Goal: Task Accomplishment & Management: Manage account settings

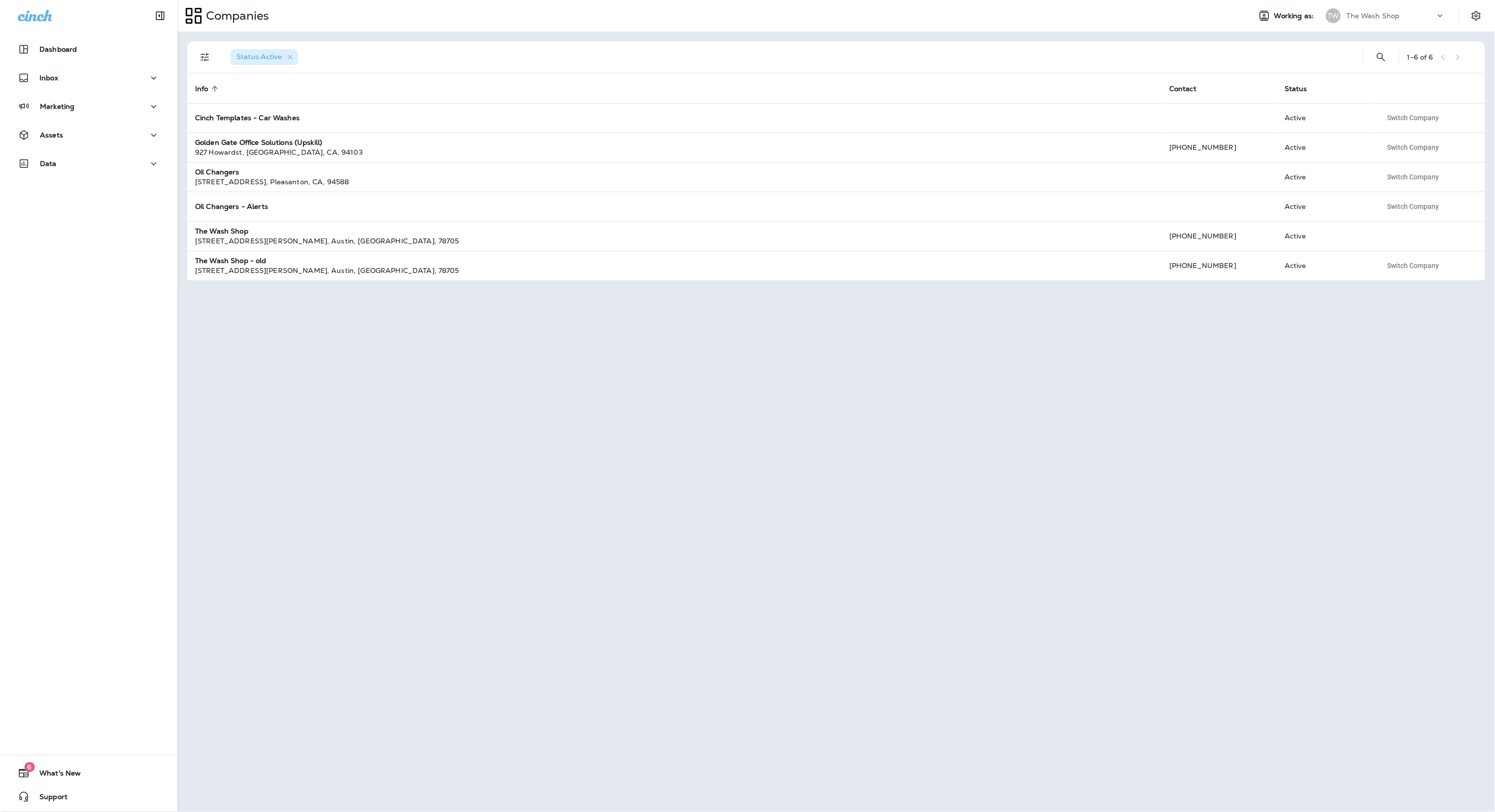
click at [1349, 12] on p "The Wash Shop" at bounding box center [1373, 15] width 53 height 8
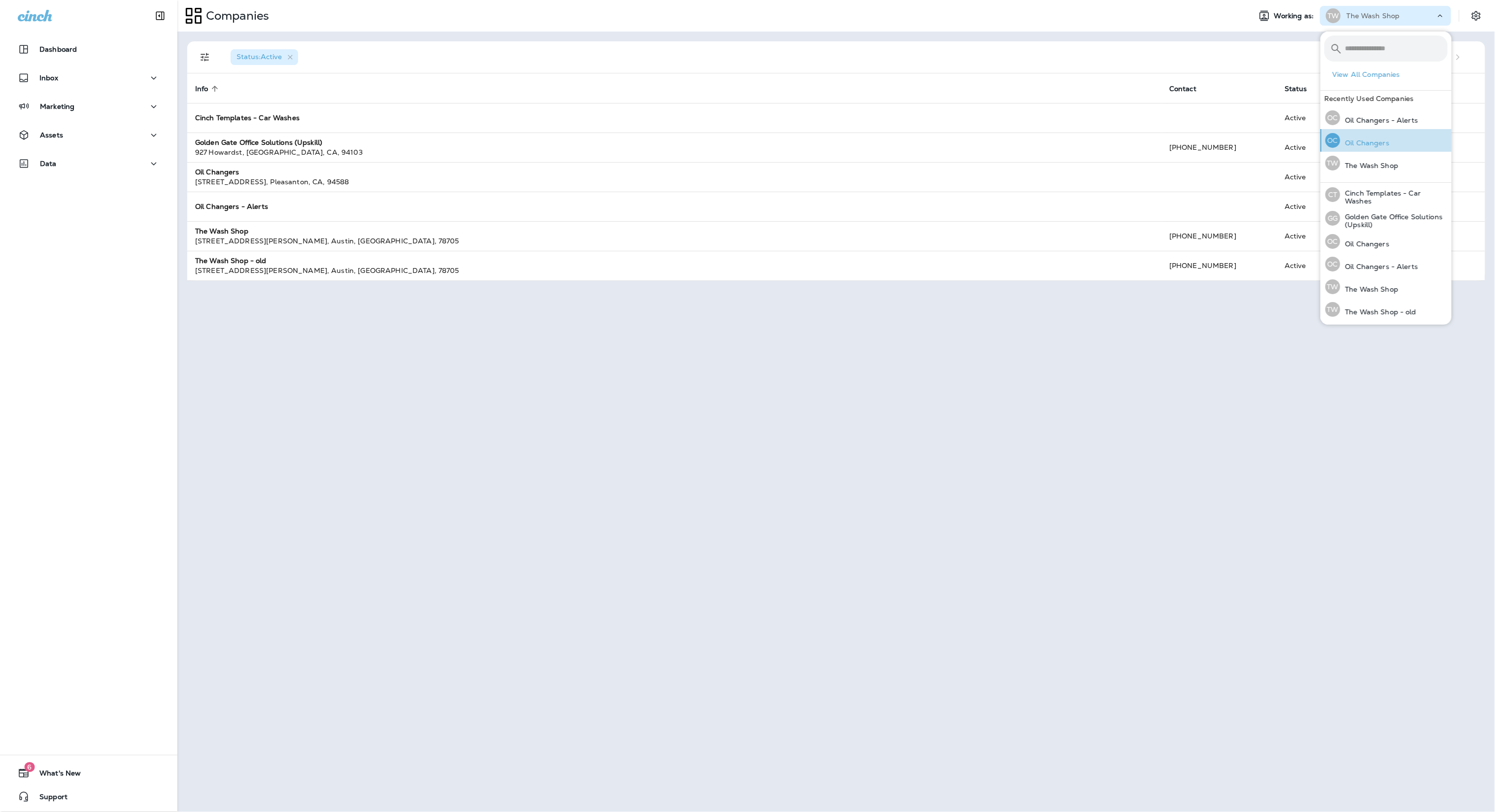
click at [1378, 136] on div "OC Oil Changers" at bounding box center [1356, 140] width 72 height 22
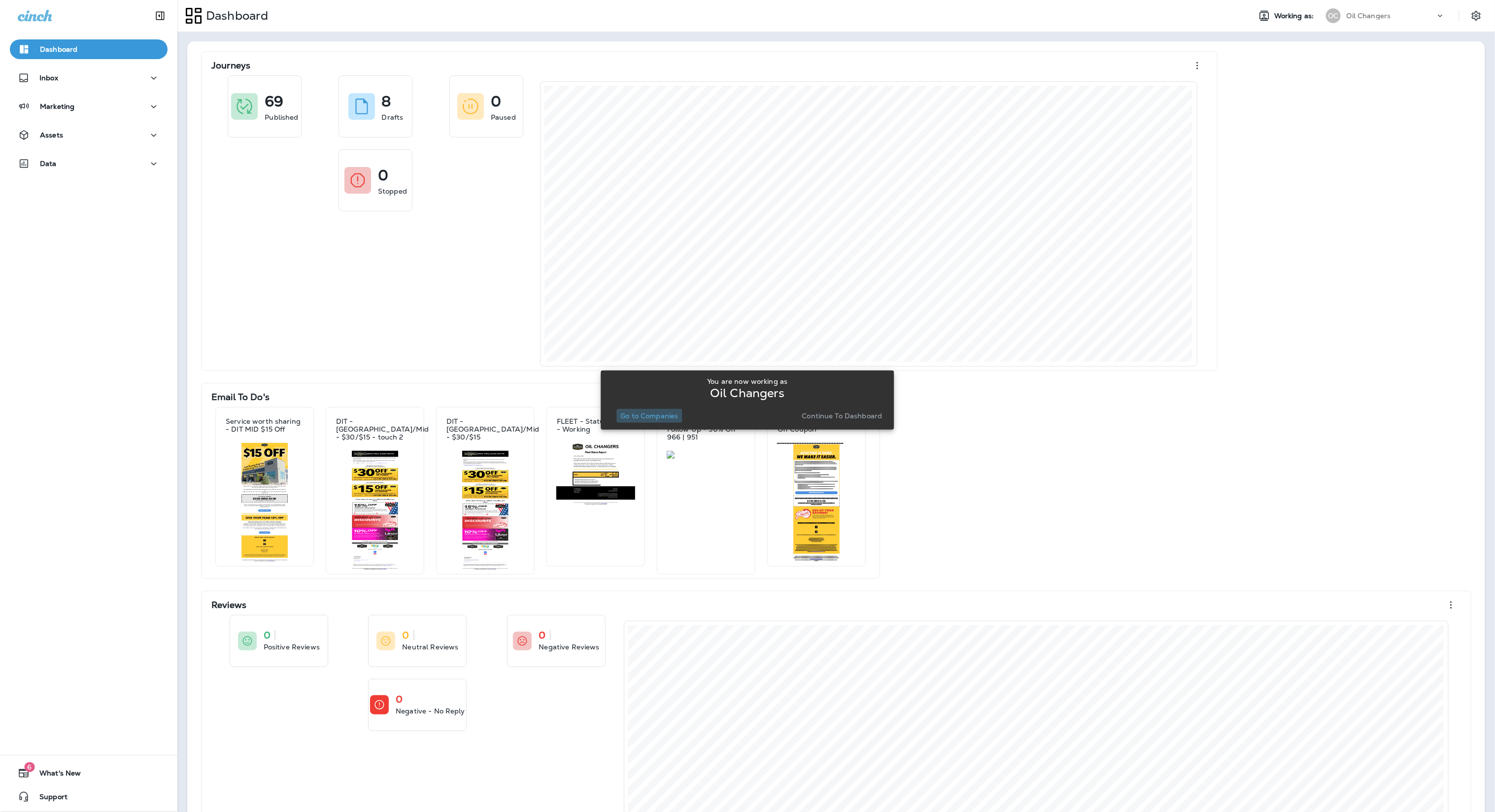
click at [654, 417] on p "Go to Companies" at bounding box center [649, 416] width 58 height 8
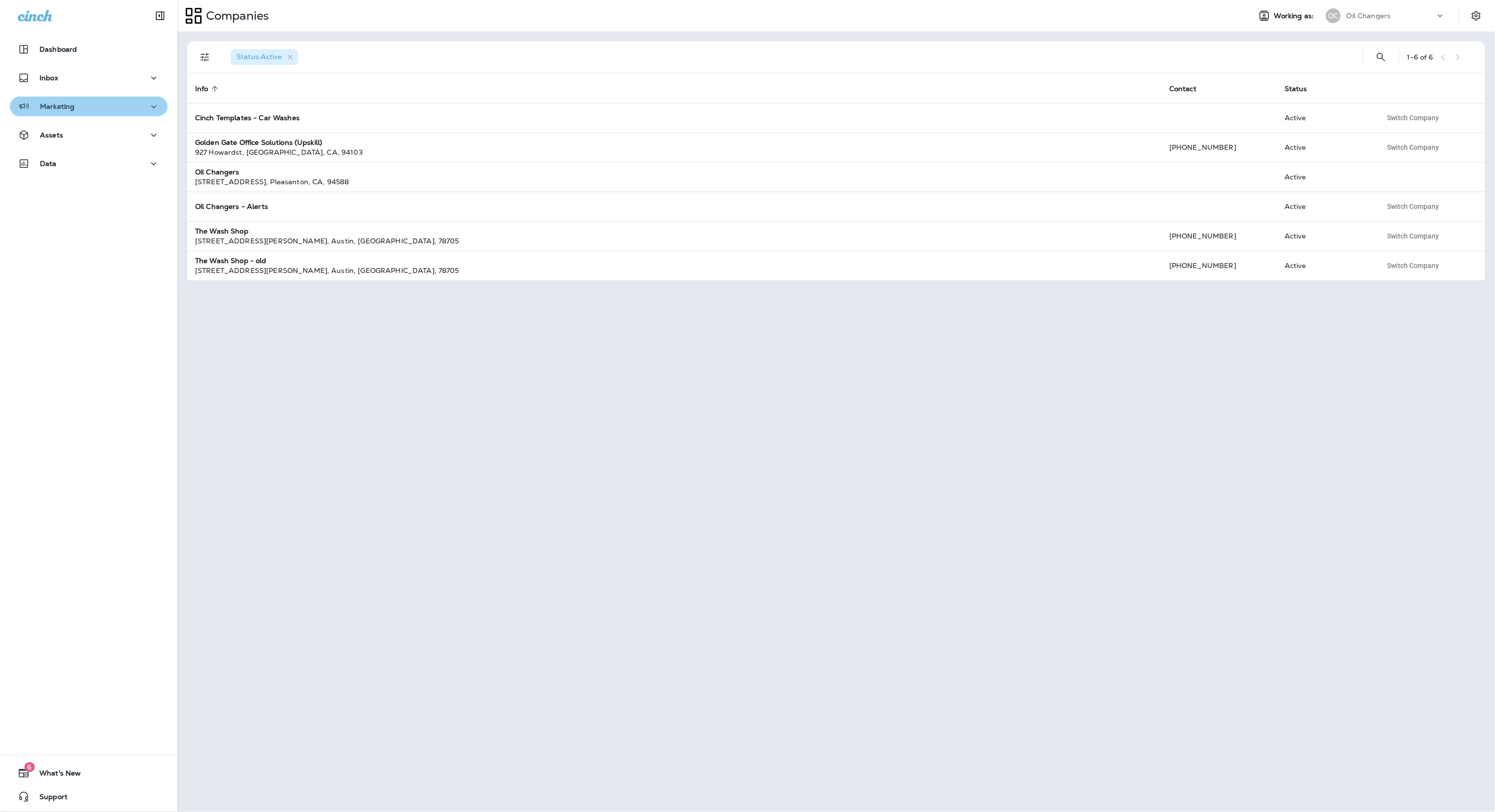
click at [82, 112] on div "Marketing" at bounding box center [89, 107] width 142 height 12
drag, startPoint x: 82, startPoint y: 128, endPoint x: 154, endPoint y: 125, distance: 72.1
click at [82, 128] on div "Journeys" at bounding box center [89, 131] width 150 height 15
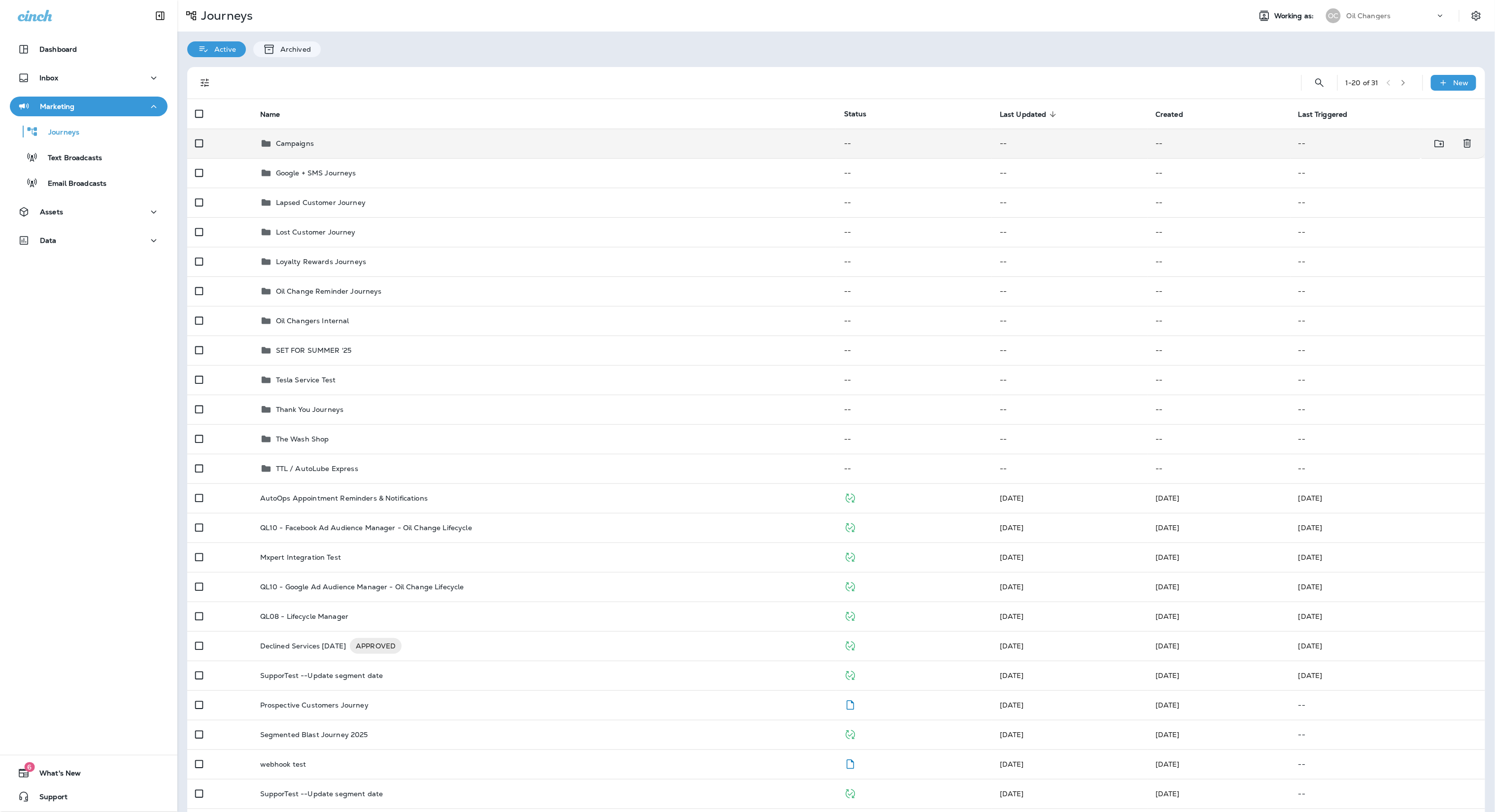
click at [390, 146] on div "Campaigns" at bounding box center [544, 143] width 568 height 12
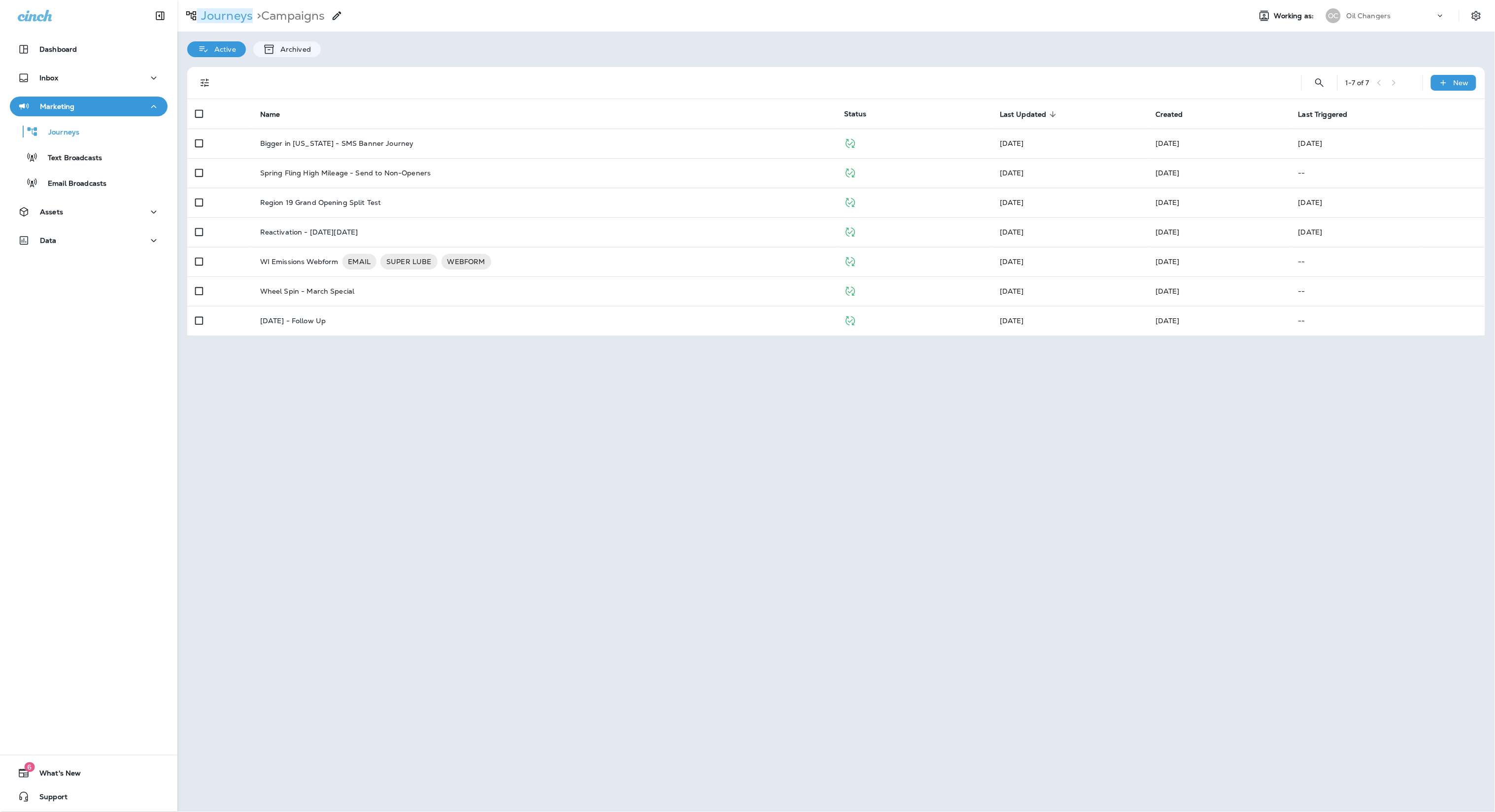
click at [235, 22] on p "Journeys" at bounding box center [225, 15] width 55 height 15
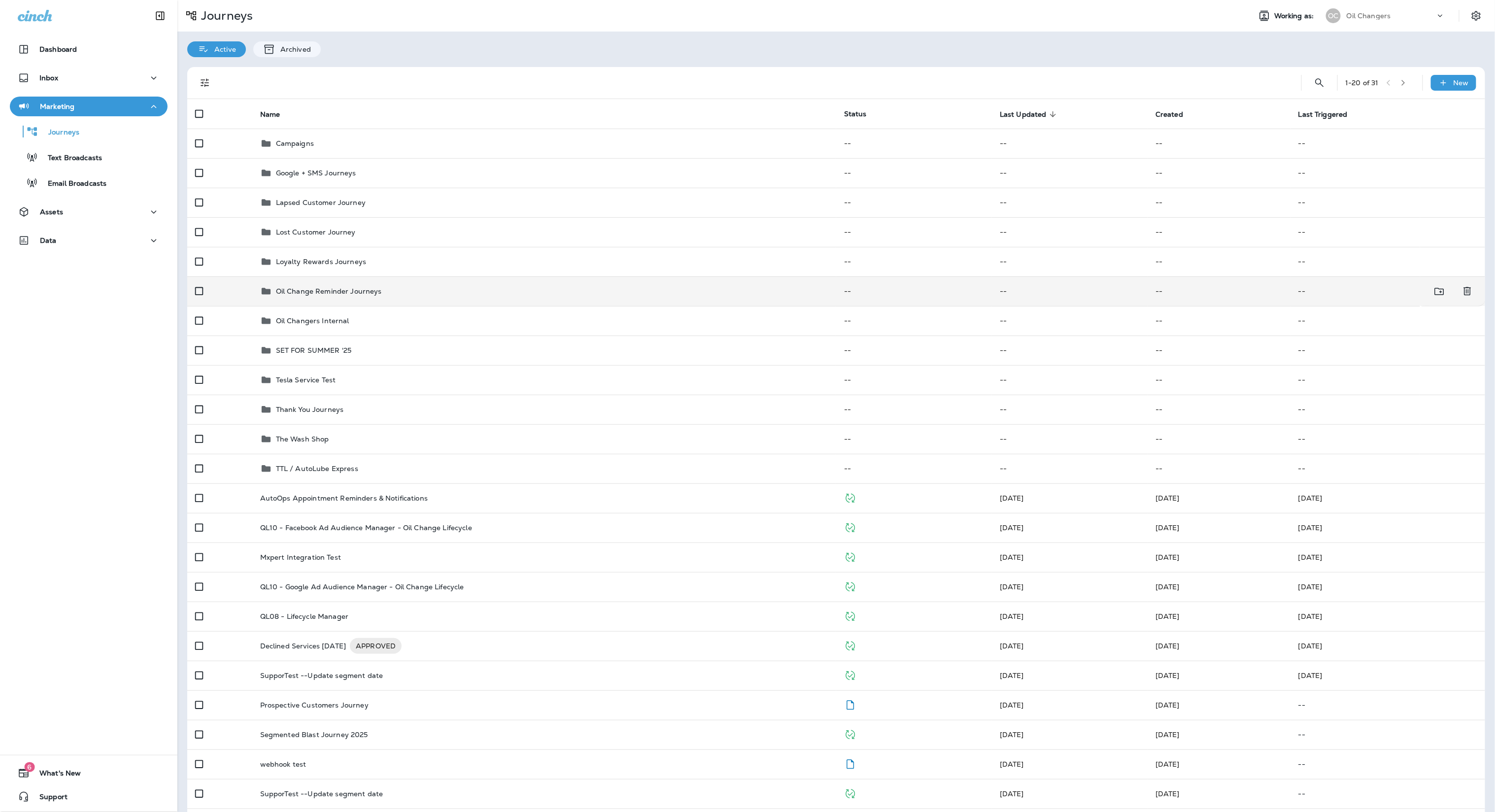
click at [339, 289] on p "Oil Change Reminder Journeys" at bounding box center [329, 291] width 106 height 8
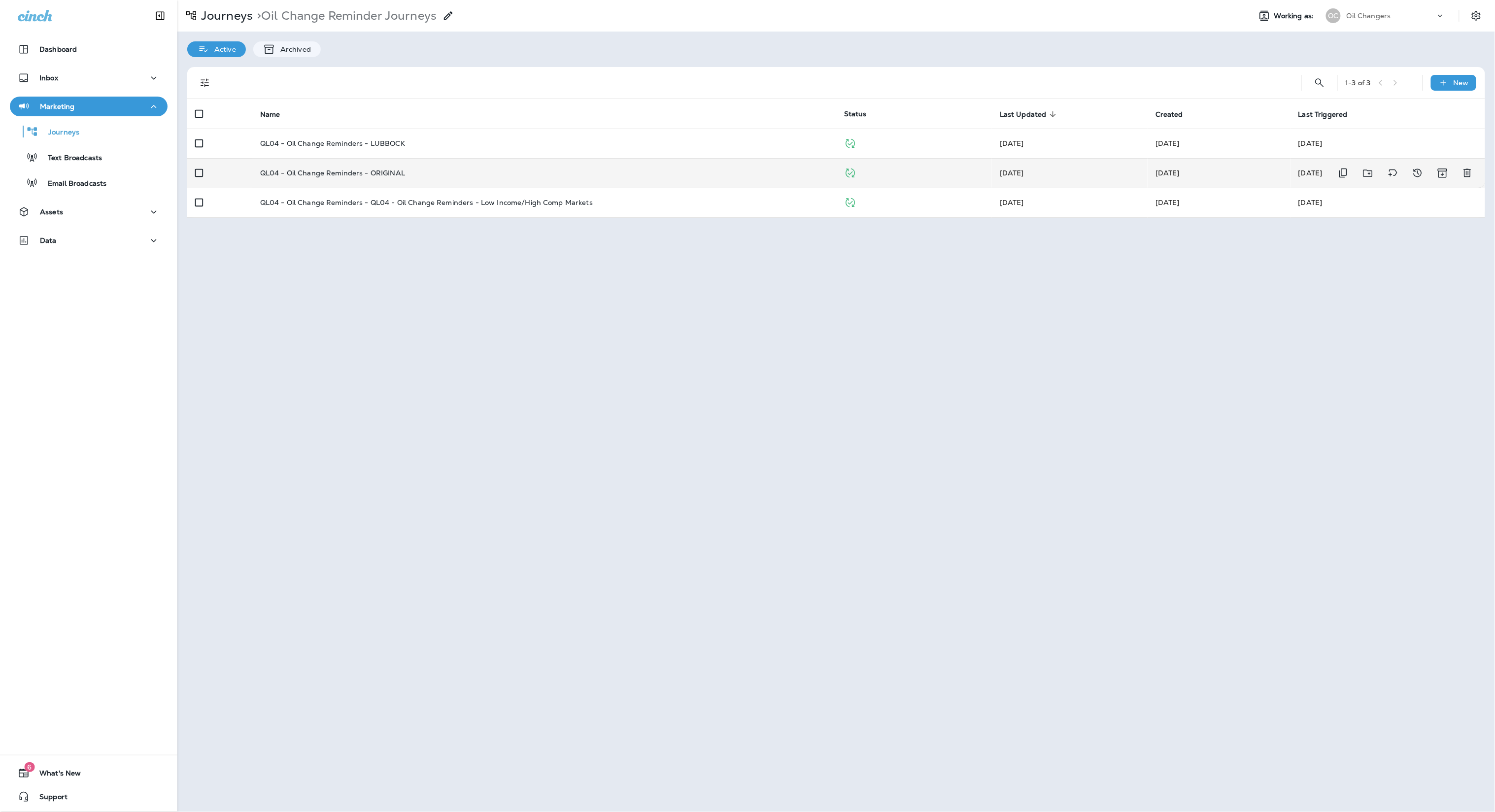
click at [499, 182] on td "QL04 - Oil Change Reminders - ORIGINAL" at bounding box center [544, 172] width 584 height 29
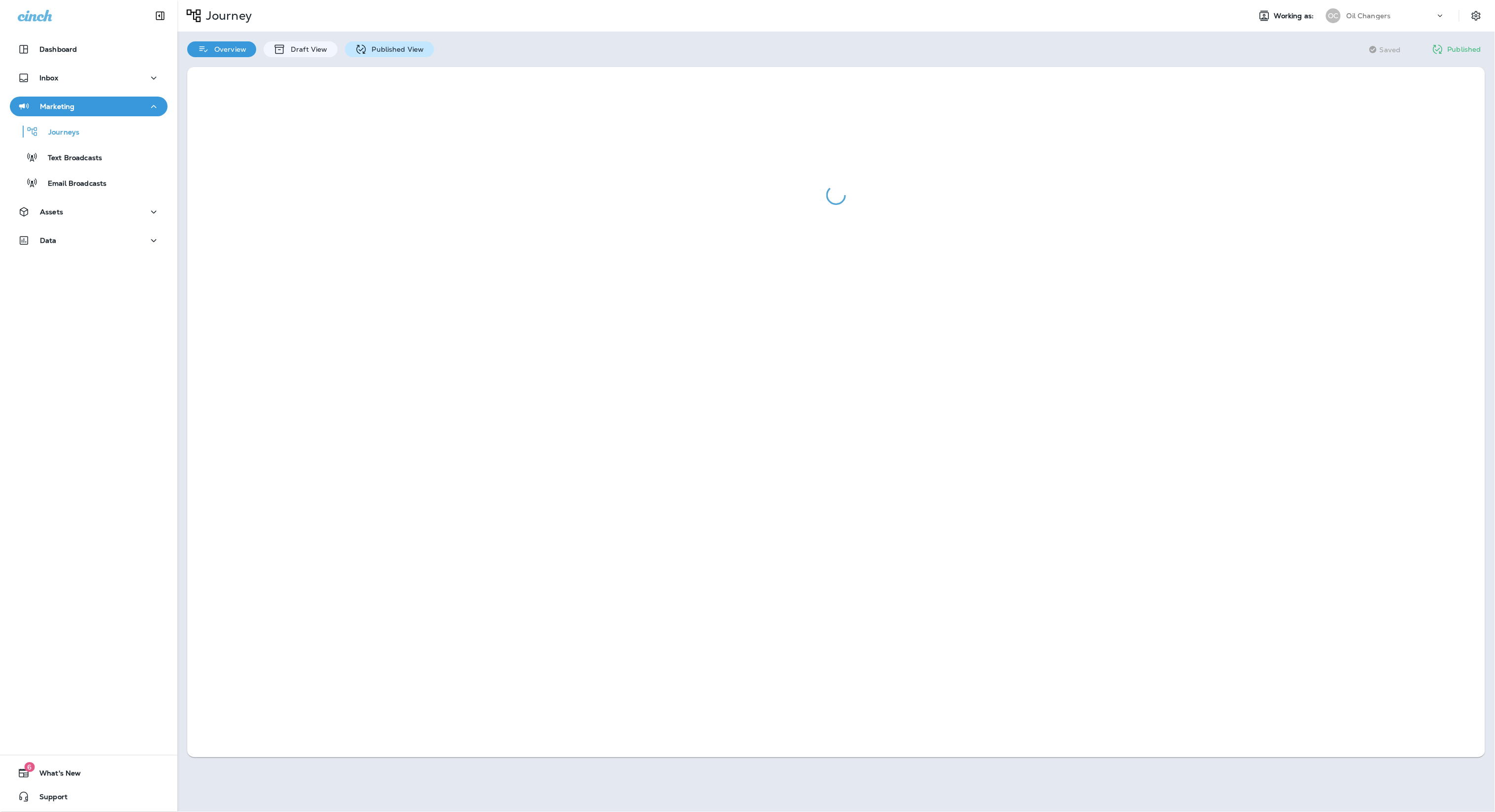
click at [384, 52] on p "Published View" at bounding box center [396, 49] width 57 height 8
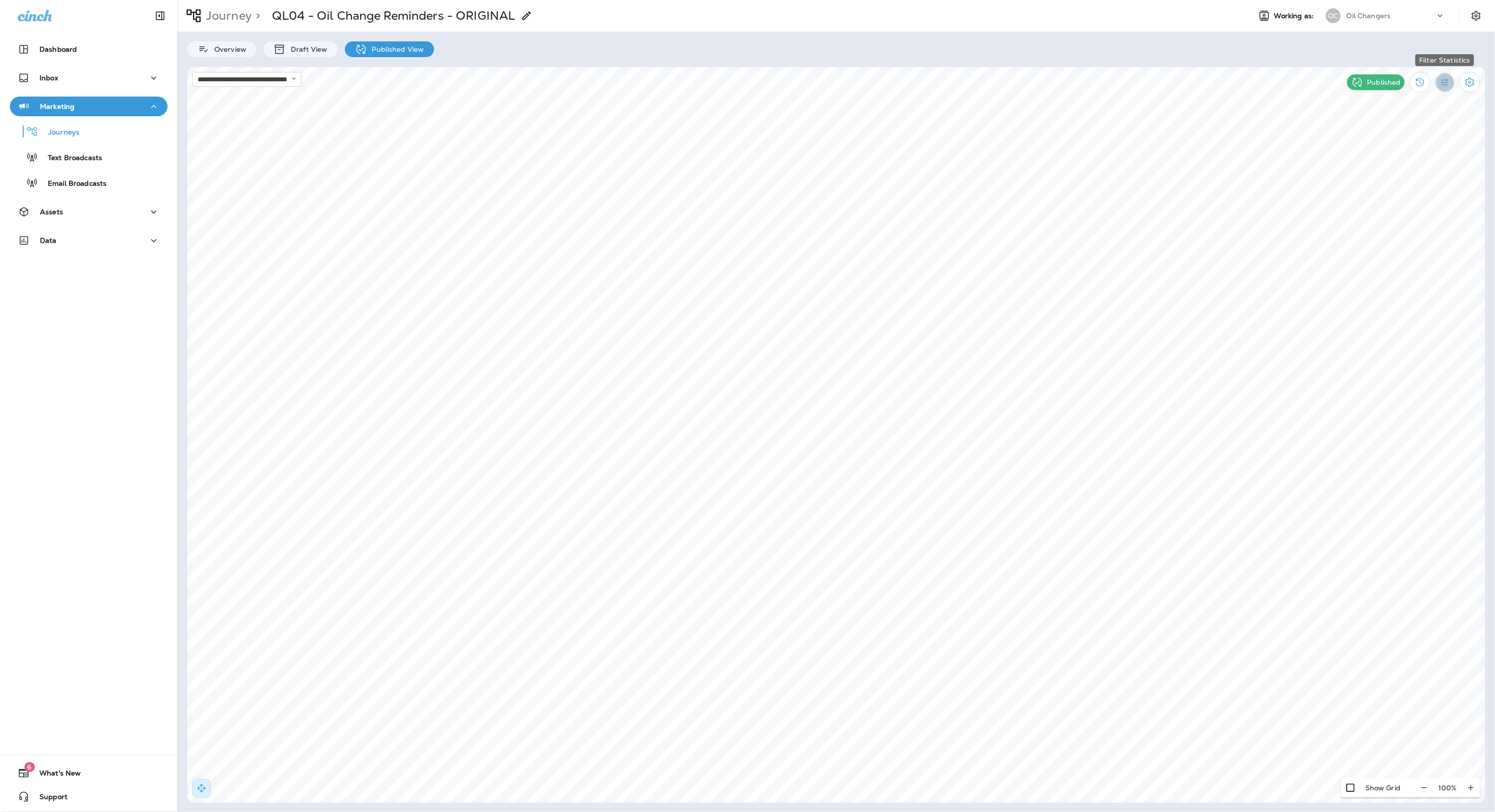
click at [1447, 79] on icon "Filter Statistics" at bounding box center [1444, 82] width 10 height 10
click at [1414, 126] on div "24 Hours" at bounding box center [1393, 129] width 82 height 24
click at [201, 793] on icon "Close" at bounding box center [202, 792] width 4 height 4
click at [295, 55] on div "Draft View" at bounding box center [299, 49] width 73 height 15
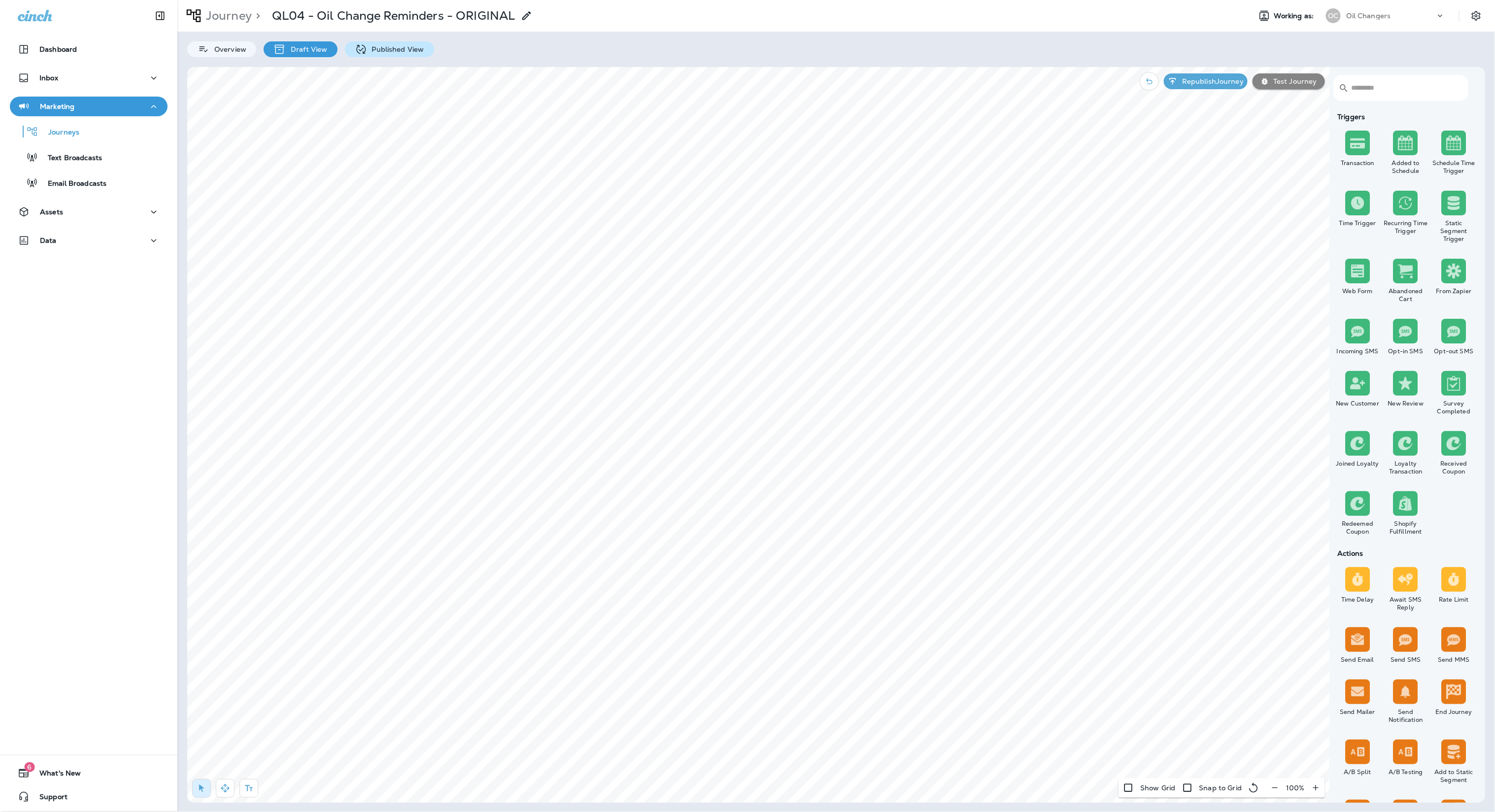
click at [392, 42] on div "Published View" at bounding box center [390, 49] width 89 height 15
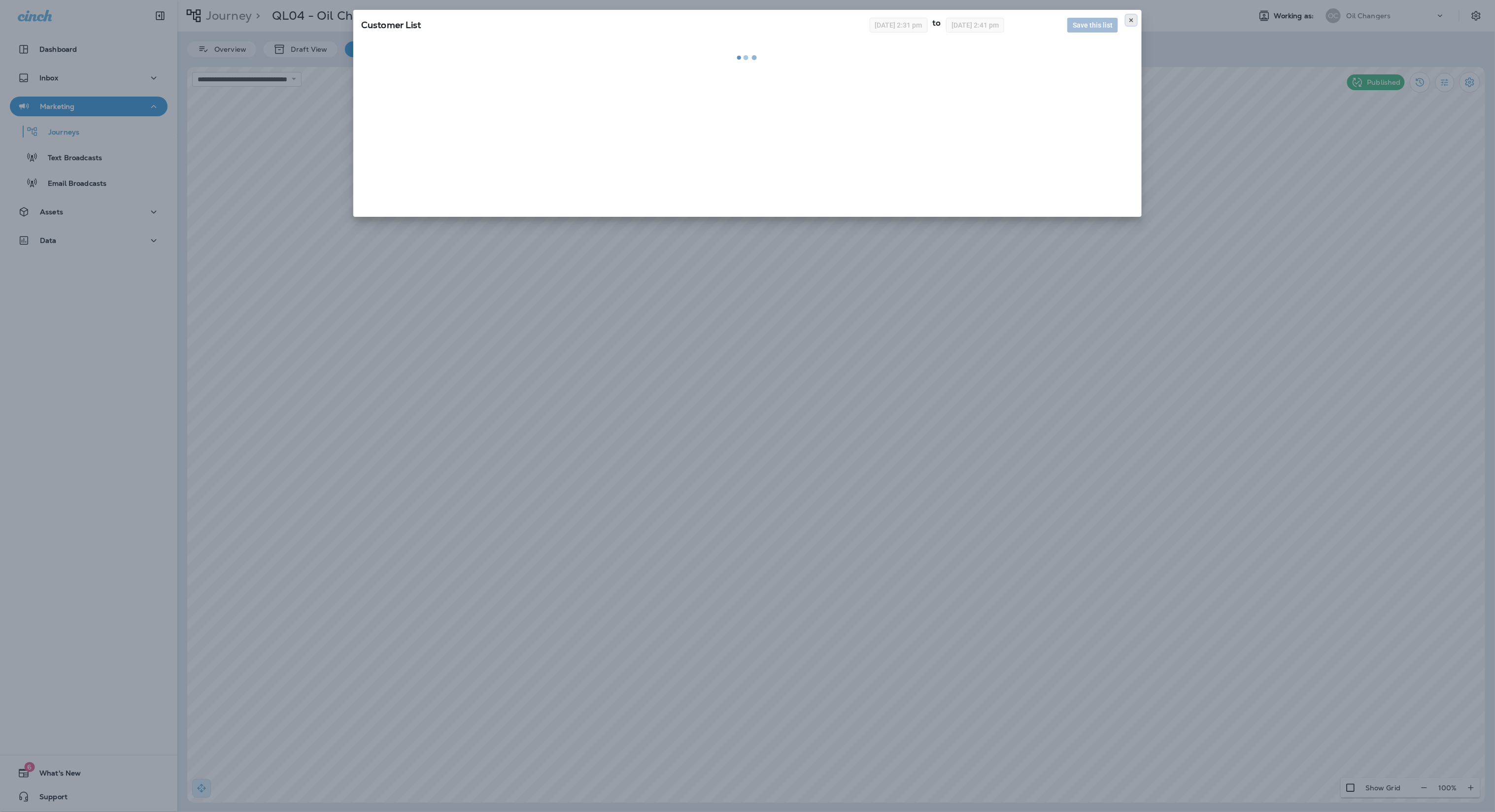
click at [1129, 17] on icon at bounding box center [1131, 20] width 6 height 6
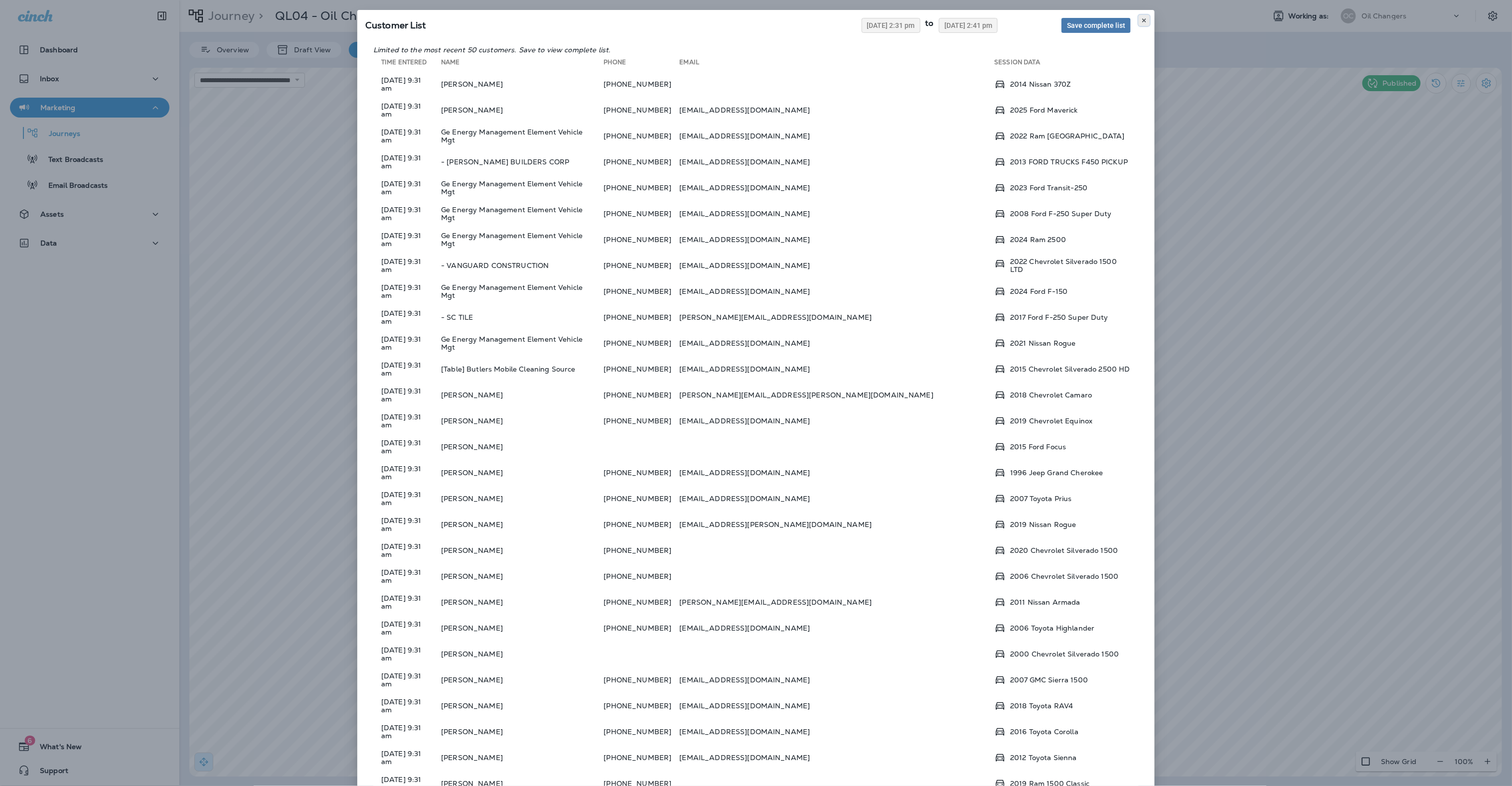
click at [1144, 20] on use at bounding box center [1144, 20] width 3 height 4
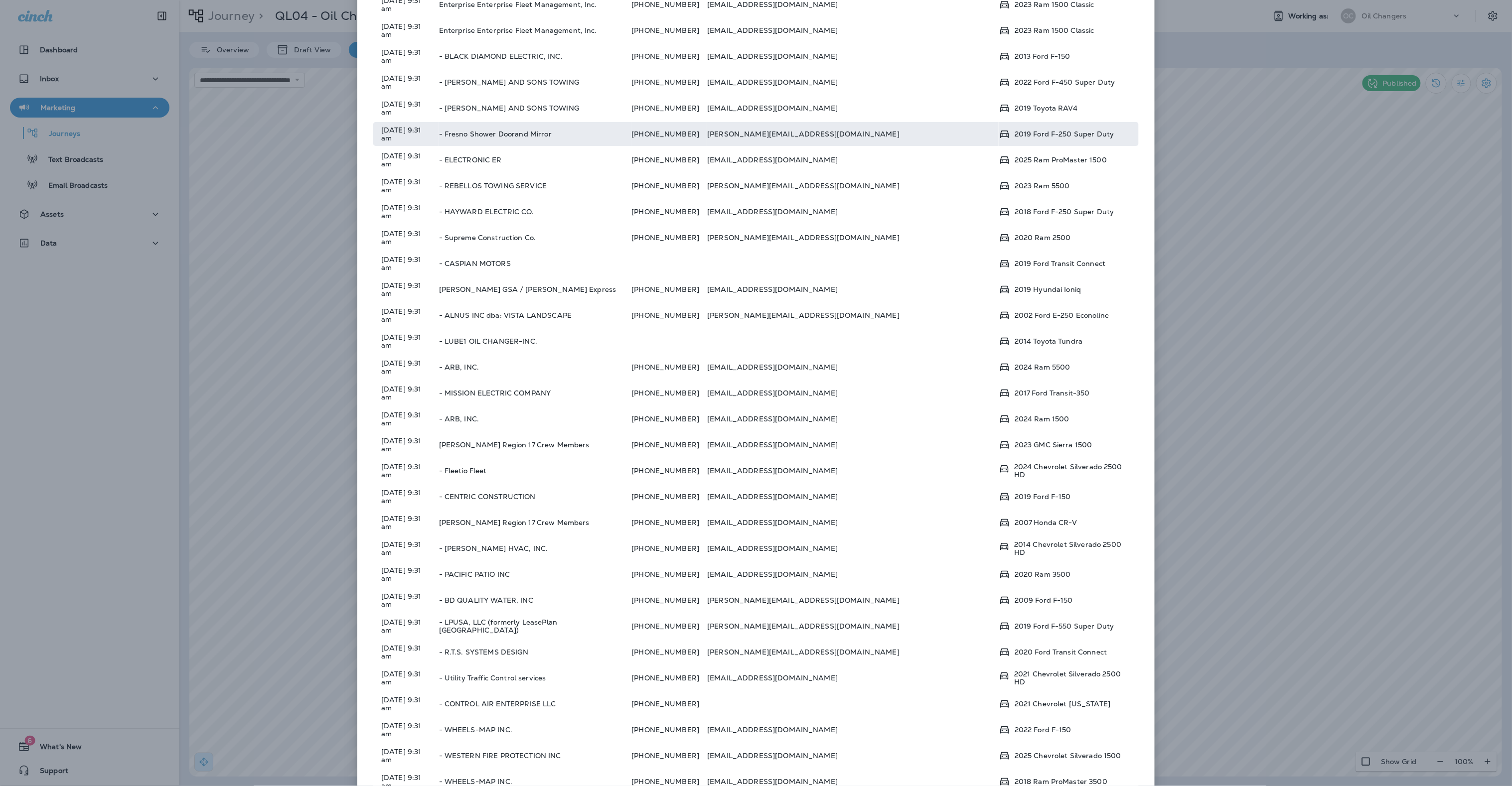
scroll to position [441, 0]
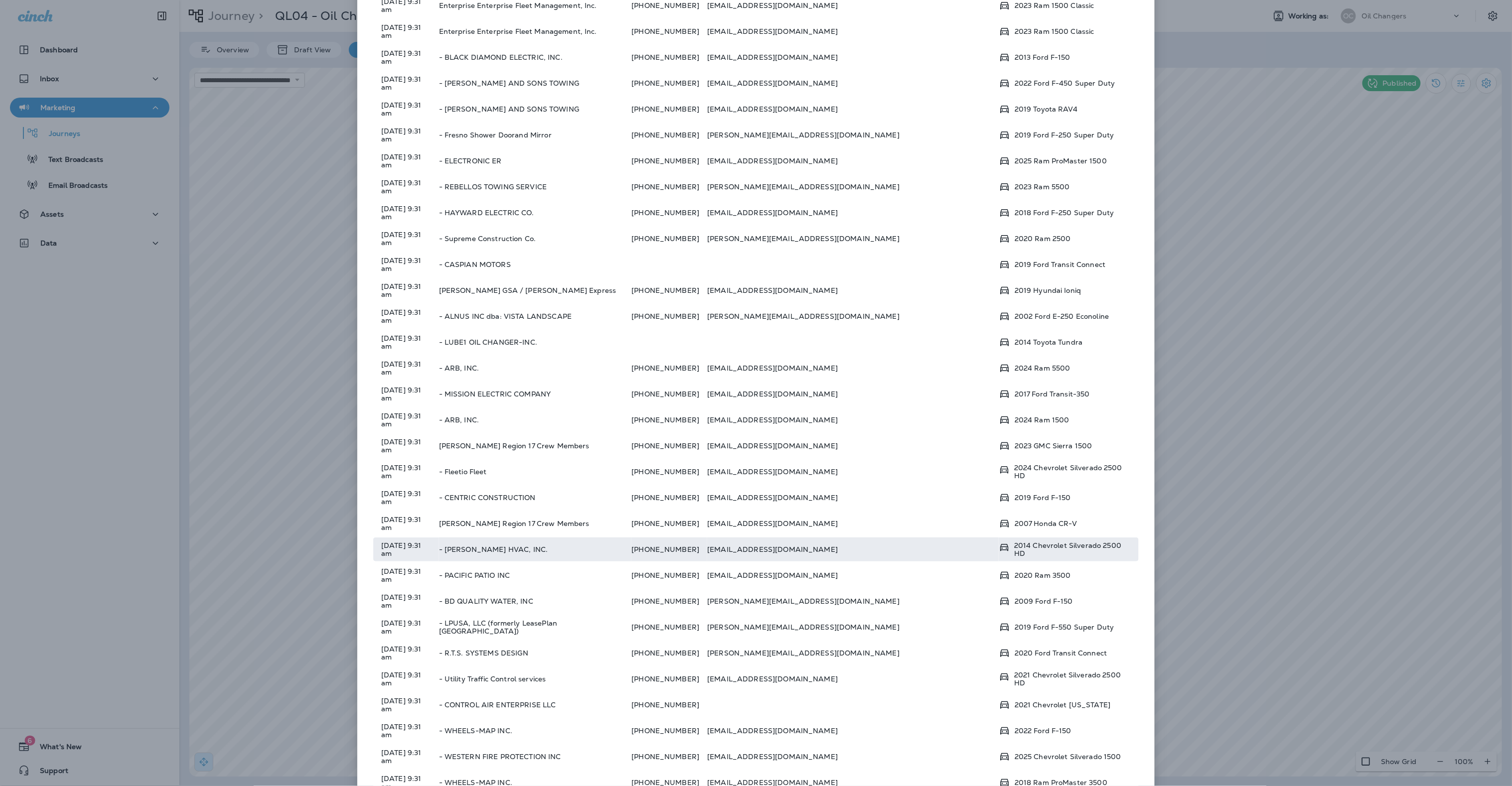
click at [565, 538] on td "- [PERSON_NAME] HVAC, INC." at bounding box center [536, 549] width 193 height 24
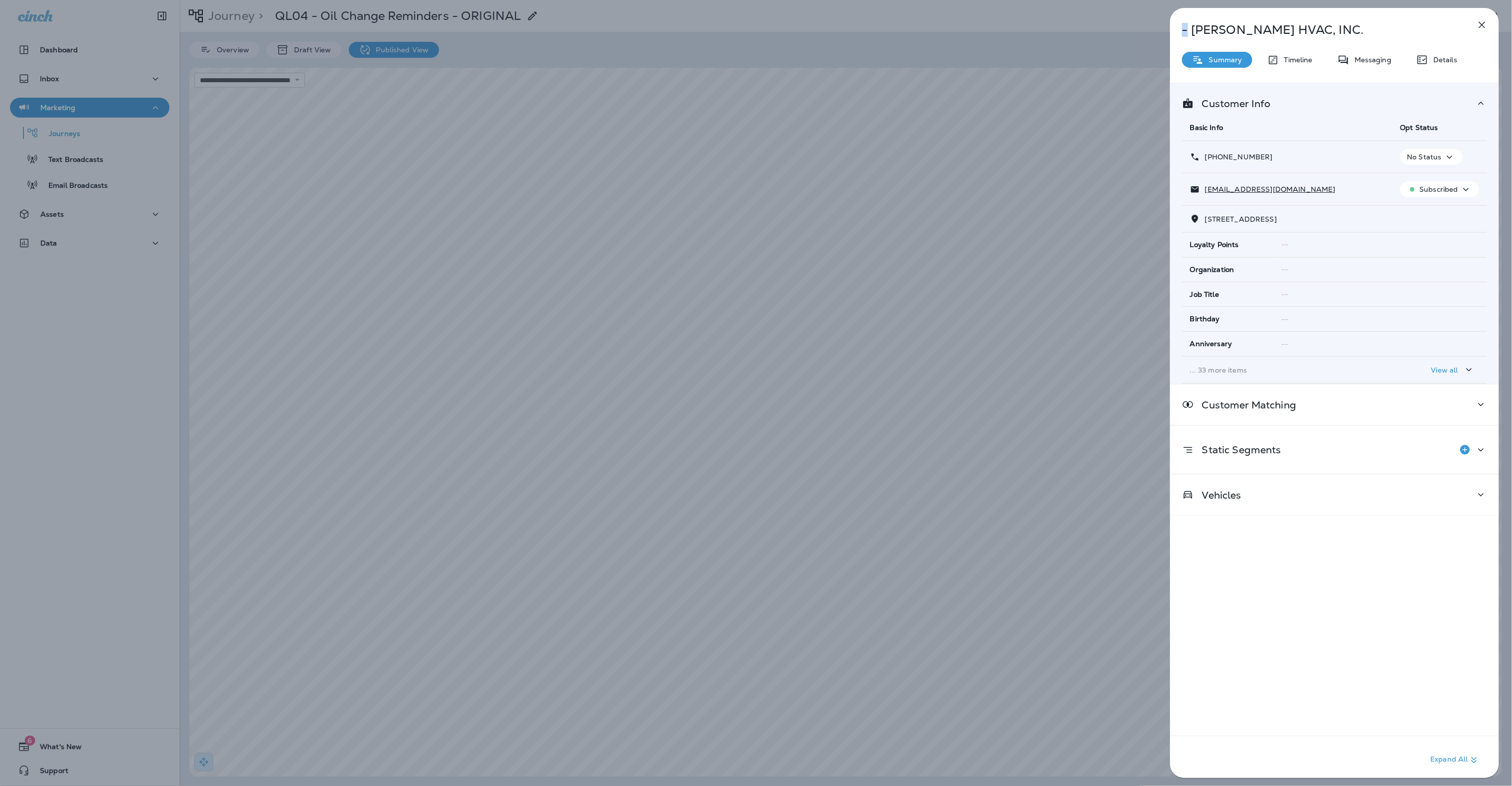
drag, startPoint x: 1188, startPoint y: 32, endPoint x: 1137, endPoint y: 33, distance: 51.0
click at [1137, 33] on div "- [PERSON_NAME] HVAC, INC. Summary Timeline Messaging Details Customer Info Bas…" at bounding box center [756, 393] width 1512 height 786
click at [1199, 35] on p "- [PERSON_NAME] HVAC, INC." at bounding box center [1317, 30] width 272 height 14
click at [1480, 23] on icon "button" at bounding box center [1482, 24] width 12 height 12
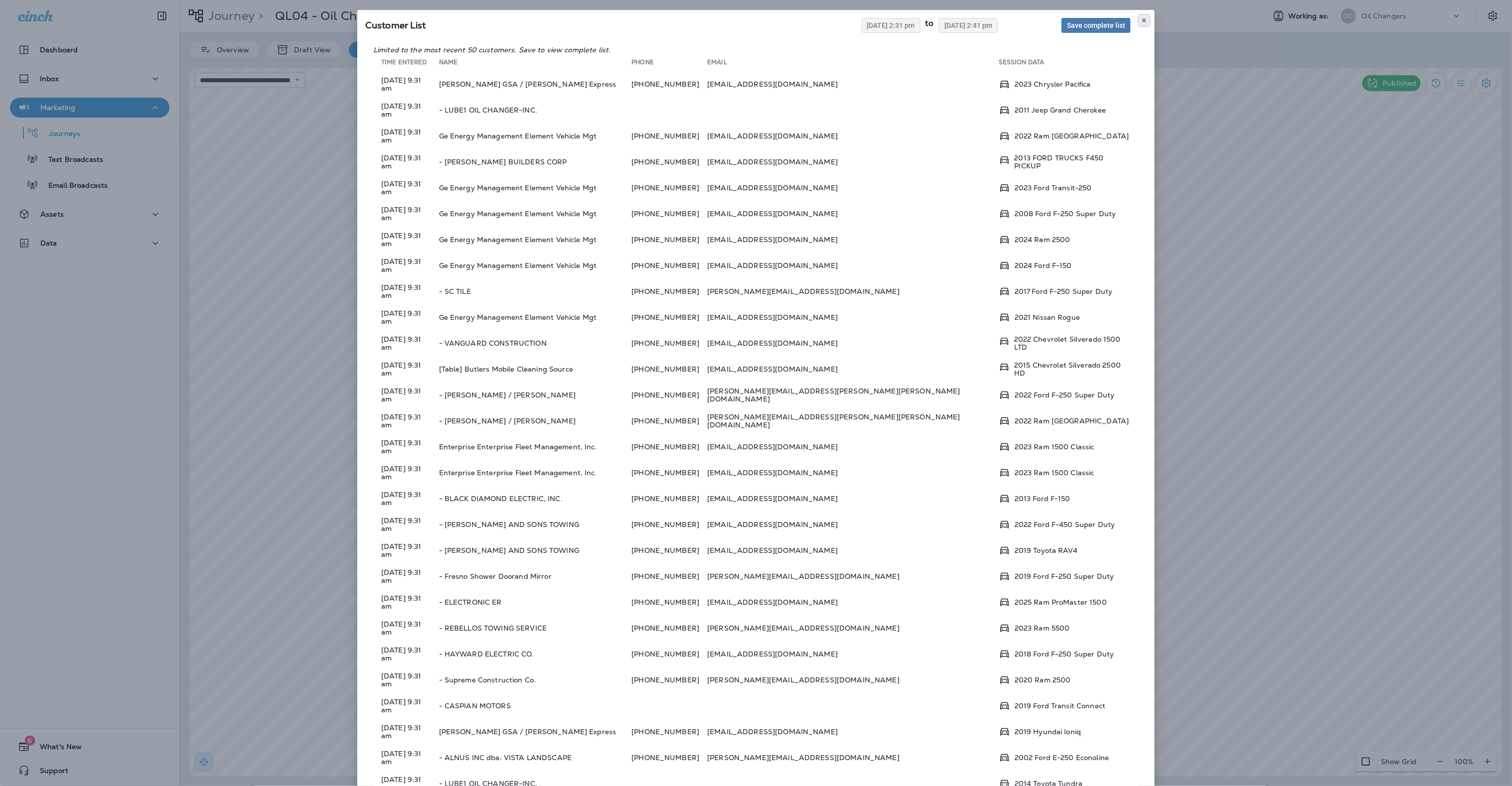
click at [1145, 19] on icon at bounding box center [1144, 20] width 6 height 6
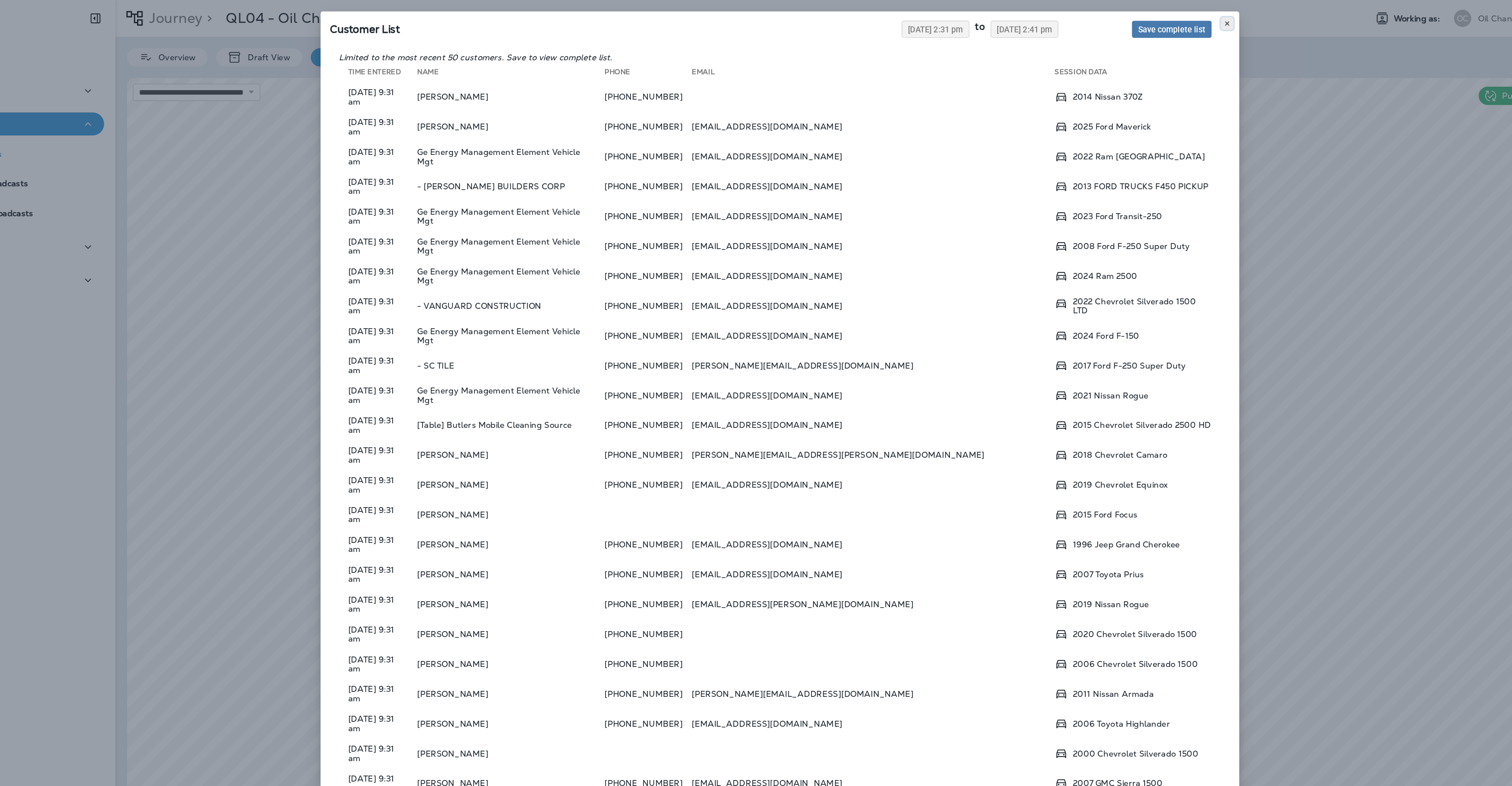
click at [1141, 23] on icon at bounding box center [1144, 20] width 6 height 6
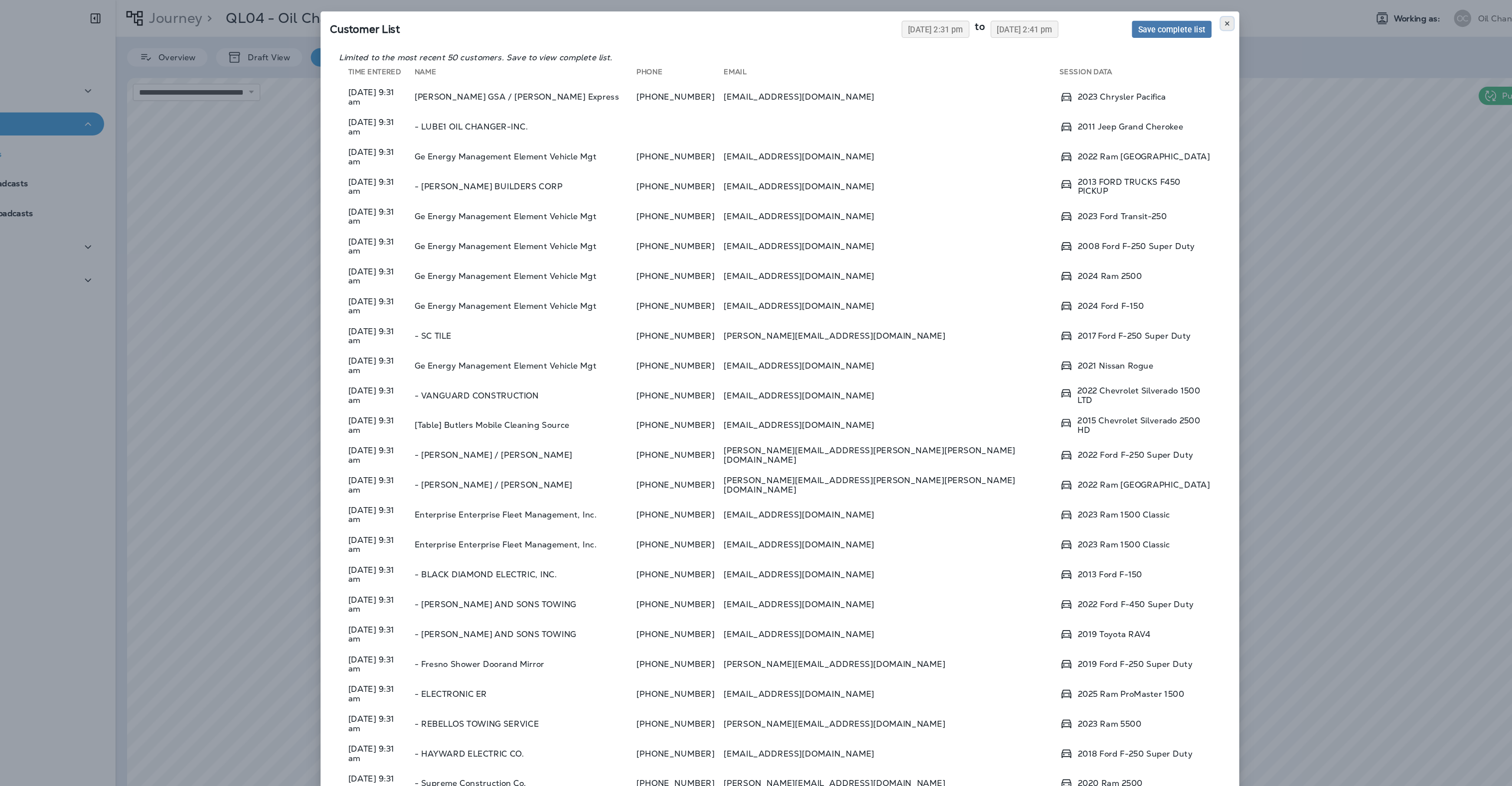
click at [1144, 19] on icon at bounding box center [1144, 20] width 6 height 6
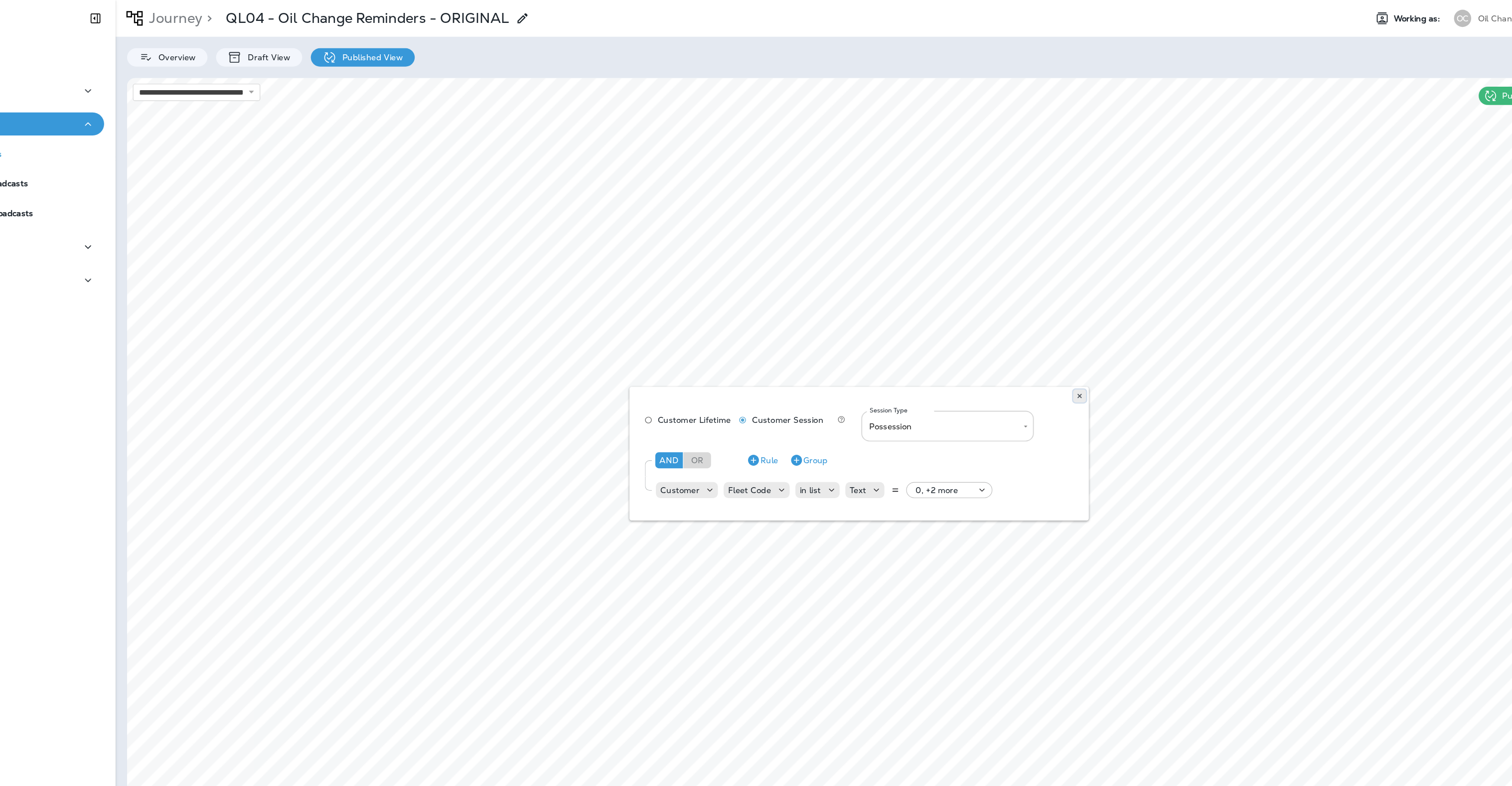
click at [1015, 346] on icon at bounding box center [1016, 344] width 6 height 6
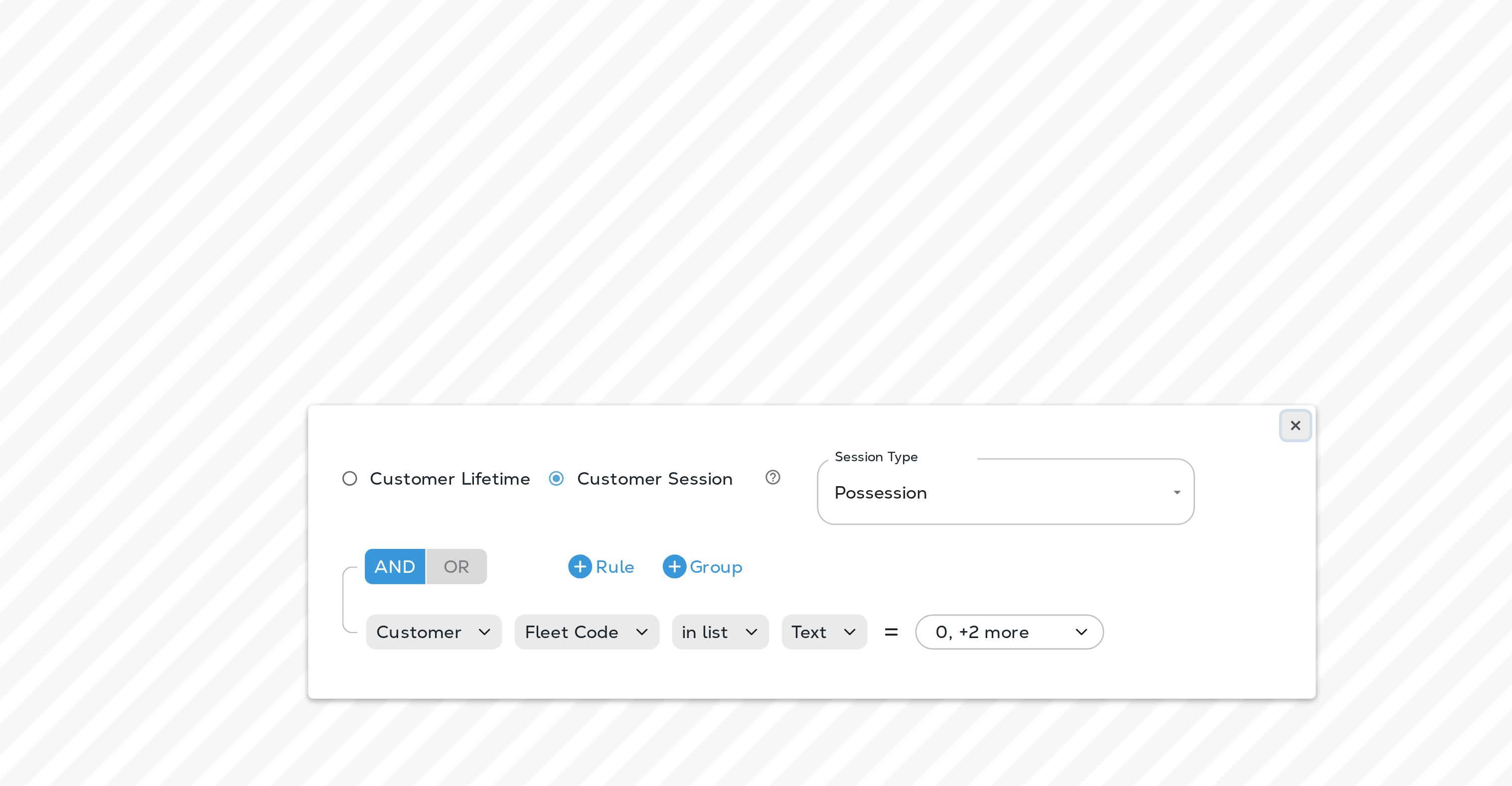
click at [1032, 346] on icon at bounding box center [1029, 346] width 6 height 6
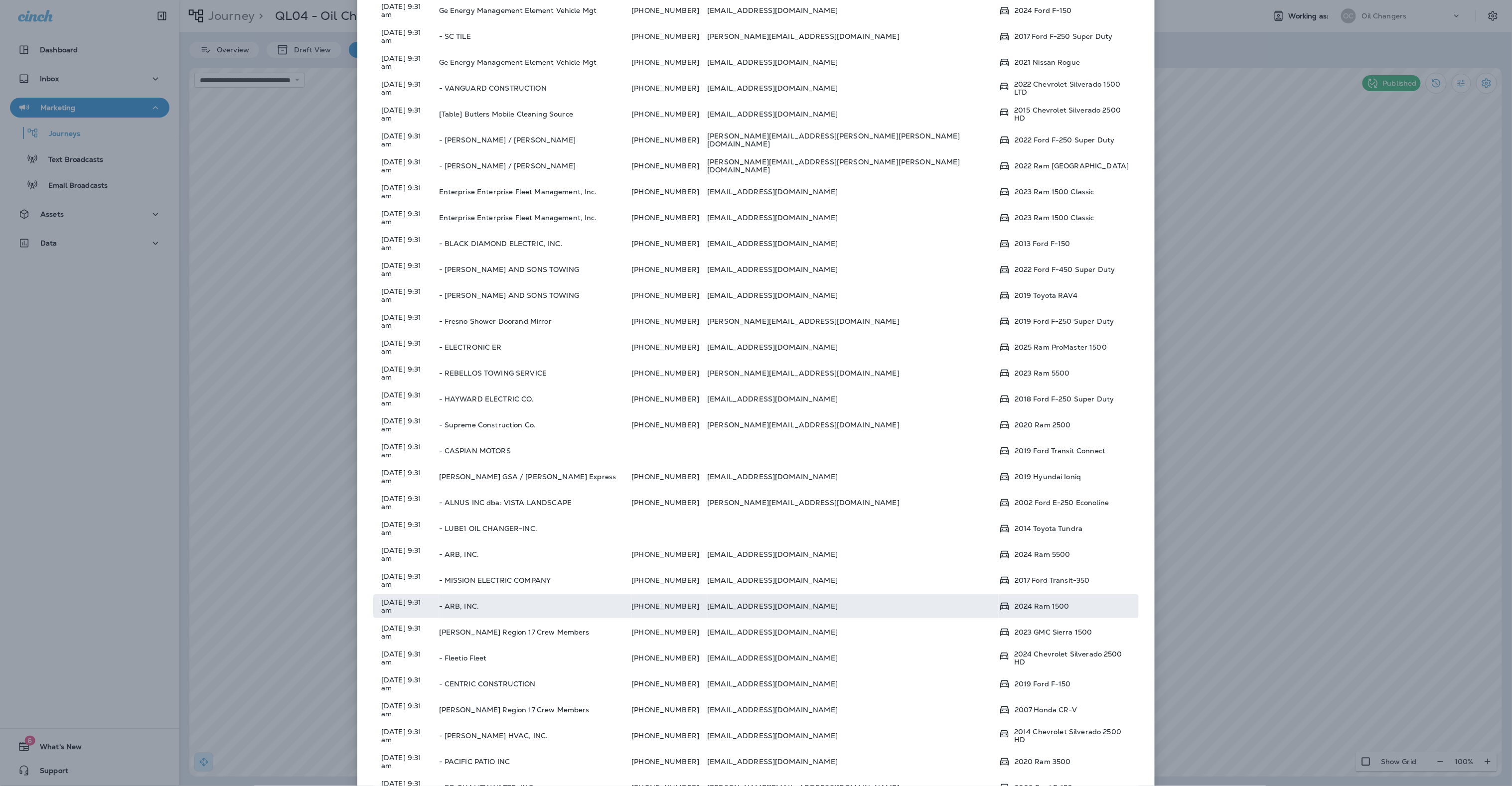
scroll to position [442, 0]
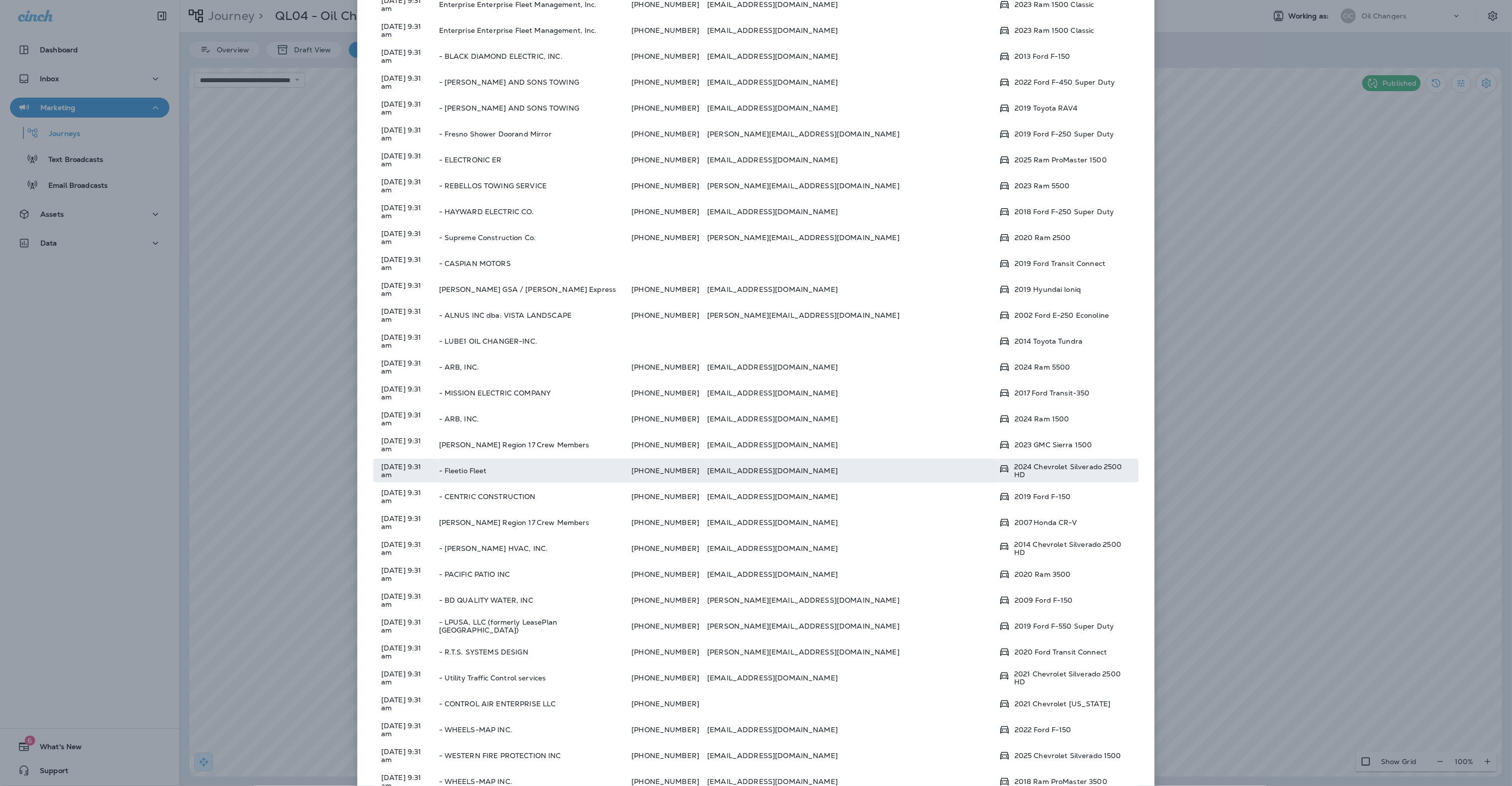
click at [543, 458] on td "- Fleetio Fleet" at bounding box center [536, 470] width 193 height 24
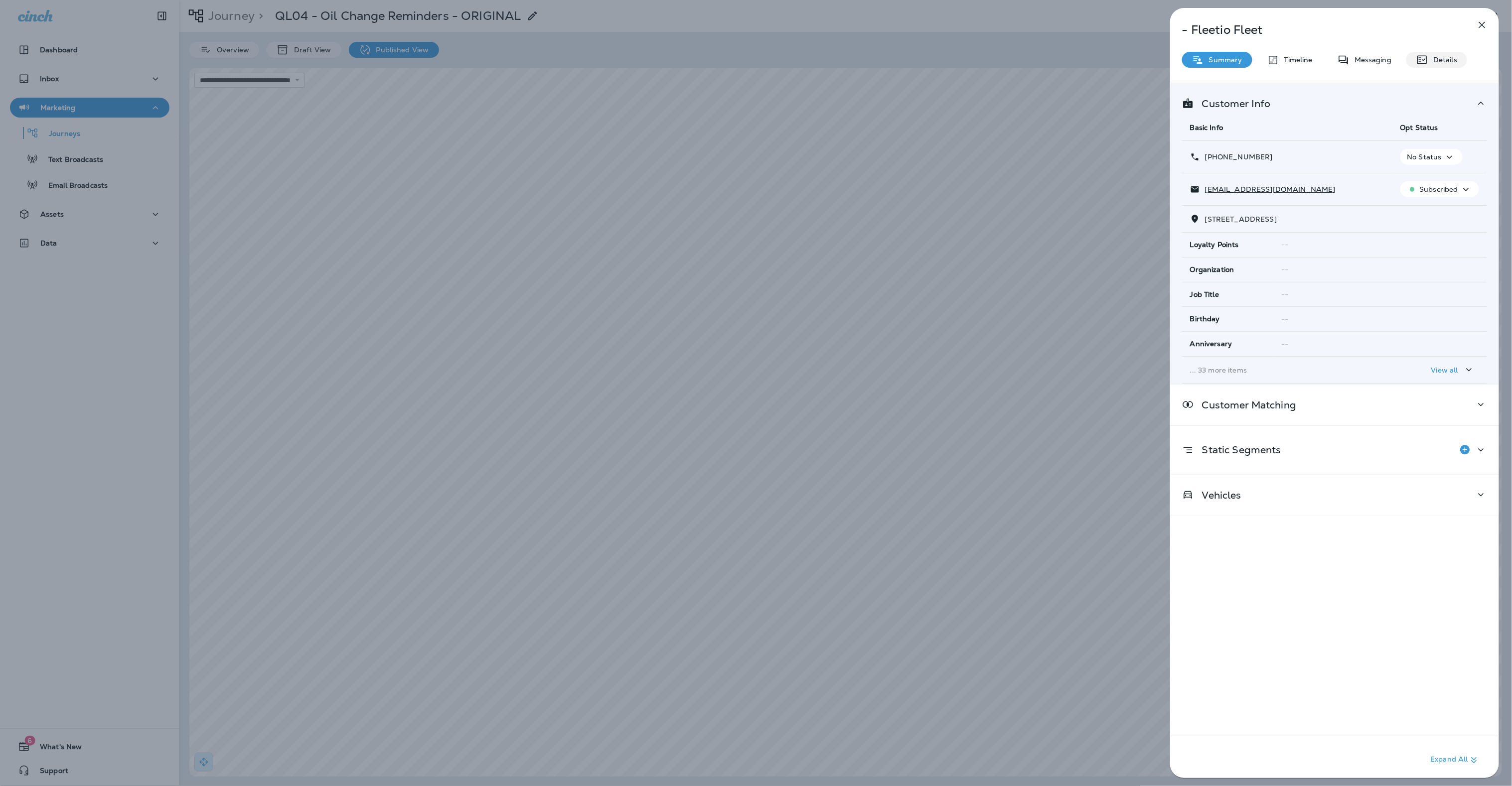
click at [1441, 58] on p "Details" at bounding box center [1442, 60] width 29 height 8
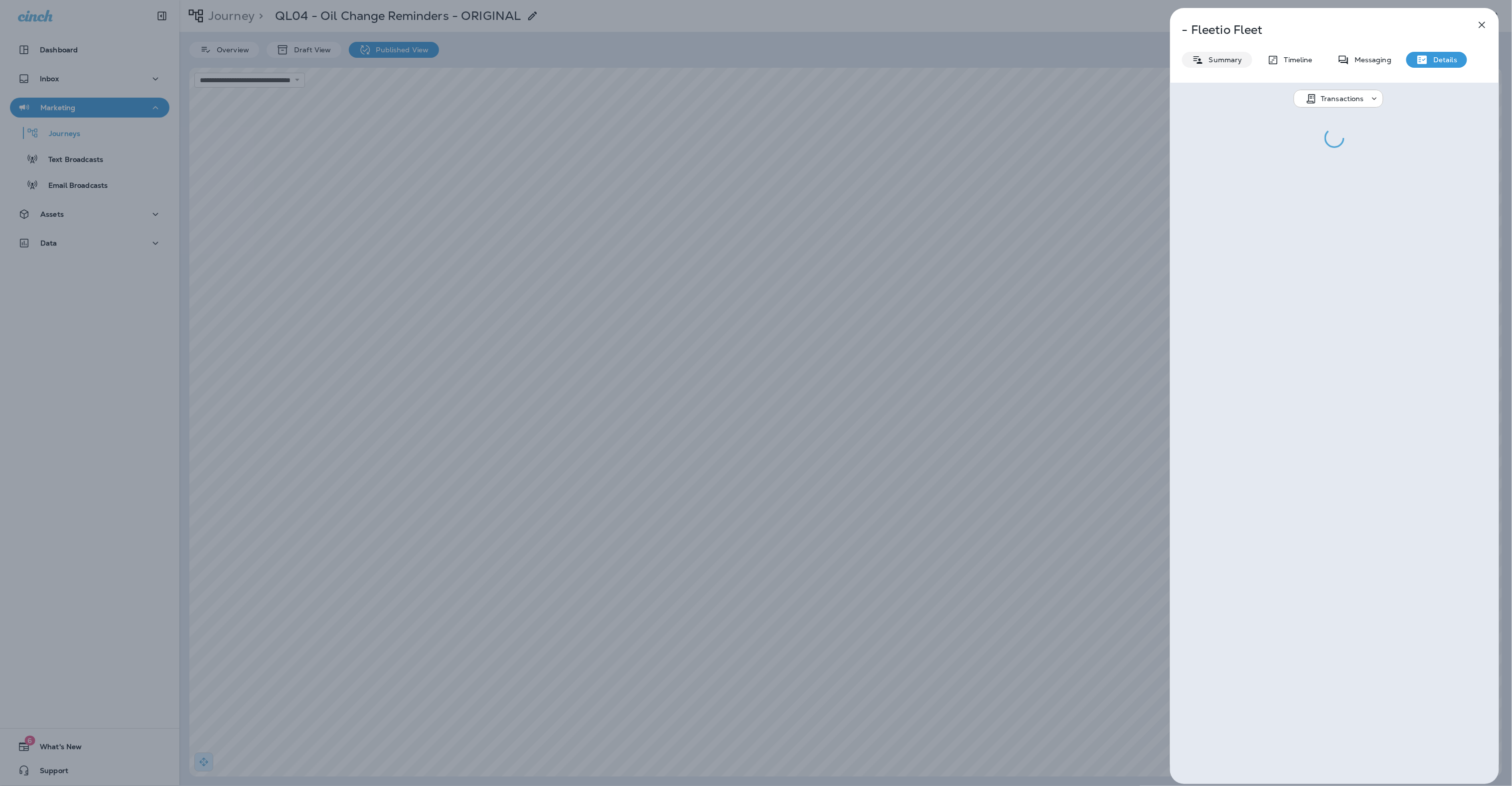
click at [1216, 58] on p "Summary" at bounding box center [1222, 60] width 38 height 8
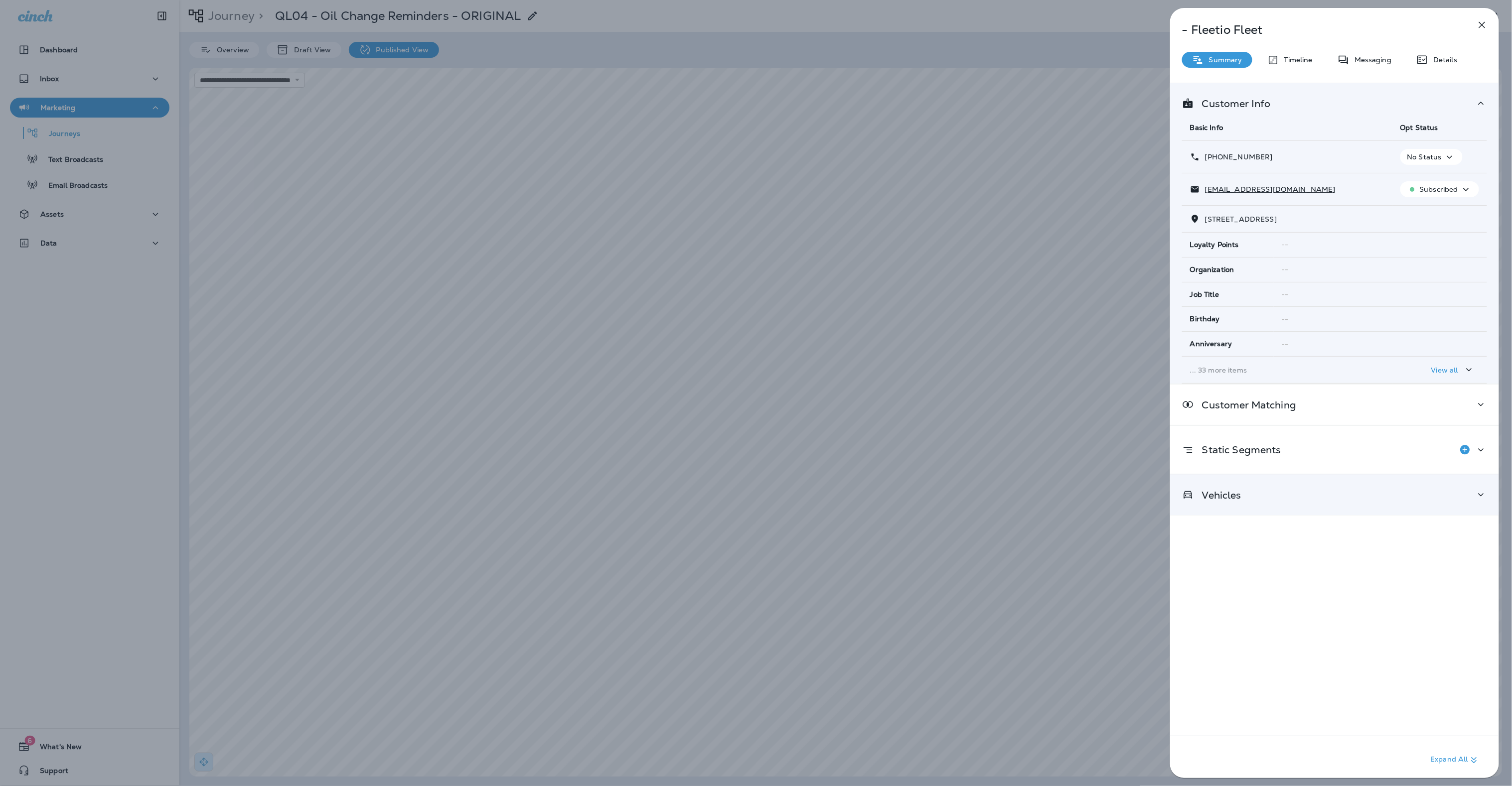
click at [1299, 491] on div "Vehicles" at bounding box center [1334, 495] width 305 height 12
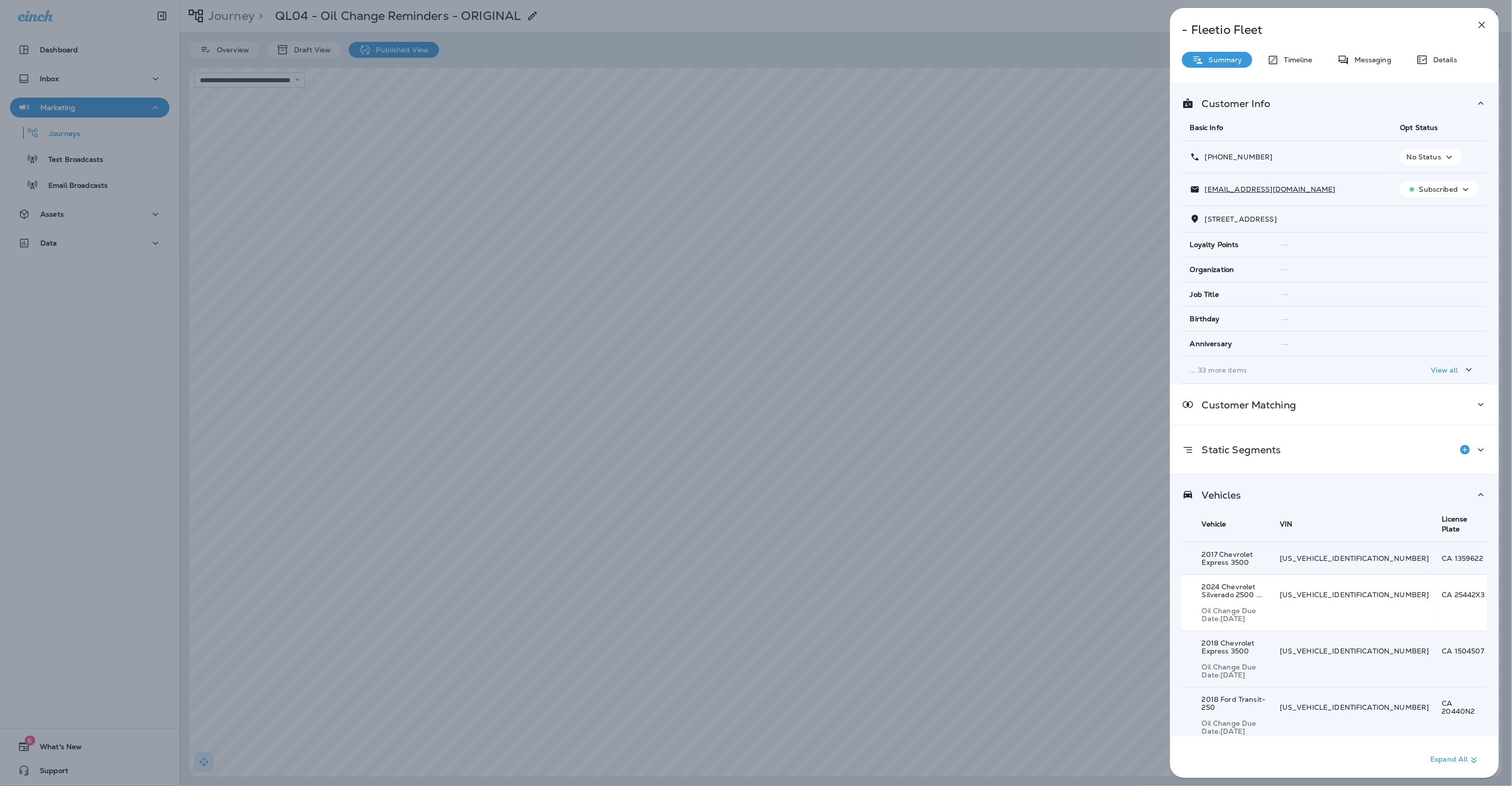
scroll to position [34, 0]
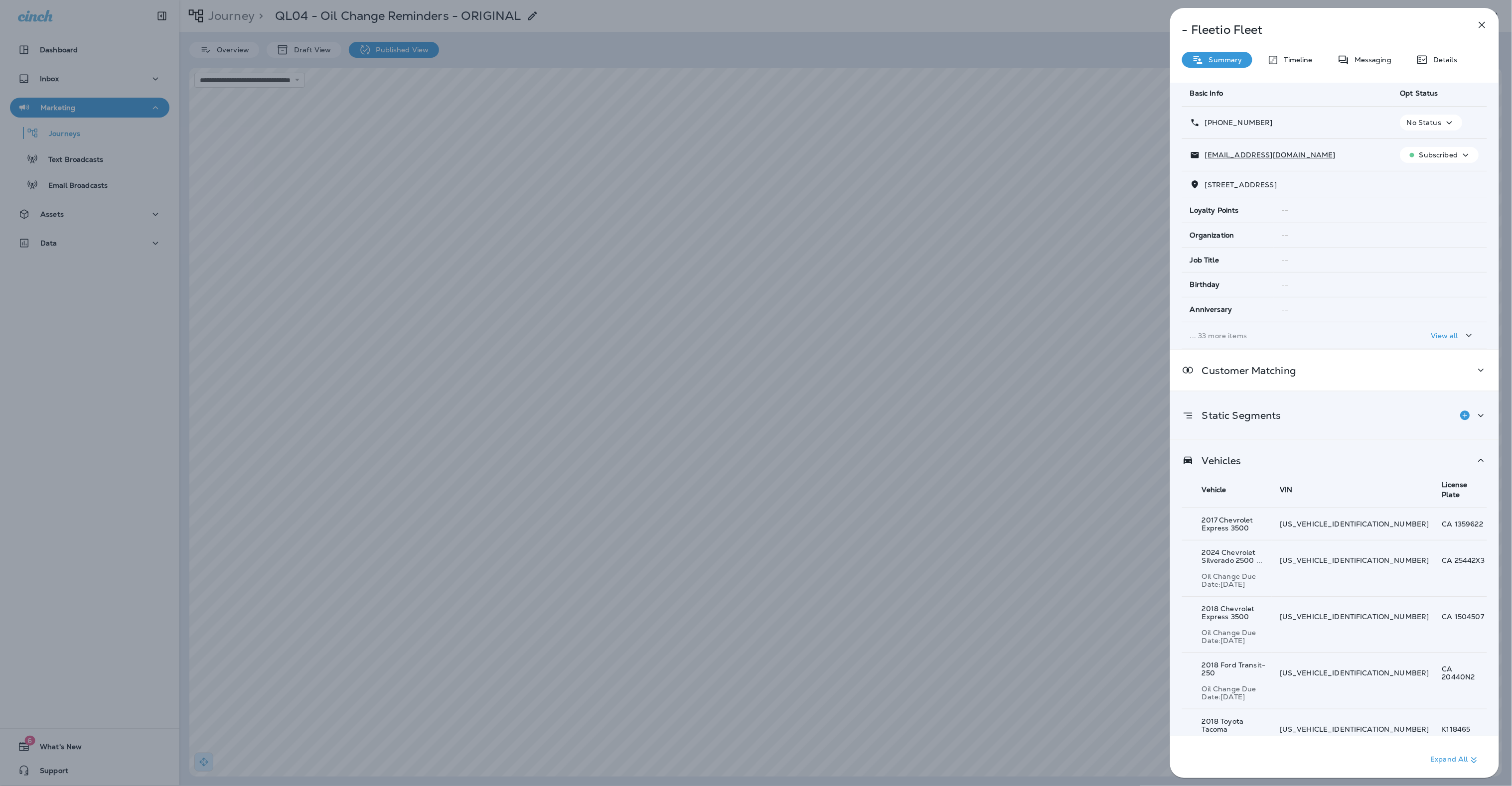
click at [1397, 417] on div "Static Segments" at bounding box center [1334, 416] width 305 height 20
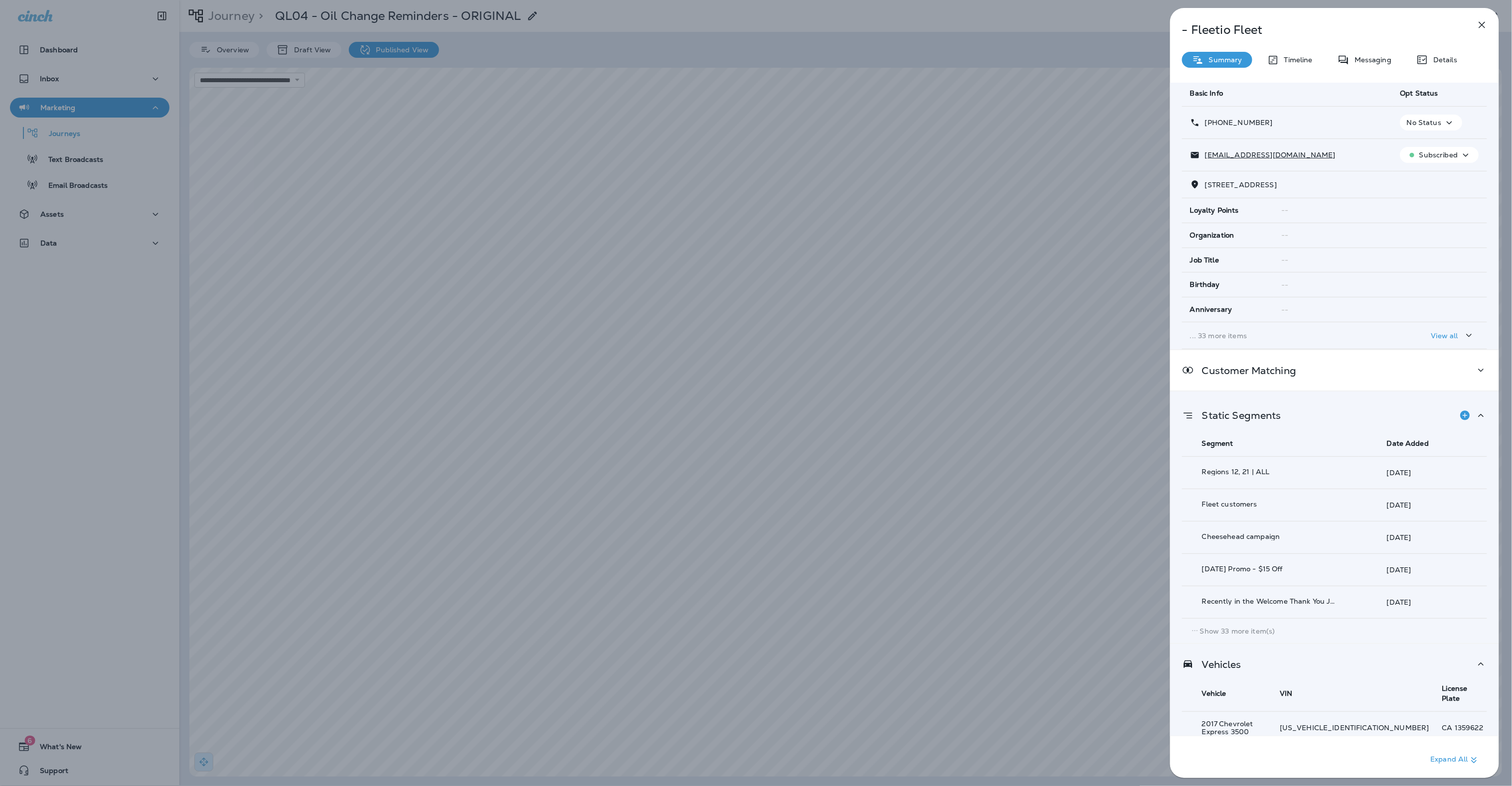
click at [1397, 417] on div "Static Segments" at bounding box center [1334, 416] width 305 height 20
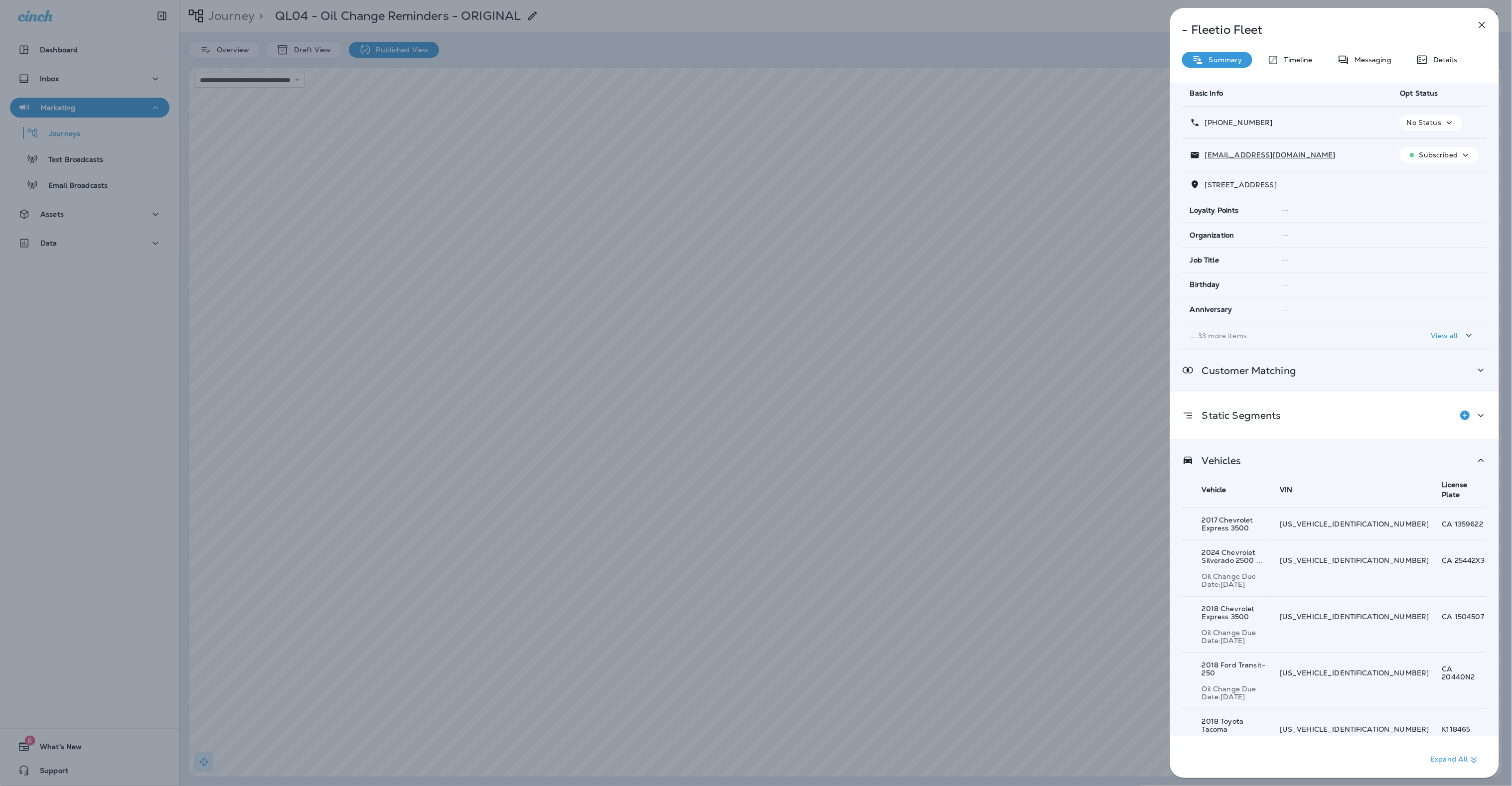
click at [1372, 367] on div "Customer Matching" at bounding box center [1334, 370] width 305 height 12
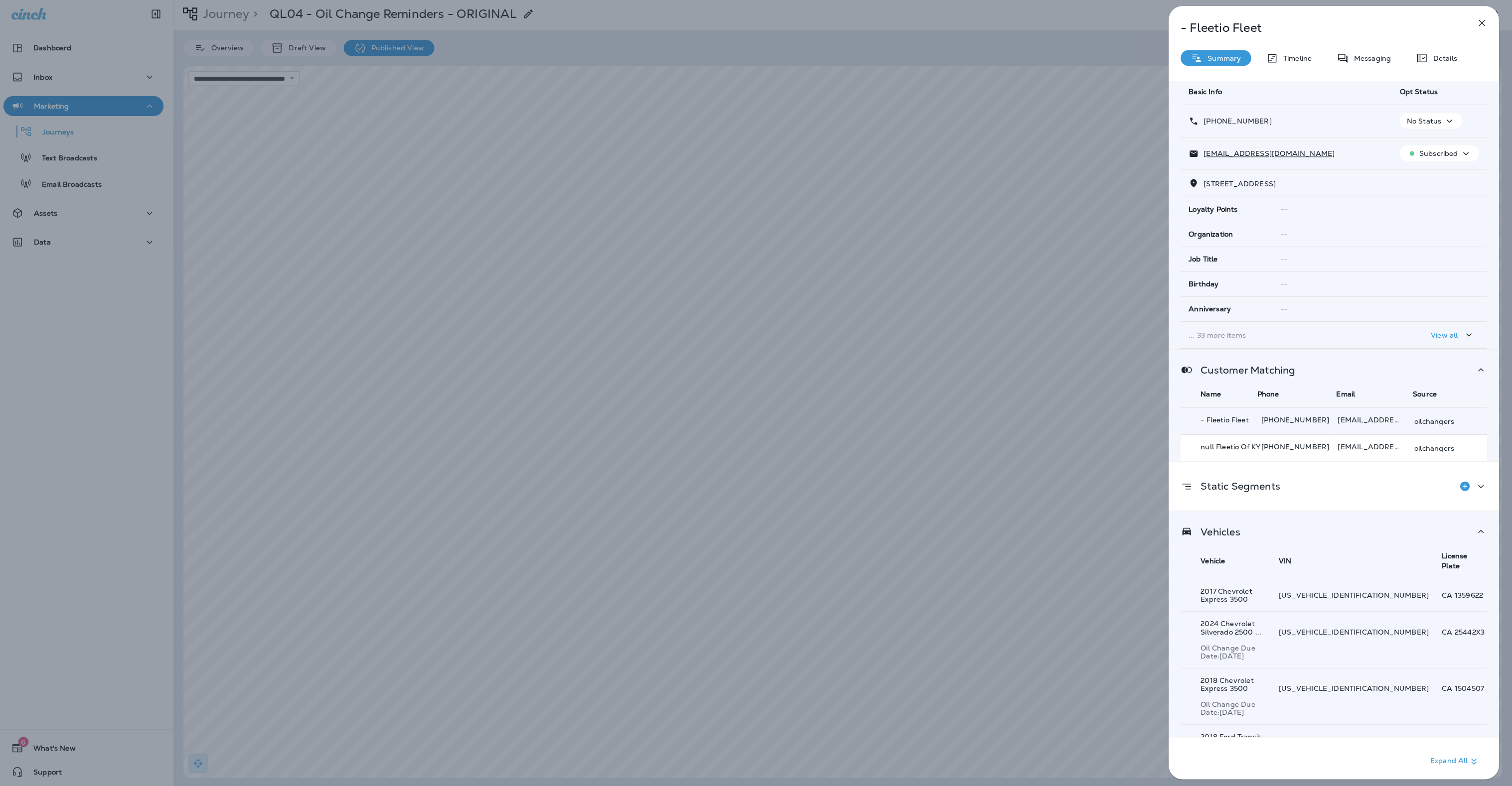
scroll to position [0, 0]
click at [1469, 333] on icon "button" at bounding box center [1468, 335] width 12 height 12
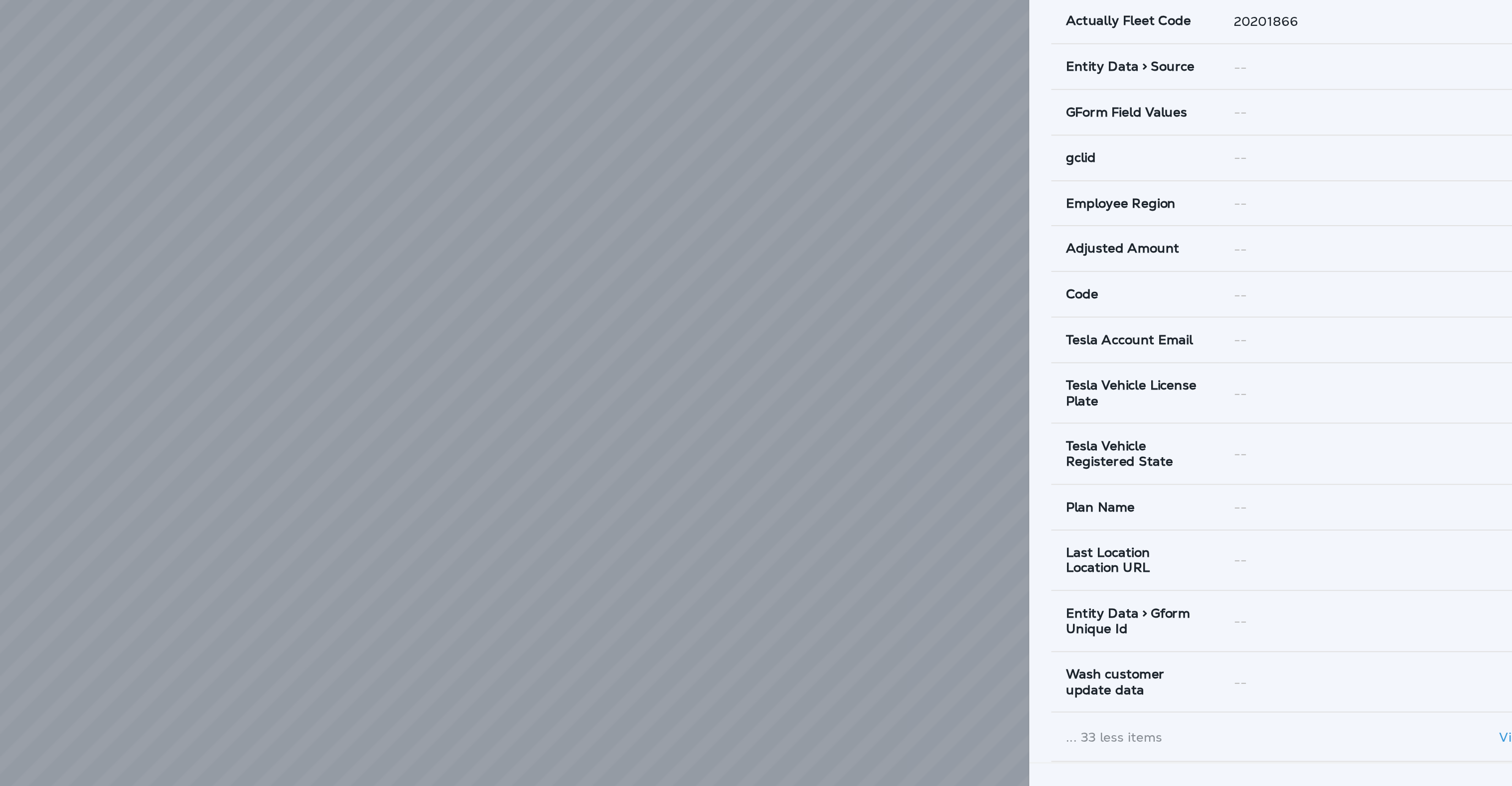
scroll to position [693, 0]
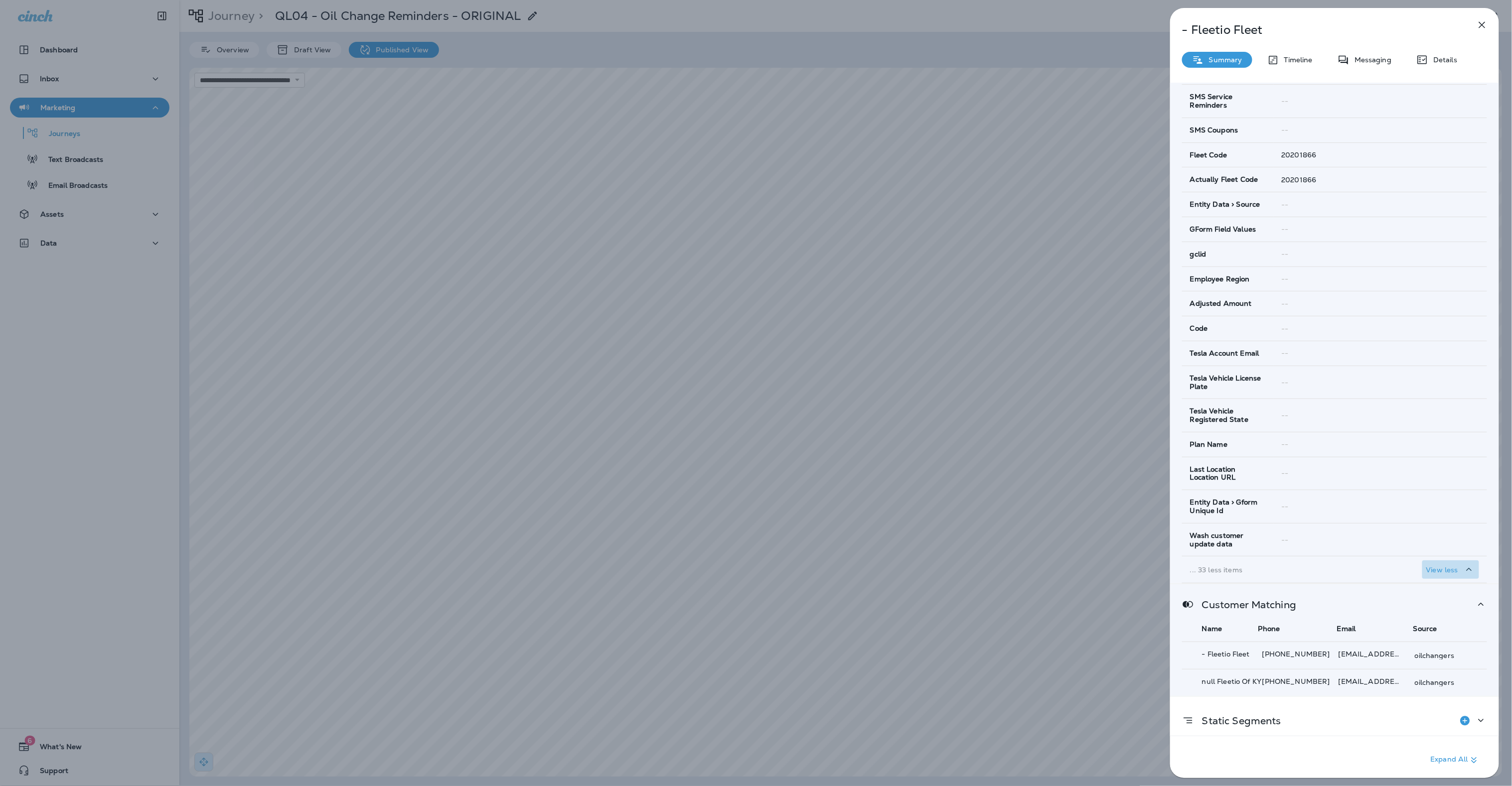
click at [1449, 570] on p "View less" at bounding box center [1442, 570] width 32 height 8
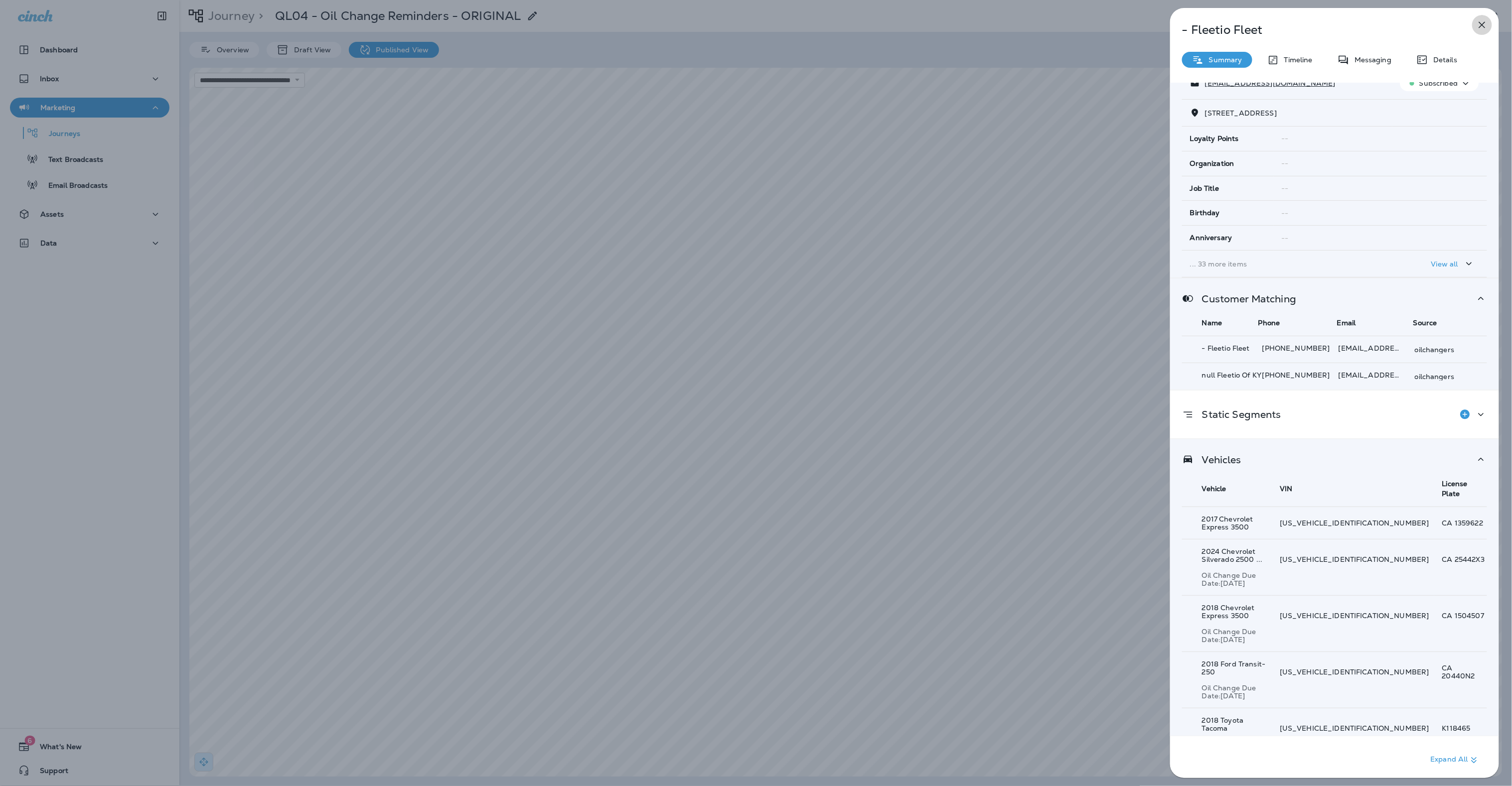
click at [1486, 30] on icon "button" at bounding box center [1482, 24] width 12 height 12
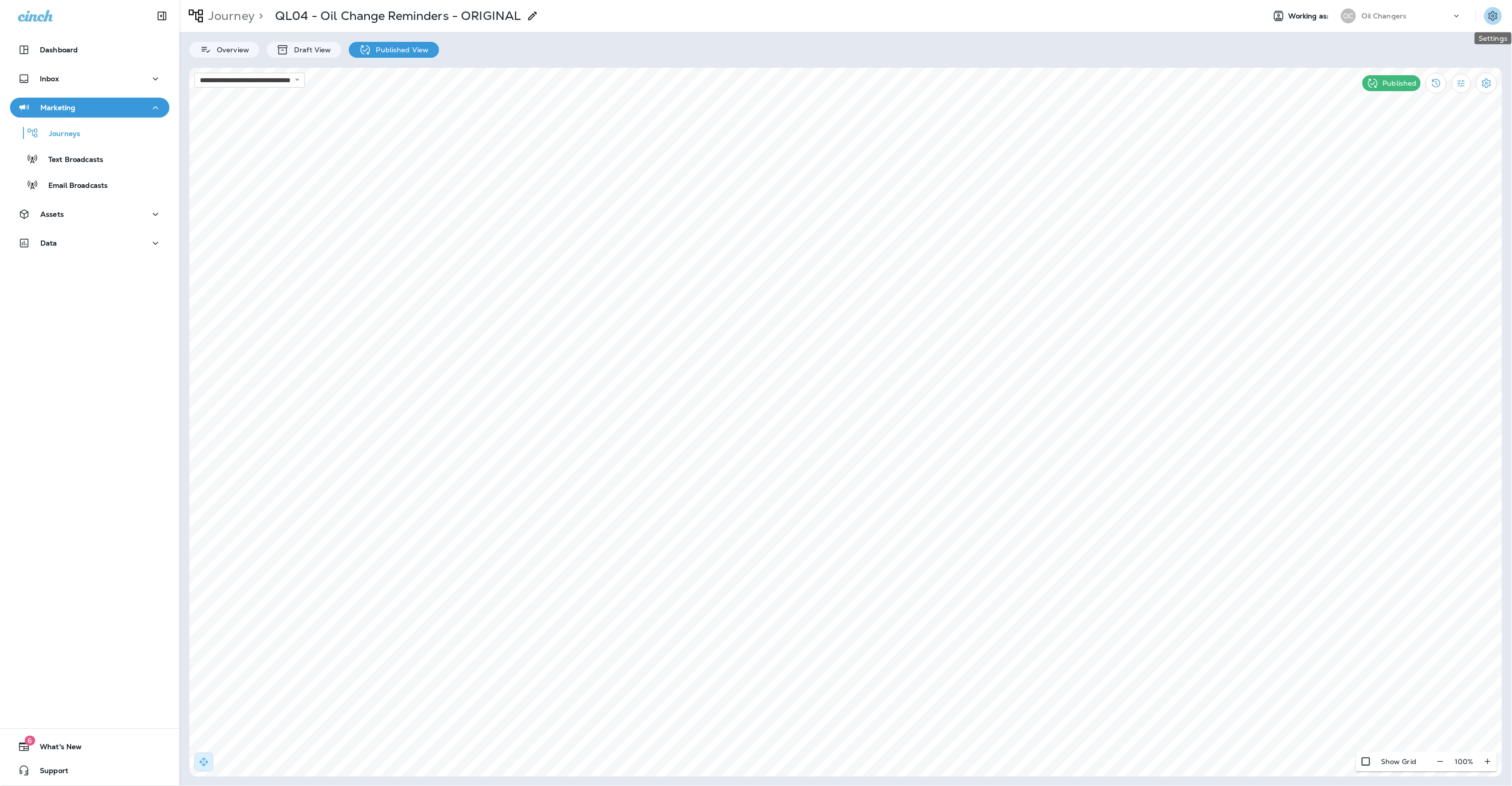
click at [1493, 17] on icon "Settings" at bounding box center [1493, 16] width 12 height 12
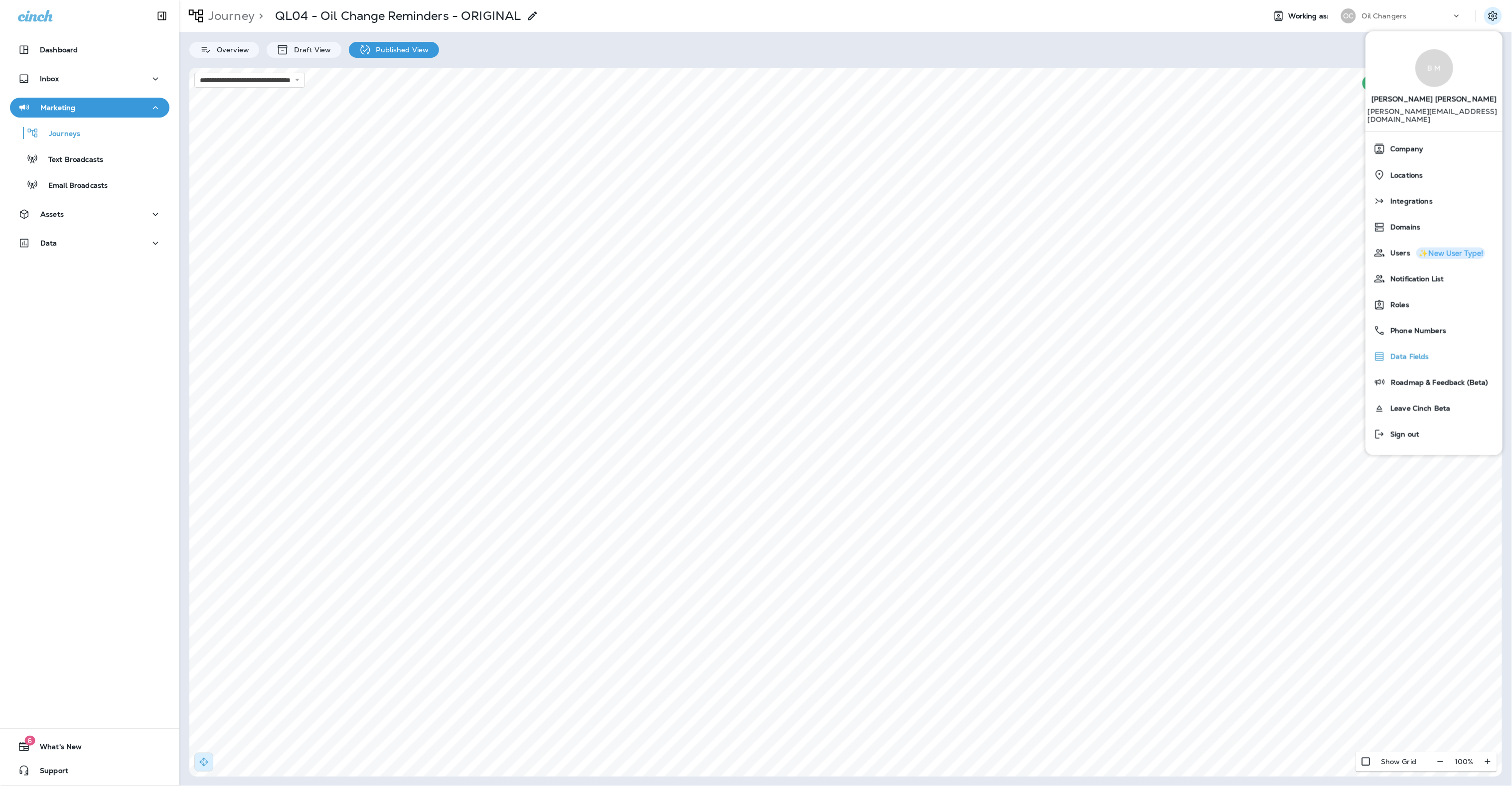
click at [1412, 353] on span "Data Fields" at bounding box center [1407, 356] width 44 height 9
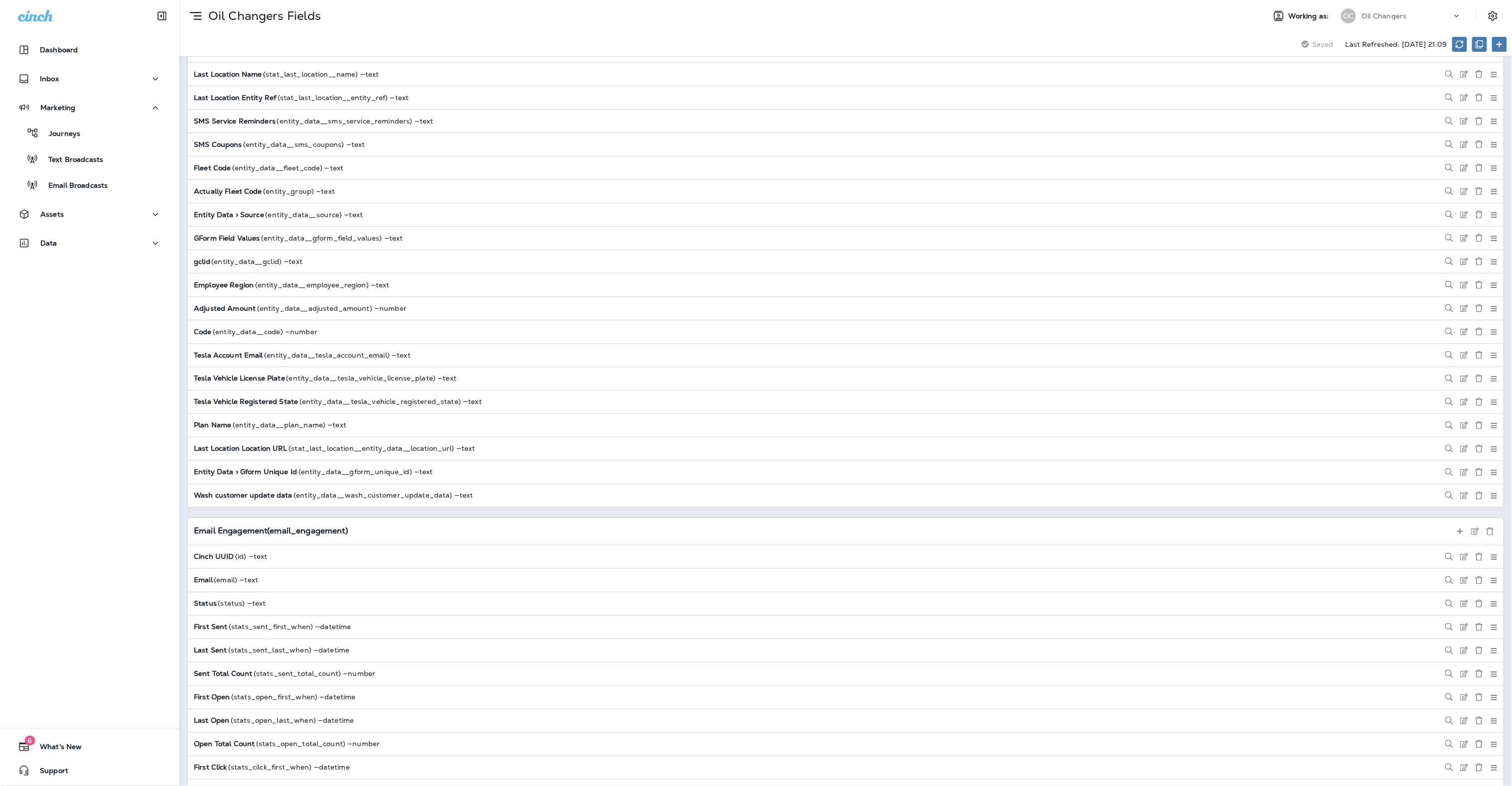
scroll to position [826, 0]
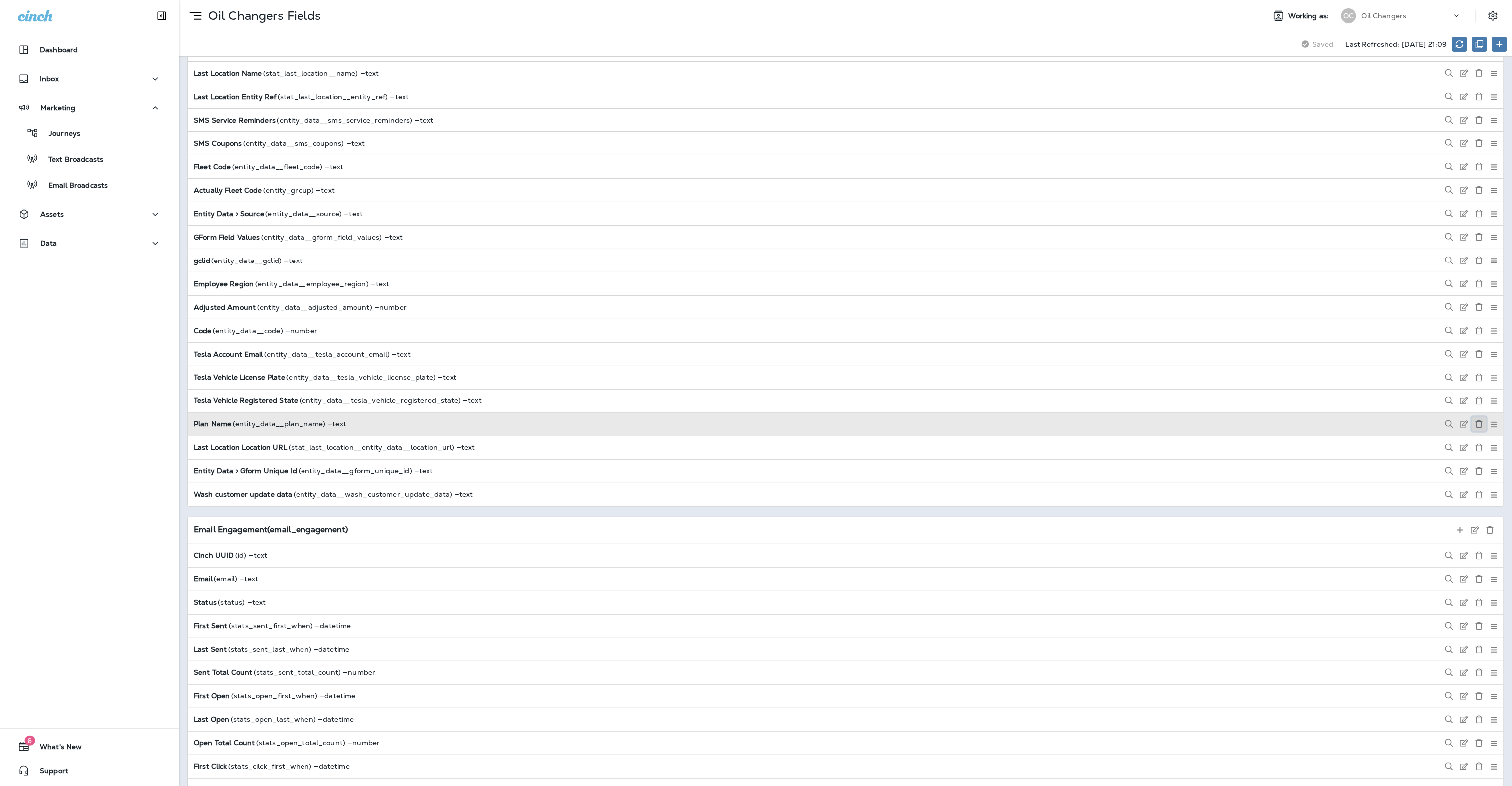
click at [1479, 432] on button at bounding box center [1479, 424] width 15 height 15
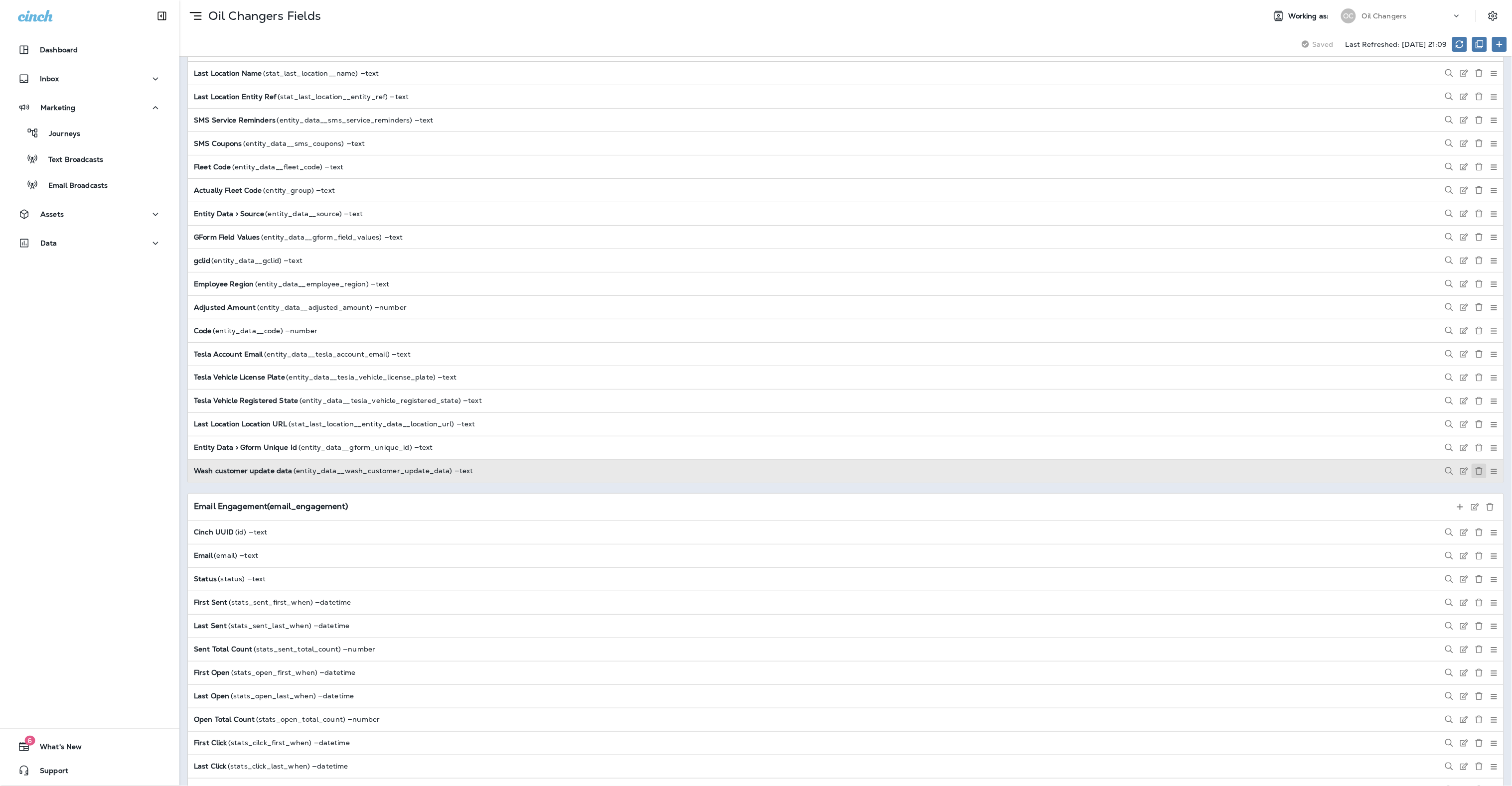
click at [1477, 475] on use at bounding box center [1479, 471] width 7 height 8
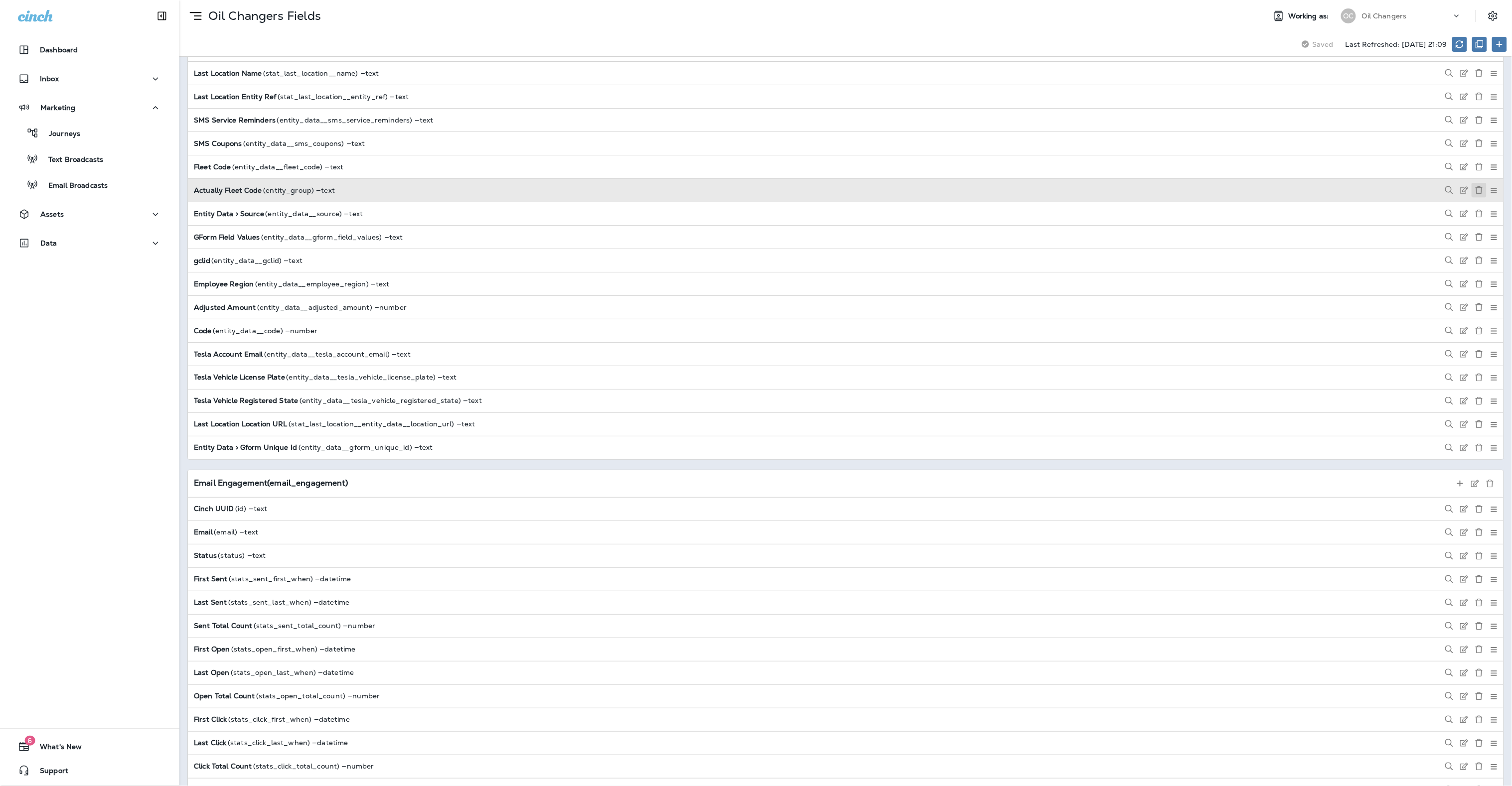
click at [1475, 195] on icon at bounding box center [1479, 190] width 8 height 8
click at [1473, 197] on button at bounding box center [1479, 190] width 15 height 15
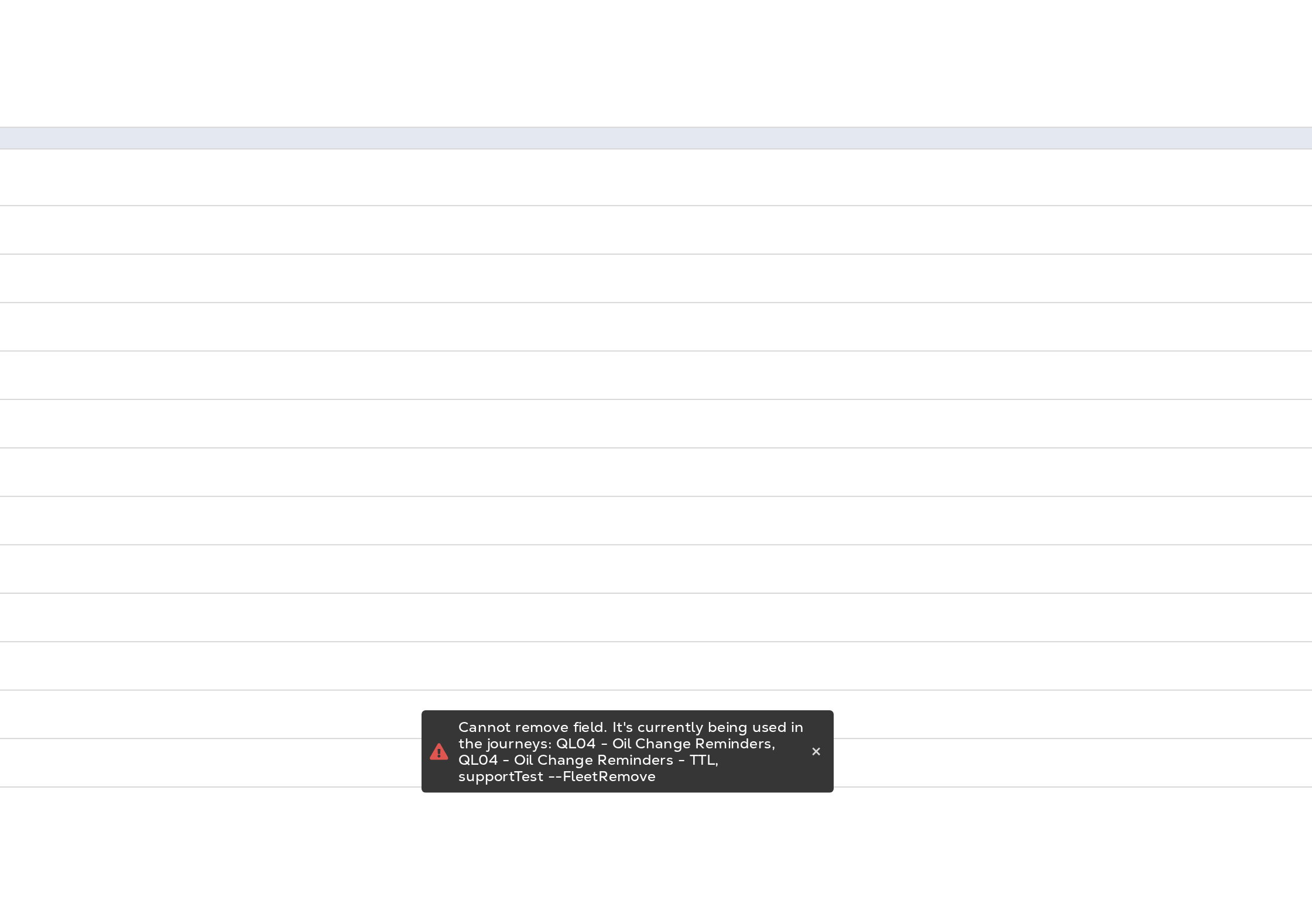
scroll to position [0, 0]
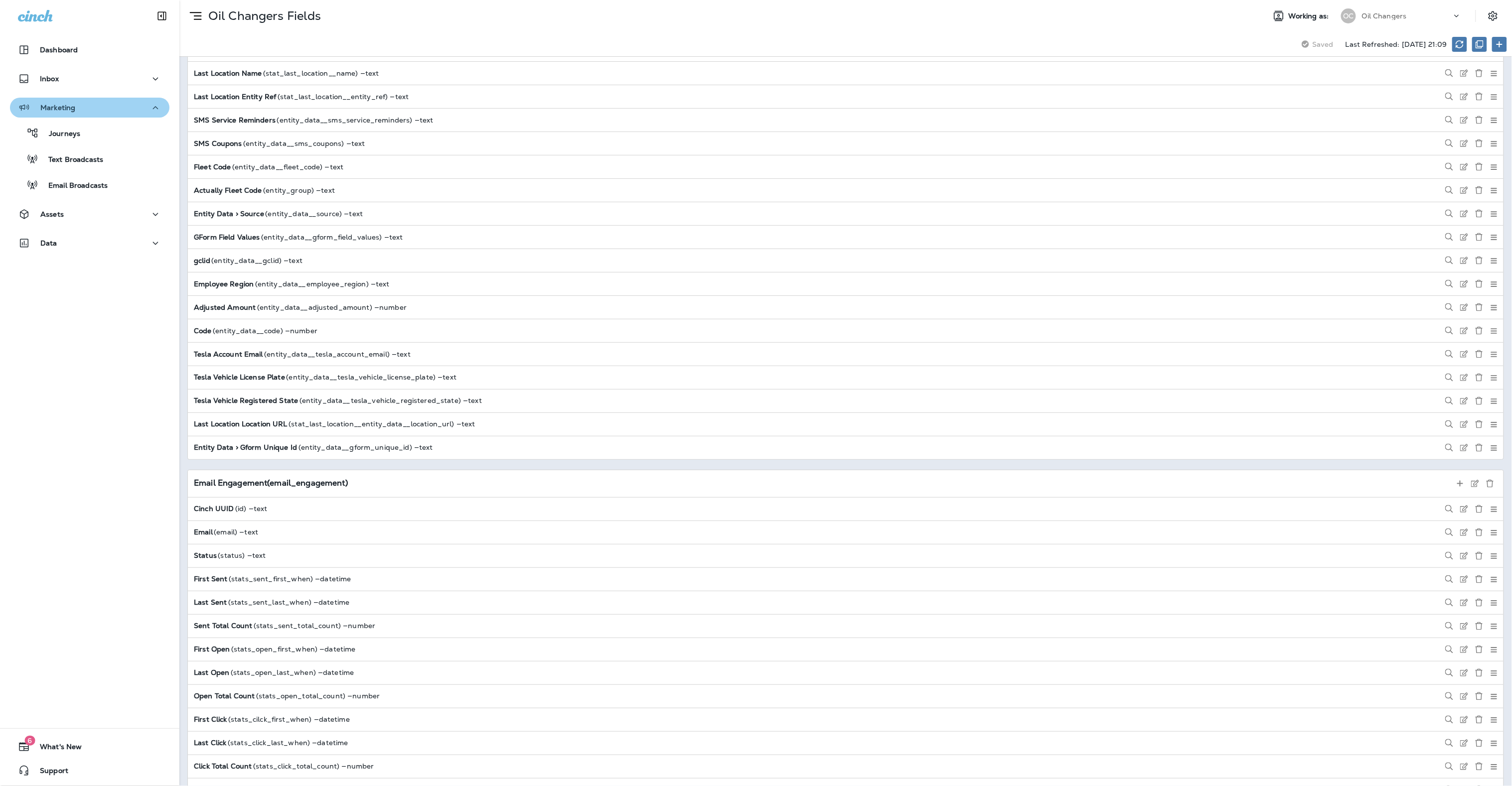
click at [92, 99] on button "Marketing" at bounding box center [90, 107] width 160 height 20
click at [83, 111] on div "Marketing" at bounding box center [90, 108] width 143 height 12
click at [81, 149] on div "Text Broadcasts" at bounding box center [90, 159] width 160 height 21
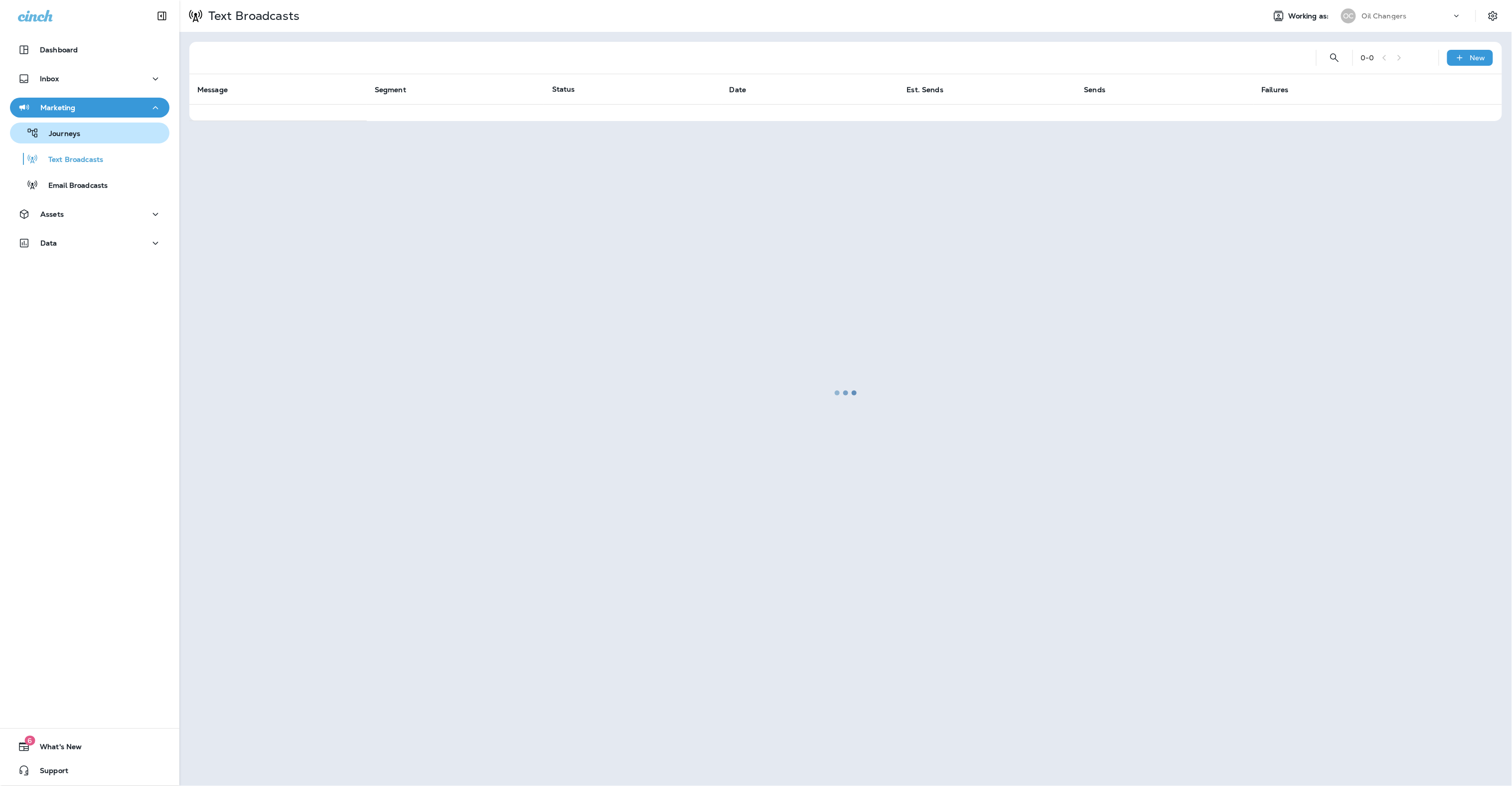
click at [84, 136] on div "Journeys" at bounding box center [90, 132] width 152 height 15
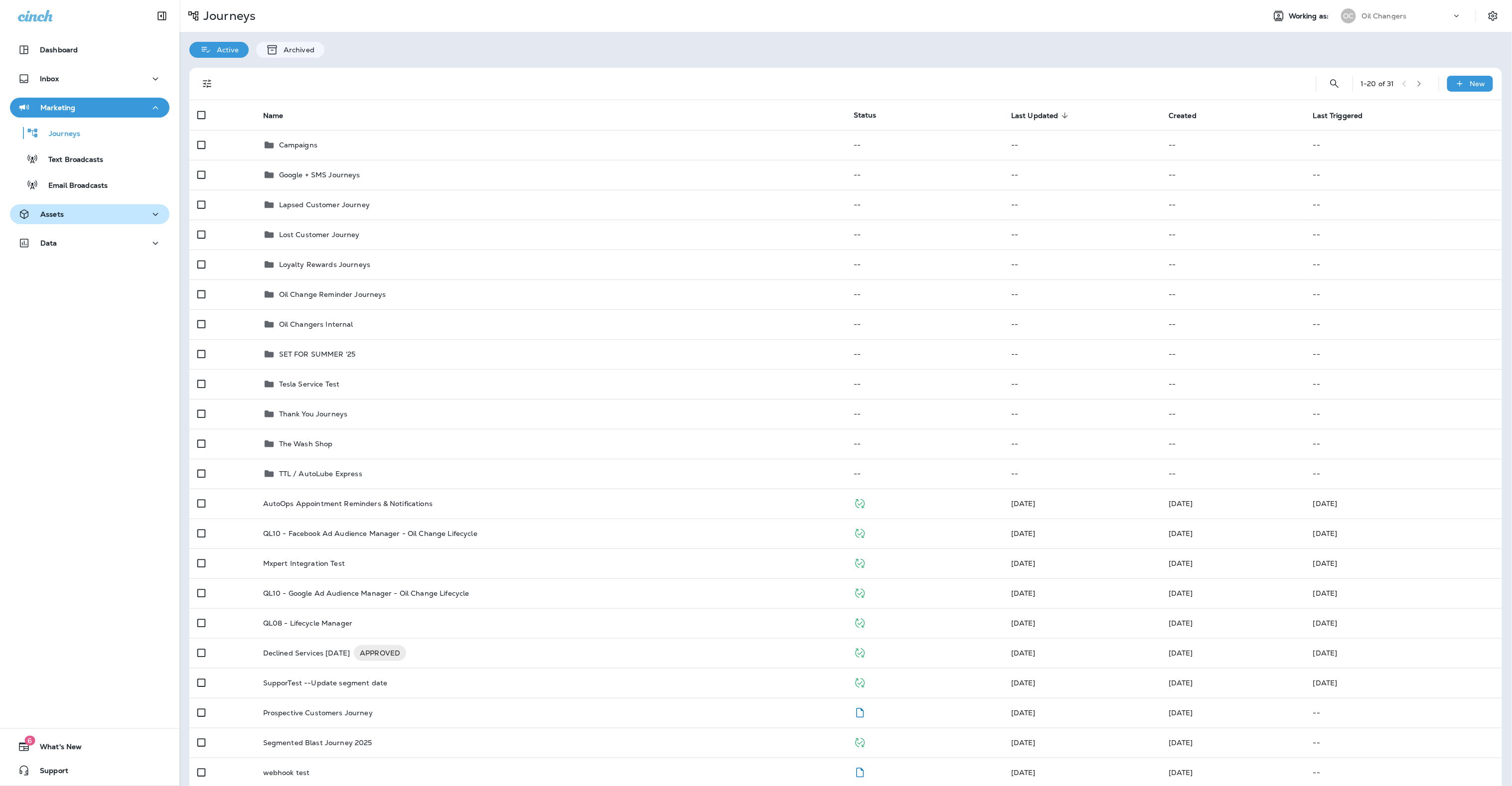
click at [74, 207] on button "Assets" at bounding box center [90, 214] width 160 height 20
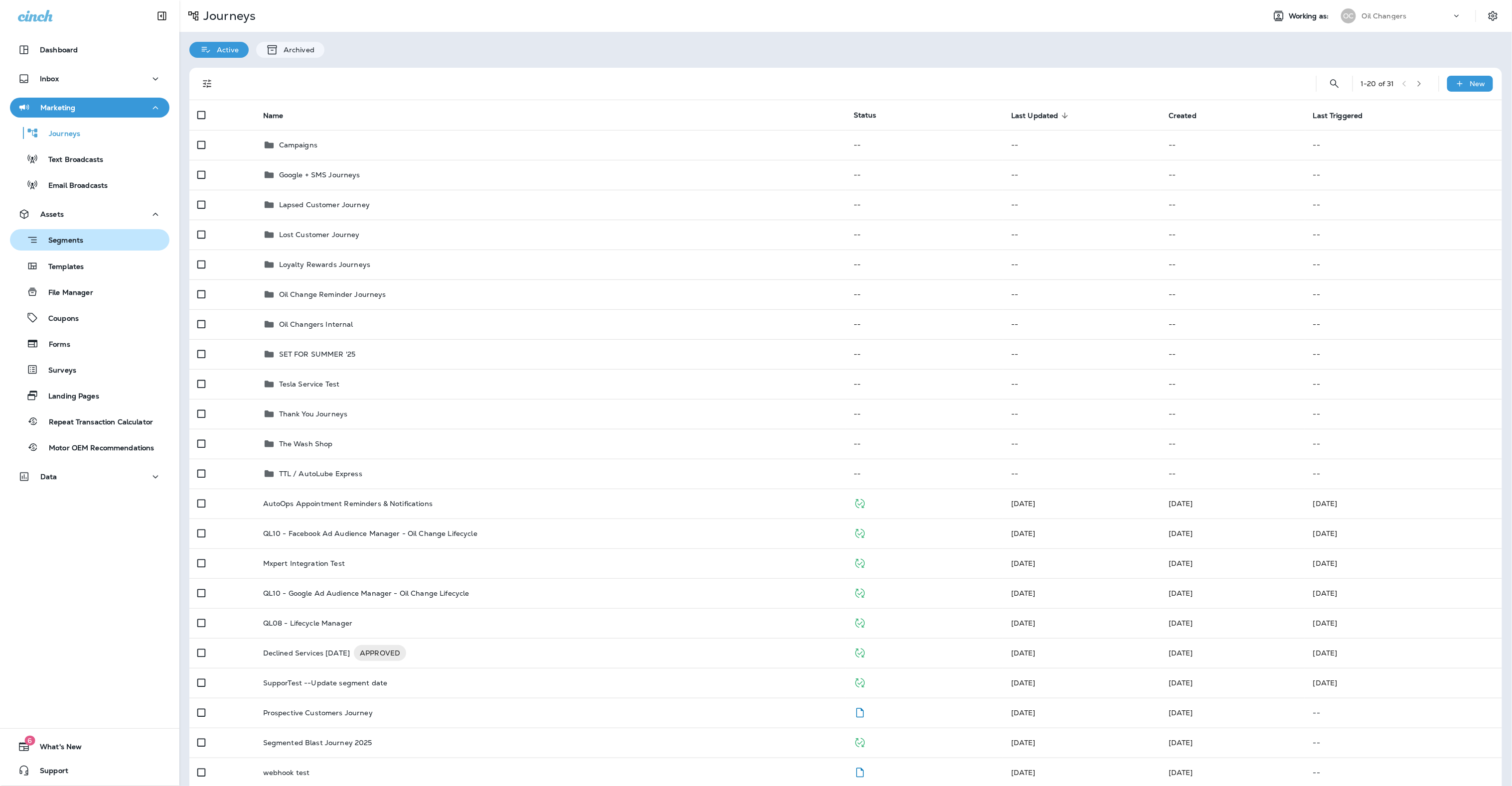
click at [72, 250] on button "Segments" at bounding box center [90, 240] width 160 height 22
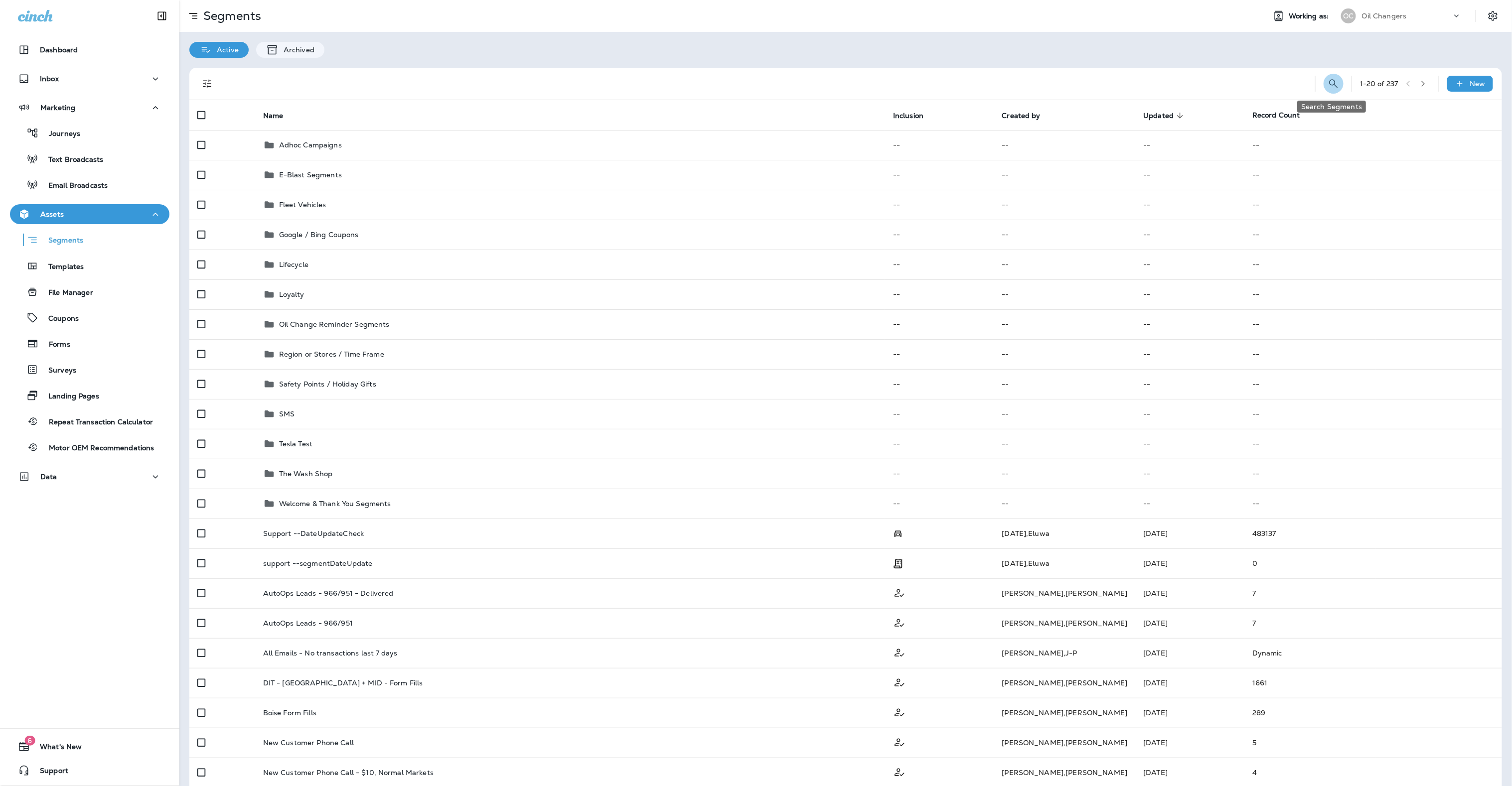
click at [1334, 86] on icon "Search Segments" at bounding box center [1333, 83] width 12 height 12
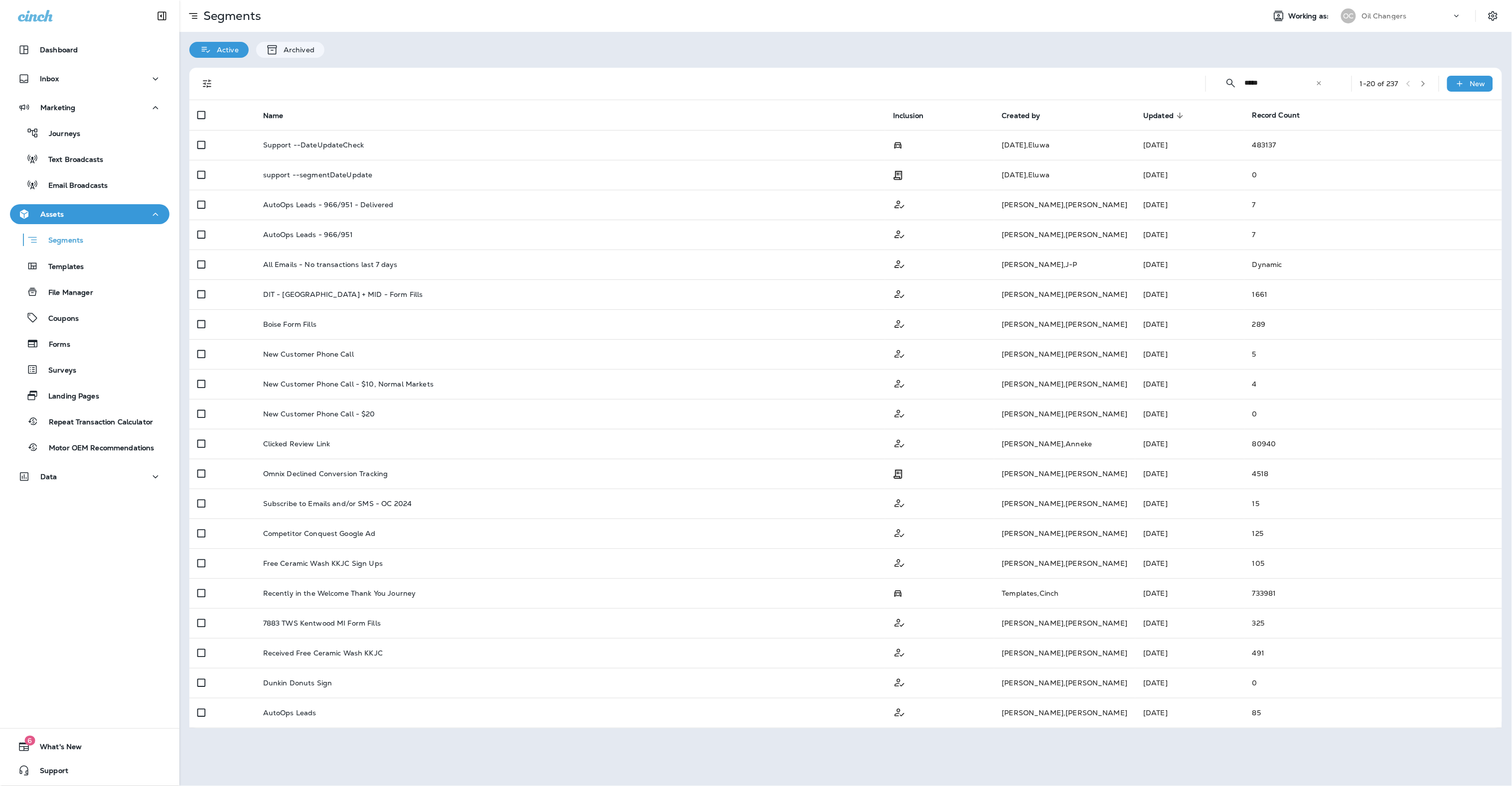
type input "*****"
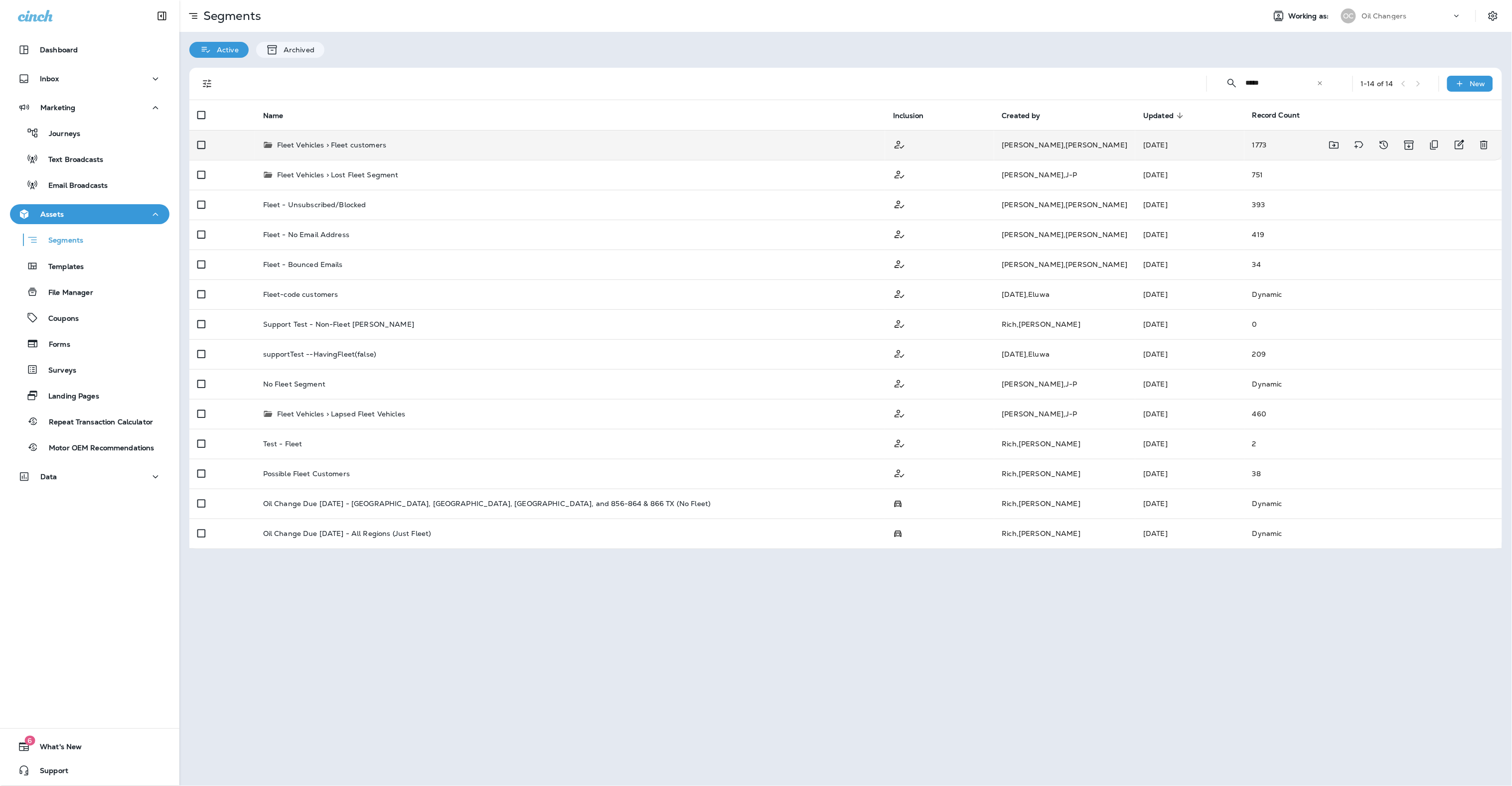
click at [680, 151] on td "Fleet Vehicles > Fleet customers" at bounding box center [570, 145] width 630 height 30
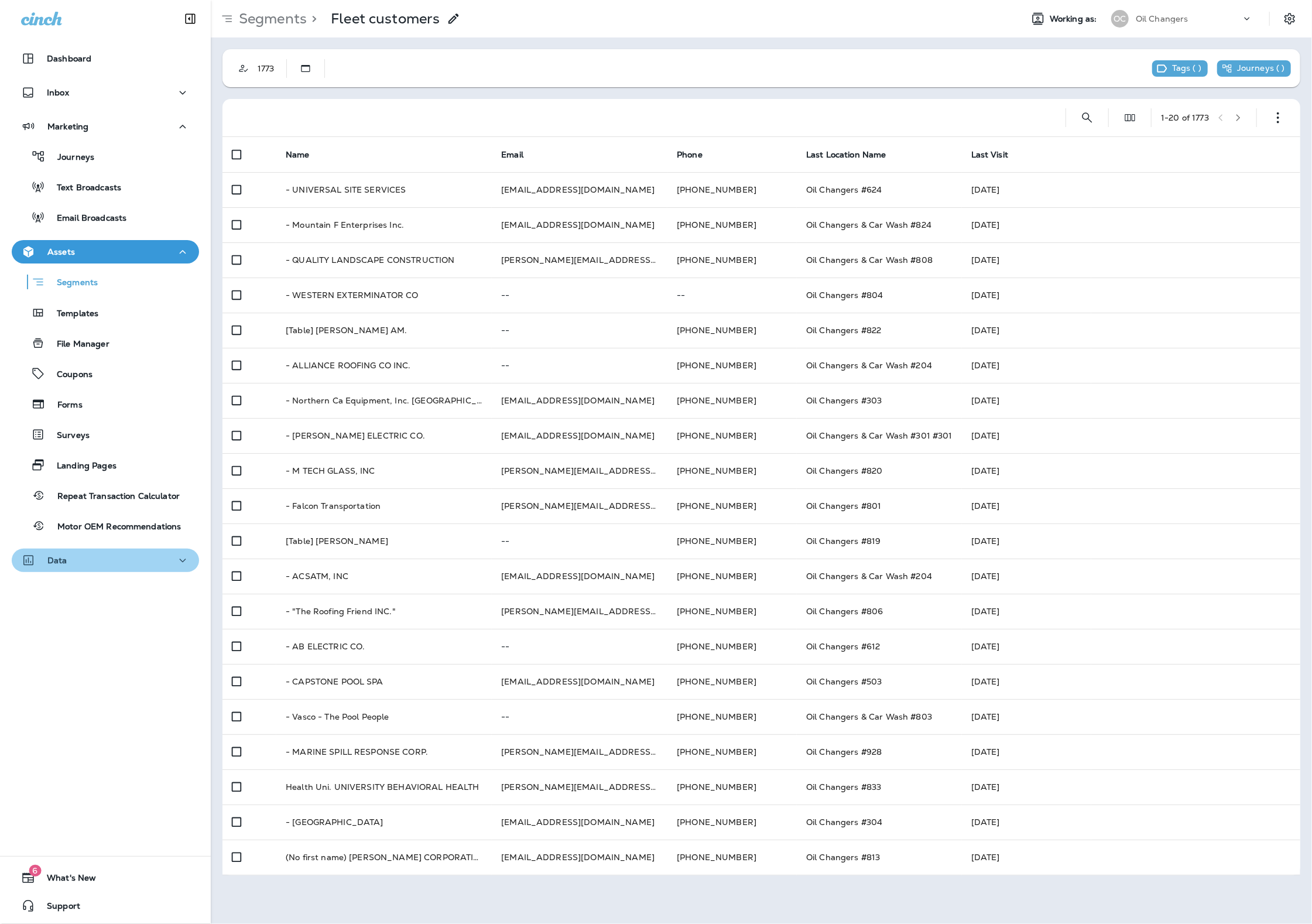
click at [147, 566] on div "Data" at bounding box center [105, 561] width 168 height 15
click at [1190, 33] on div "Segments > Fleet customers Working as: OC Oil Changers" at bounding box center [761, 18] width 1102 height 38
click at [1191, 26] on div "Oil Changers" at bounding box center [1188, 18] width 105 height 17
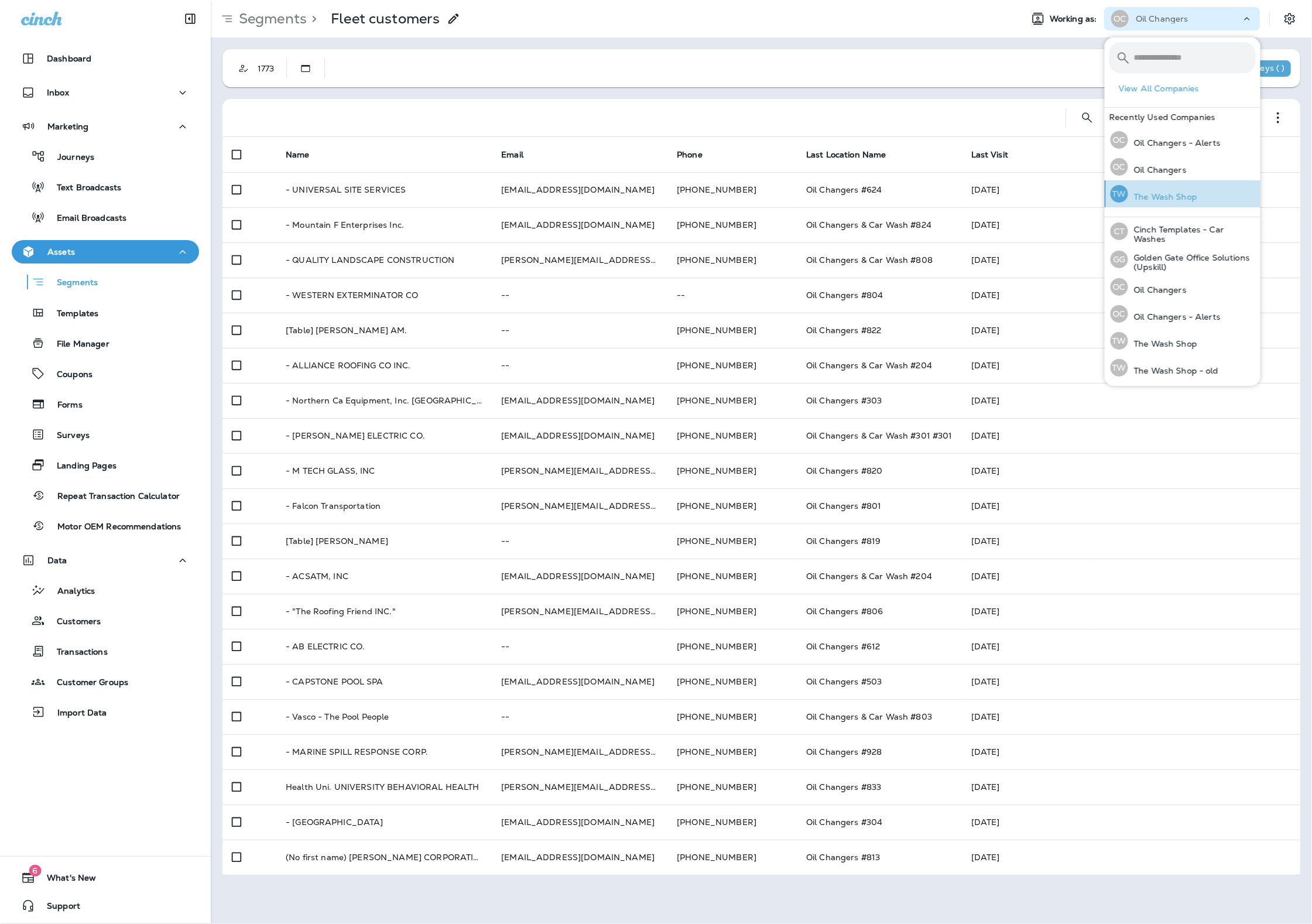
click at [1188, 199] on p "The Wash Shop" at bounding box center [1163, 197] width 70 height 9
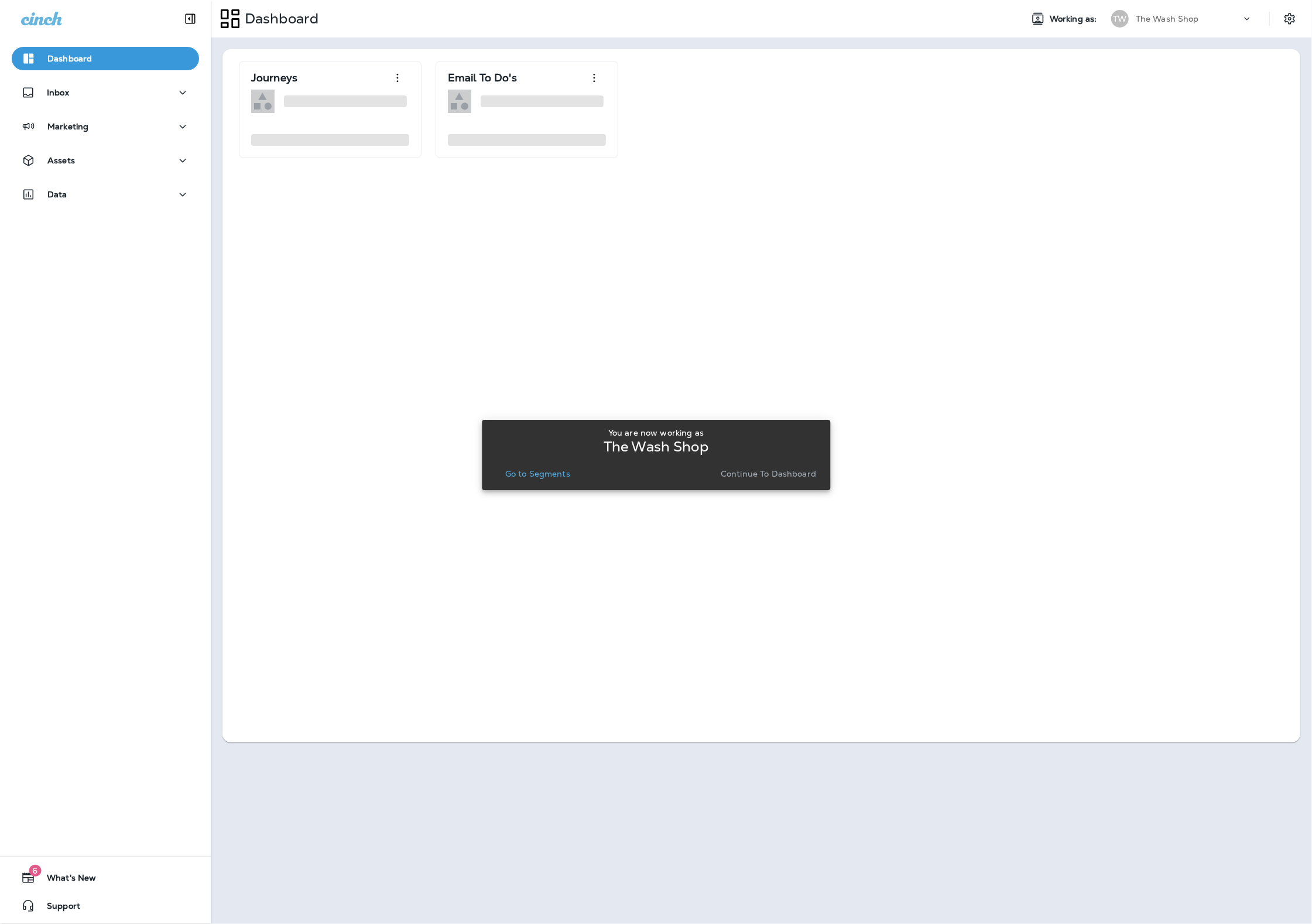
click at [544, 473] on p "Go to Segments" at bounding box center [537, 474] width 65 height 9
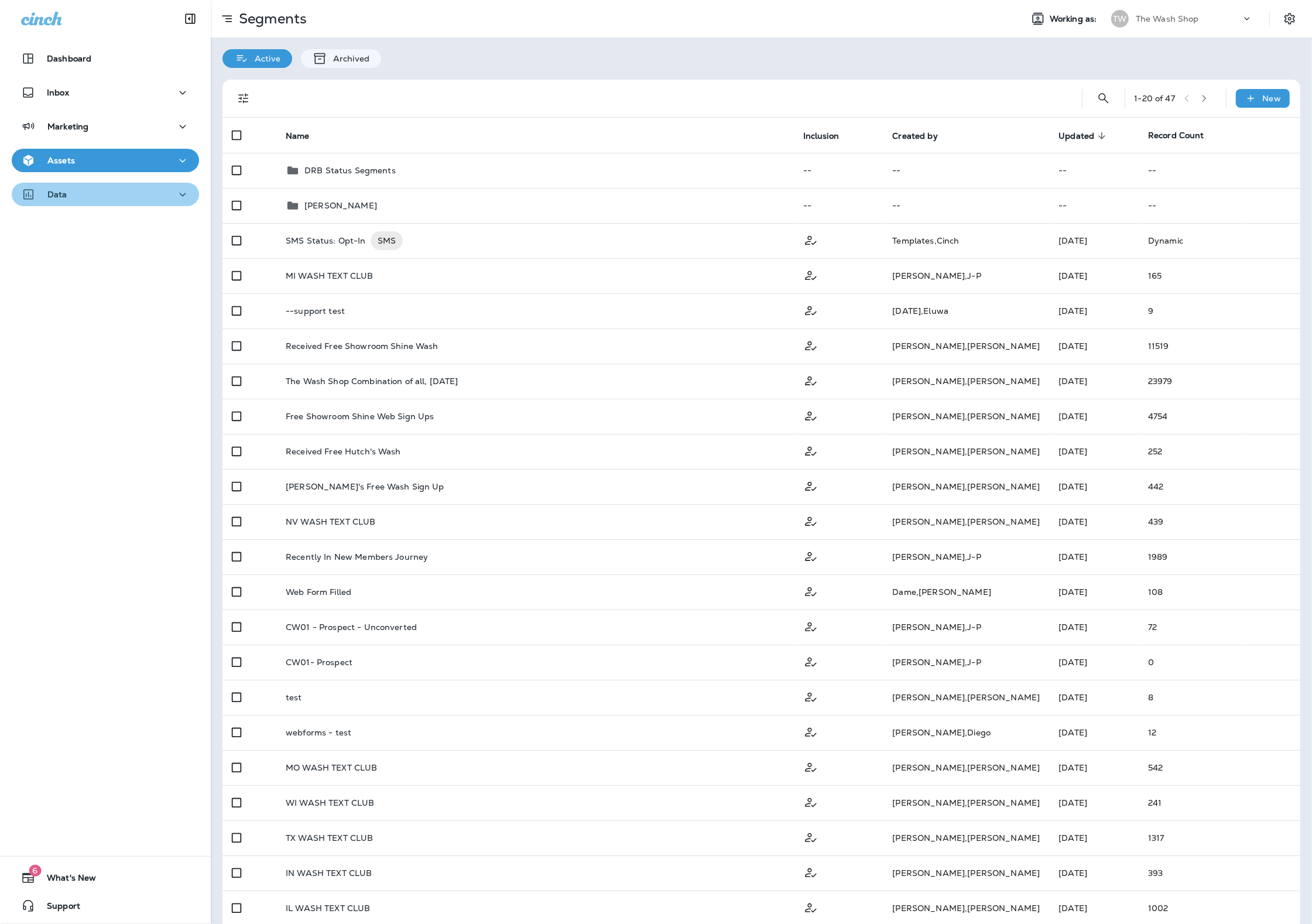
click at [81, 183] on button "Data" at bounding box center [105, 195] width 188 height 24
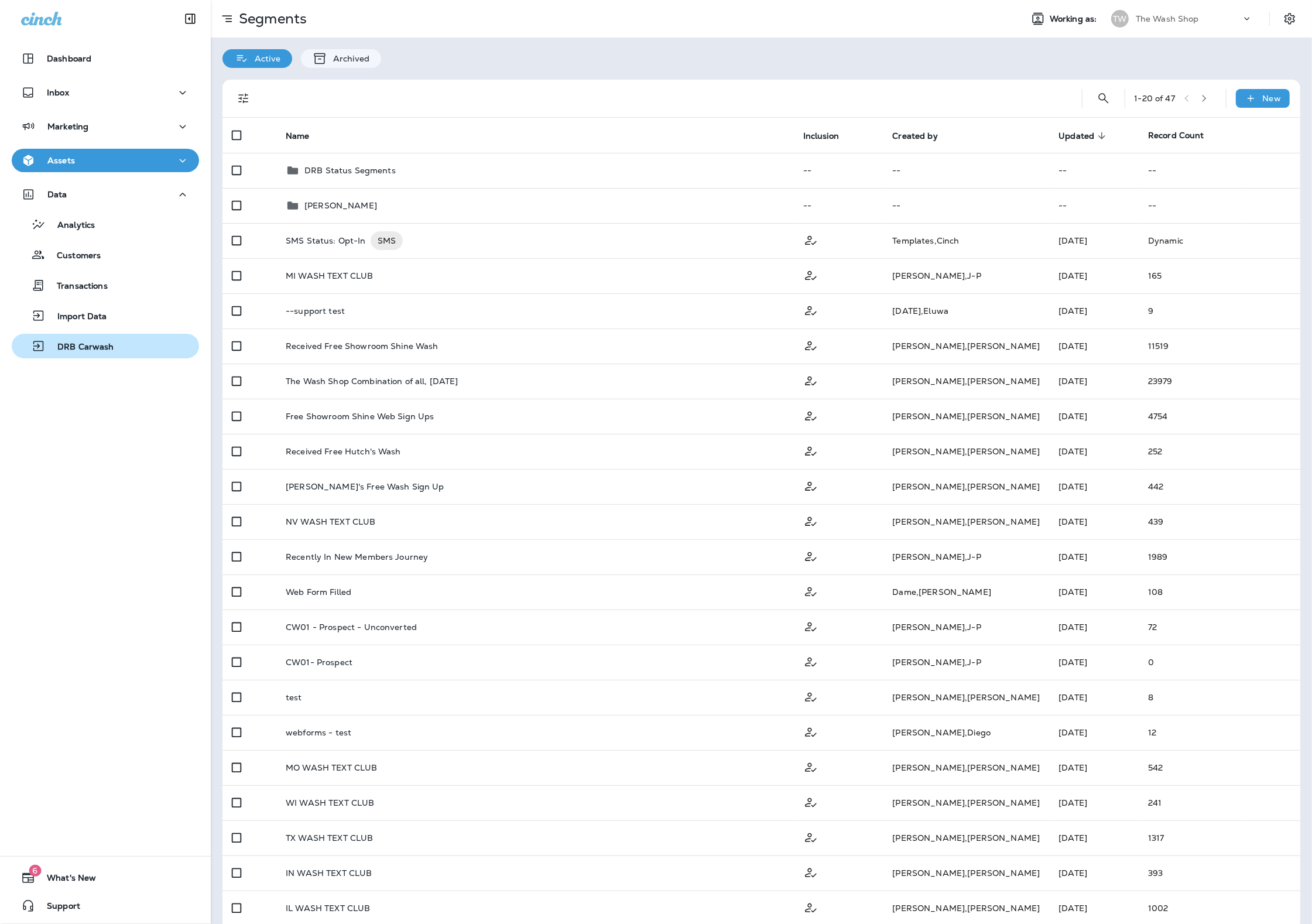
click at [70, 342] on p "DRB Carwash" at bounding box center [80, 348] width 69 height 11
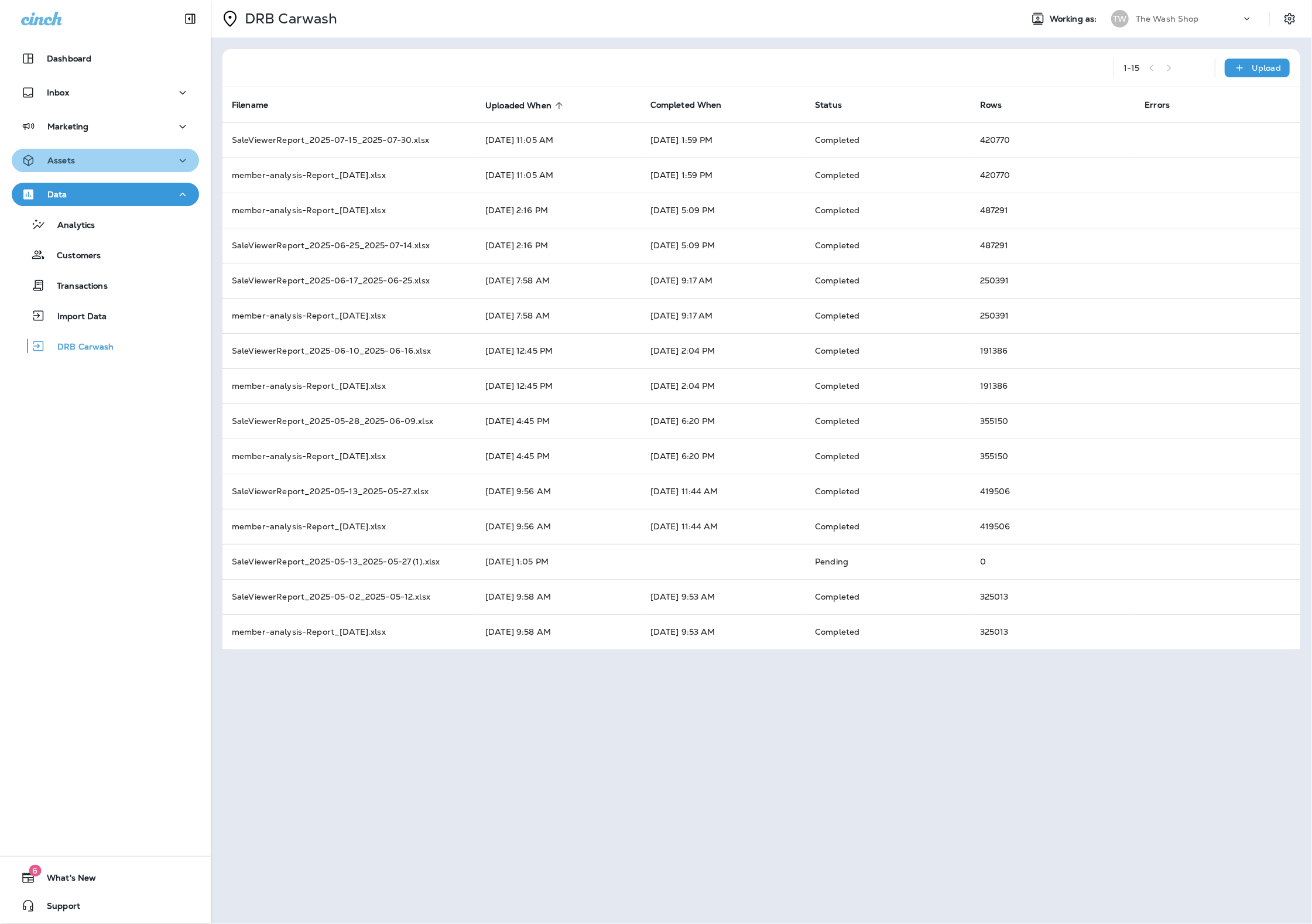
click at [115, 169] on button "Assets" at bounding box center [105, 161] width 188 height 24
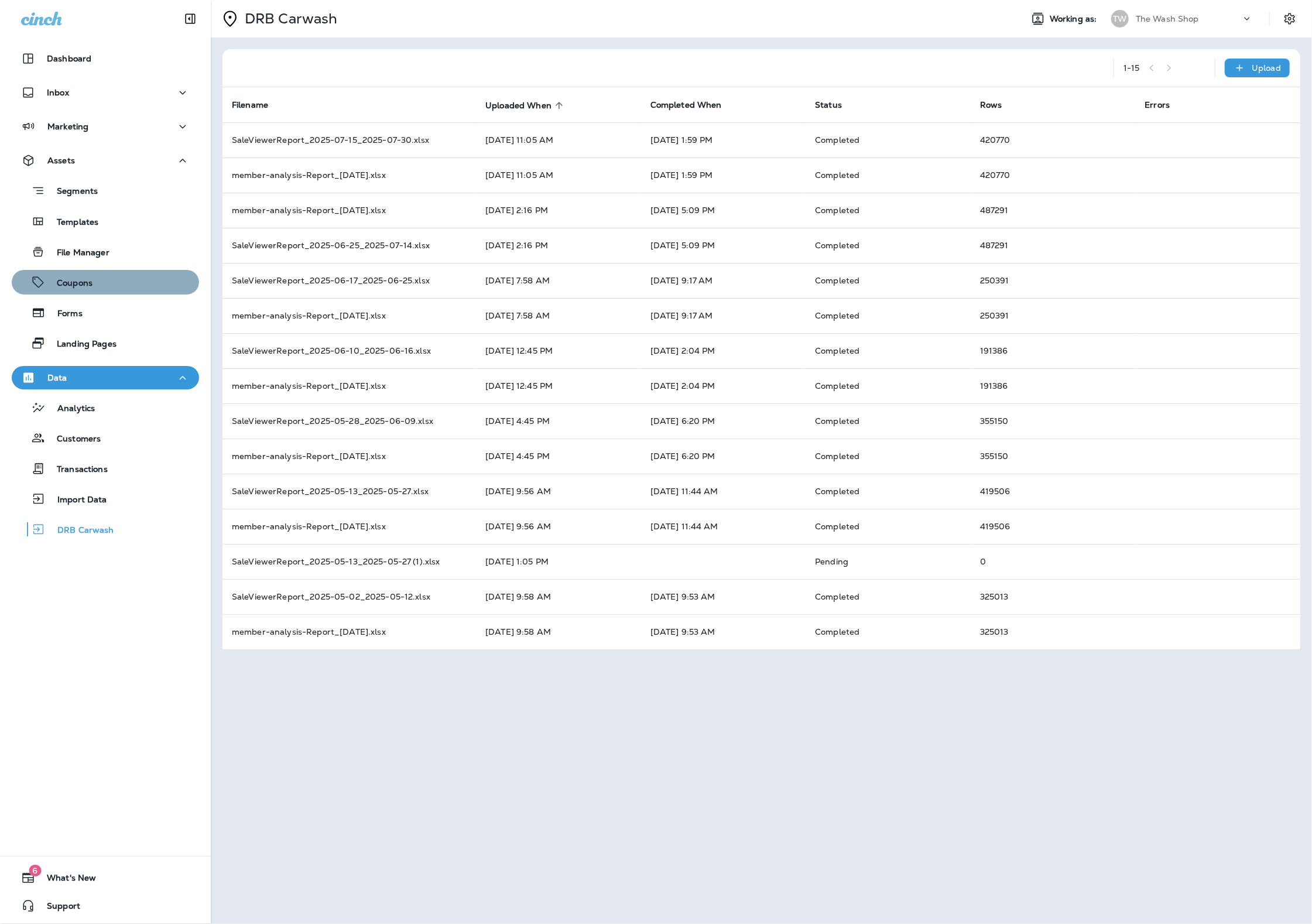
click at [120, 274] on div "Coupons" at bounding box center [105, 282] width 178 height 17
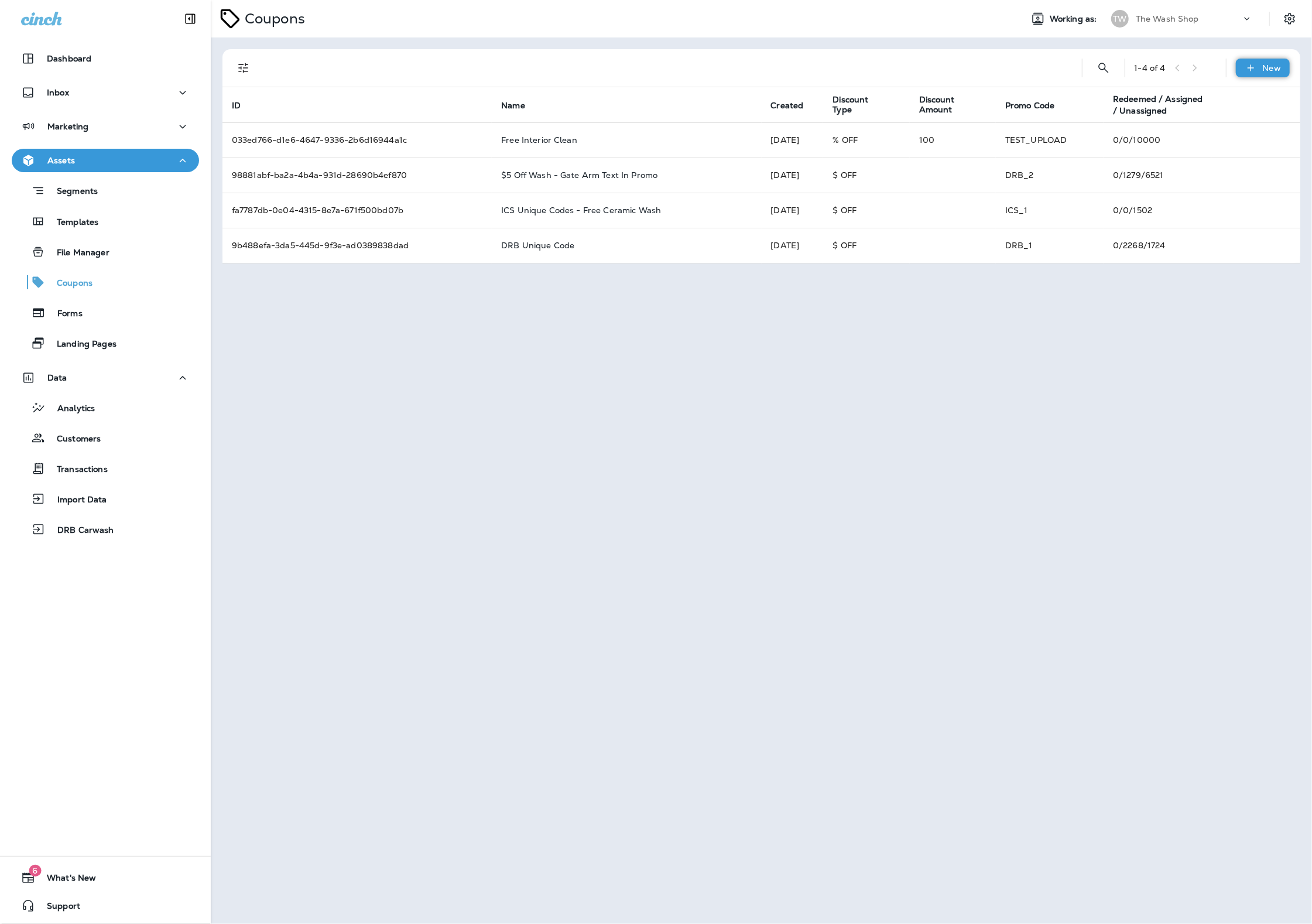
click at [1274, 70] on p "New" at bounding box center [1272, 68] width 18 height 9
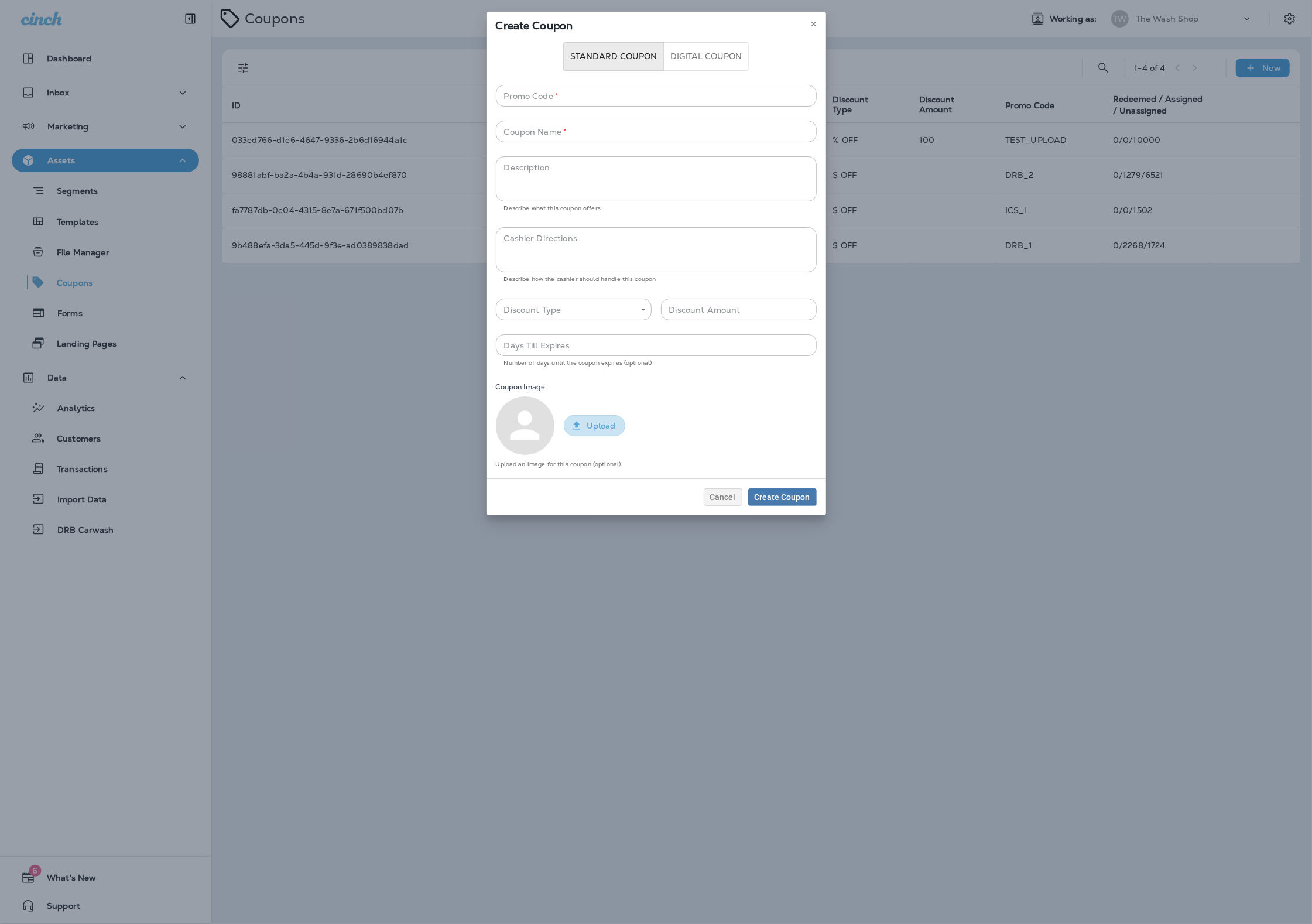
click at [600, 430] on button "Upload" at bounding box center [594, 426] width 61 height 22
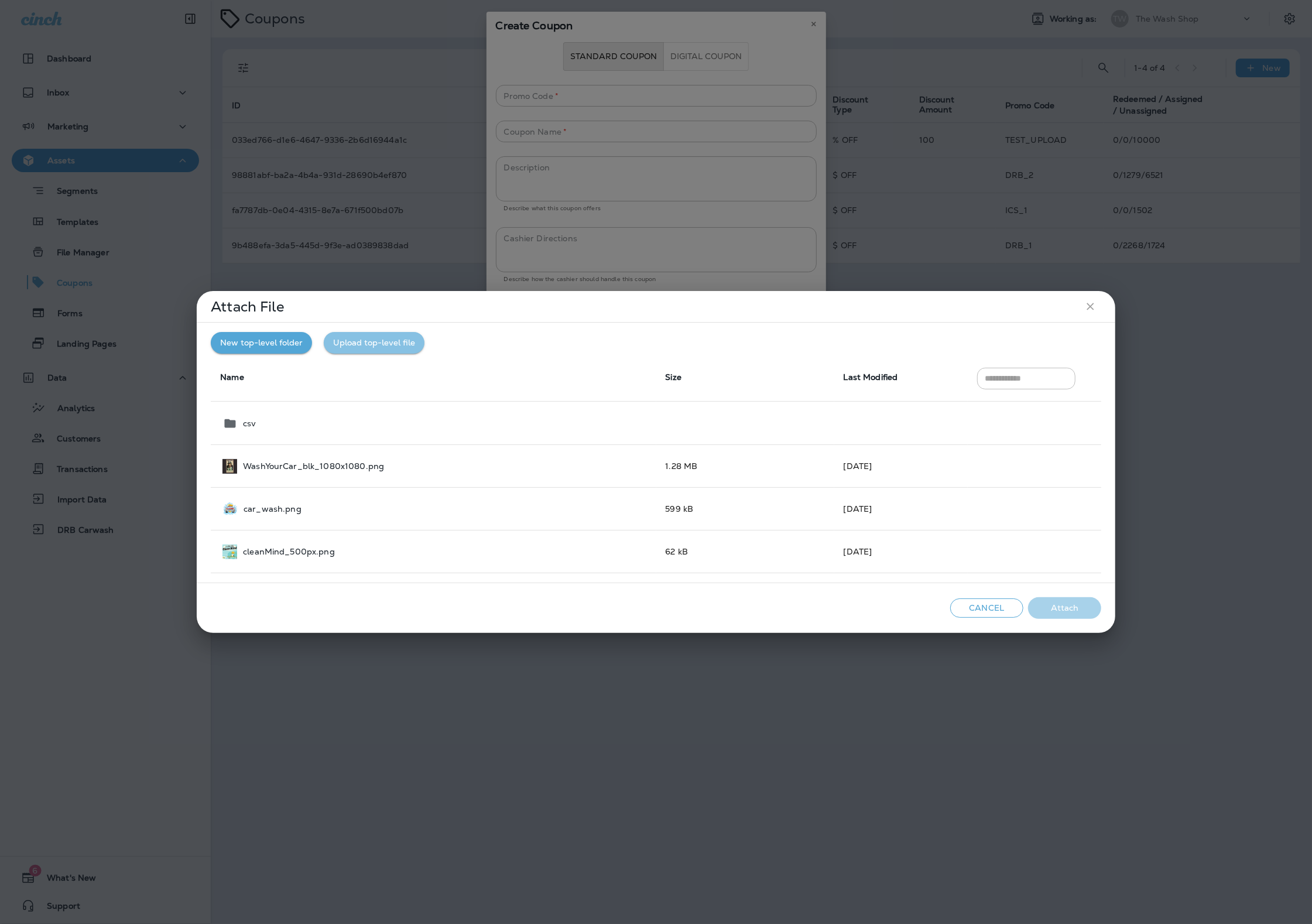
click at [359, 338] on button "Upload top-level file" at bounding box center [374, 343] width 101 height 22
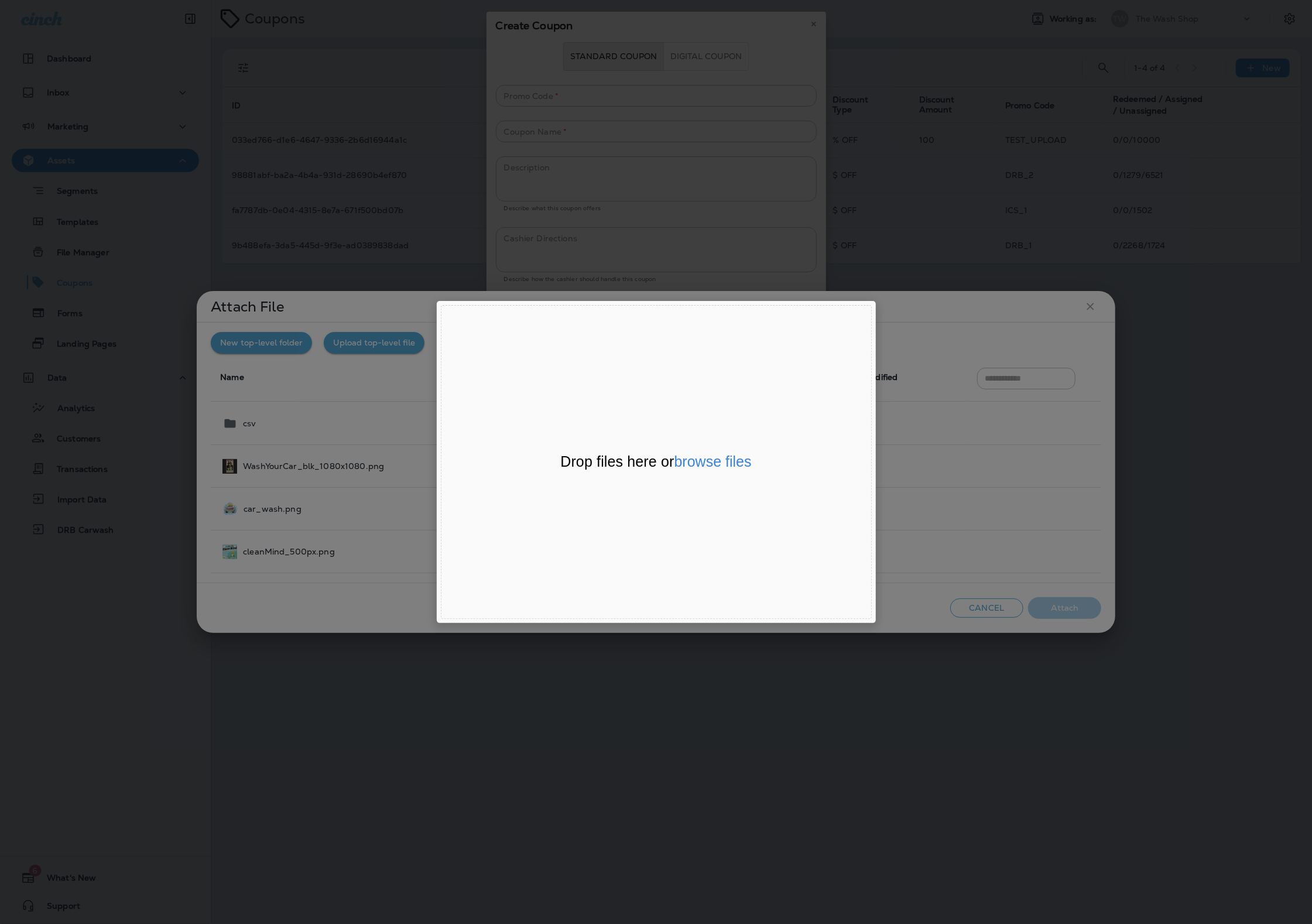
click at [700, 471] on div "Drop files here or browse files" at bounding box center [656, 462] width 281 height 20
click at [704, 466] on button "browse files" at bounding box center [713, 462] width 77 height 16
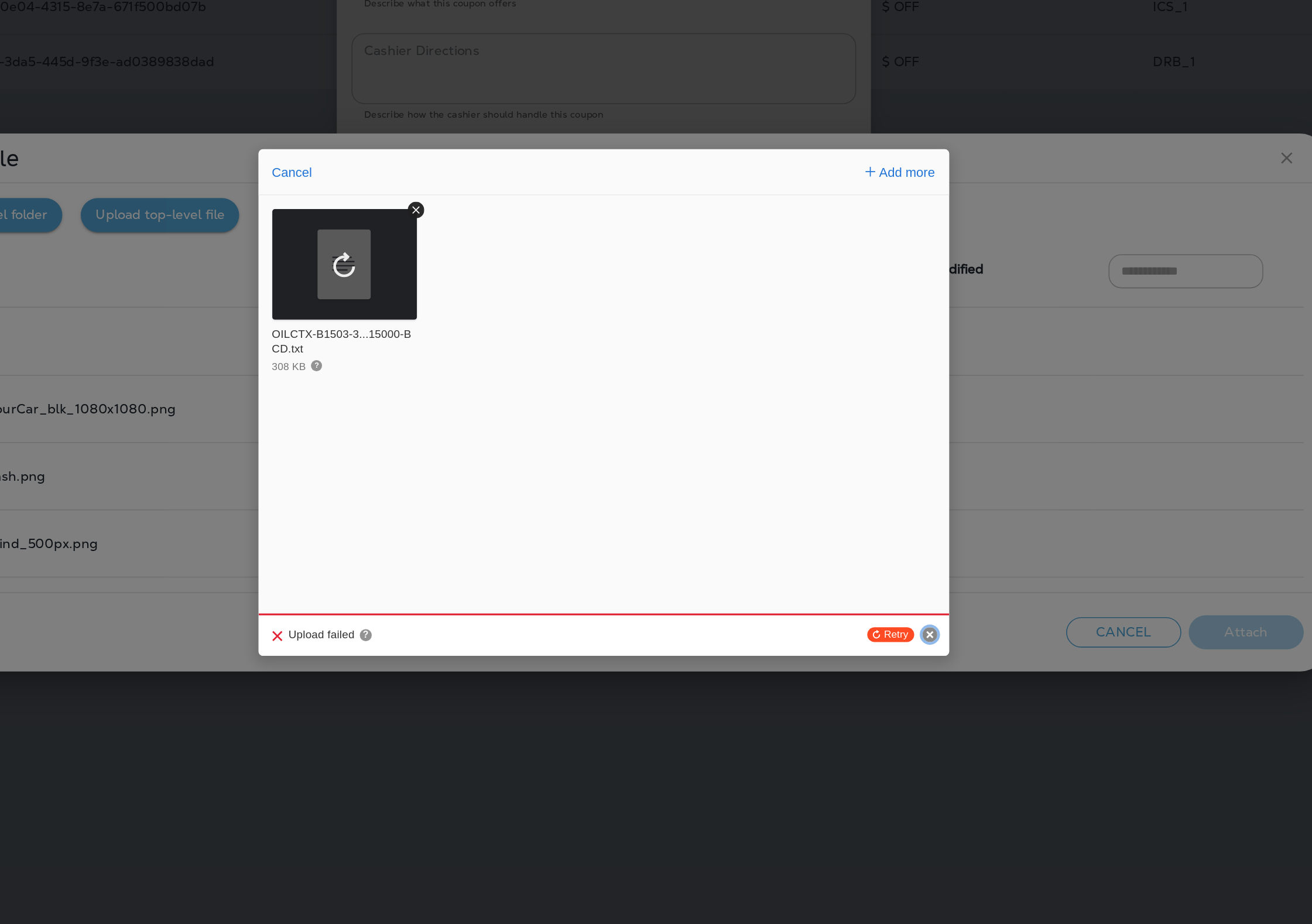
click at [865, 606] on circle "Cancel" at bounding box center [864, 609] width 9 height 9
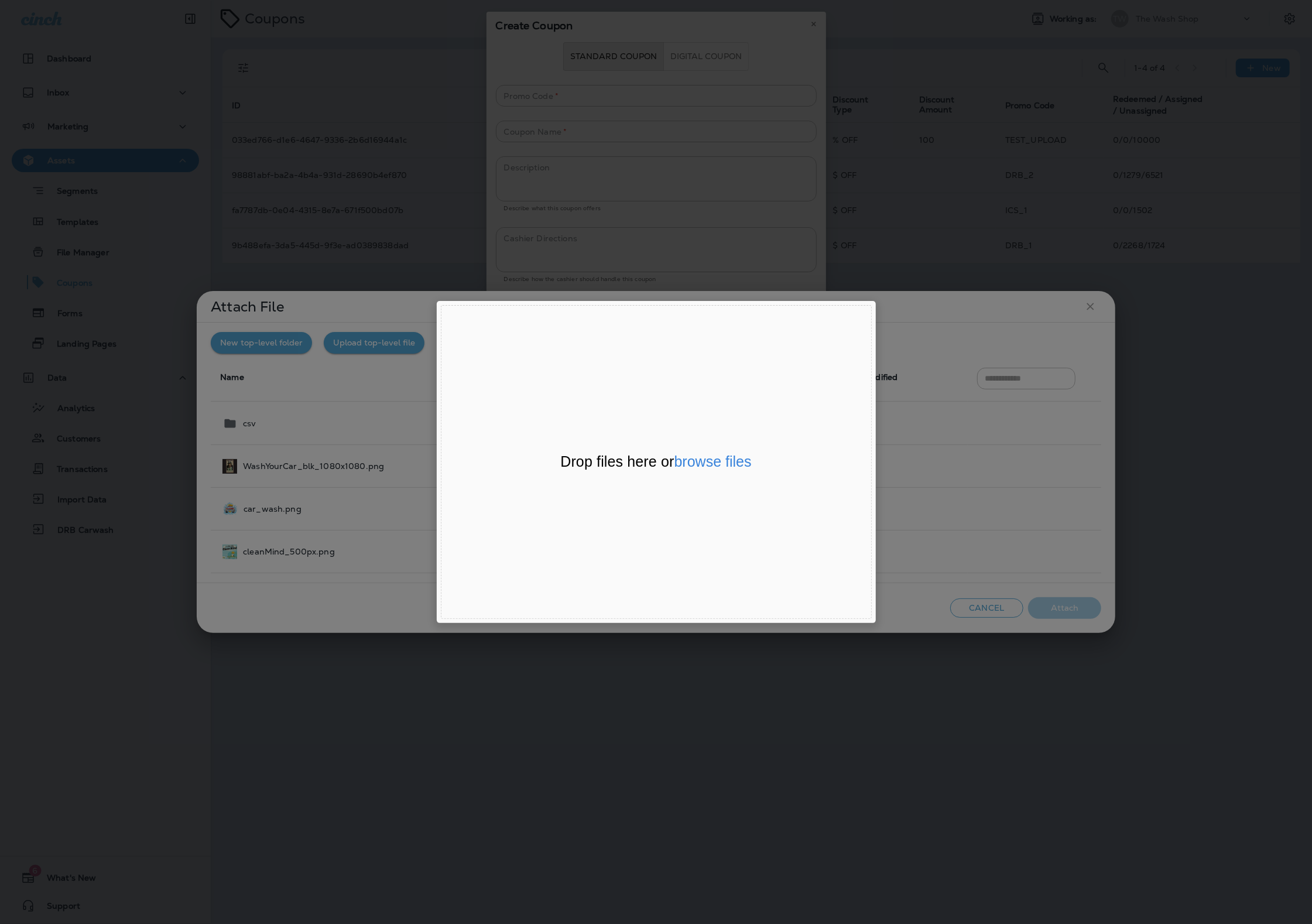
click at [931, 704] on div "File Uploader Window (Press escape to close)" at bounding box center [656, 462] width 1312 height 924
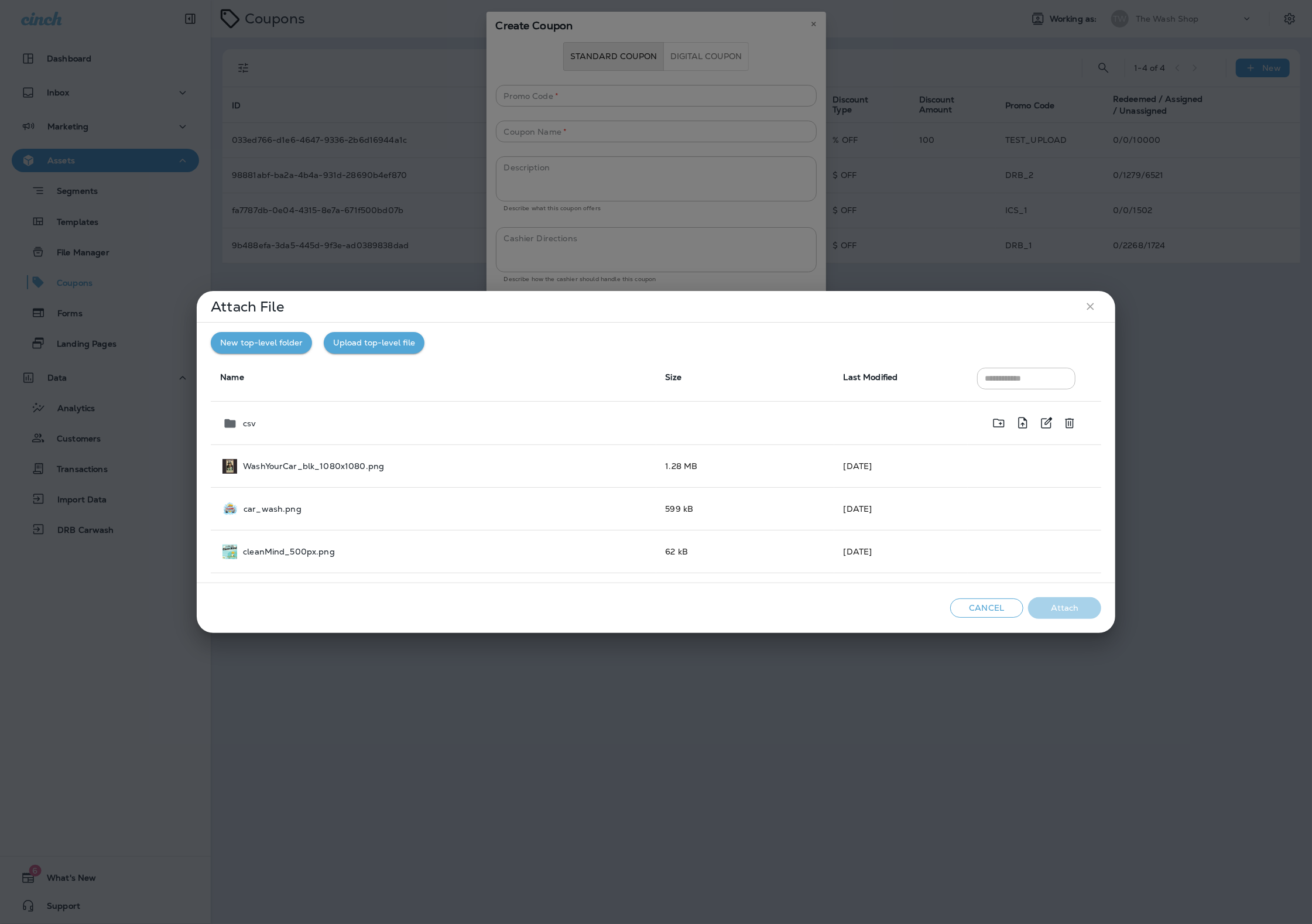
click at [244, 424] on p "csv" at bounding box center [250, 424] width 13 height 9
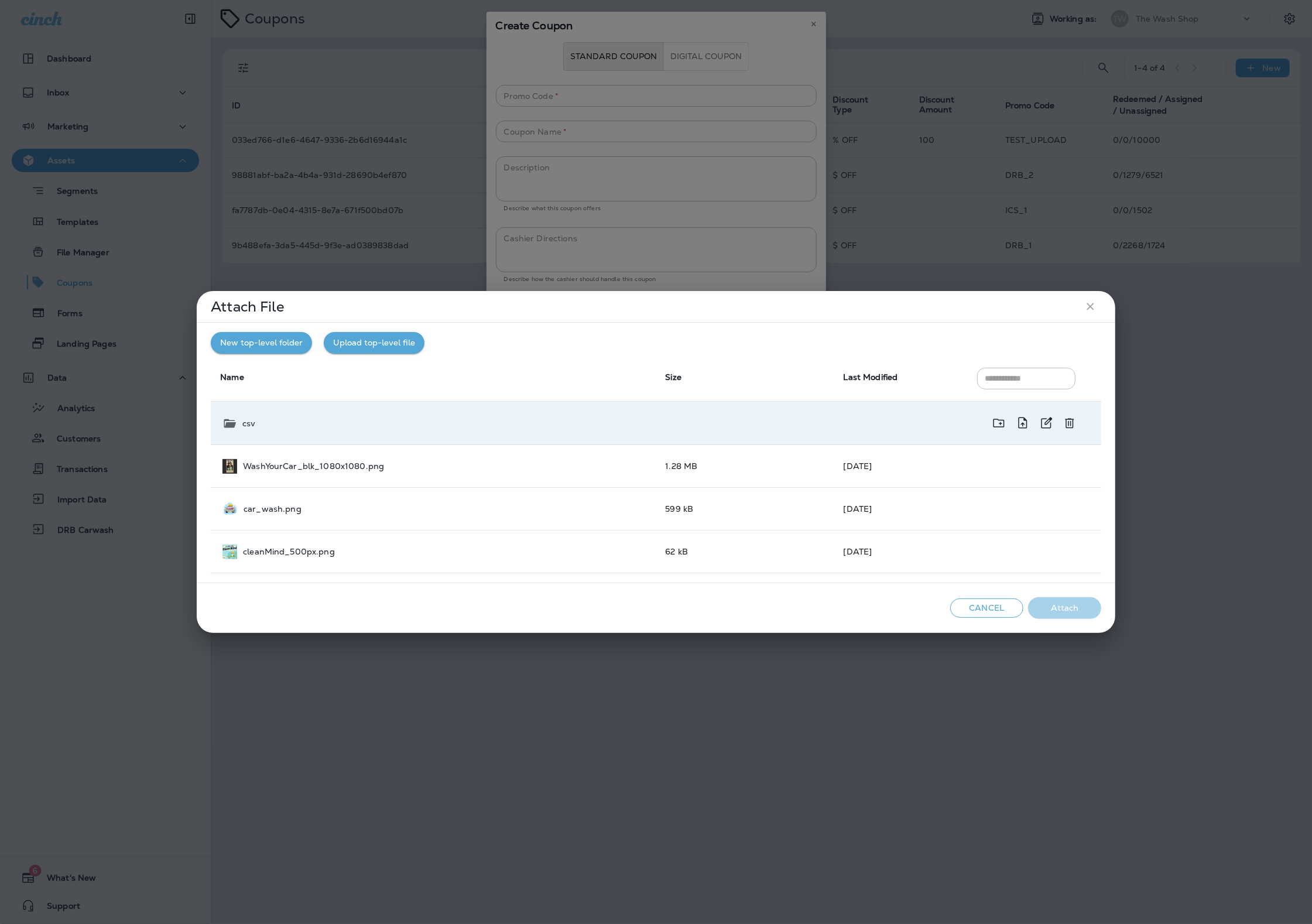
click at [306, 430] on td "csv" at bounding box center [433, 423] width 445 height 43
click at [229, 418] on icon at bounding box center [229, 423] width 14 height 14
drag, startPoint x: 229, startPoint y: 417, endPoint x: 508, endPoint y: 429, distance: 279.3
click at [229, 417] on icon at bounding box center [230, 423] width 15 height 14
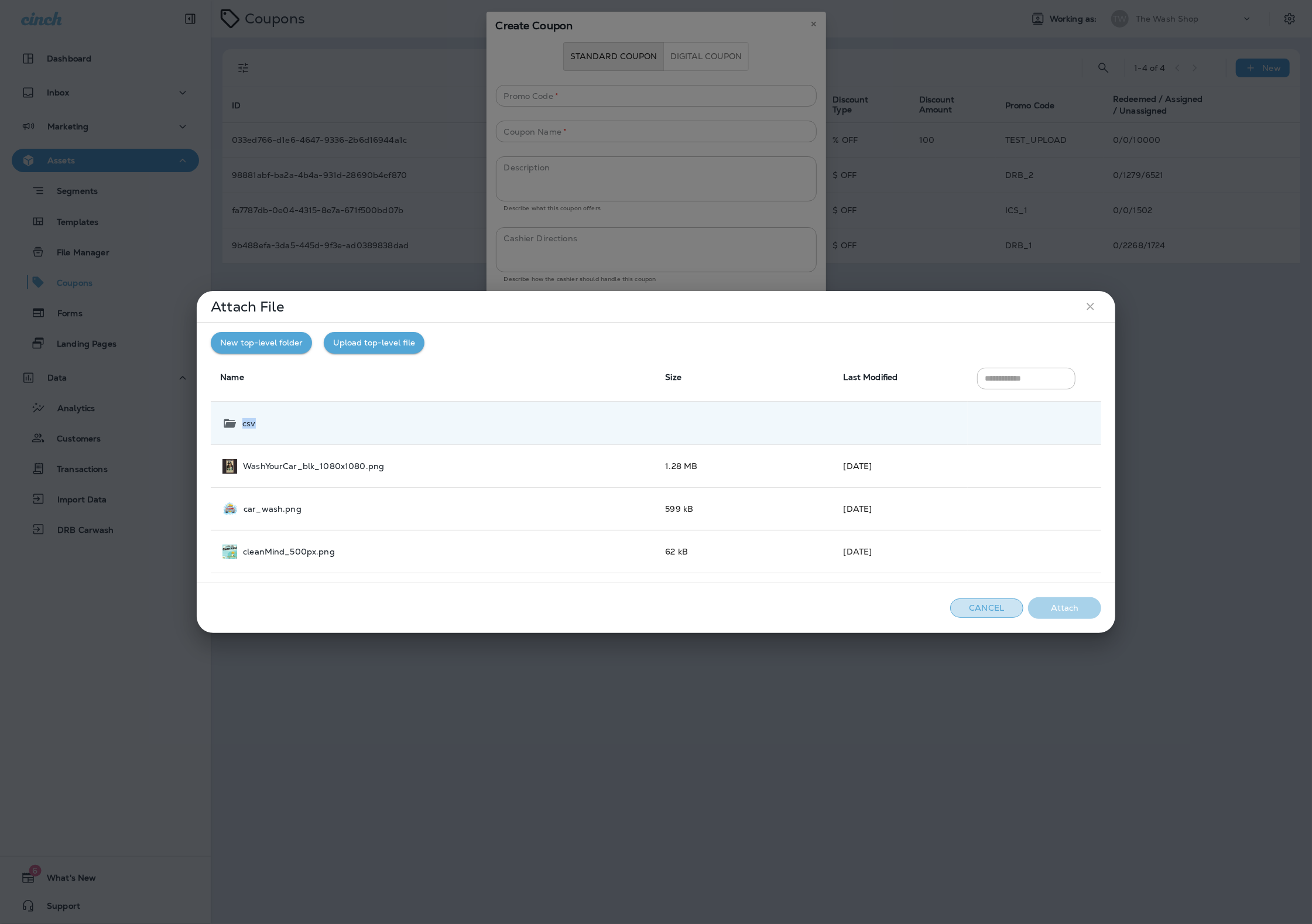
click at [994, 607] on button "Cancel" at bounding box center [987, 607] width 73 height 19
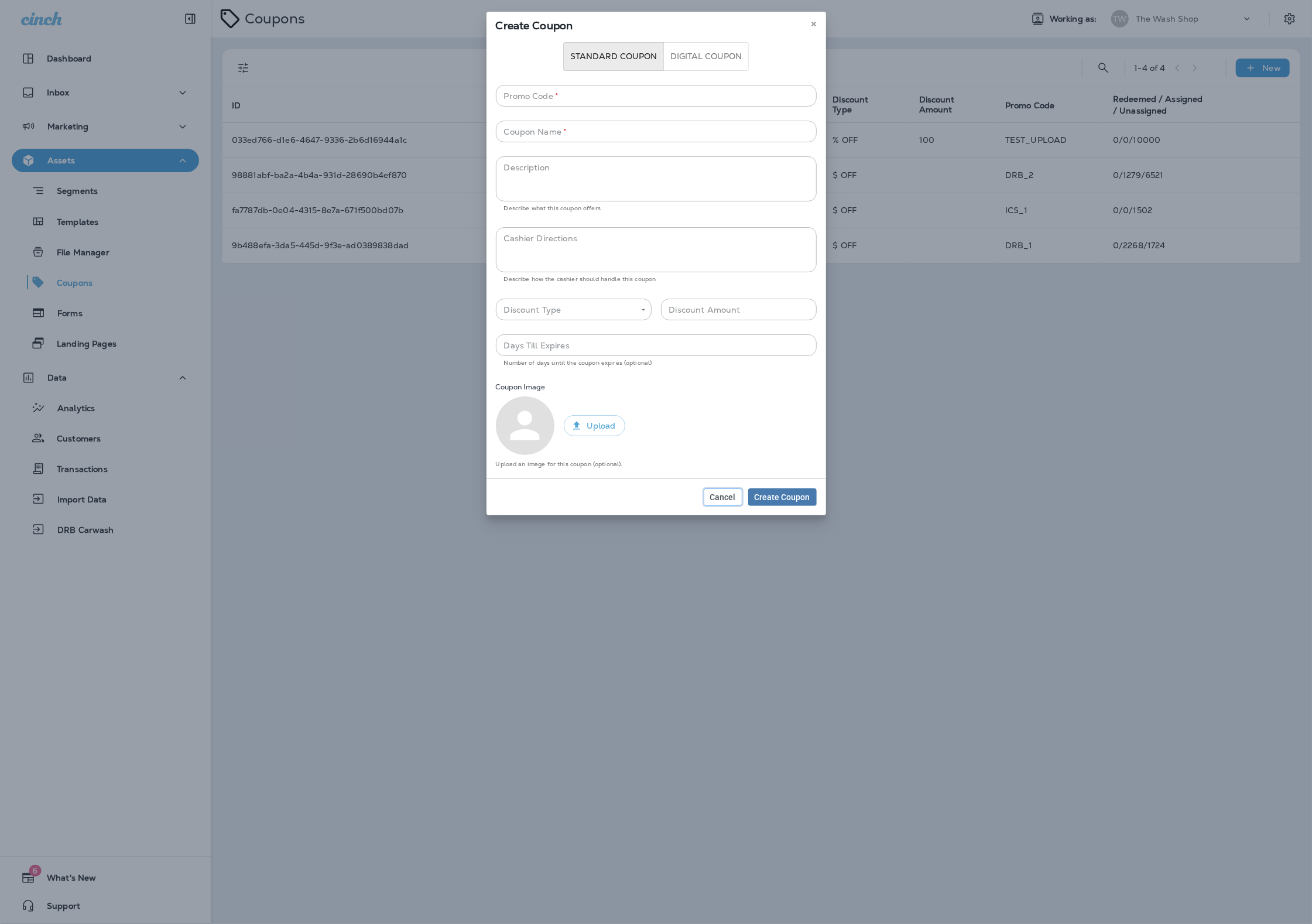
drag, startPoint x: 726, startPoint y: 495, endPoint x: 225, endPoint y: 313, distance: 533.0
click at [686, 482] on div "Cancel Create Coupon" at bounding box center [656, 497] width 339 height 37
click at [710, 498] on button "Cancel" at bounding box center [723, 497] width 38 height 17
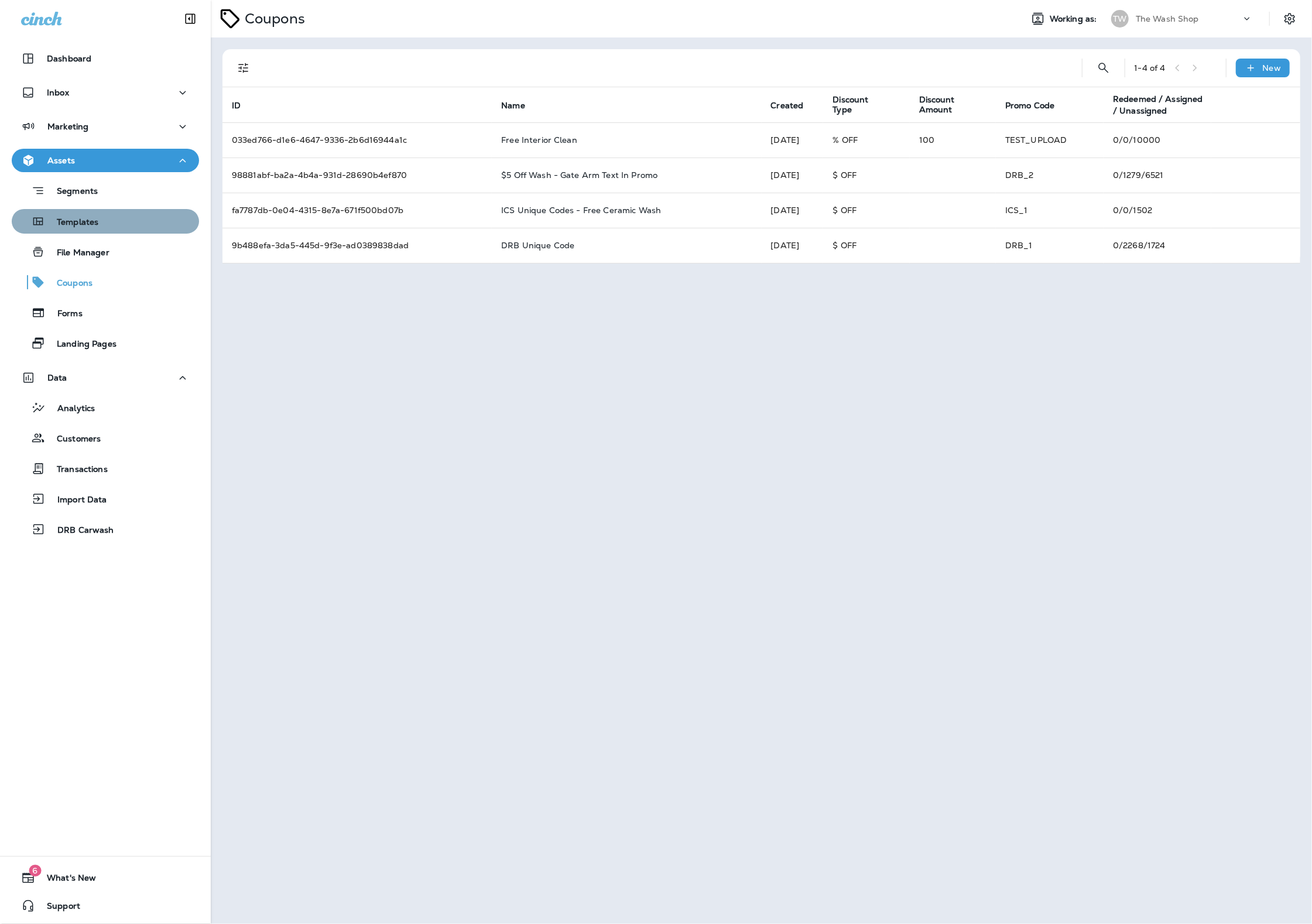
click at [63, 212] on div "Templates" at bounding box center [58, 220] width 82 height 17
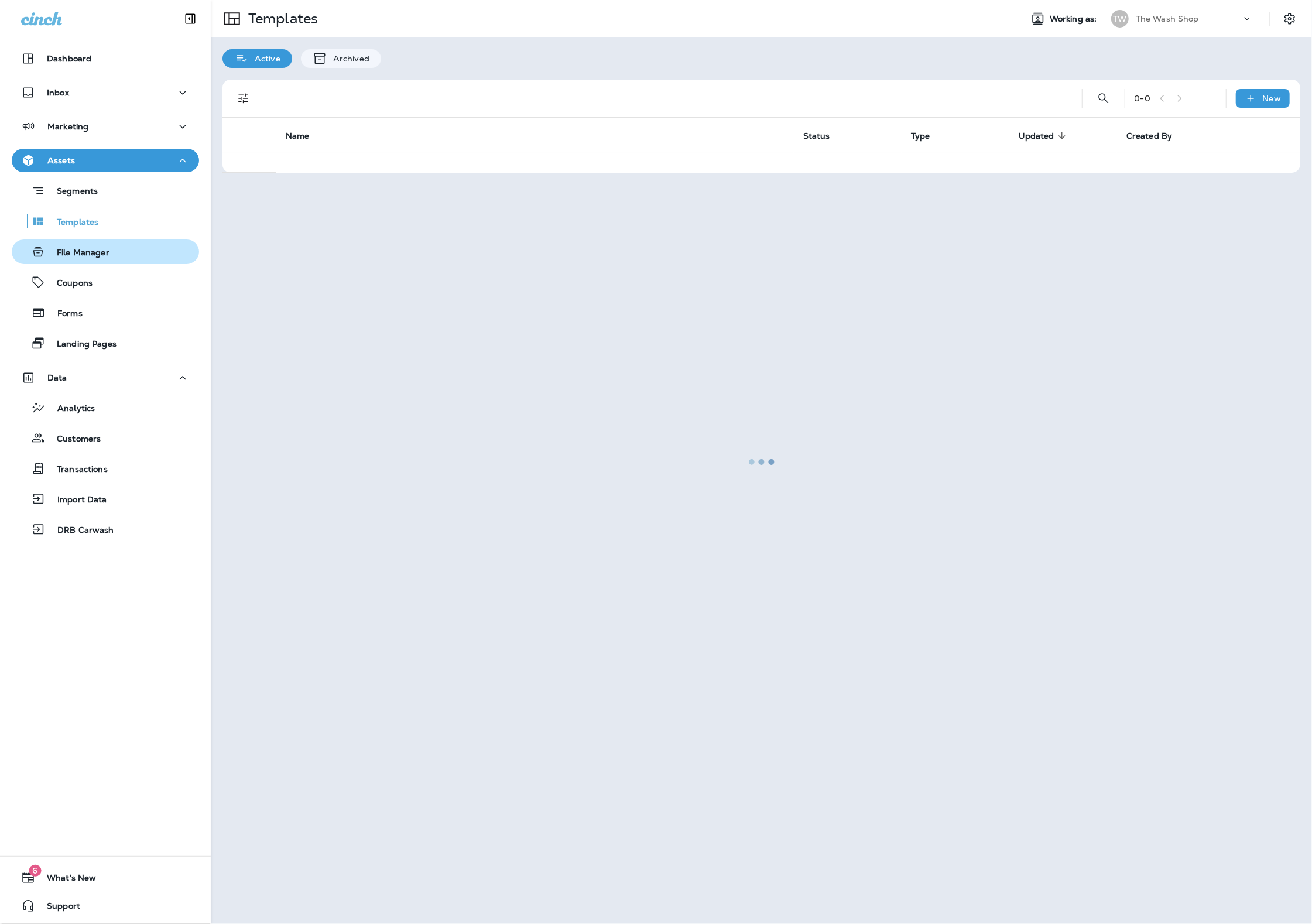
click at [135, 253] on div "File Manager" at bounding box center [105, 252] width 178 height 17
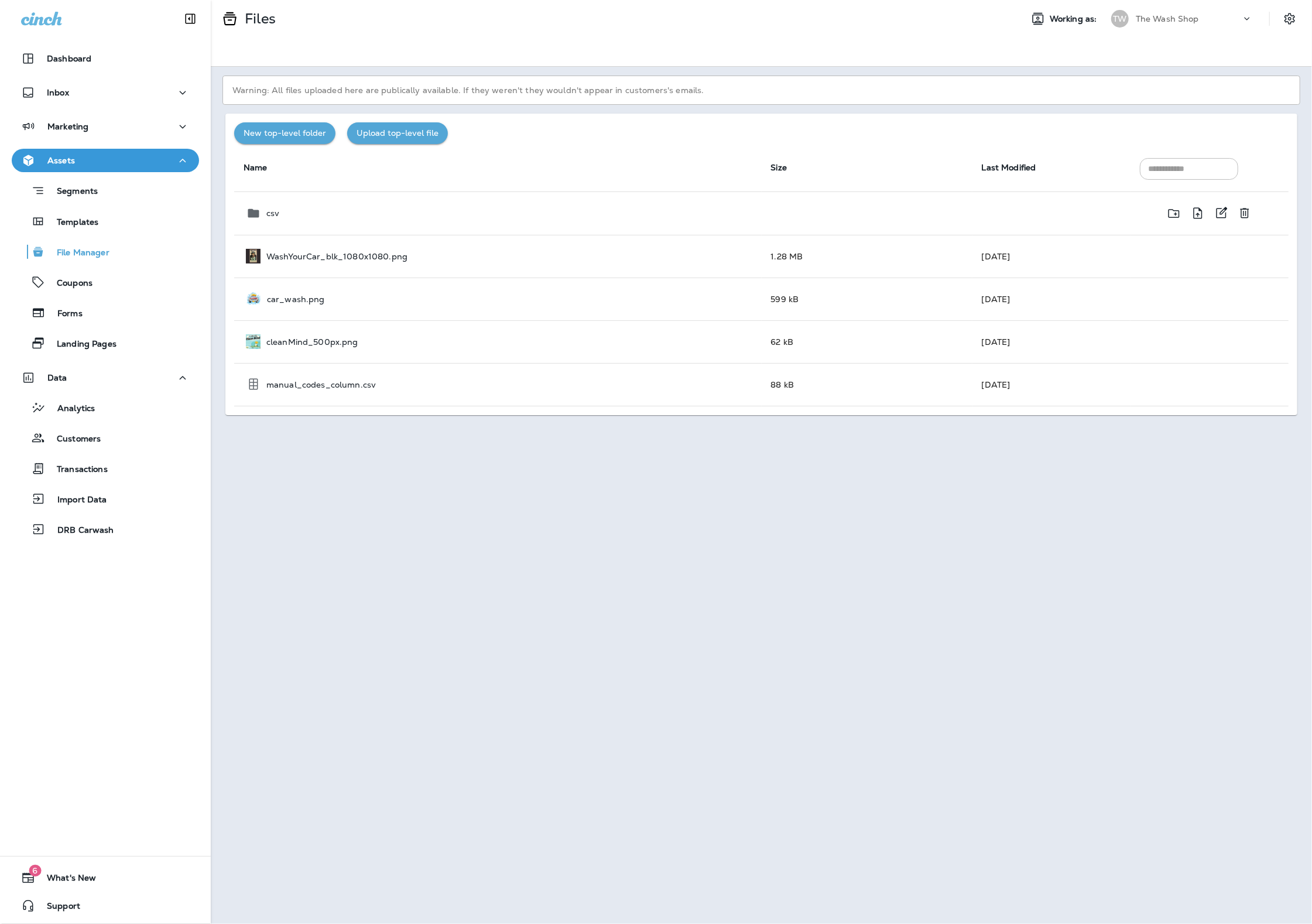
click at [592, 215] on div "csv" at bounding box center [500, 212] width 507 height 14
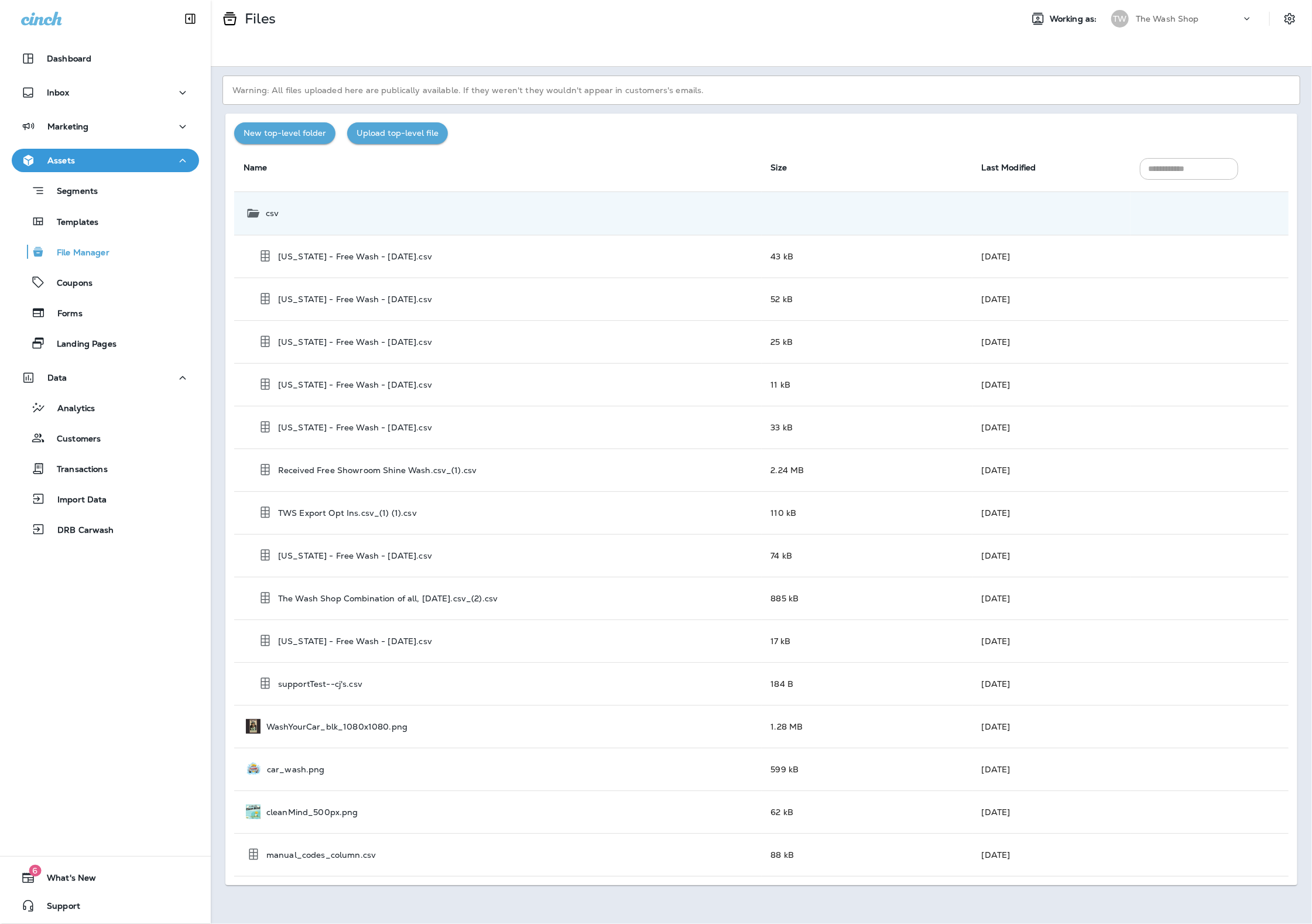
click at [123, 263] on button "File Manager" at bounding box center [105, 252] width 188 height 25
click at [124, 276] on div "Coupons" at bounding box center [105, 282] width 178 height 17
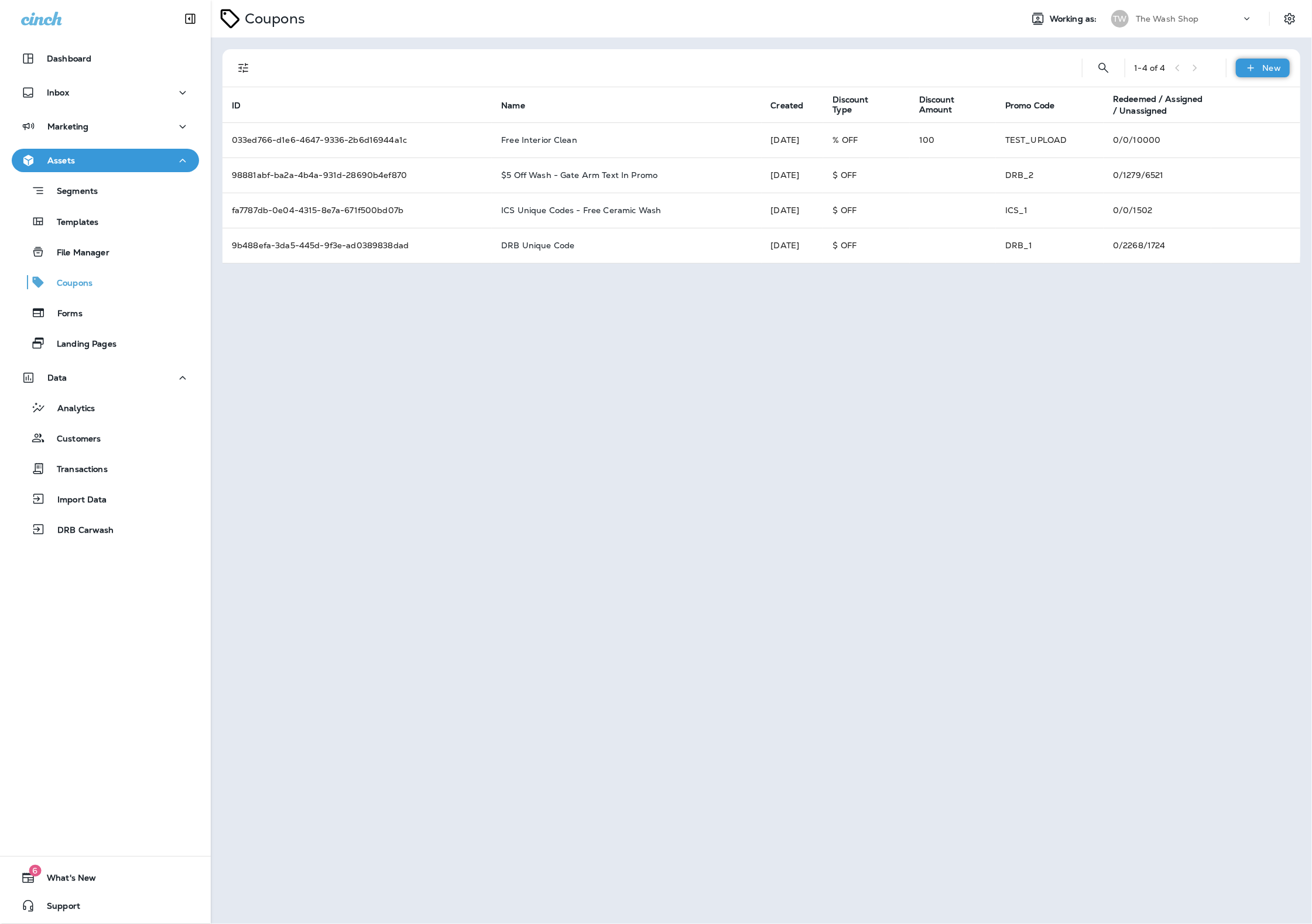
click at [1266, 70] on p "New" at bounding box center [1272, 68] width 18 height 9
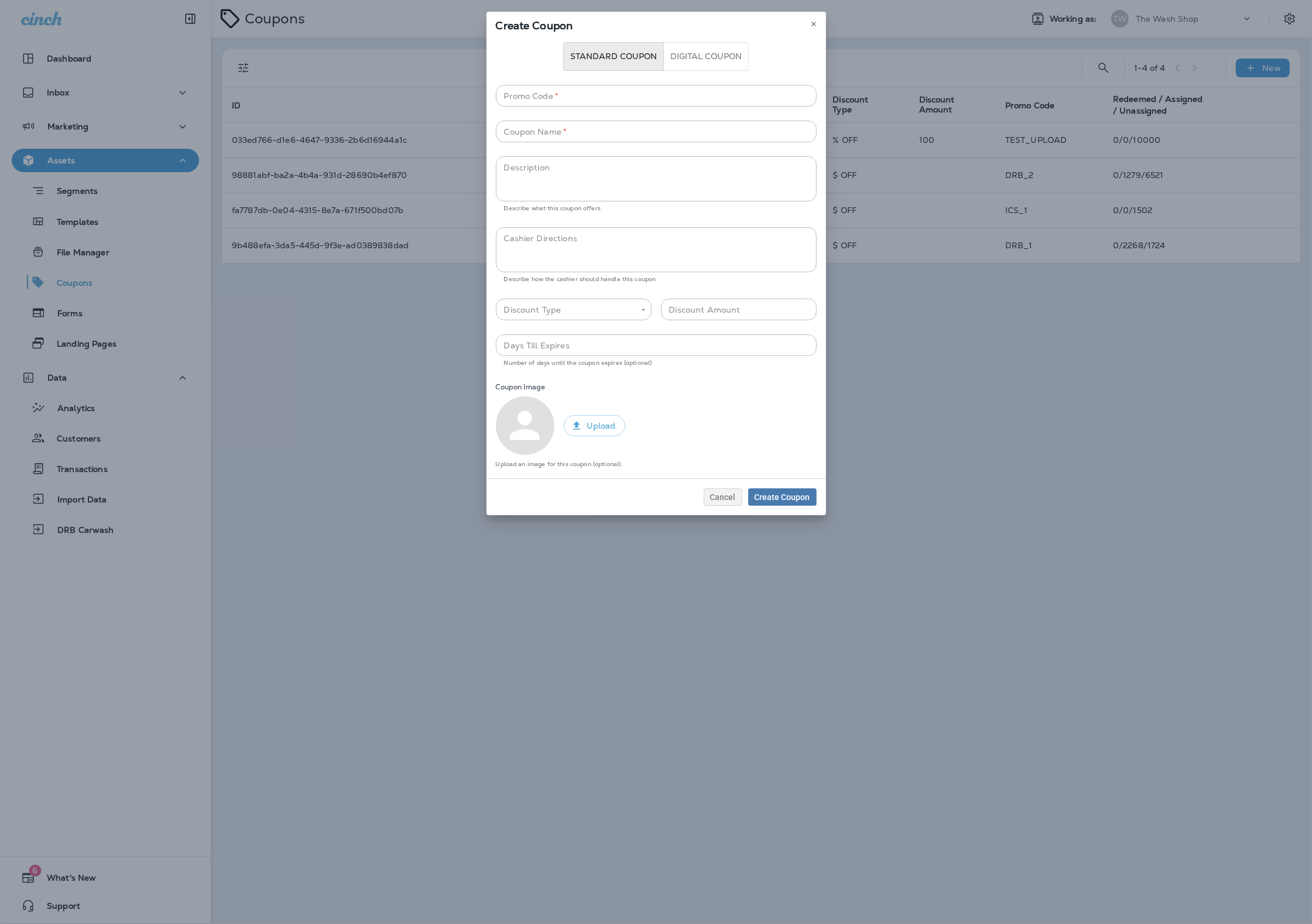
click at [607, 430] on button "Upload" at bounding box center [594, 426] width 61 height 22
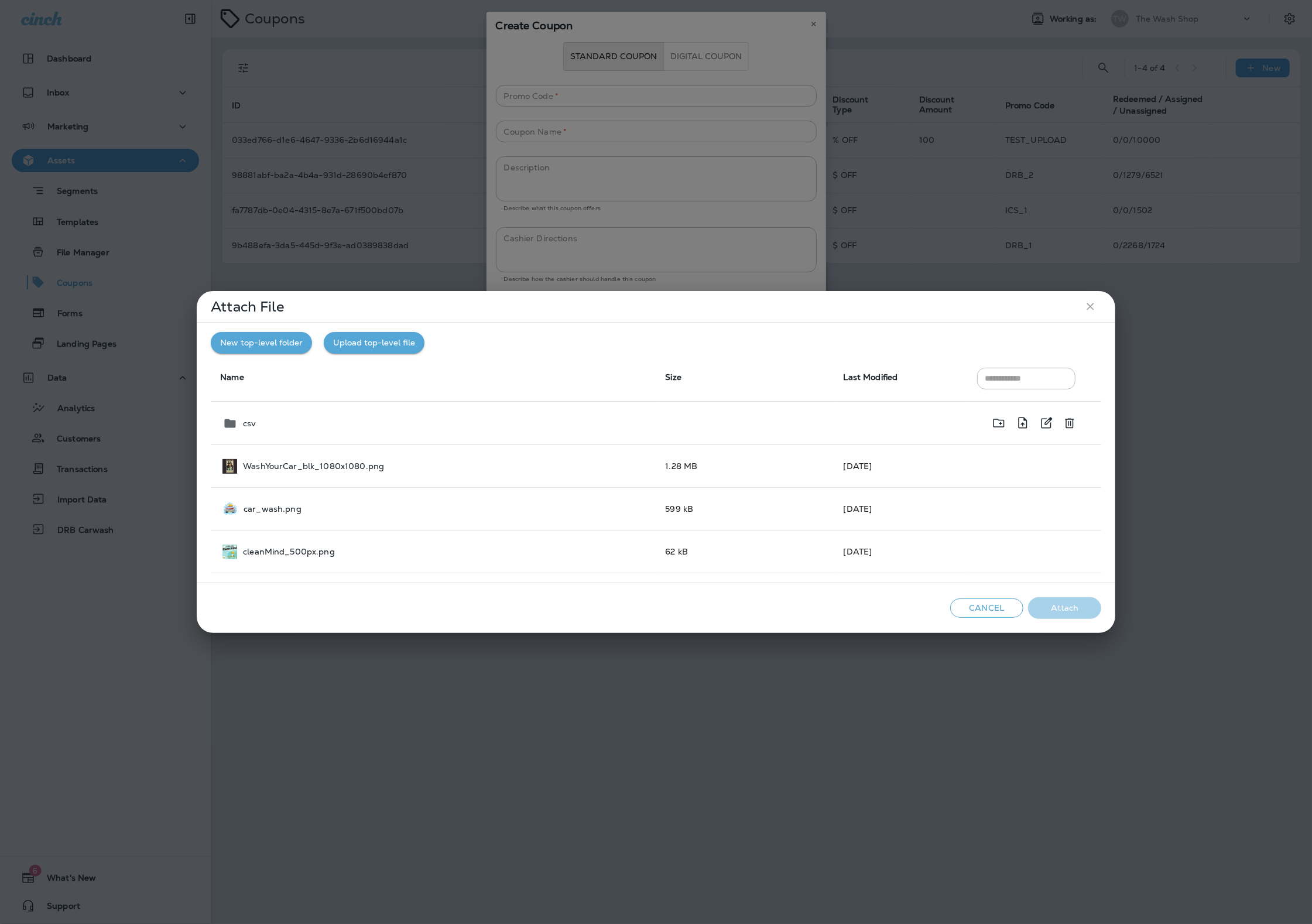
click at [222, 431] on td "csv" at bounding box center [433, 423] width 445 height 43
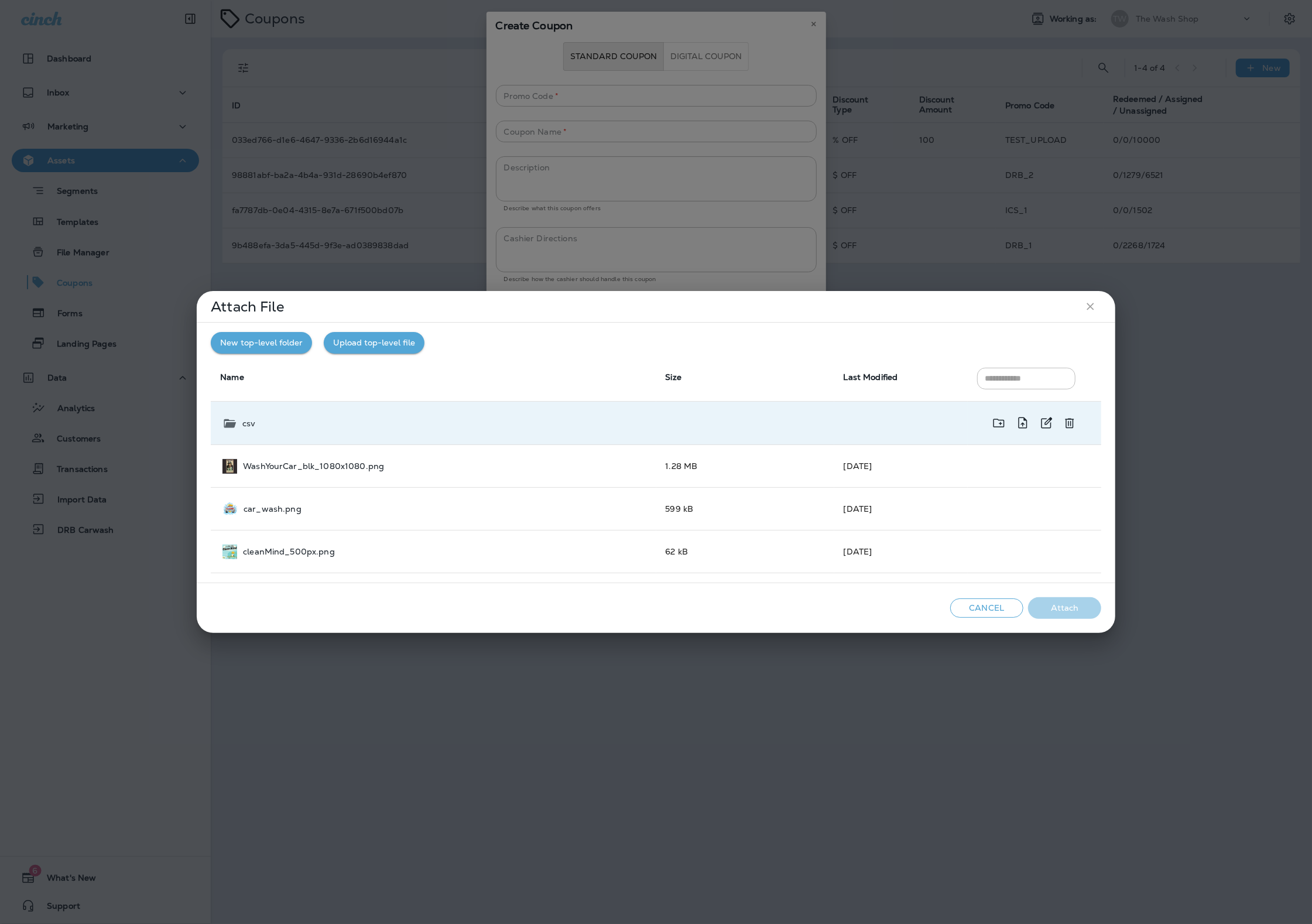
click at [235, 415] on td "csv" at bounding box center [433, 423] width 445 height 43
click at [232, 421] on icon at bounding box center [229, 423] width 14 height 14
click at [232, 421] on icon at bounding box center [231, 424] width 11 height 9
click at [1002, 609] on button "Cancel" at bounding box center [987, 607] width 73 height 19
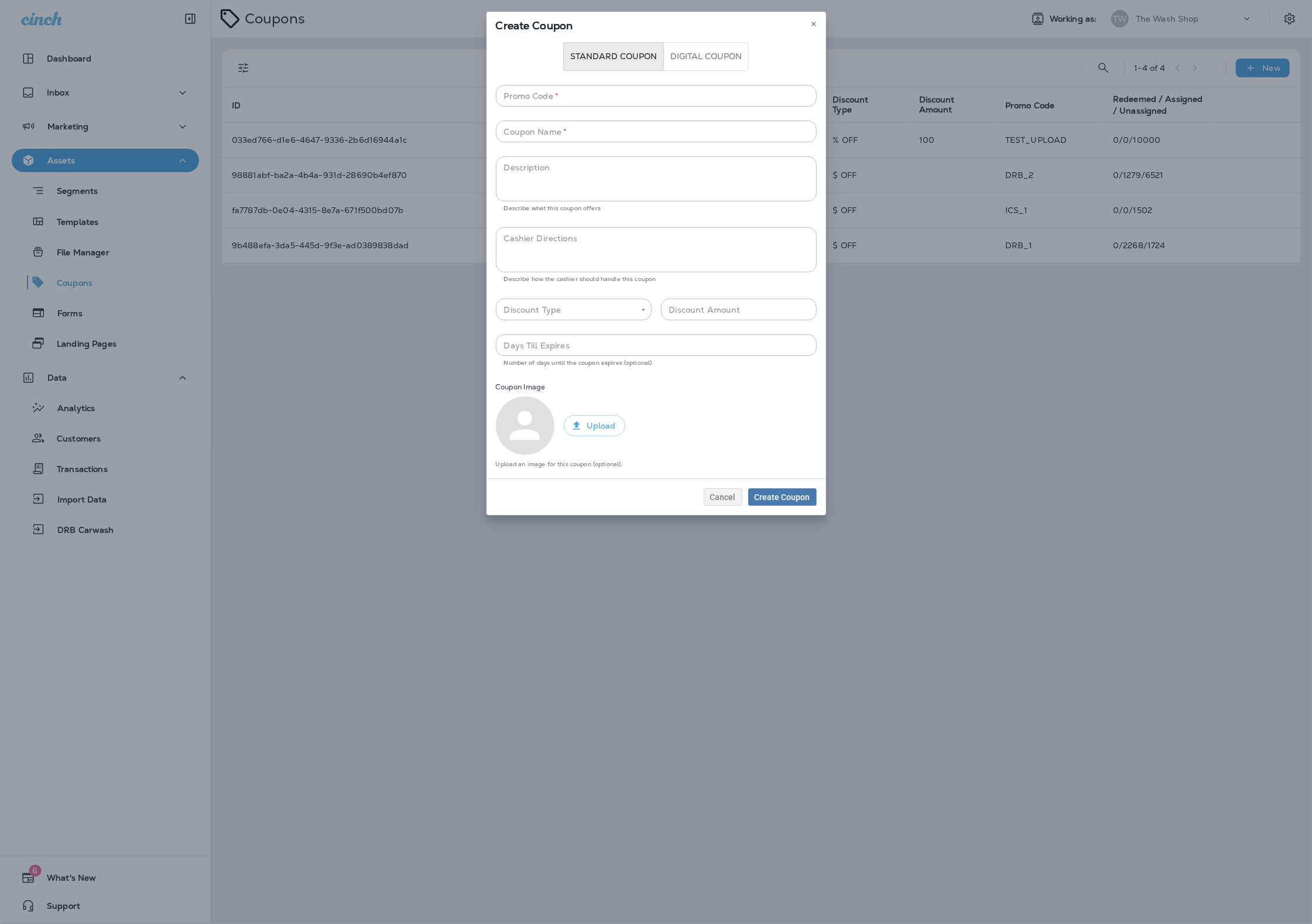
click at [538, 430] on icon at bounding box center [525, 425] width 44 height 44
click at [704, 52] on button "Digital Coupon" at bounding box center [705, 56] width 85 height 28
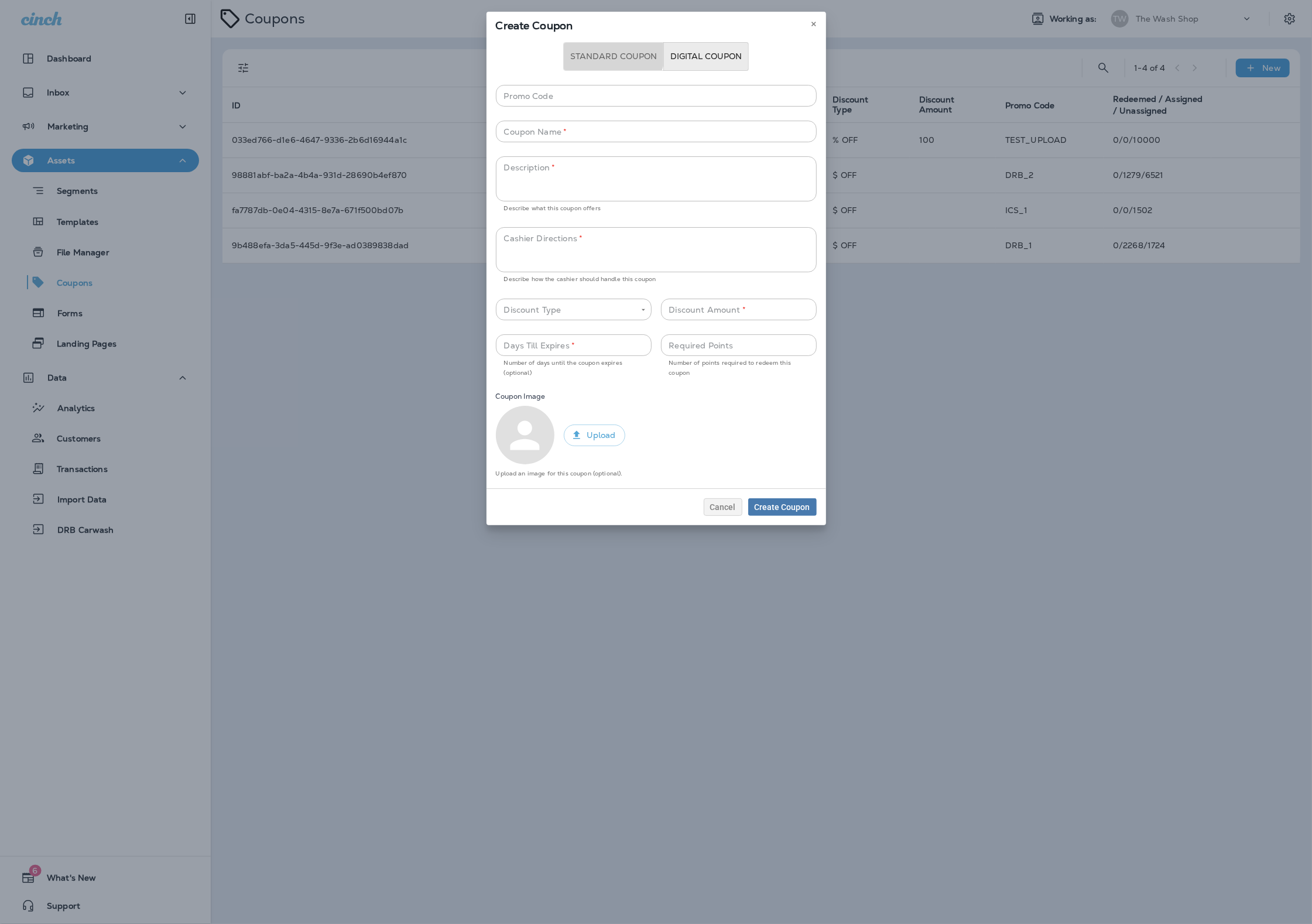
click at [608, 52] on button "Standard Coupon" at bounding box center [614, 56] width 101 height 28
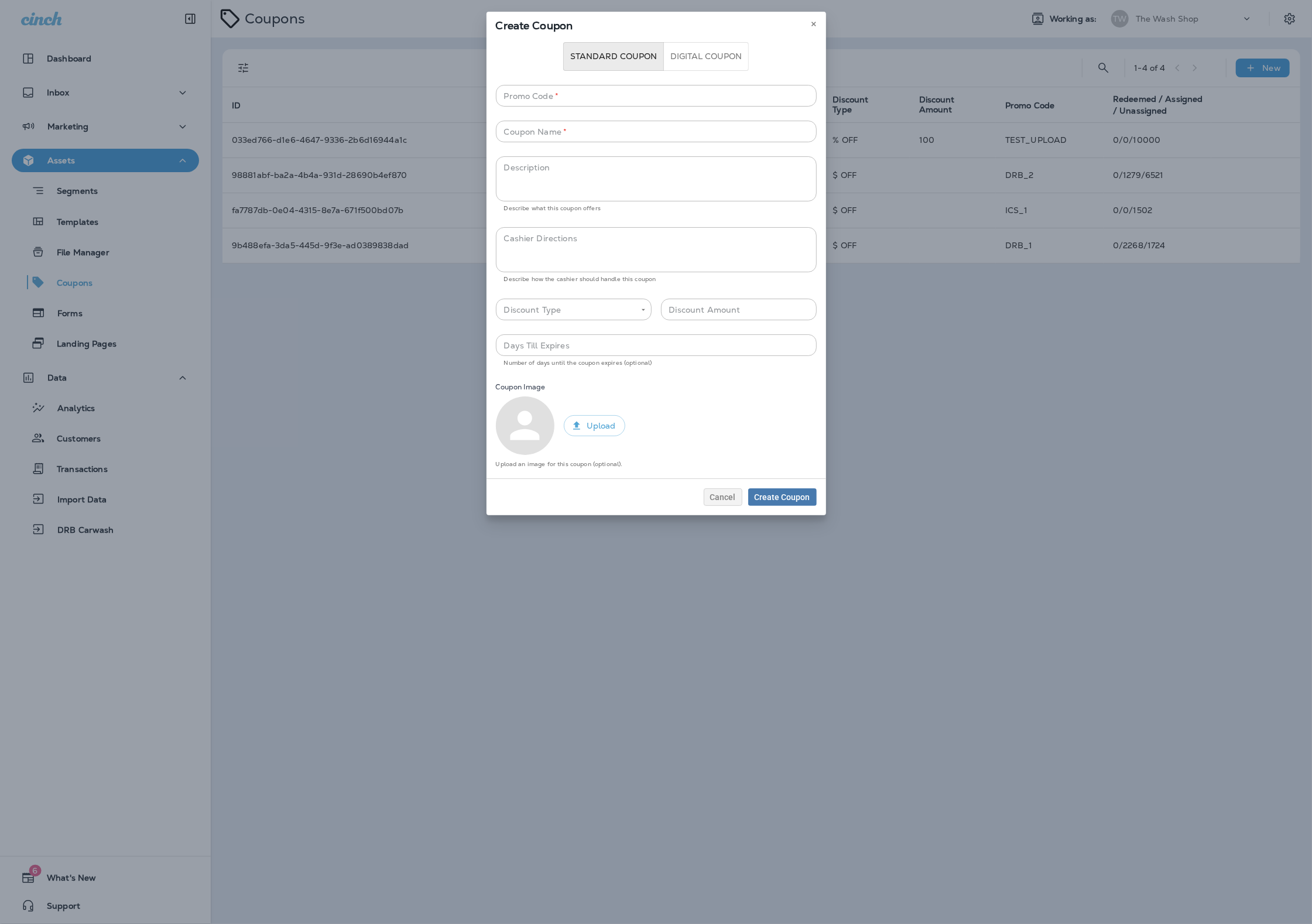
click at [694, 58] on button "Digital Coupon" at bounding box center [705, 56] width 85 height 28
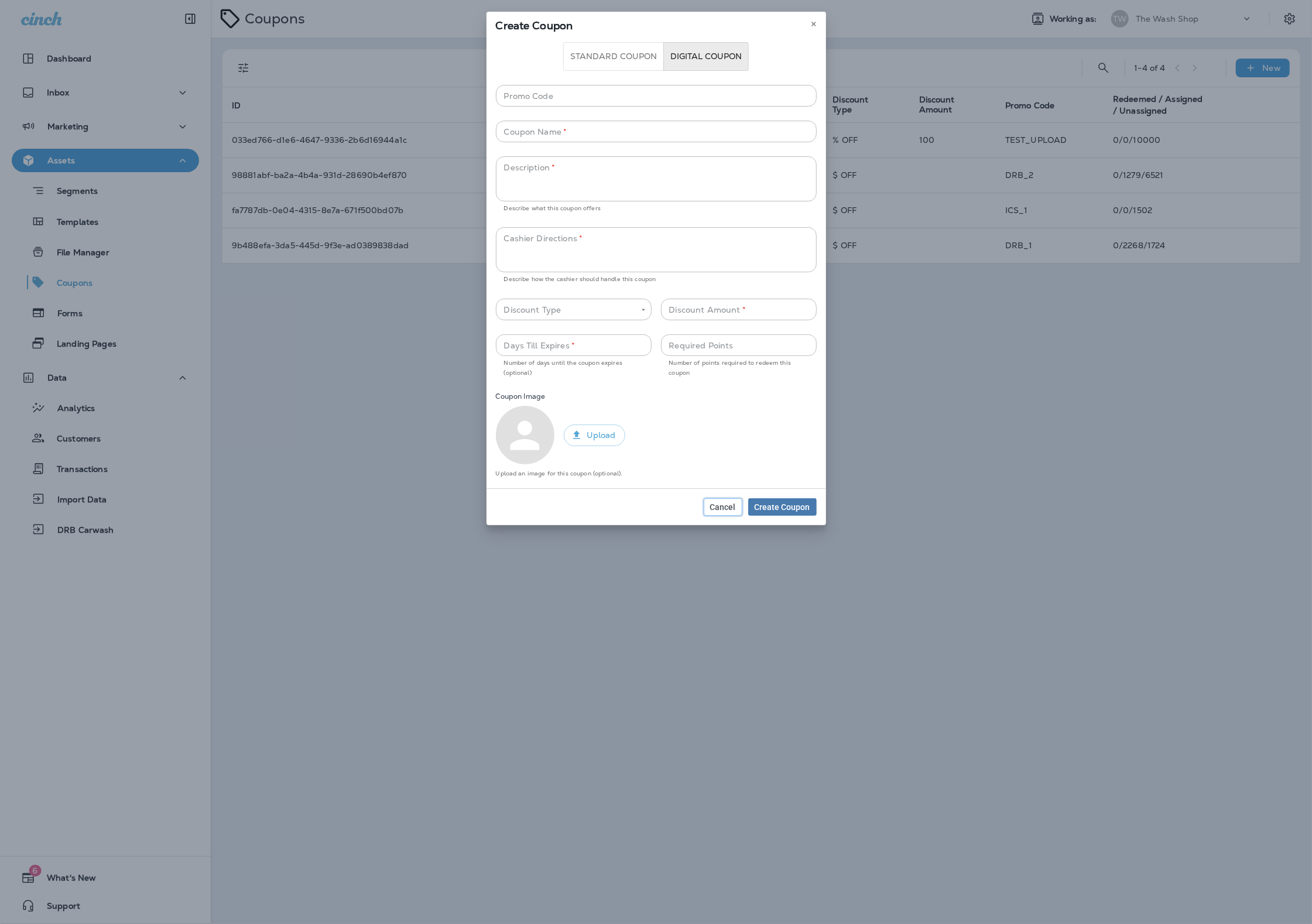
click at [735, 500] on button "Cancel" at bounding box center [723, 507] width 38 height 17
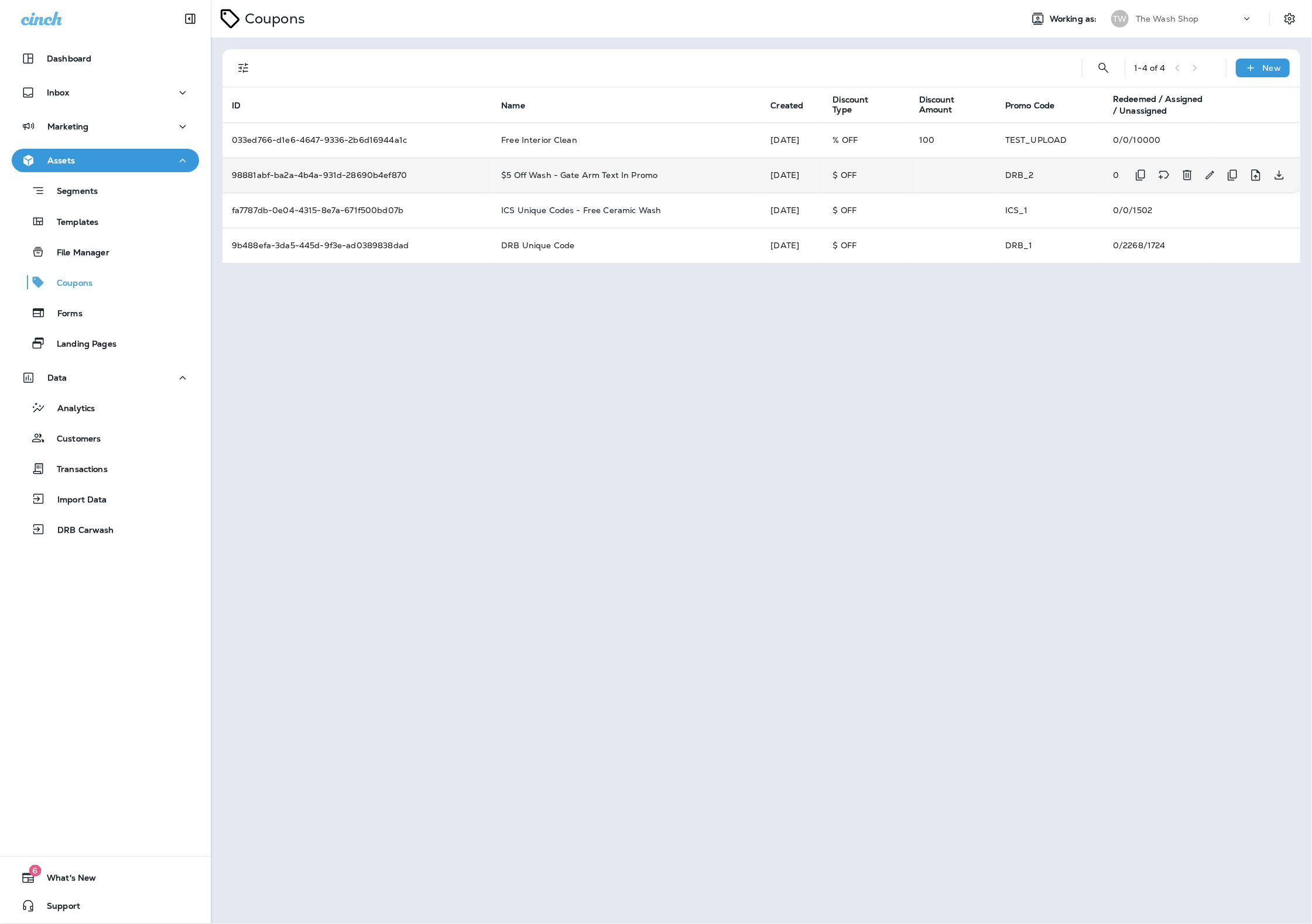
click at [870, 175] on td "$ OFF" at bounding box center [866, 175] width 86 height 35
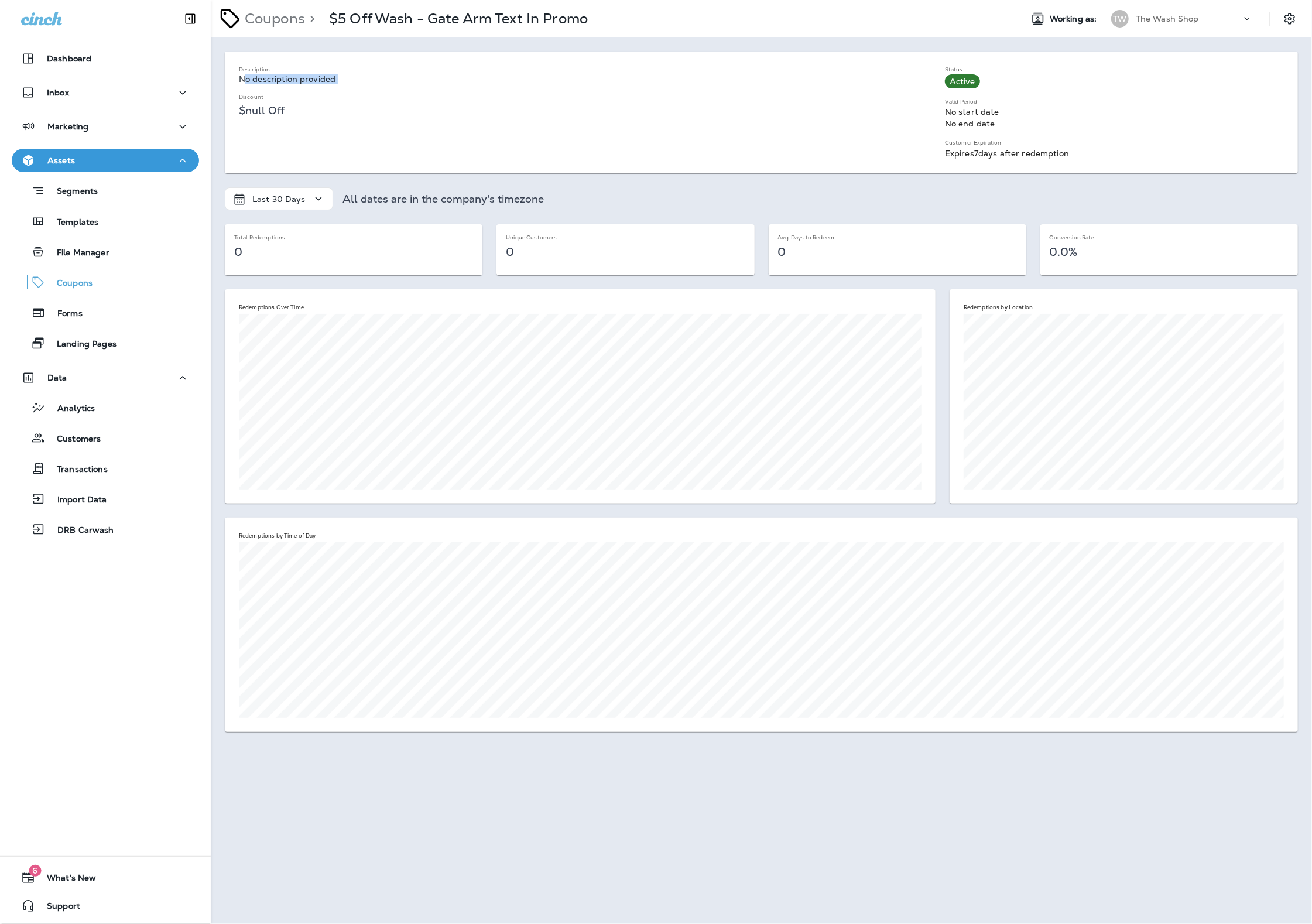
drag, startPoint x: 244, startPoint y: 80, endPoint x: 673, endPoint y: 113, distance: 430.3
click at [438, 91] on div "Description No description provided Discount $null Off" at bounding box center [585, 93] width 692 height 55
click at [863, 134] on div "Description No description provided Discount $null Off" at bounding box center [578, 105] width 706 height 108
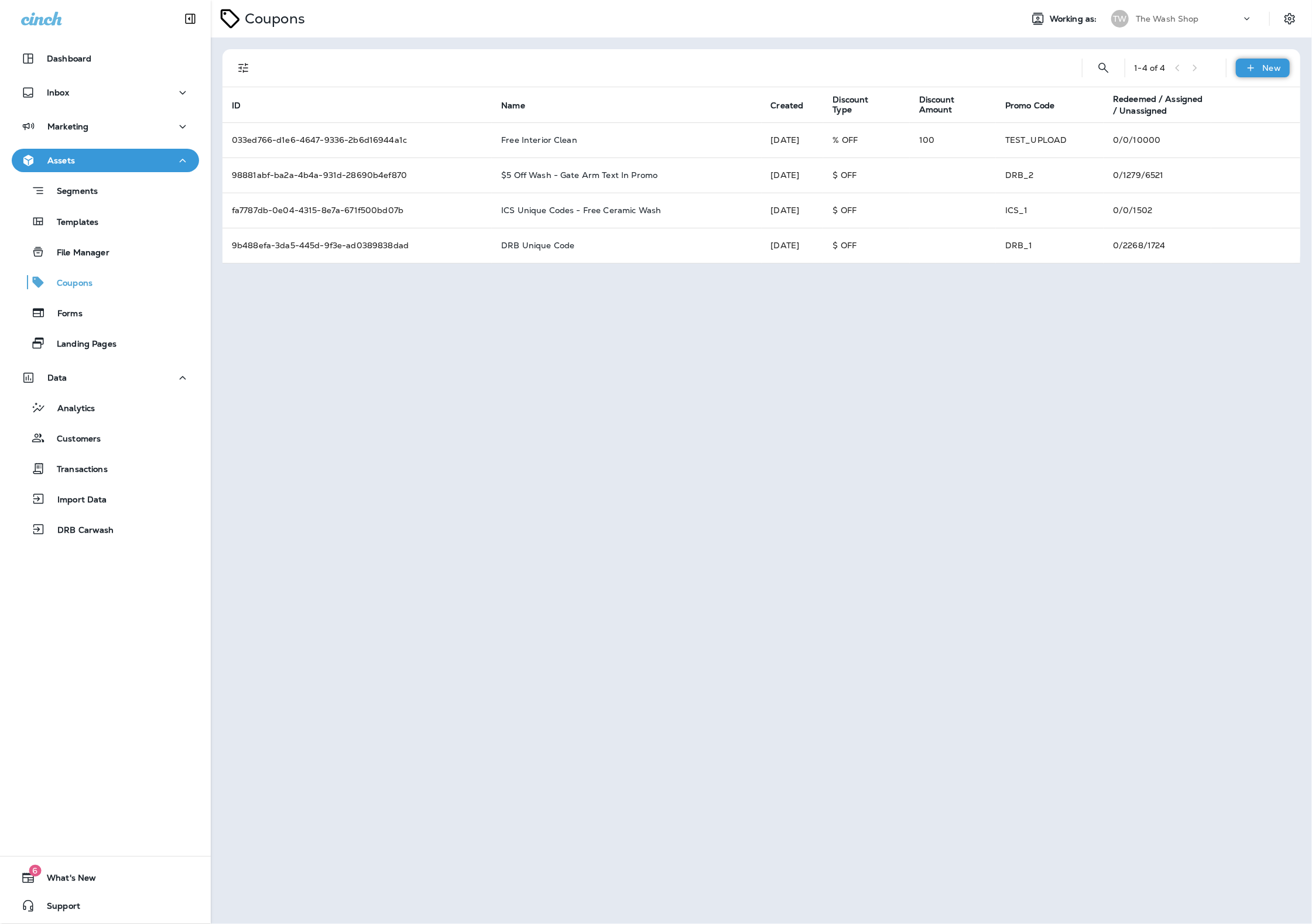
click at [1246, 63] on icon at bounding box center [1251, 68] width 12 height 12
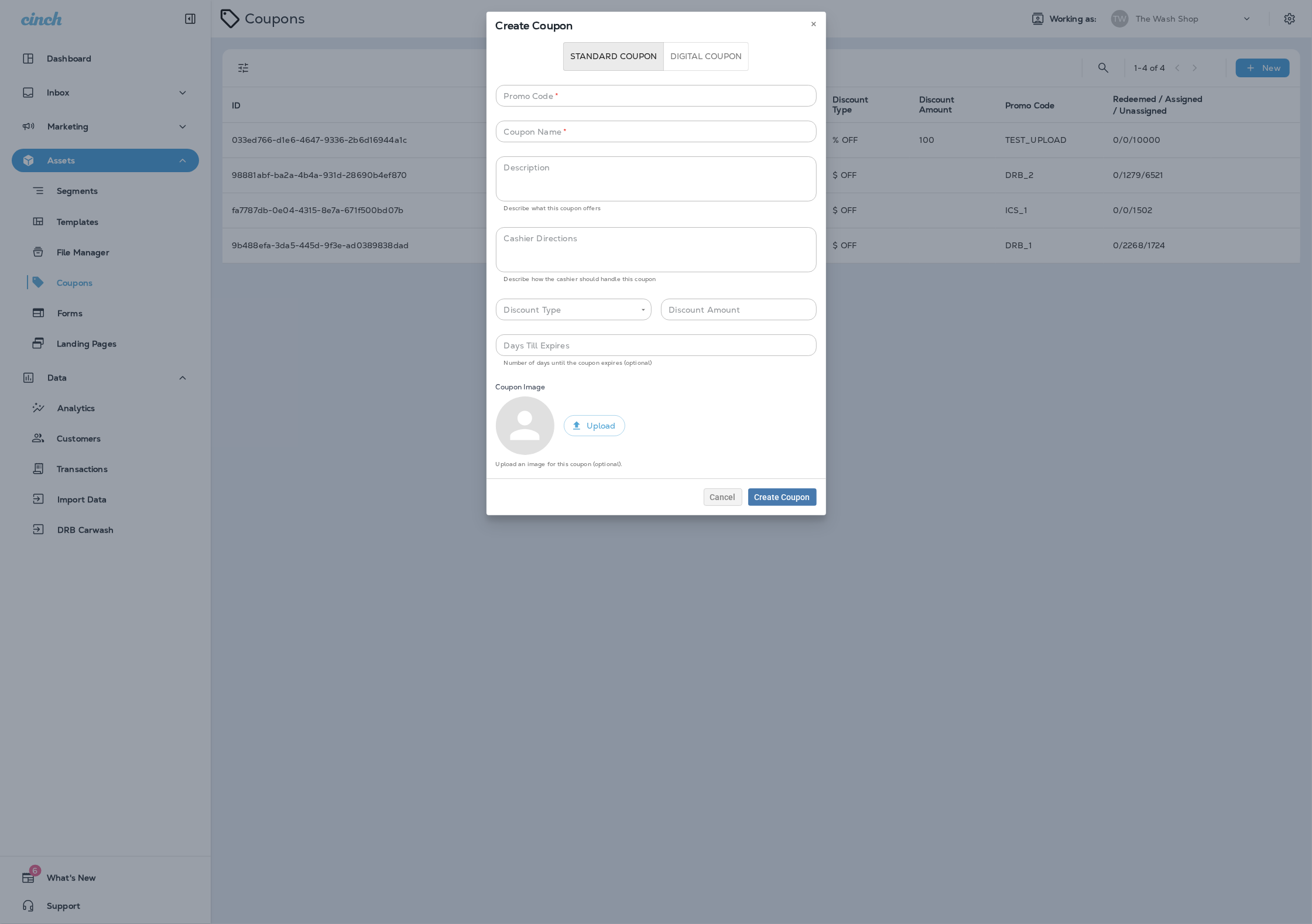
click at [654, 68] on button "Standard Coupon" at bounding box center [614, 56] width 101 height 28
click at [672, 62] on button "Digital Coupon" at bounding box center [705, 56] width 85 height 28
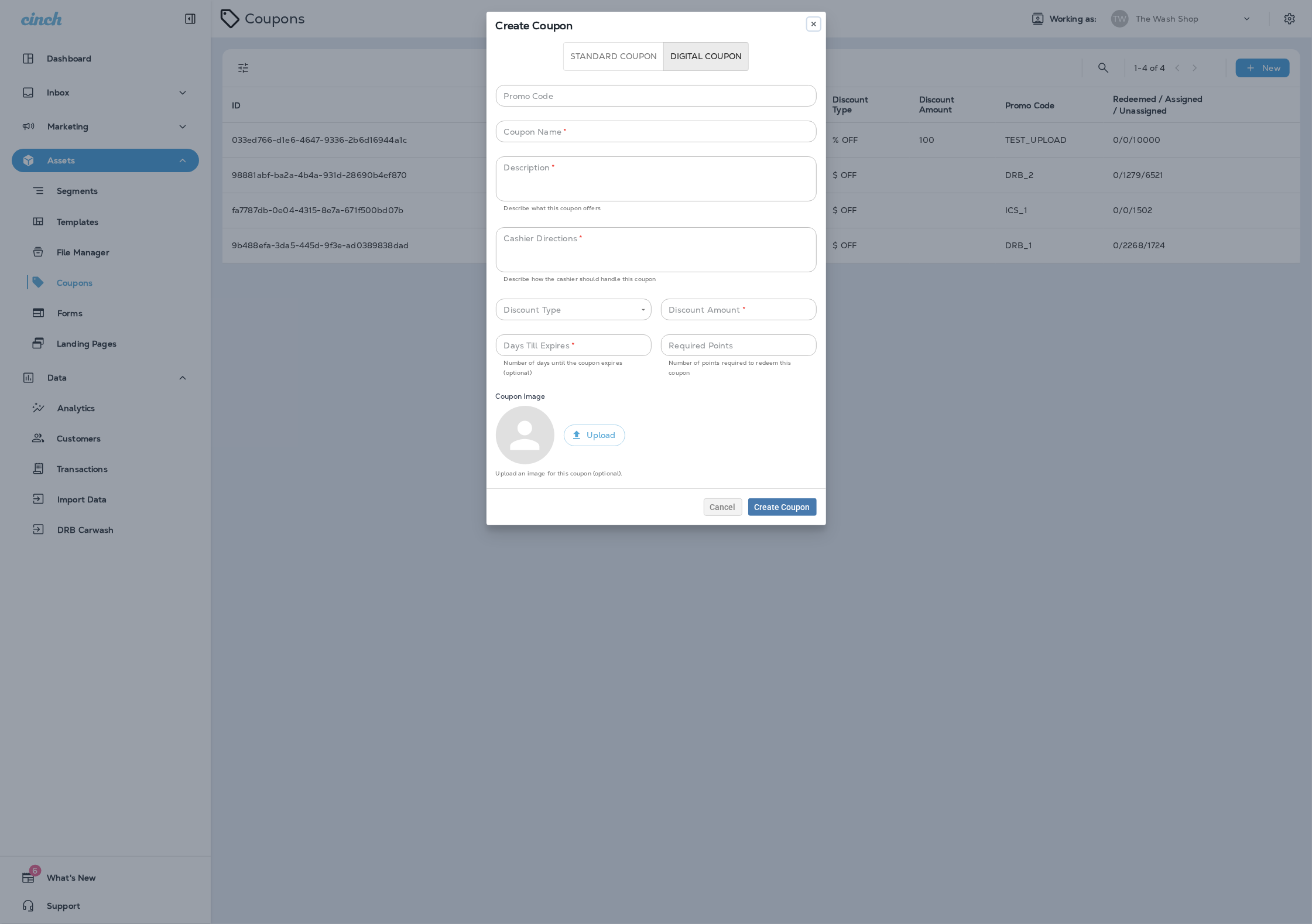
click at [818, 24] on button at bounding box center [813, 24] width 13 height 13
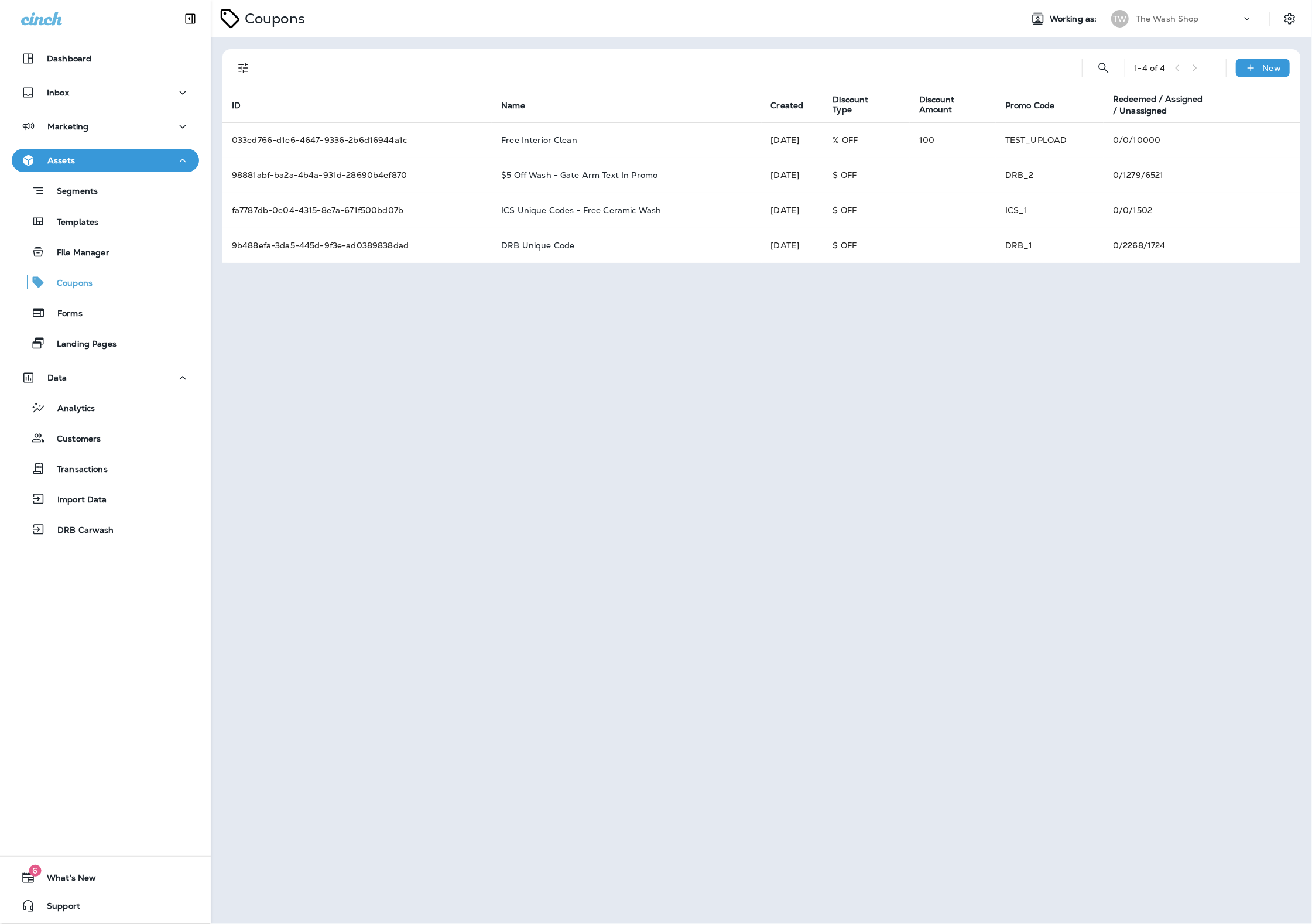
click at [818, 22] on div "Coupons" at bounding box center [611, 18] width 801 height 29
click at [166, 59] on div "Dashboard" at bounding box center [105, 58] width 168 height 14
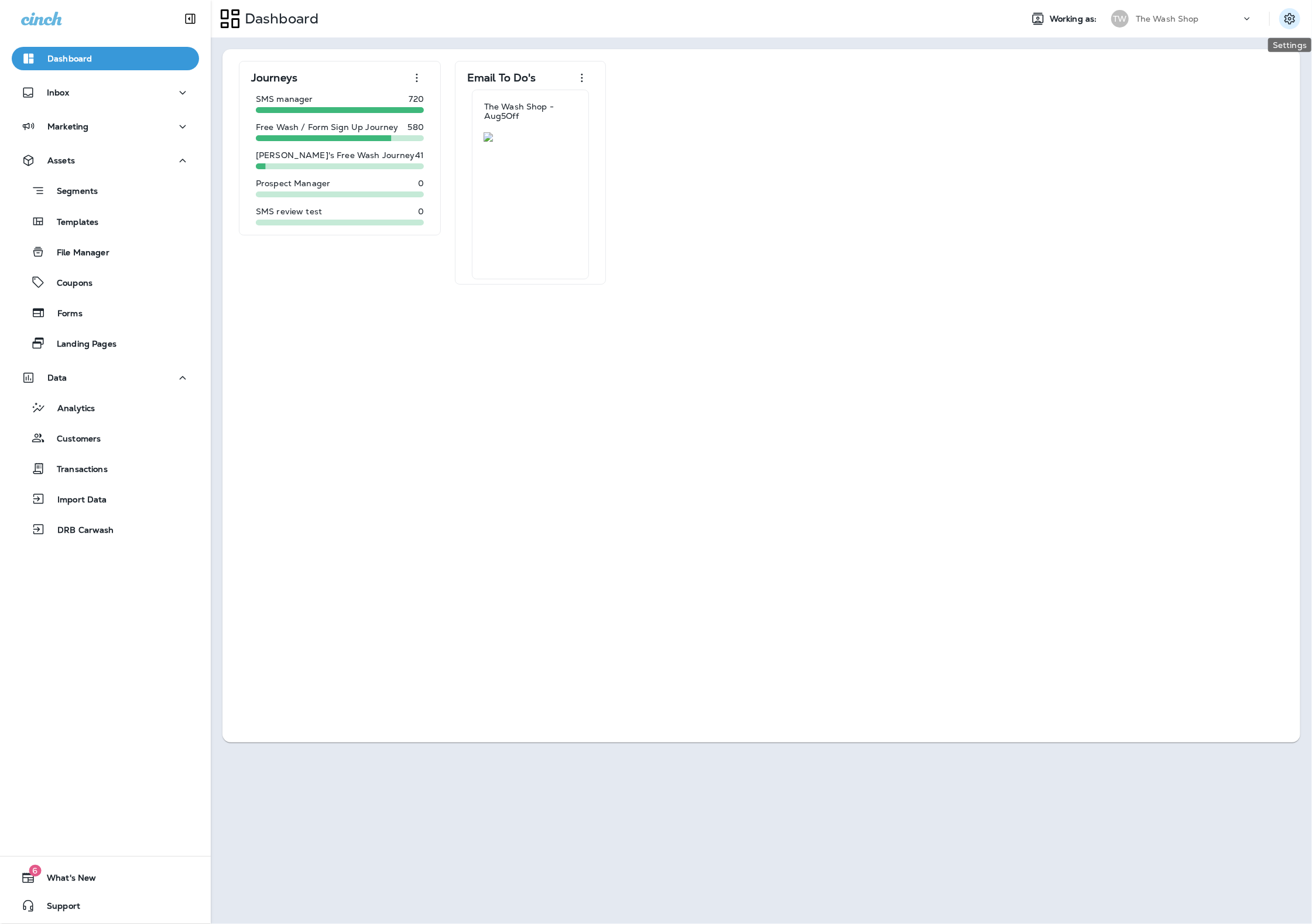
click at [1289, 12] on icon "Settings" at bounding box center [1289, 18] width 14 height 14
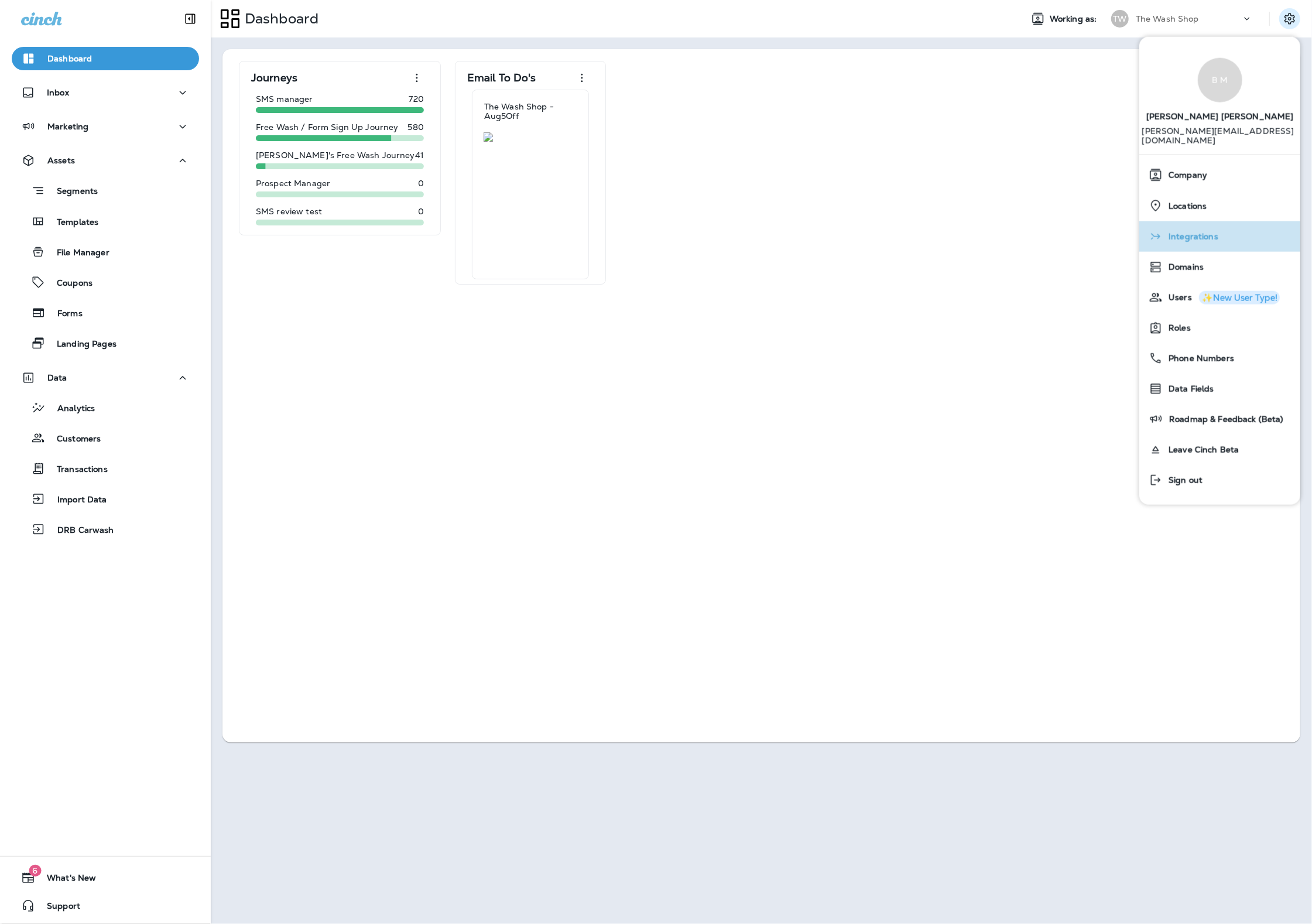
click at [1231, 224] on div "Integrations" at bounding box center [1220, 236] width 152 height 24
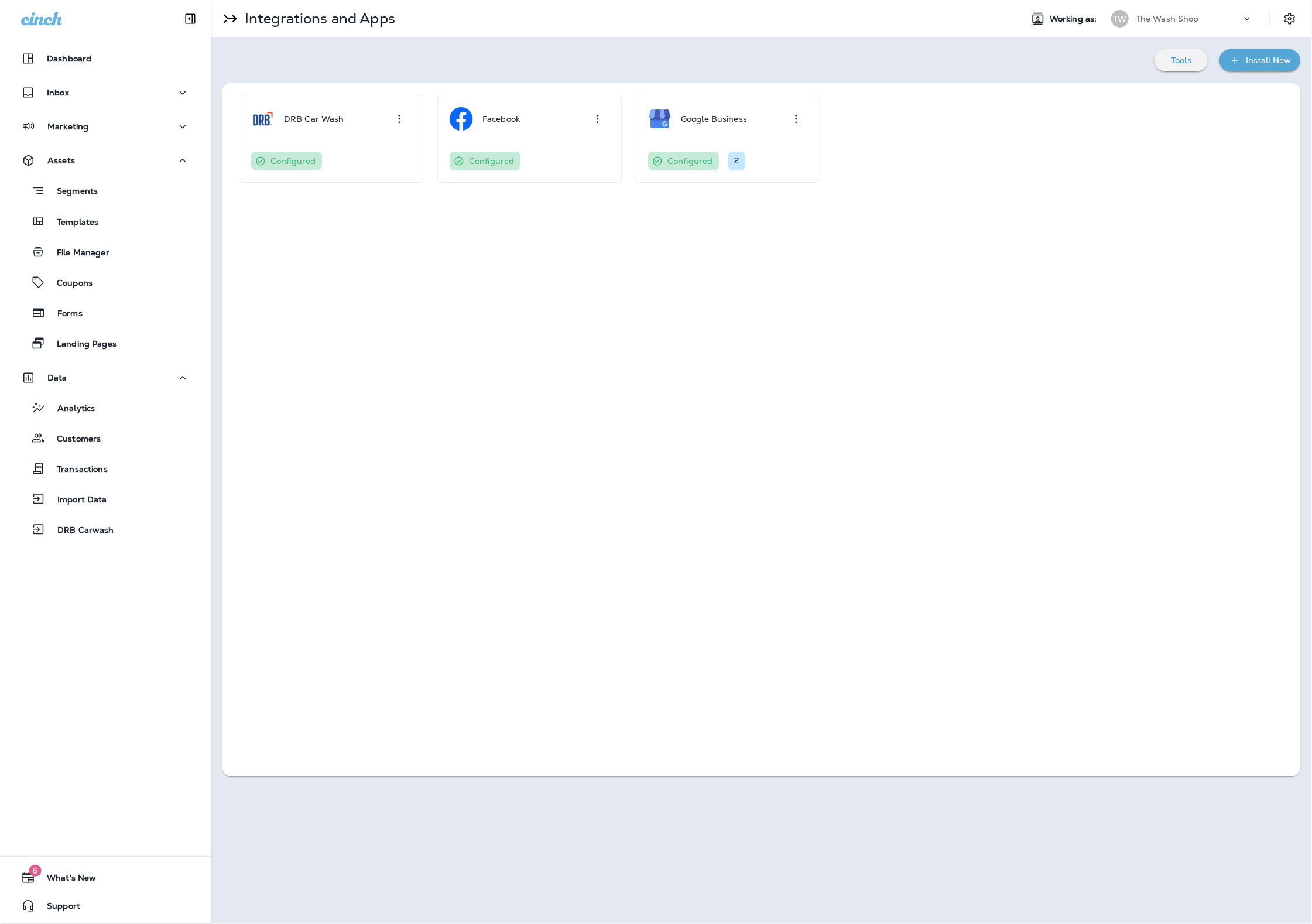
click at [1170, 29] on div "TW The Wash Shop" at bounding box center [1182, 19] width 156 height 24
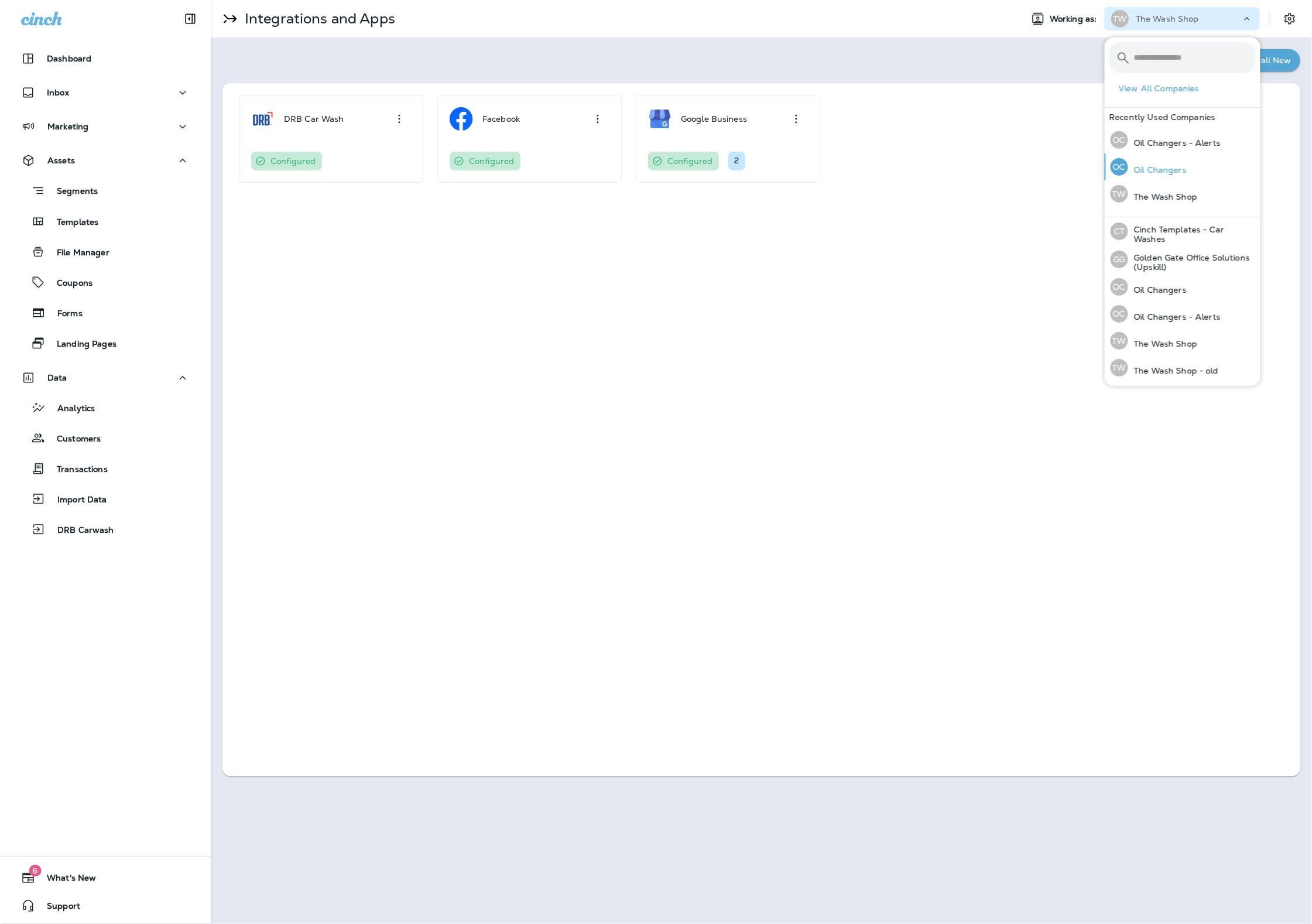
click at [1170, 167] on p "Oil Changers" at bounding box center [1157, 169] width 59 height 9
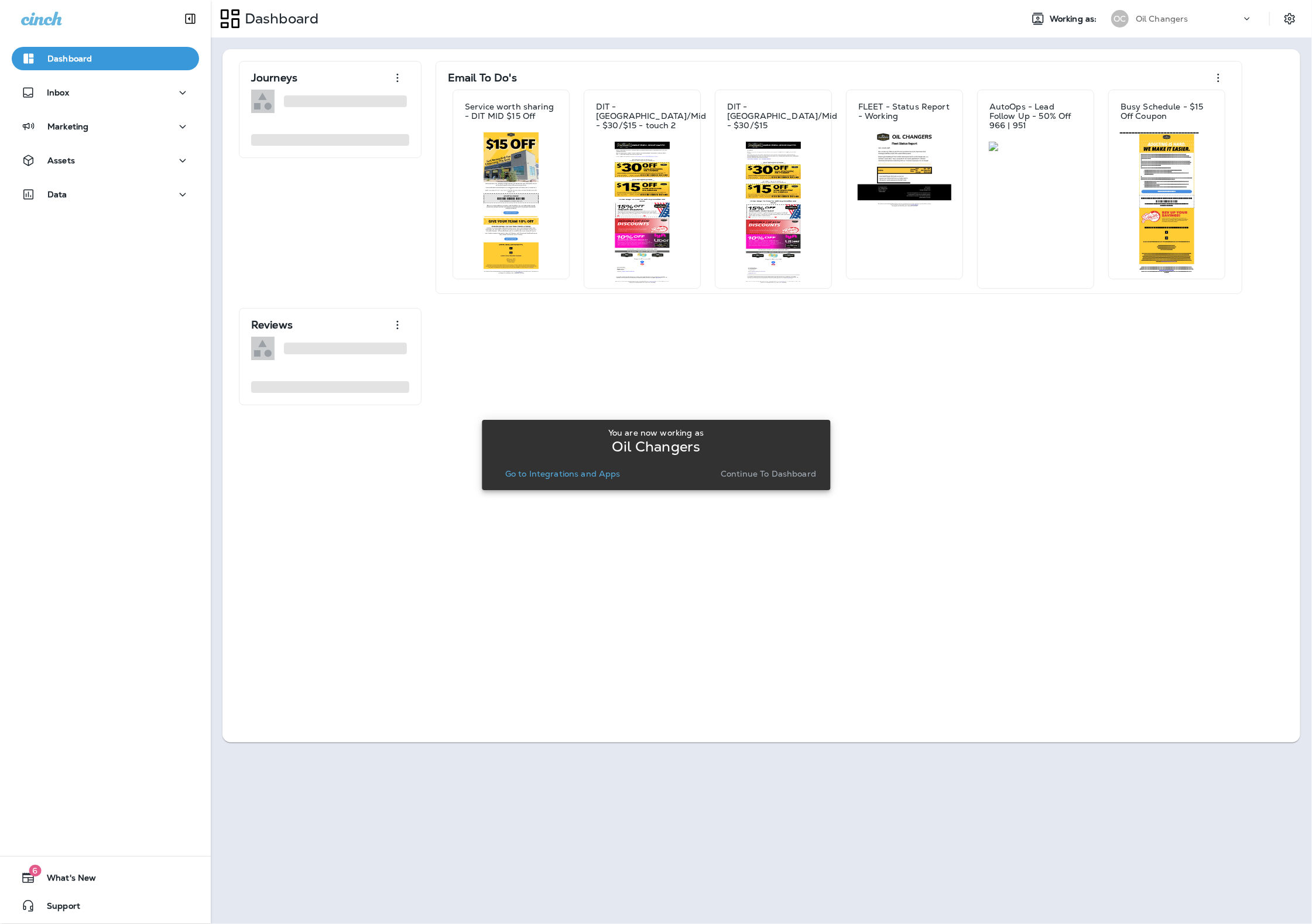
click at [551, 478] on button "Go to Integrations and Apps" at bounding box center [563, 474] width 124 height 16
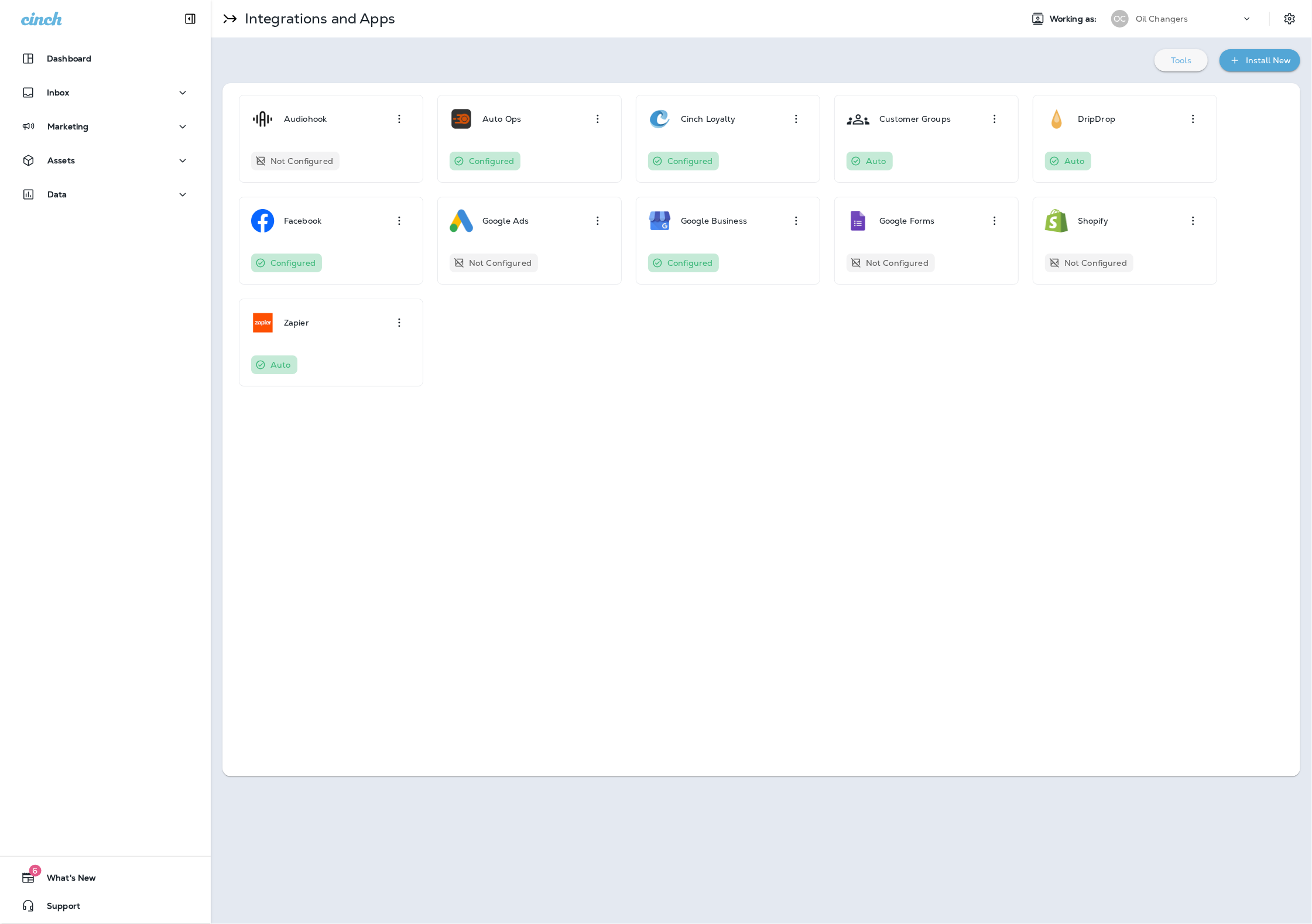
click at [1178, 59] on p "Tools" at bounding box center [1181, 60] width 20 height 9
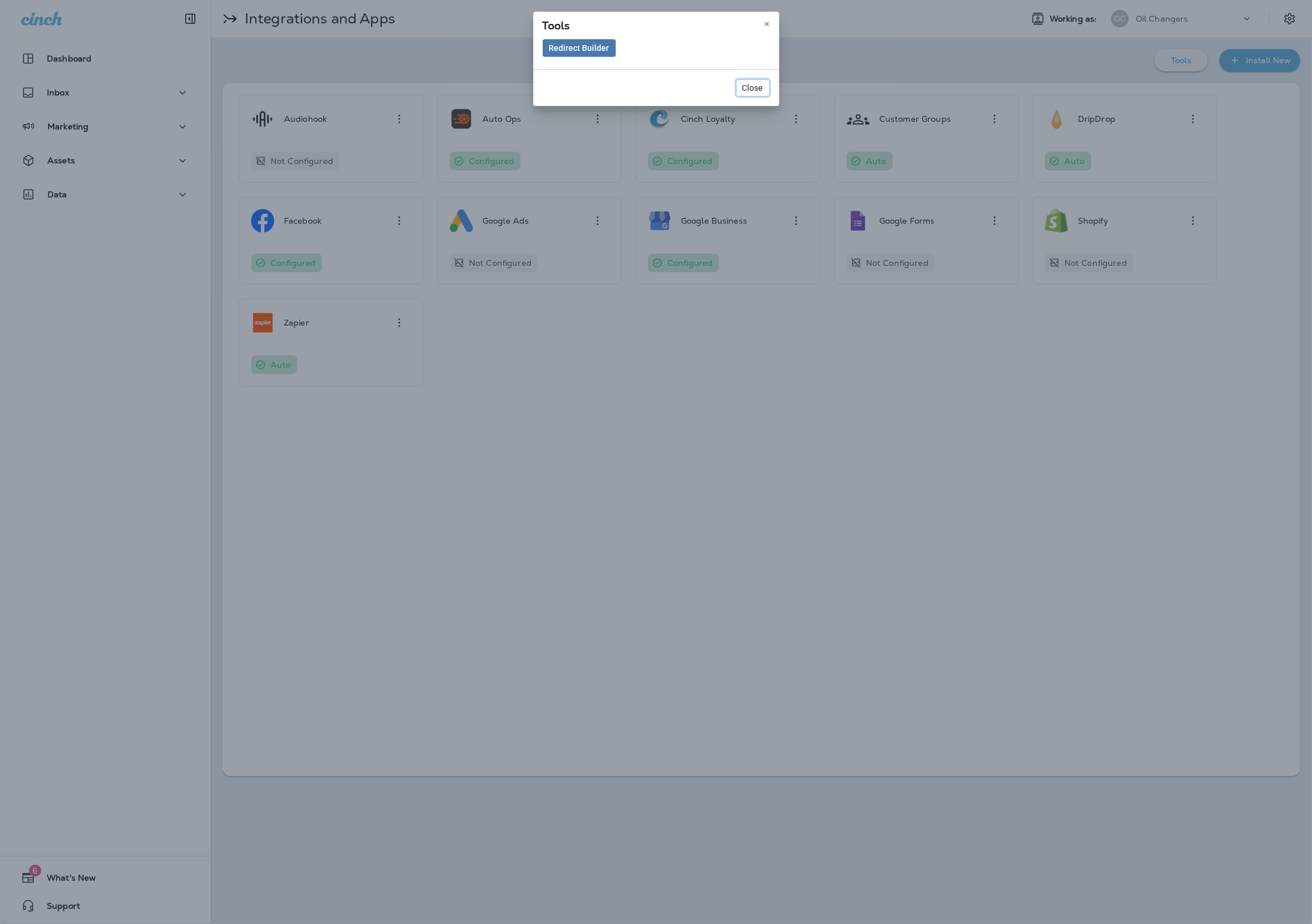
click at [758, 85] on span "Close" at bounding box center [752, 88] width 21 height 8
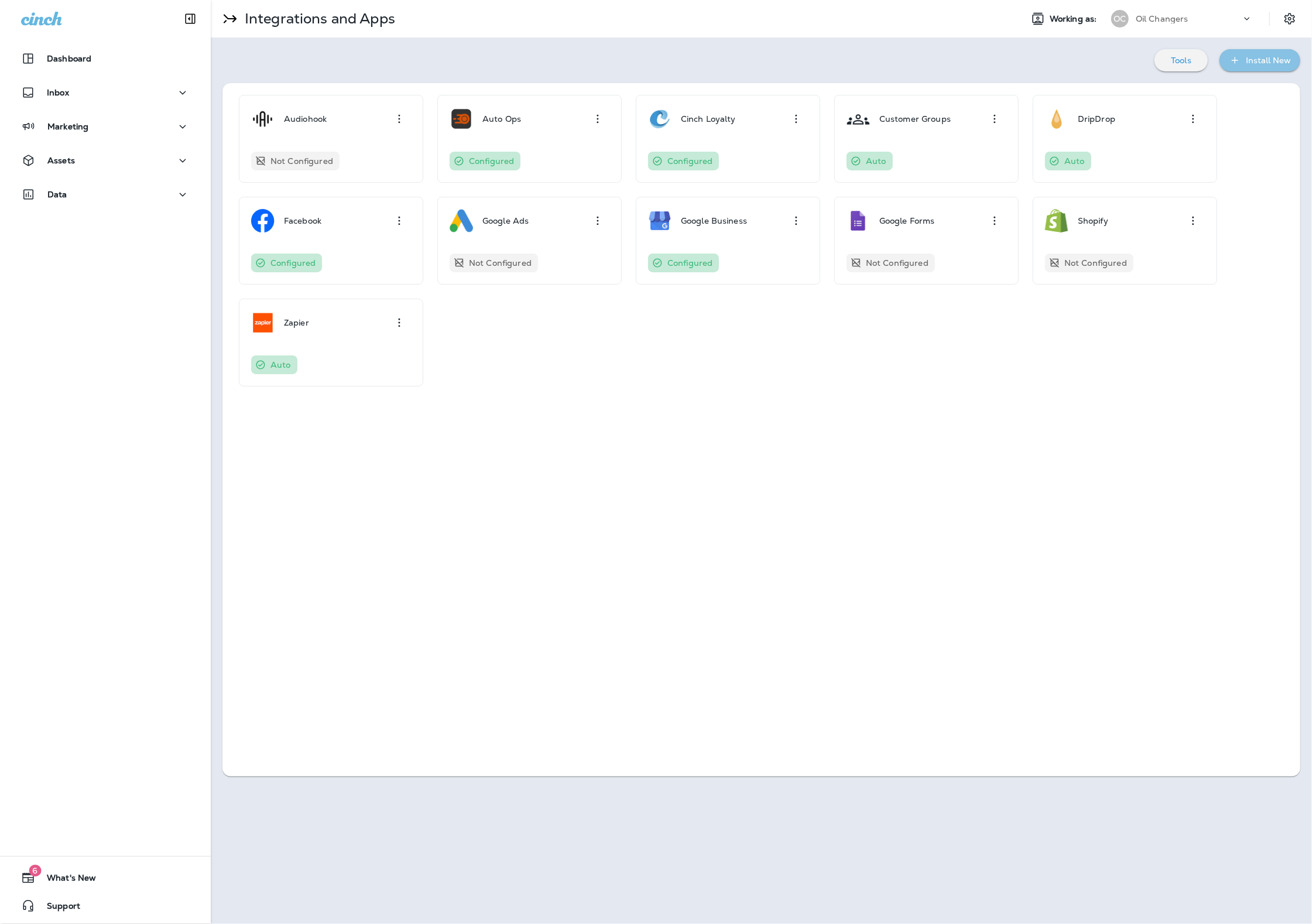
click at [1269, 63] on div "Install New" at bounding box center [1268, 60] width 45 height 15
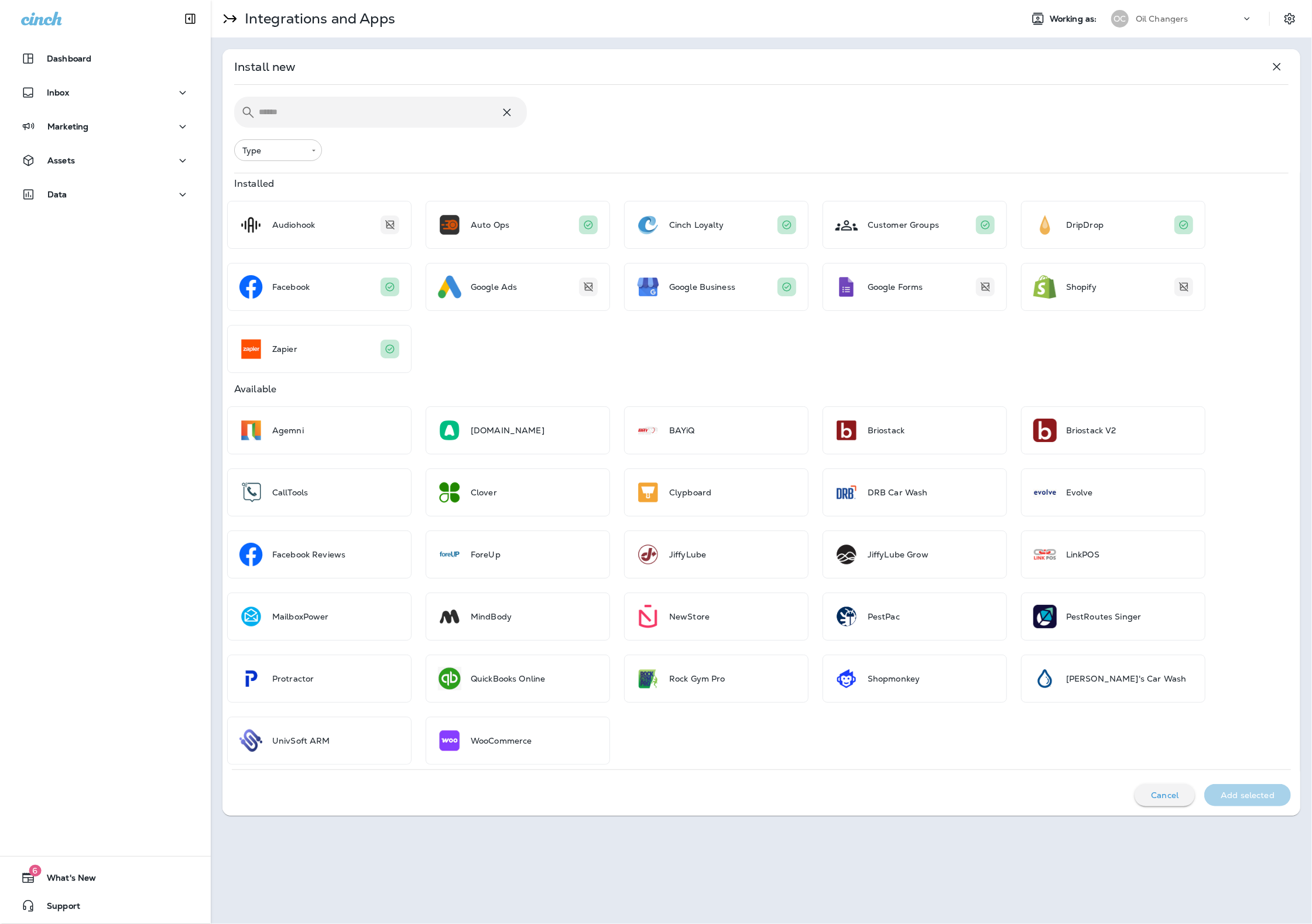
click at [428, 102] on input "text" at bounding box center [380, 113] width 242 height 31
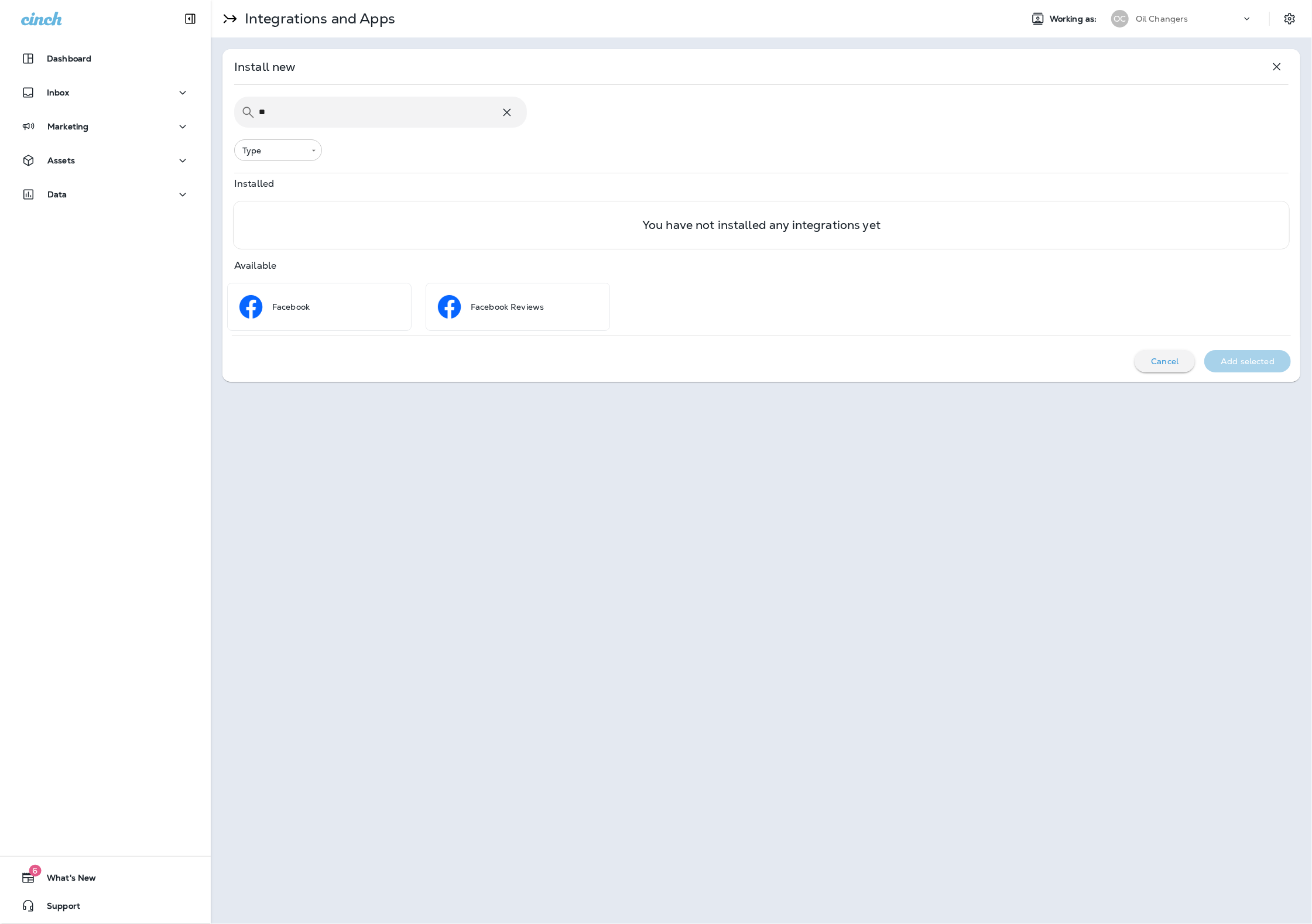
type input "*"
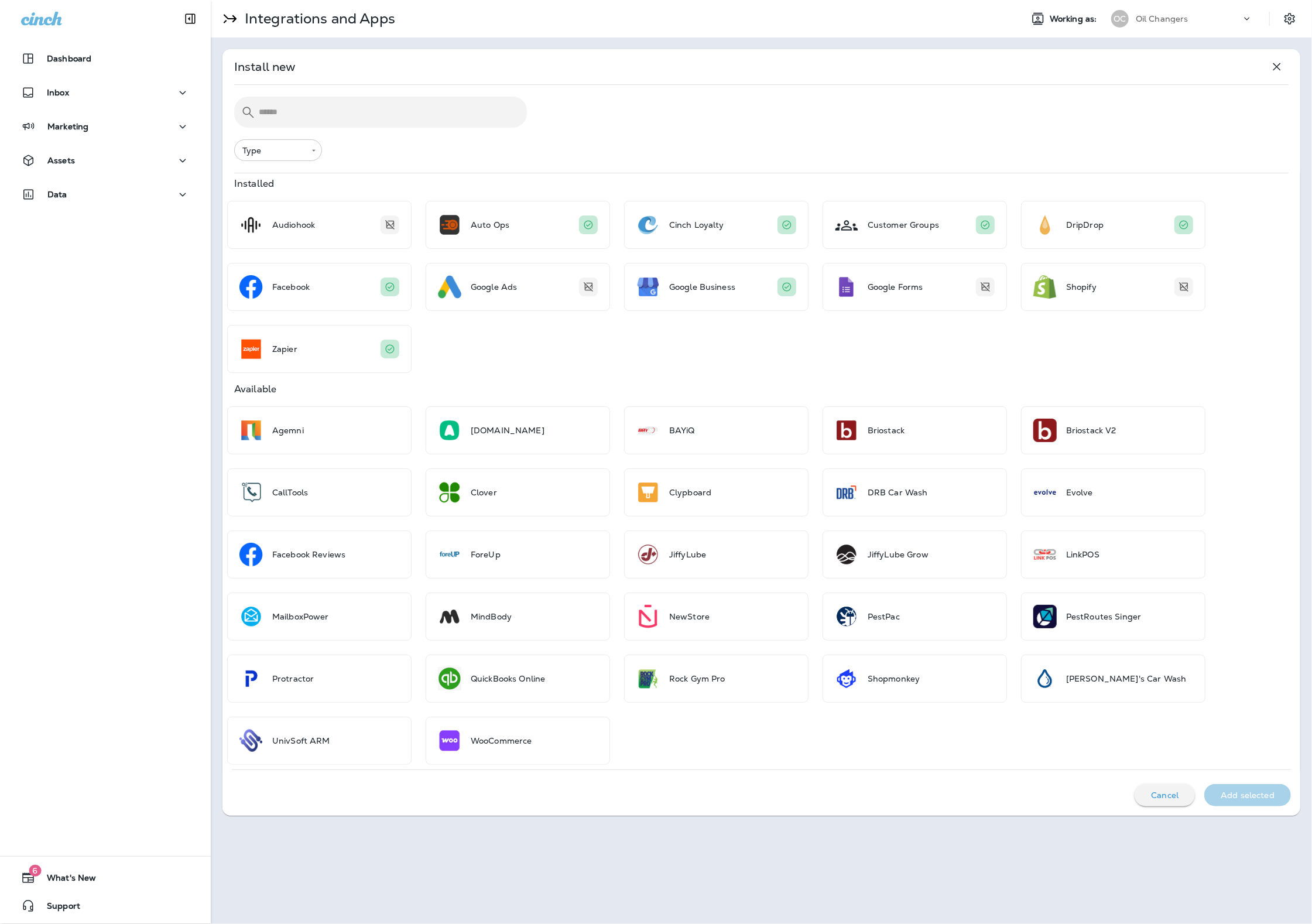
click at [838, 17] on div "Integrations and Apps" at bounding box center [611, 18] width 801 height 29
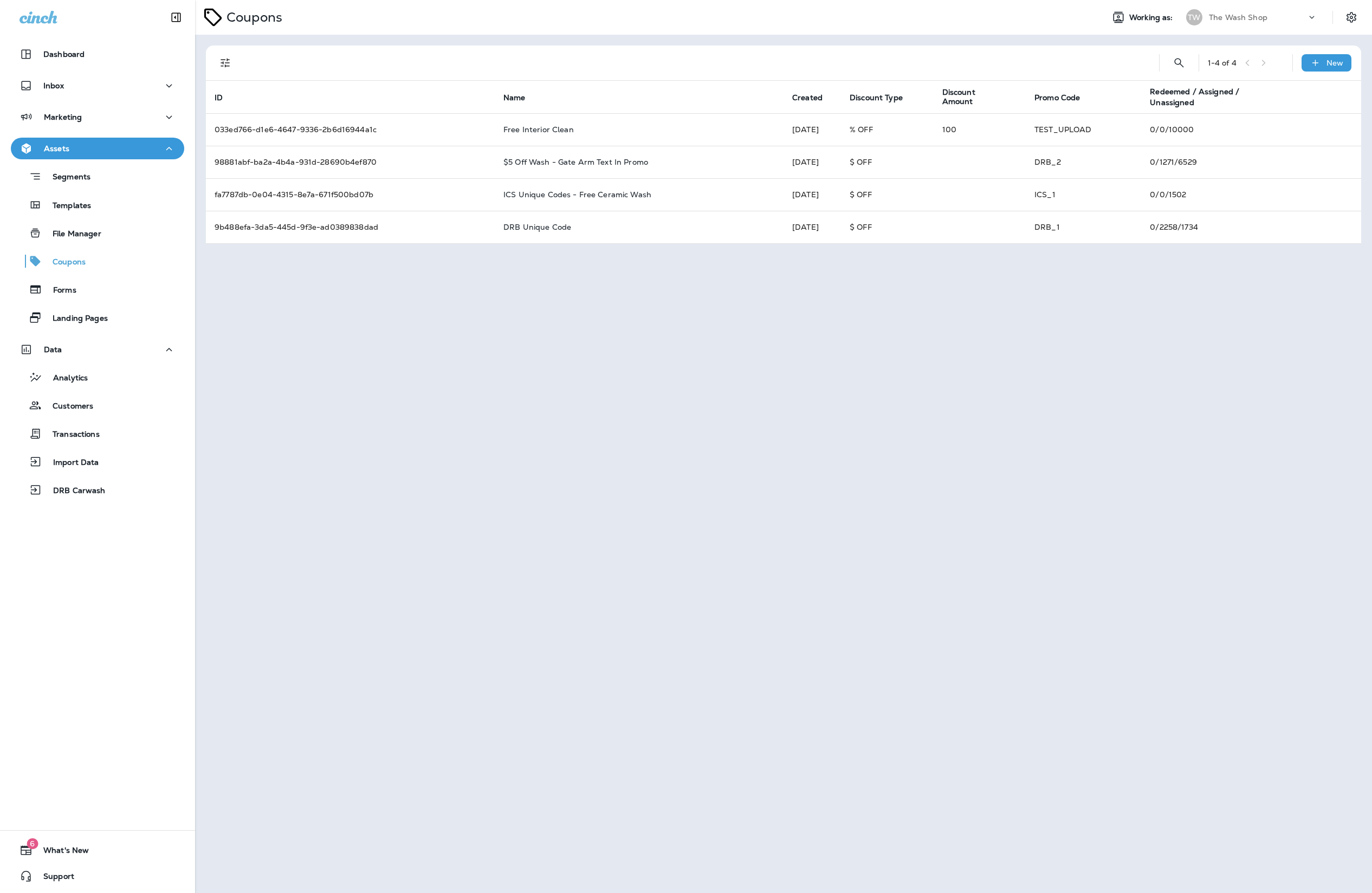
click at [102, 130] on div "Marketing" at bounding box center [97, 119] width 195 height 27
click at [108, 119] on div "Marketing" at bounding box center [97, 118] width 156 height 14
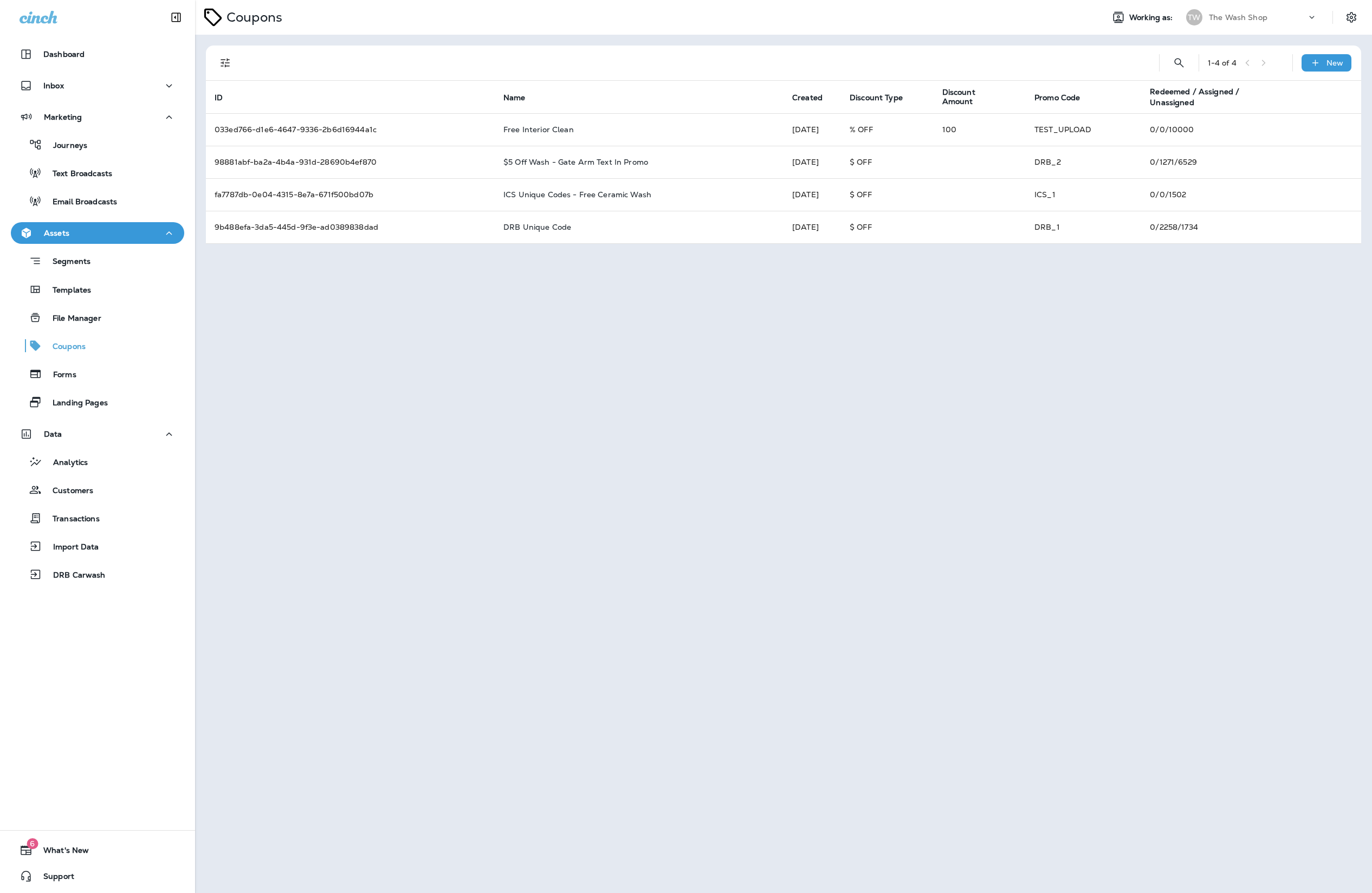
click at [419, 341] on div "Coupons Working as: TW The Wash Shop 1 - 4 of 4 New ID Name Created Discount Ty…" at bounding box center [783, 446] width 1177 height 893
click at [1287, 30] on div "Coupons Working as: TW The Wash Shop" at bounding box center [783, 17] width 1177 height 35
click at [130, 137] on div "Journeys" at bounding box center [97, 144] width 165 height 16
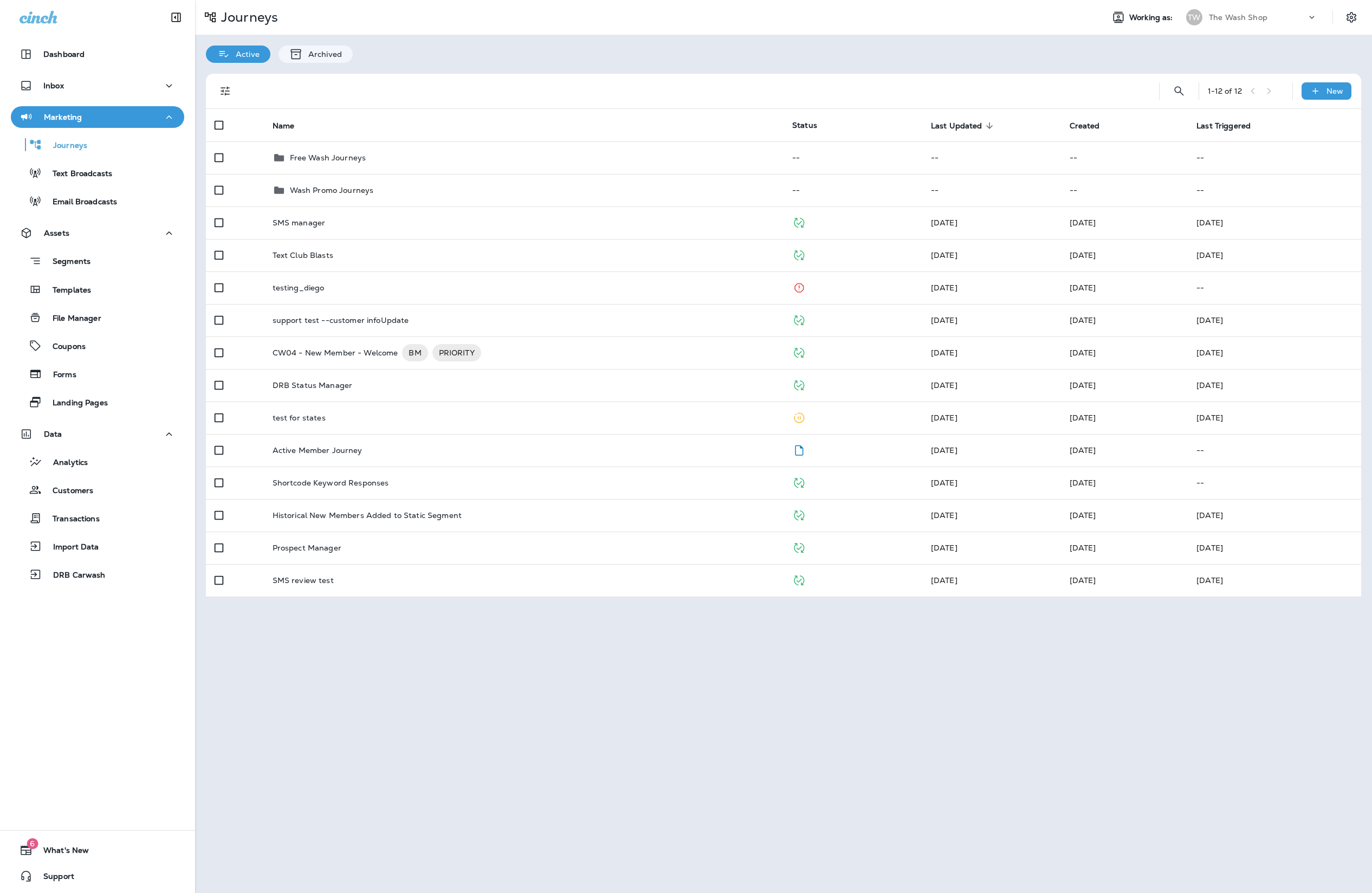
click at [1282, 14] on div "The Wash Shop" at bounding box center [1258, 17] width 97 height 16
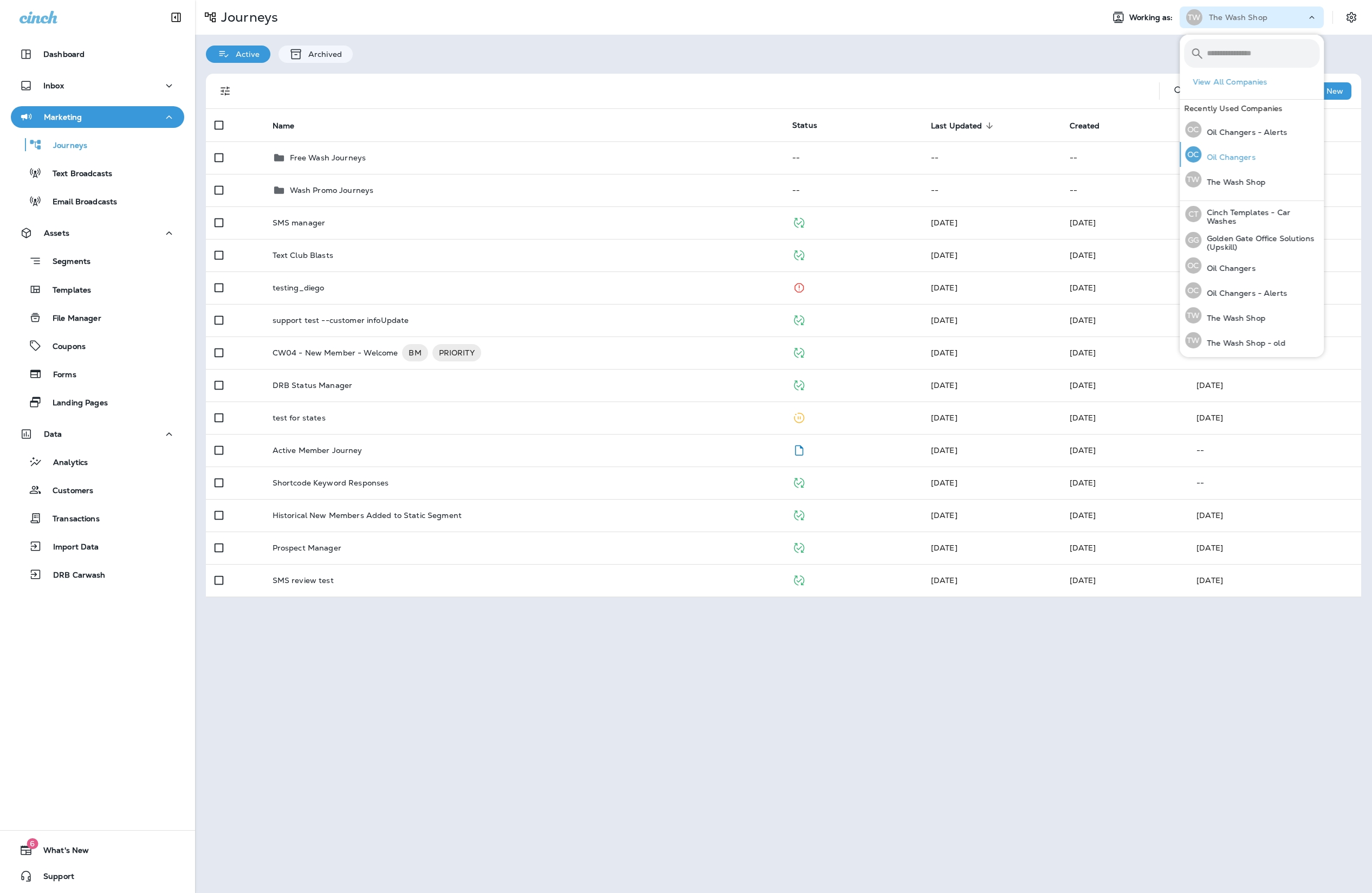
click at [1275, 163] on button "OC Oil Changers" at bounding box center [1252, 154] width 144 height 25
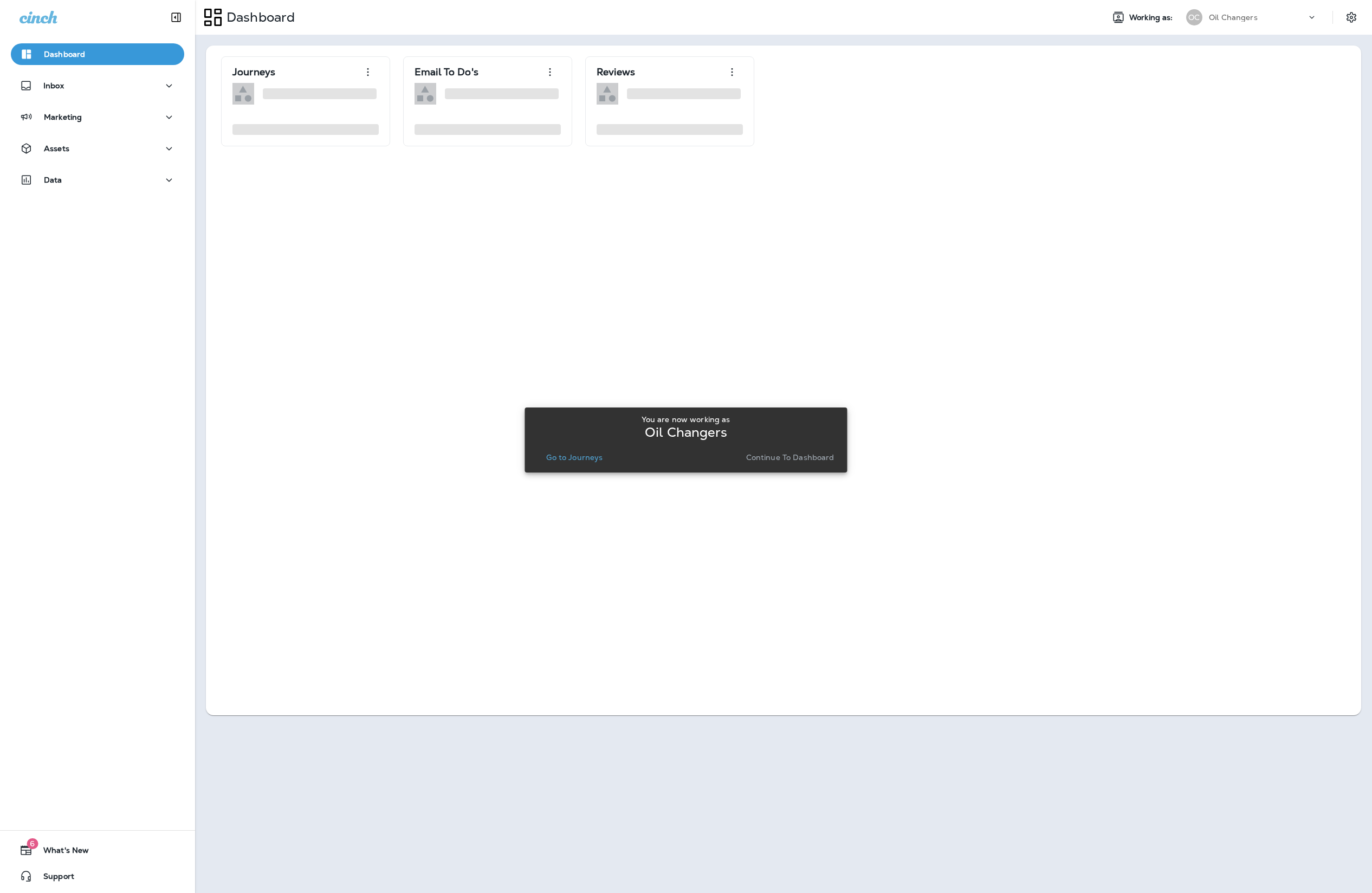
click at [556, 460] on p "Go to Journeys" at bounding box center [574, 457] width 57 height 8
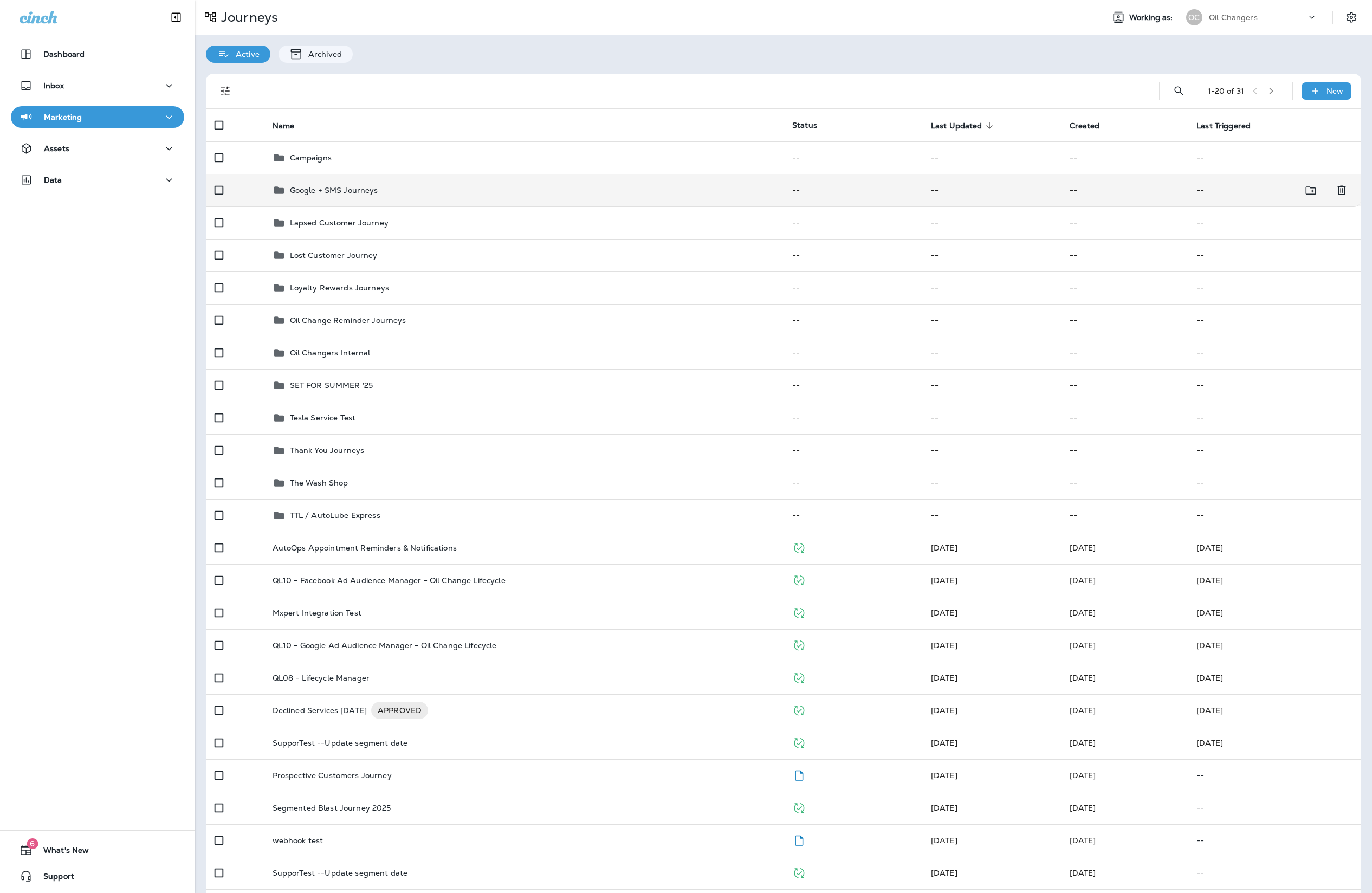
scroll to position [7, 0]
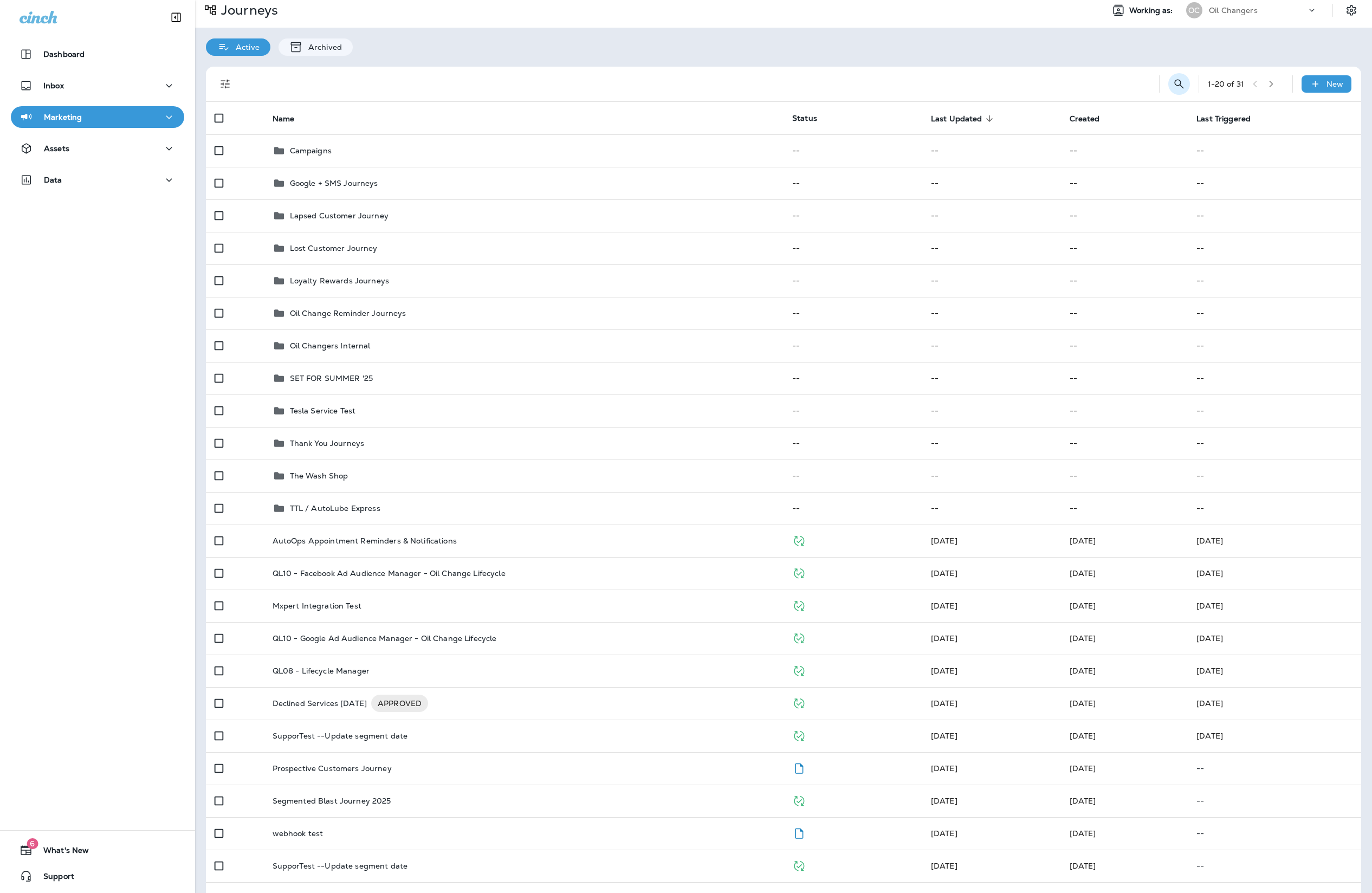
click at [1170, 82] on button "Search Journeys" at bounding box center [1180, 84] width 22 height 22
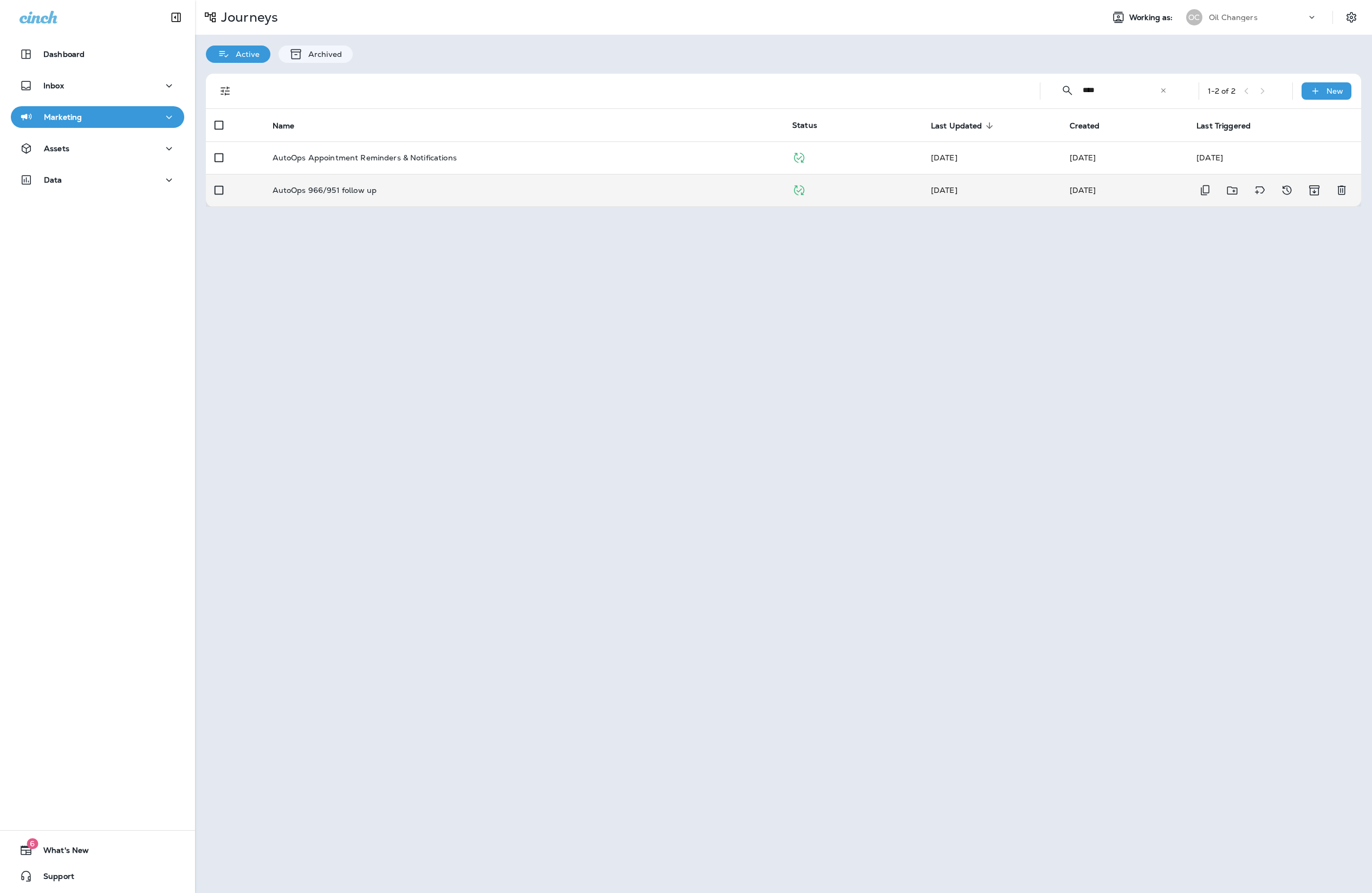
type input "****"
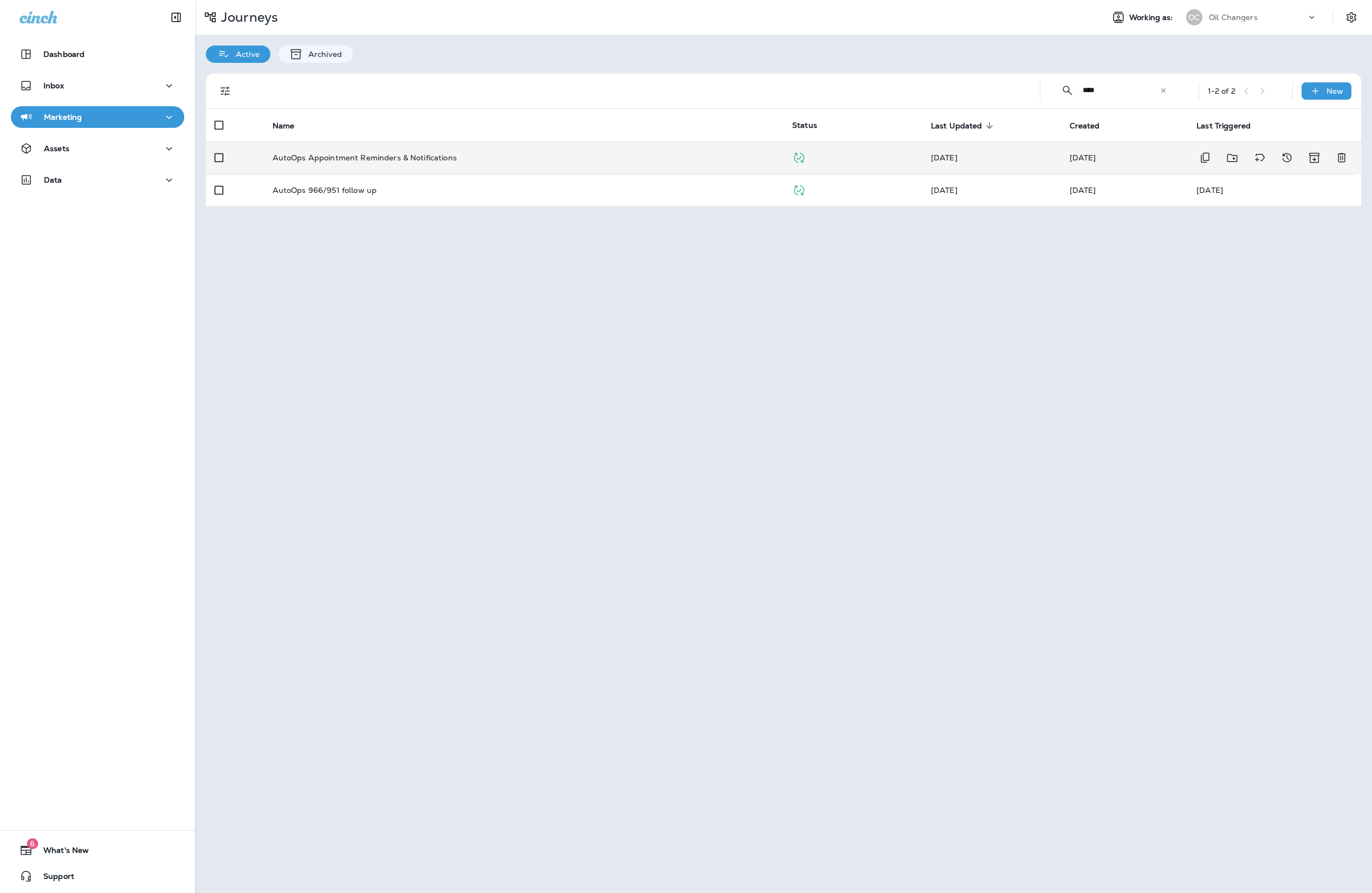
click at [407, 165] on td "AutoOps Appointment Reminders & Notifications" at bounding box center [524, 157] width 520 height 32
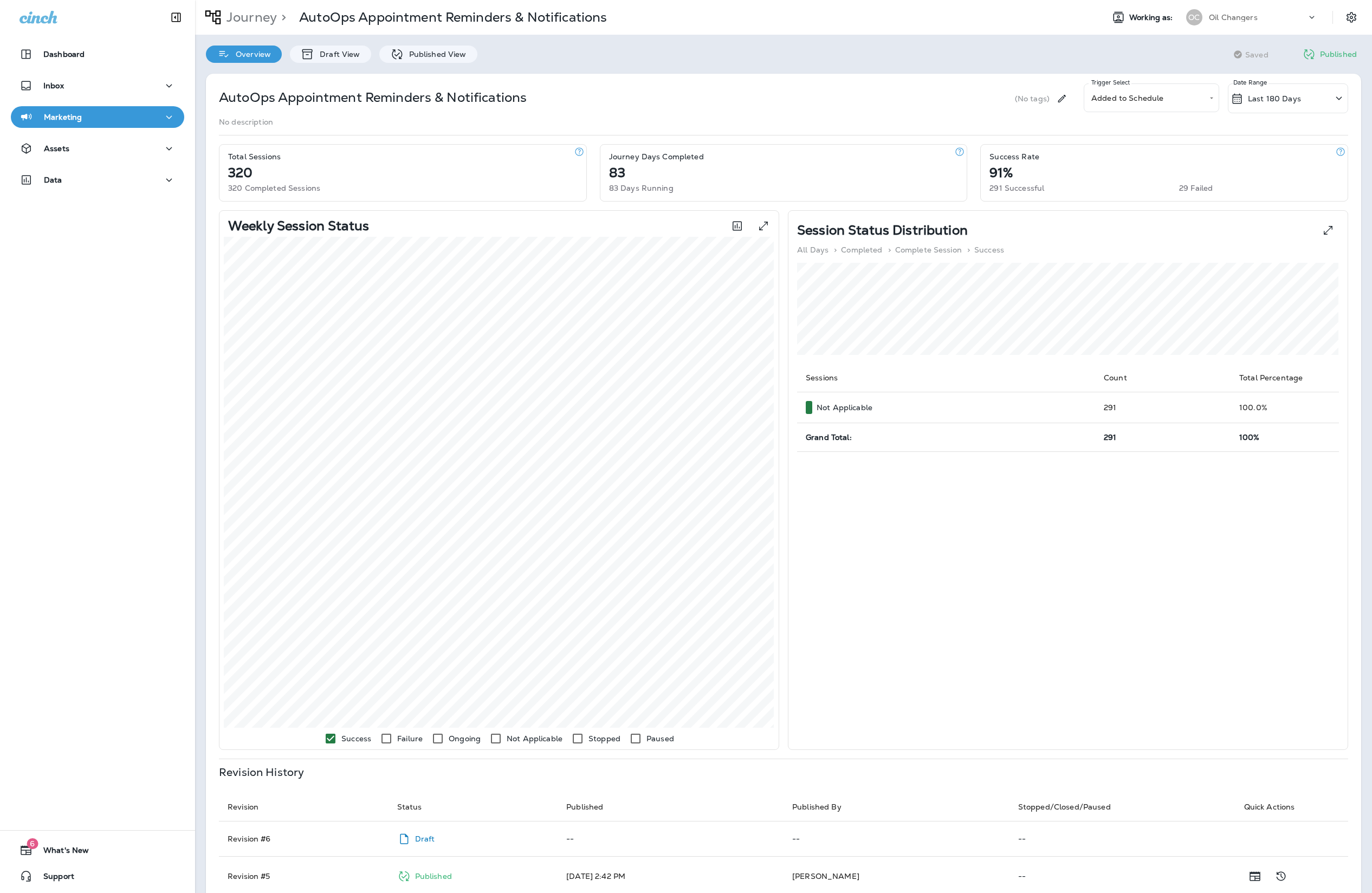
click at [457, 63] on div "**********" at bounding box center [783, 576] width 1177 height 1026
click at [456, 55] on p "Published View" at bounding box center [435, 54] width 63 height 8
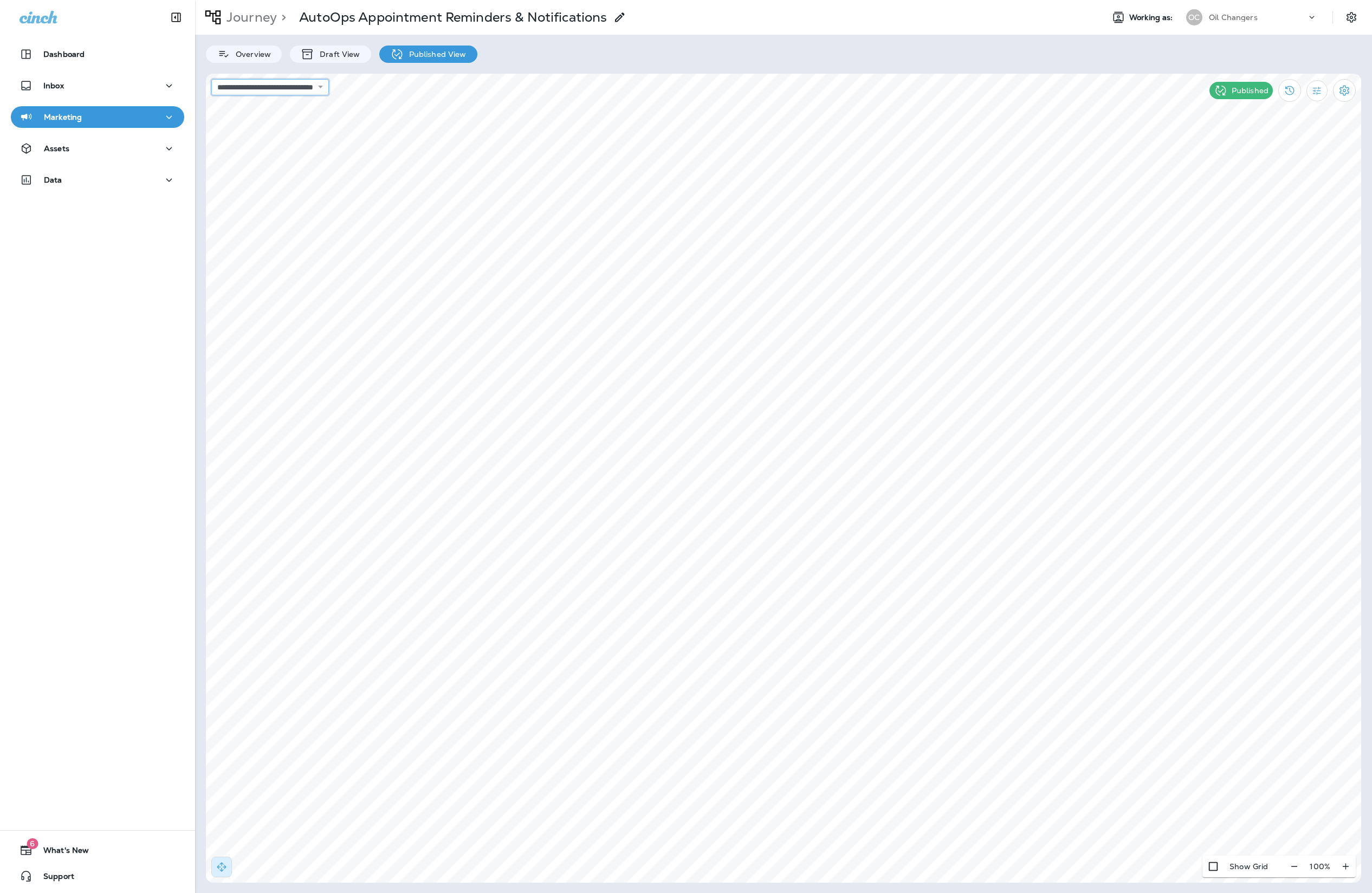
click at [329, 88] on select "**********" at bounding box center [270, 86] width 118 height 16
click at [1304, 91] on div "Published" at bounding box center [1283, 91] width 158 height 34
click at [1321, 88] on icon "Filter Statistics" at bounding box center [1317, 90] width 11 height 11
click at [1275, 141] on p "24 Hours" at bounding box center [1259, 141] width 34 height 8
click at [1320, 92] on icon "Filter Statistics" at bounding box center [1317, 90] width 11 height 11
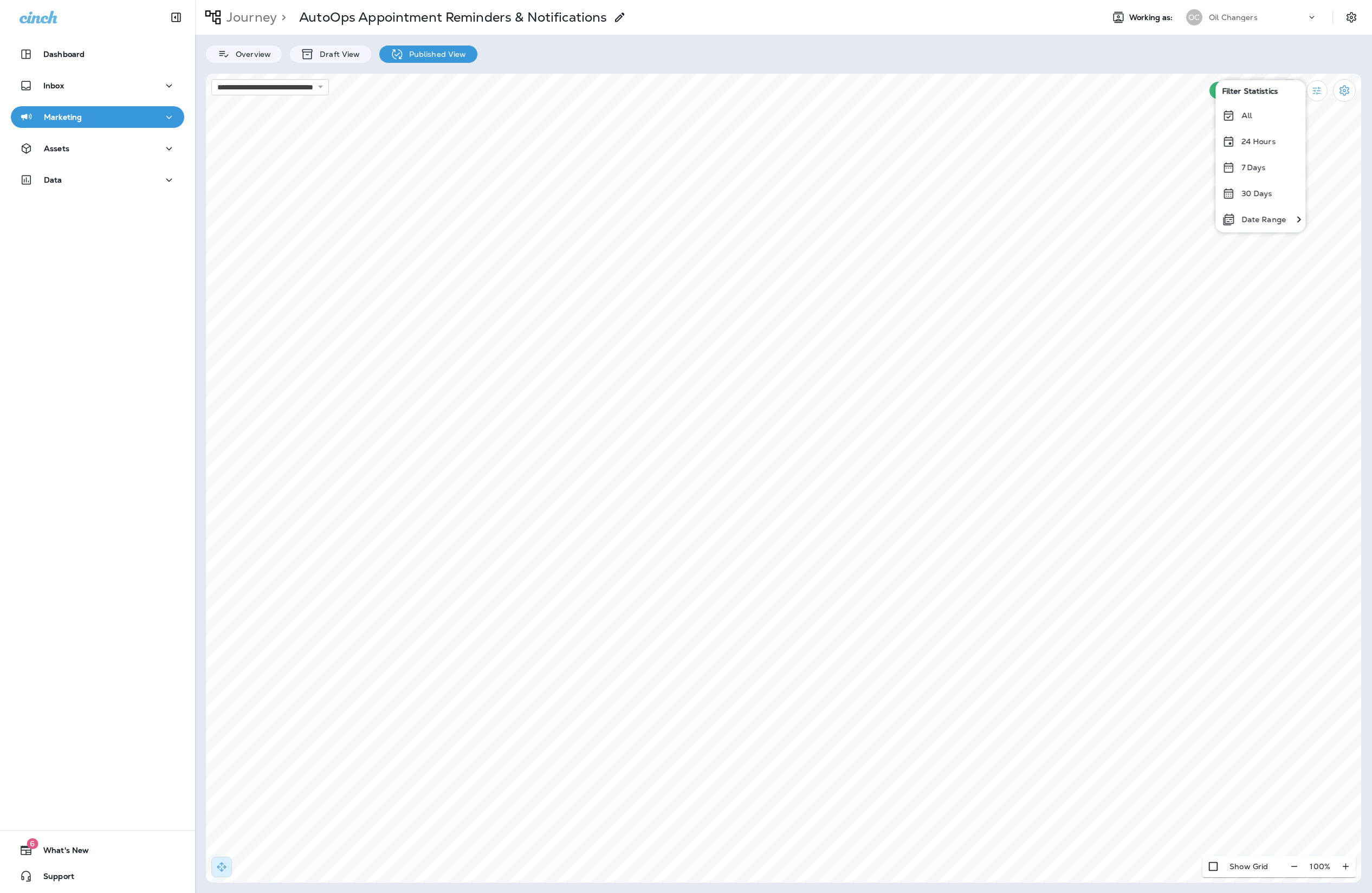
click at [1285, 166] on div "7 Days" at bounding box center [1260, 167] width 90 height 26
click at [606, 135] on icon at bounding box center [605, 132] width 7 height 7
click at [589, 229] on div "Select Location(s) All Locations All Locations Oil Changers #813 Oil Changers #…" at bounding box center [513, 196] width 206 height 133
click at [591, 234] on div "Select Location(s) All Locations All Locations Oil Changers #813 Oil Changers #…" at bounding box center [513, 196] width 206 height 133
click at [611, 140] on button at bounding box center [608, 139] width 12 height 12
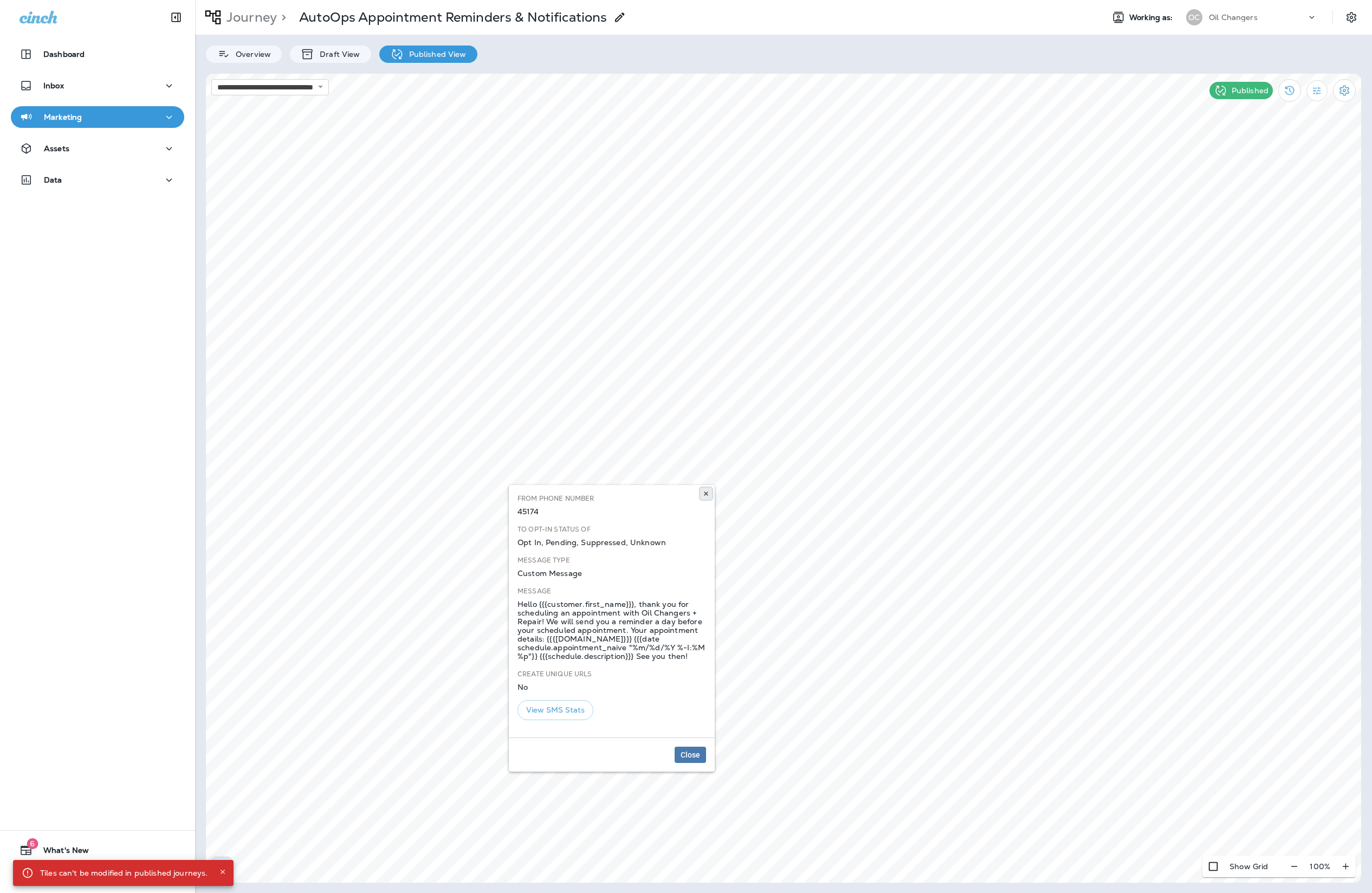
click at [704, 491] on icon at bounding box center [706, 493] width 7 height 7
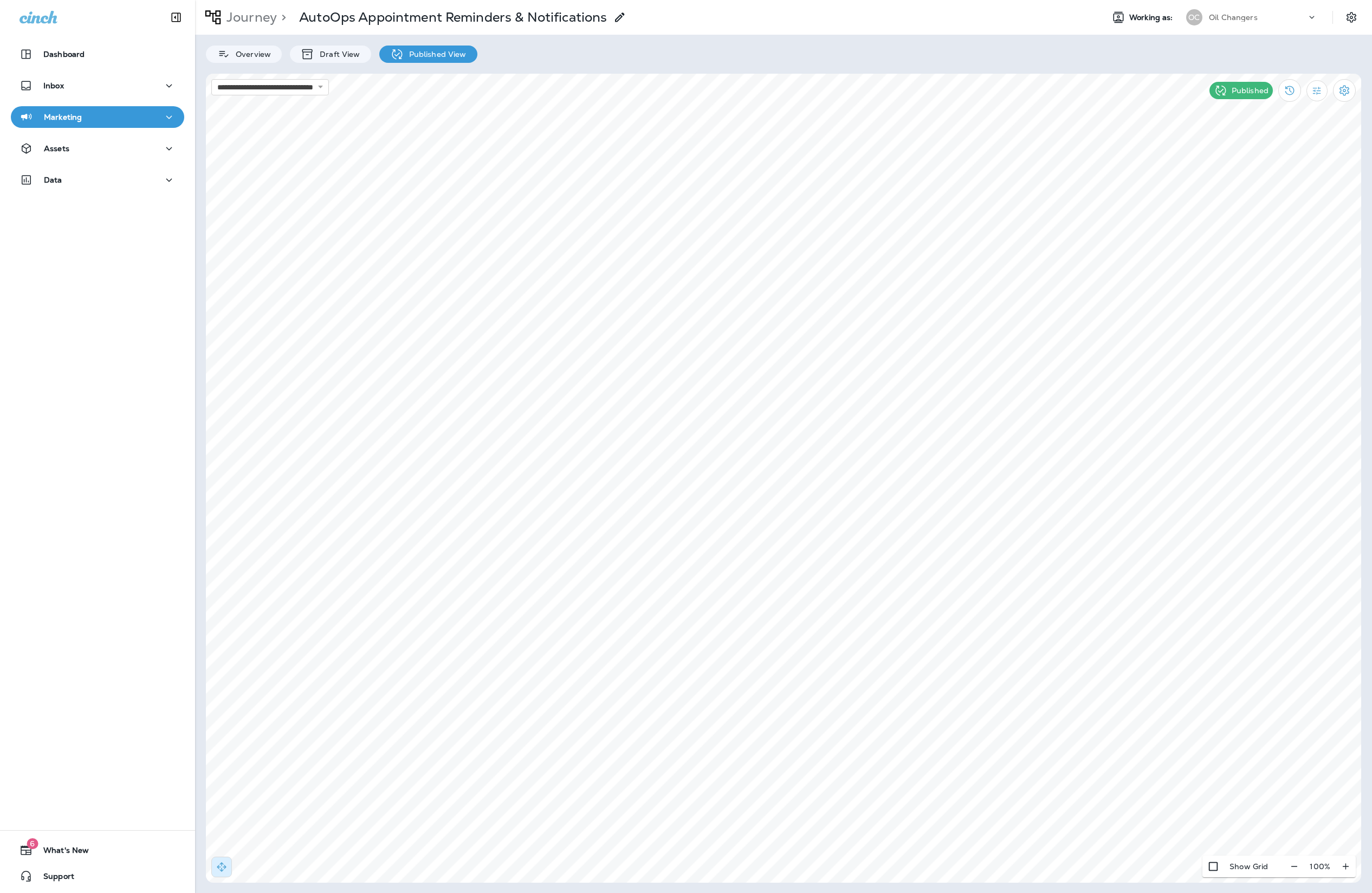
select select "*****"
select select "**********"
select select "******"
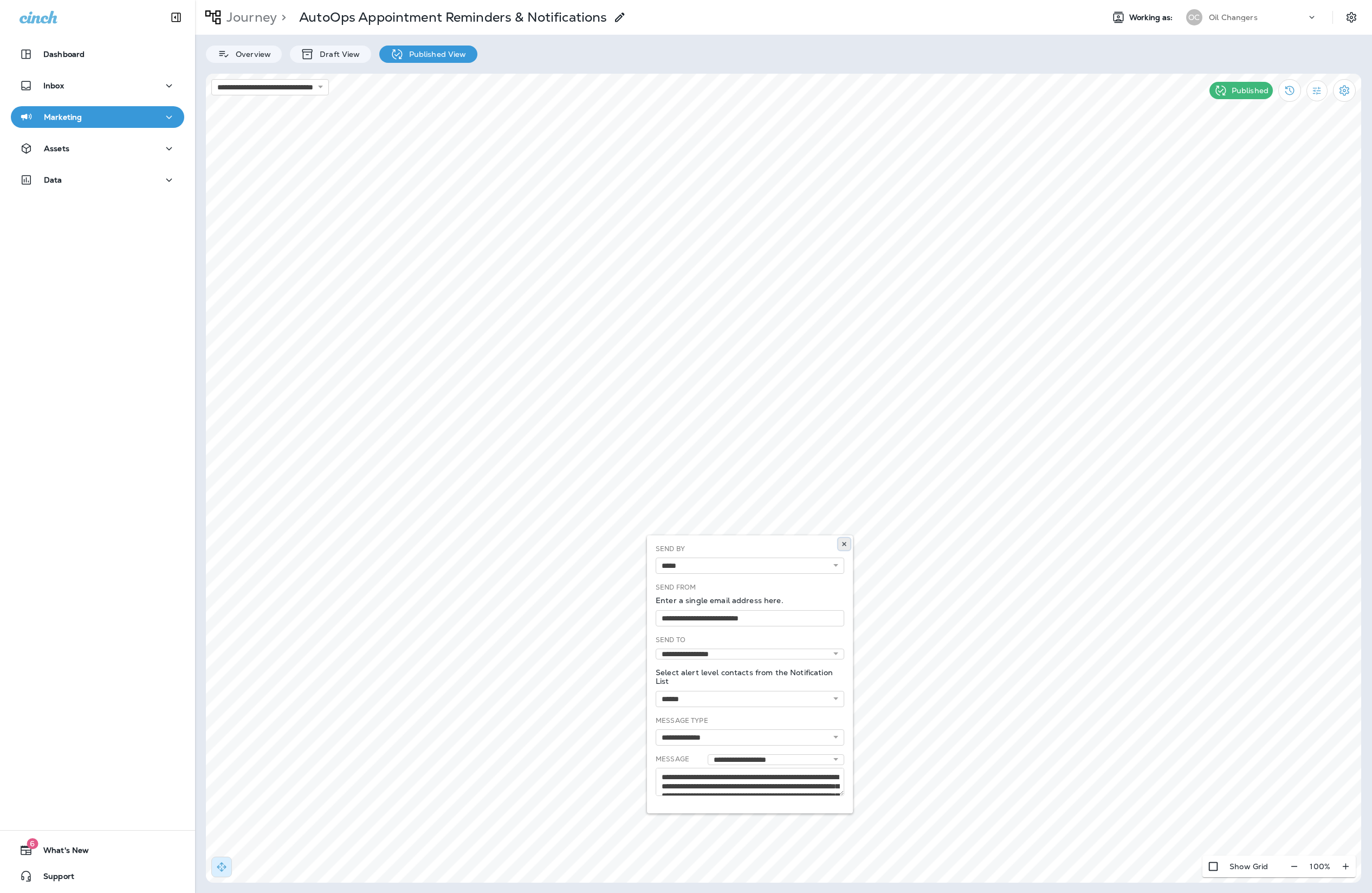
click at [842, 544] on icon at bounding box center [844, 544] width 7 height 7
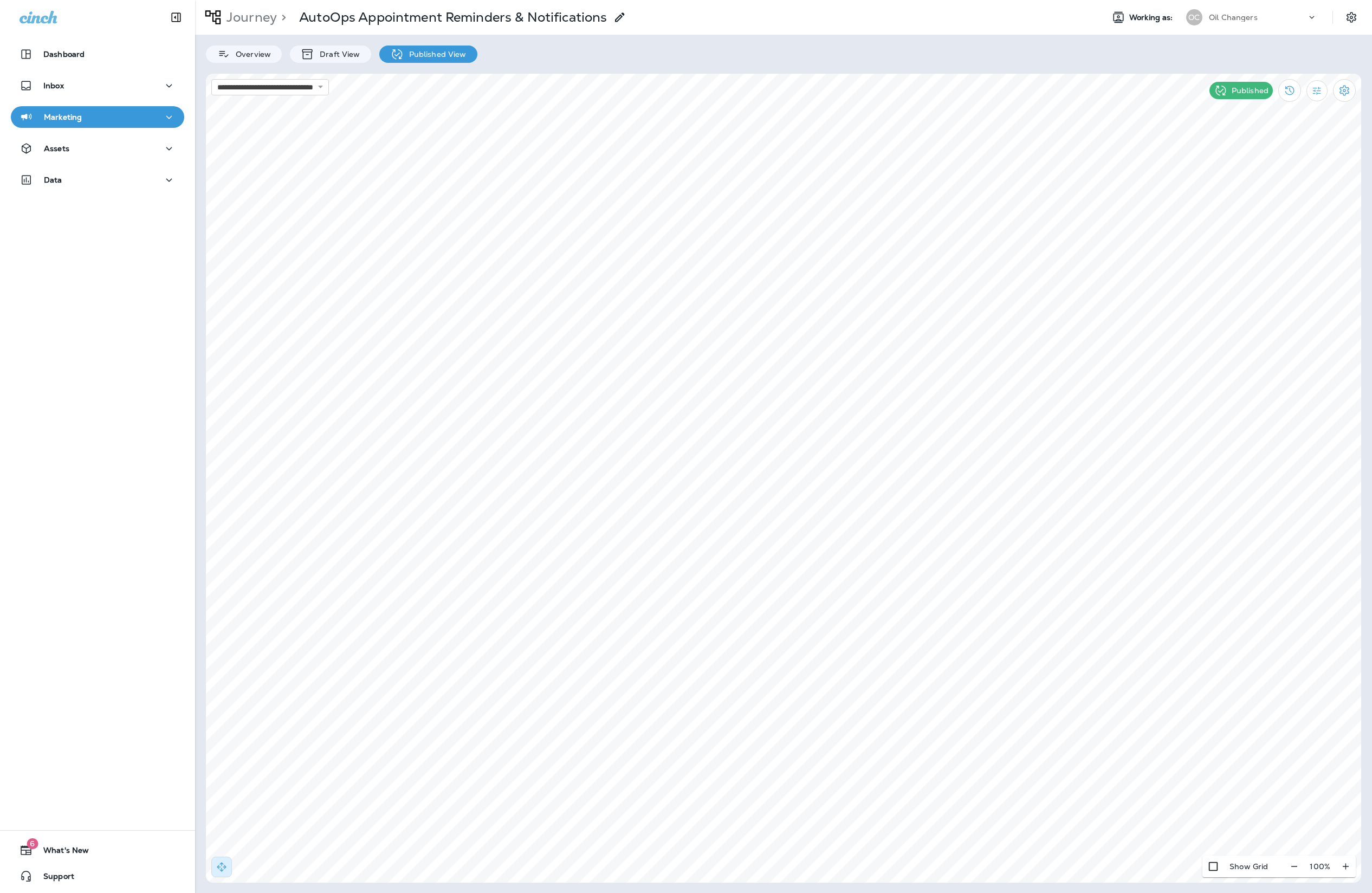
select select "****"
select select "********"
click at [761, 204] on use at bounding box center [762, 205] width 3 height 4
select select "*****"
select select "**********"
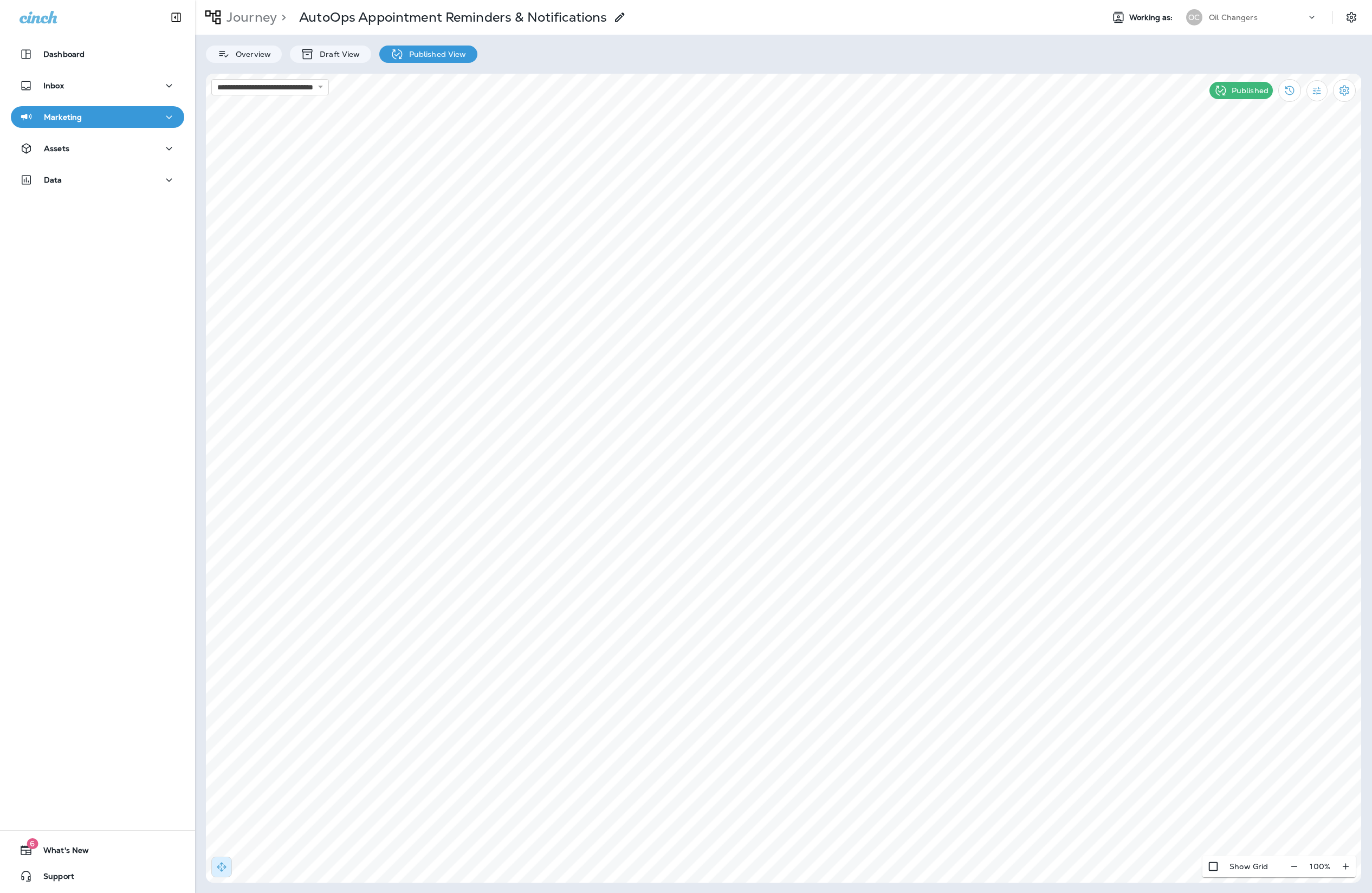
select select "******"
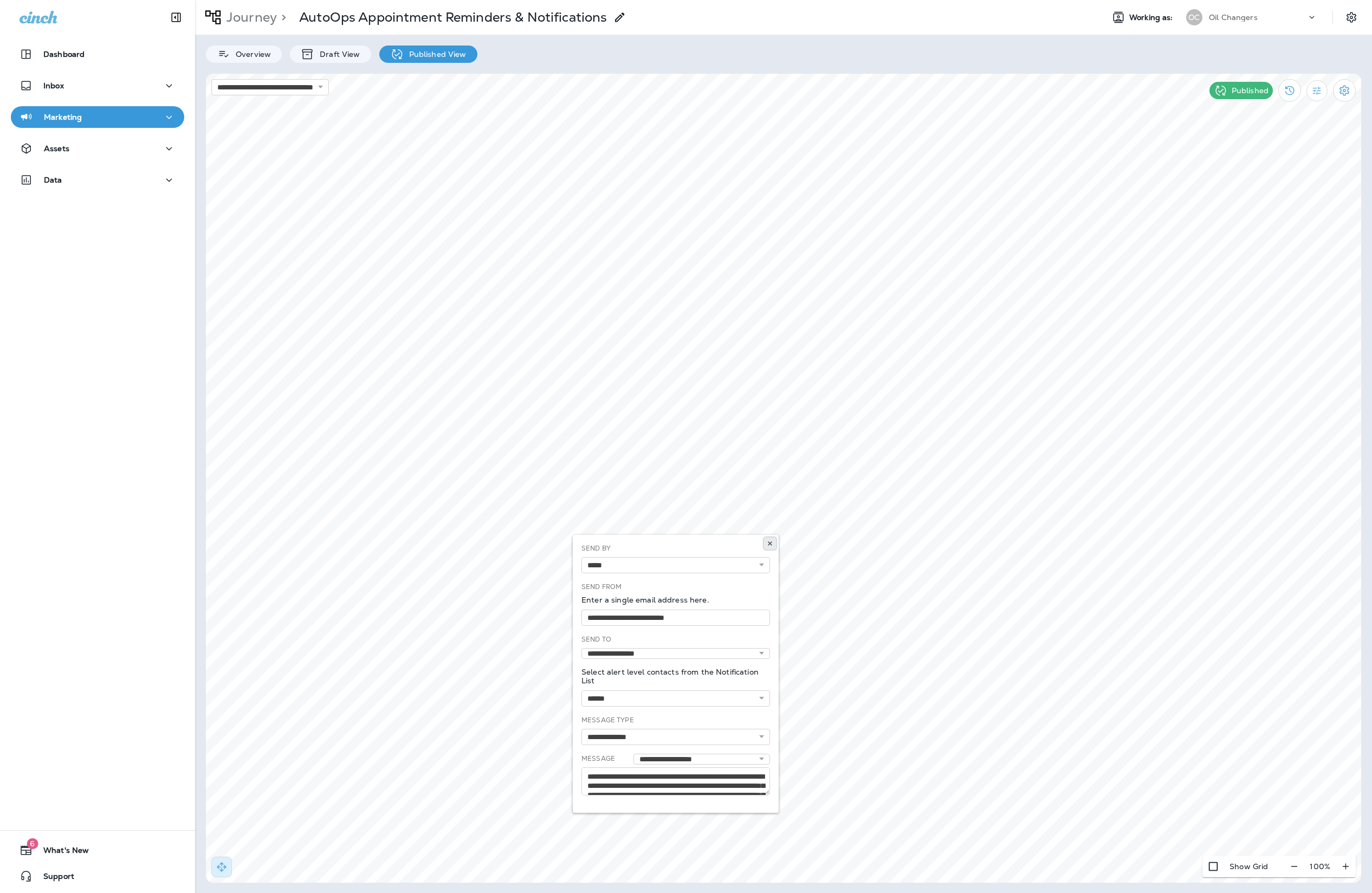
click at [766, 543] on button at bounding box center [770, 543] width 12 height 12
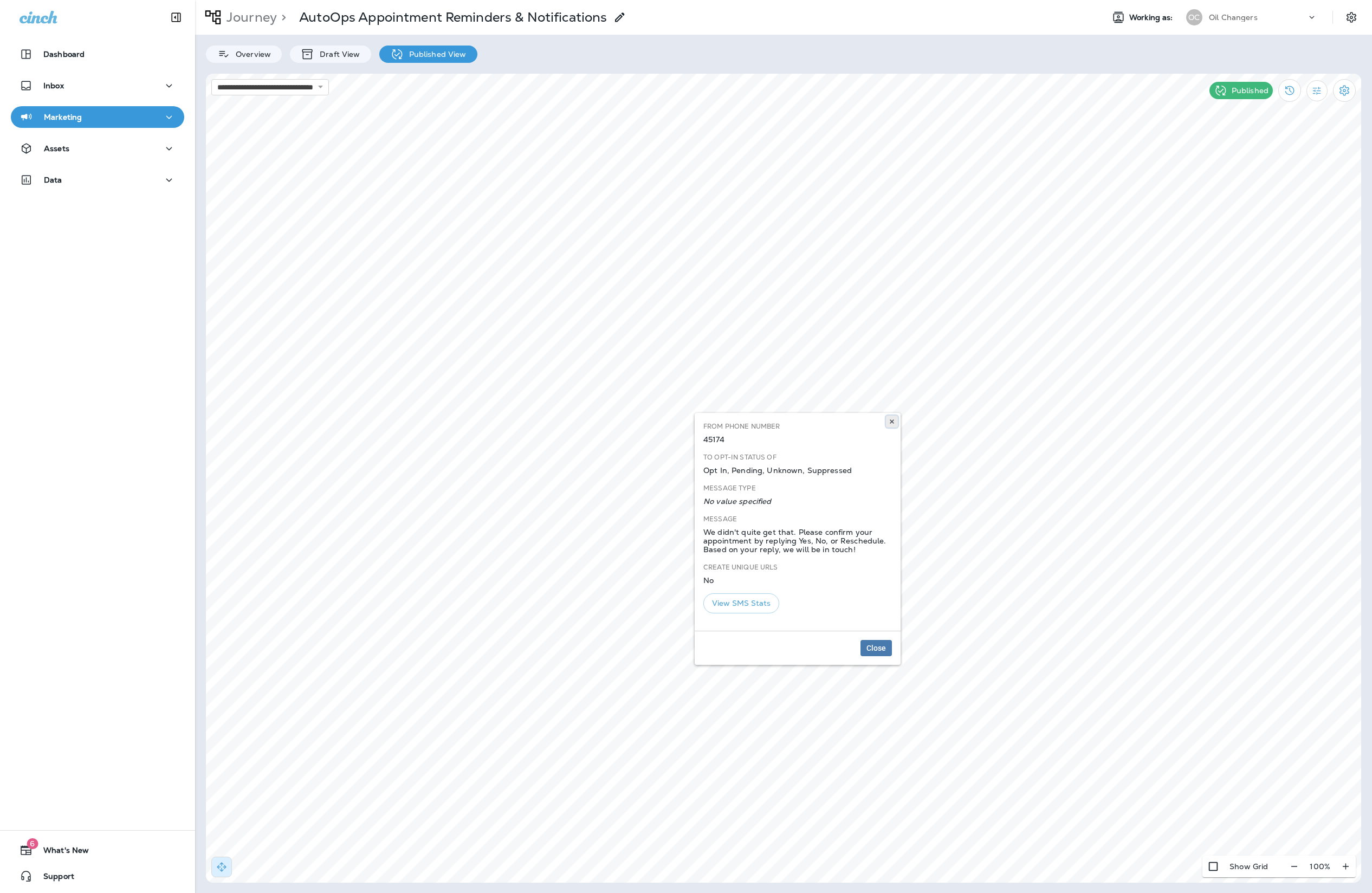
click at [892, 422] on icon at bounding box center [893, 422] width 7 height 7
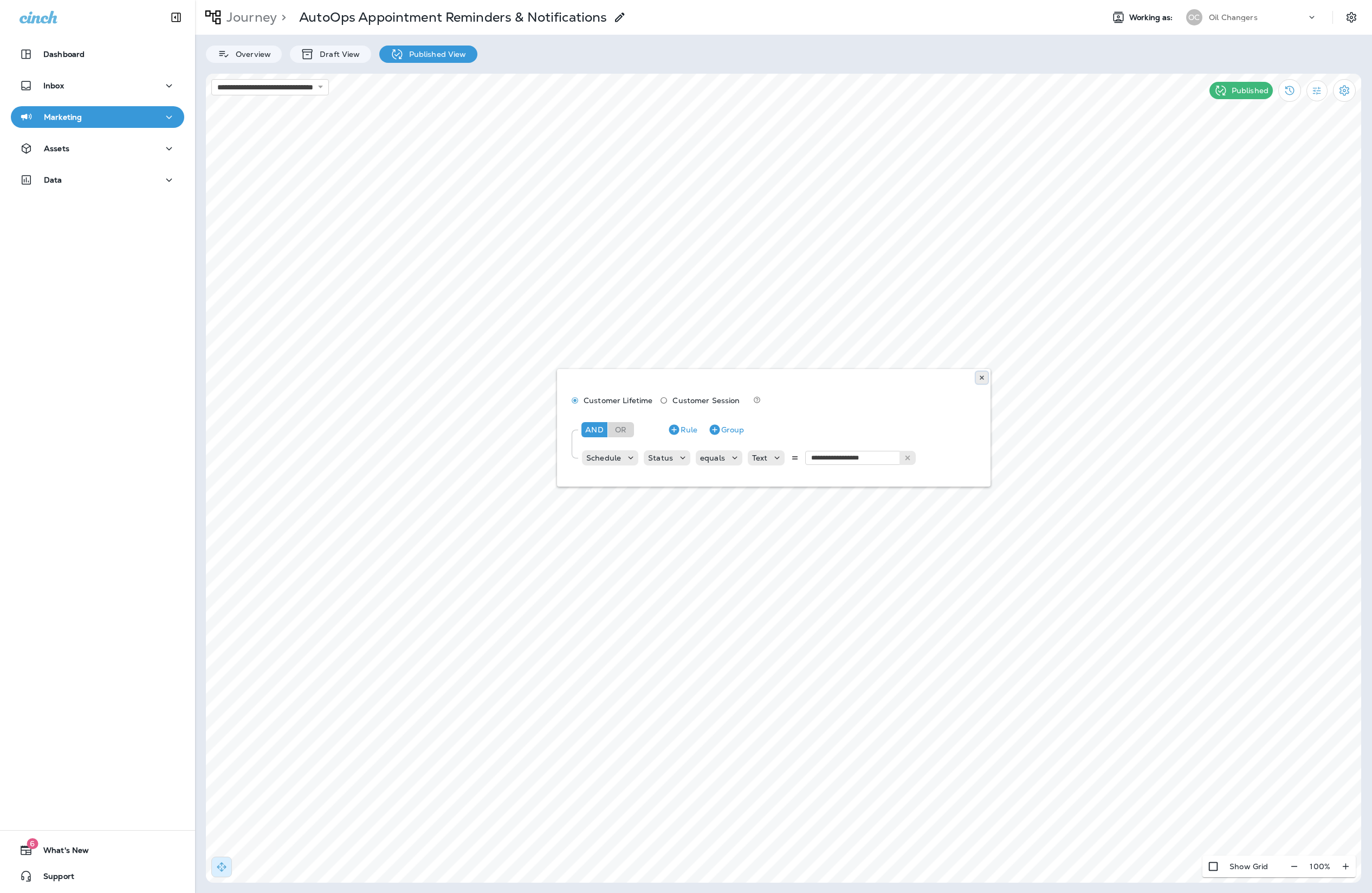
click at [982, 378] on use at bounding box center [982, 377] width 3 height 4
click at [700, 307] on button at bounding box center [694, 307] width 12 height 12
select select "*"
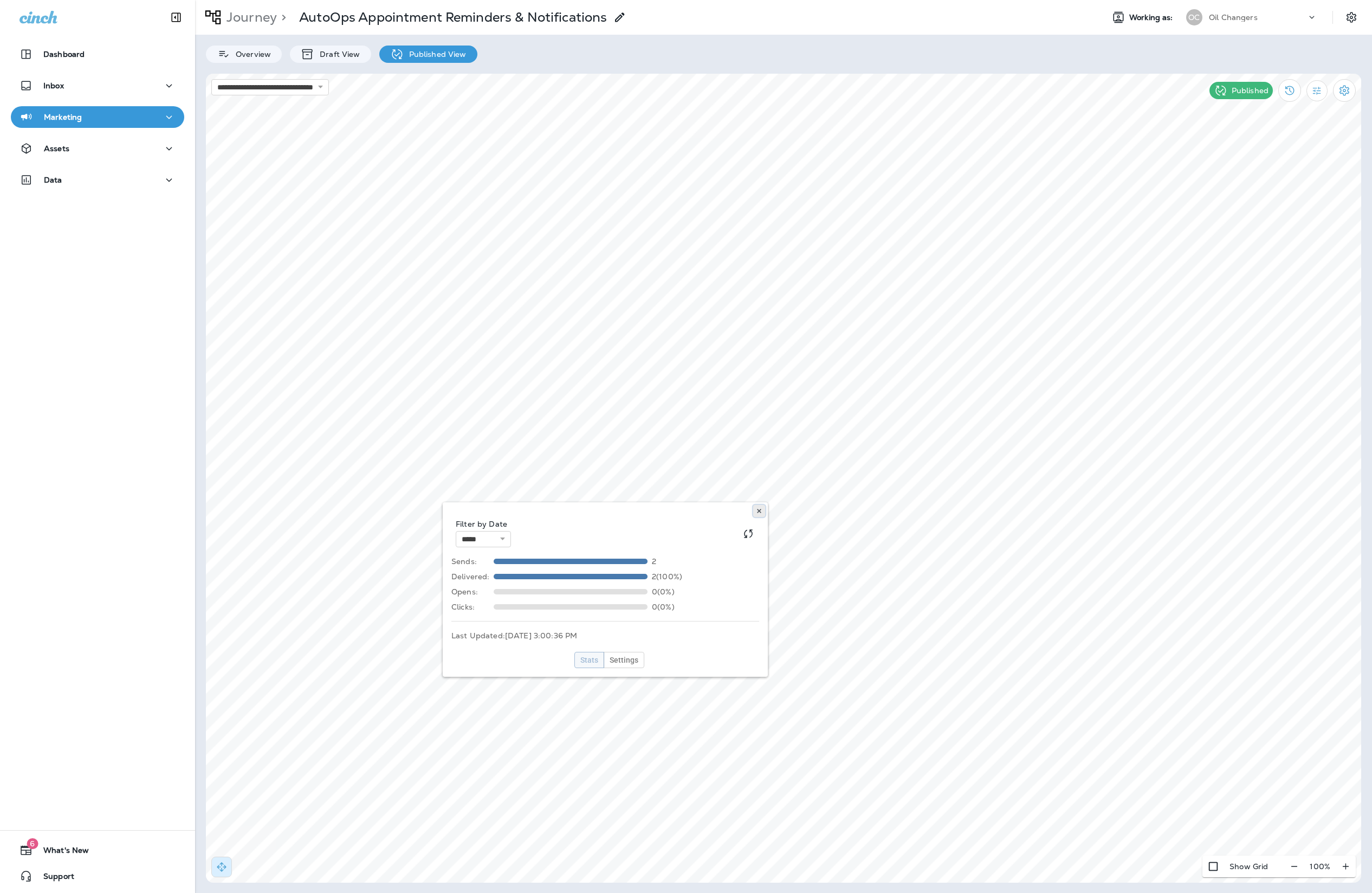
click at [756, 508] on icon at bounding box center [760, 511] width 7 height 7
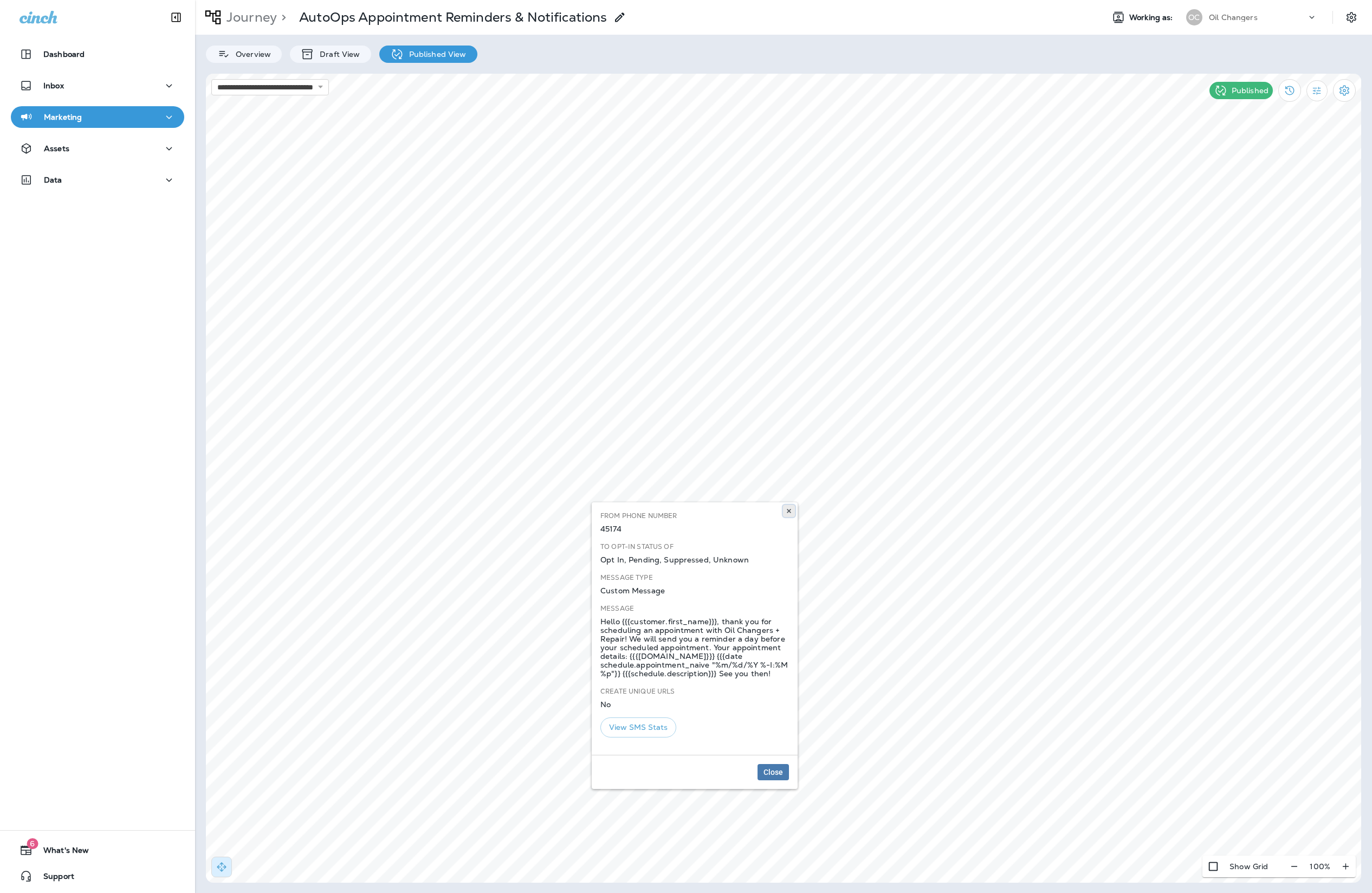
click at [784, 514] on button at bounding box center [789, 510] width 12 height 12
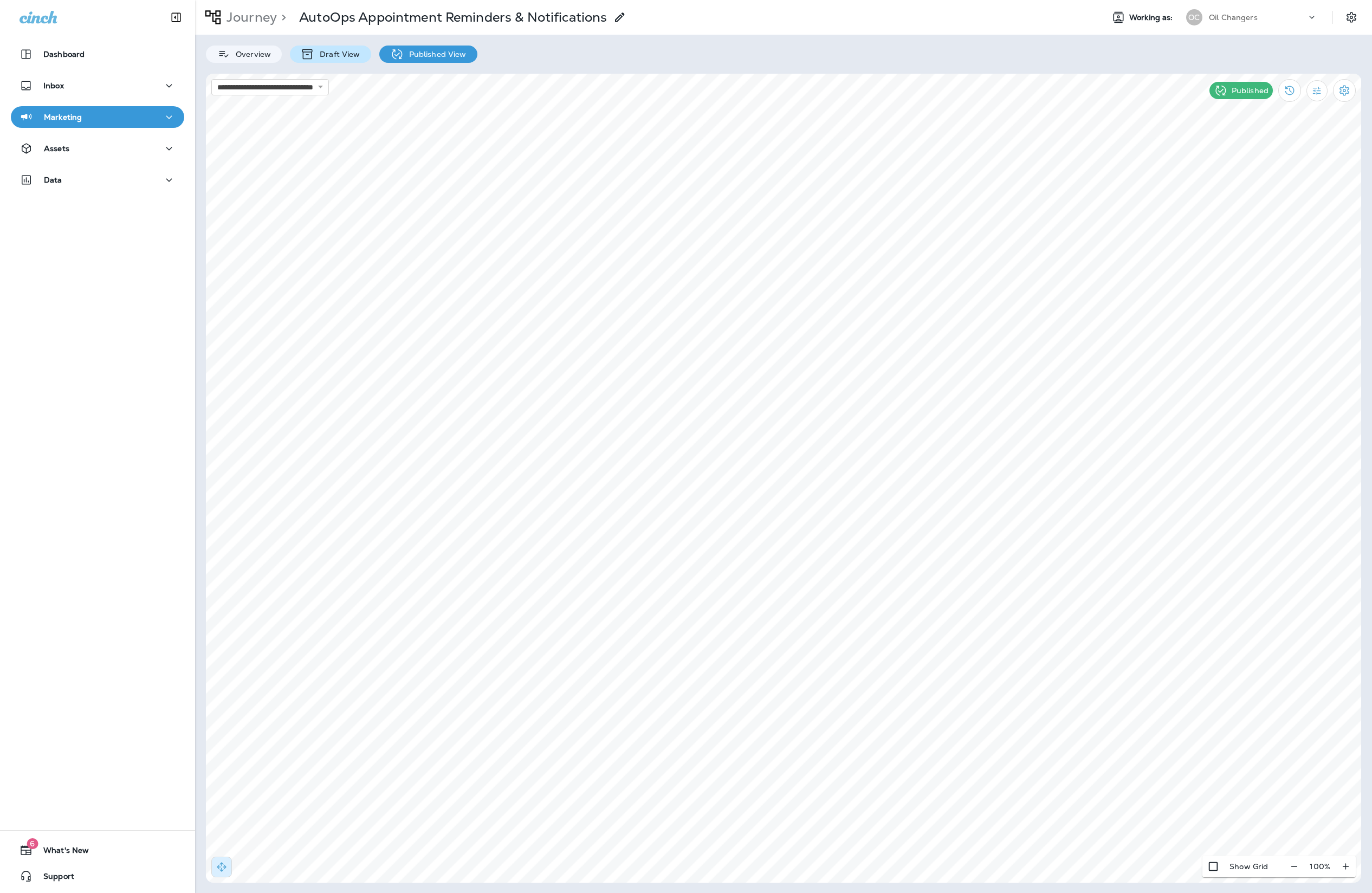
click at [346, 60] on div "Draft View" at bounding box center [329, 54] width 80 height 17
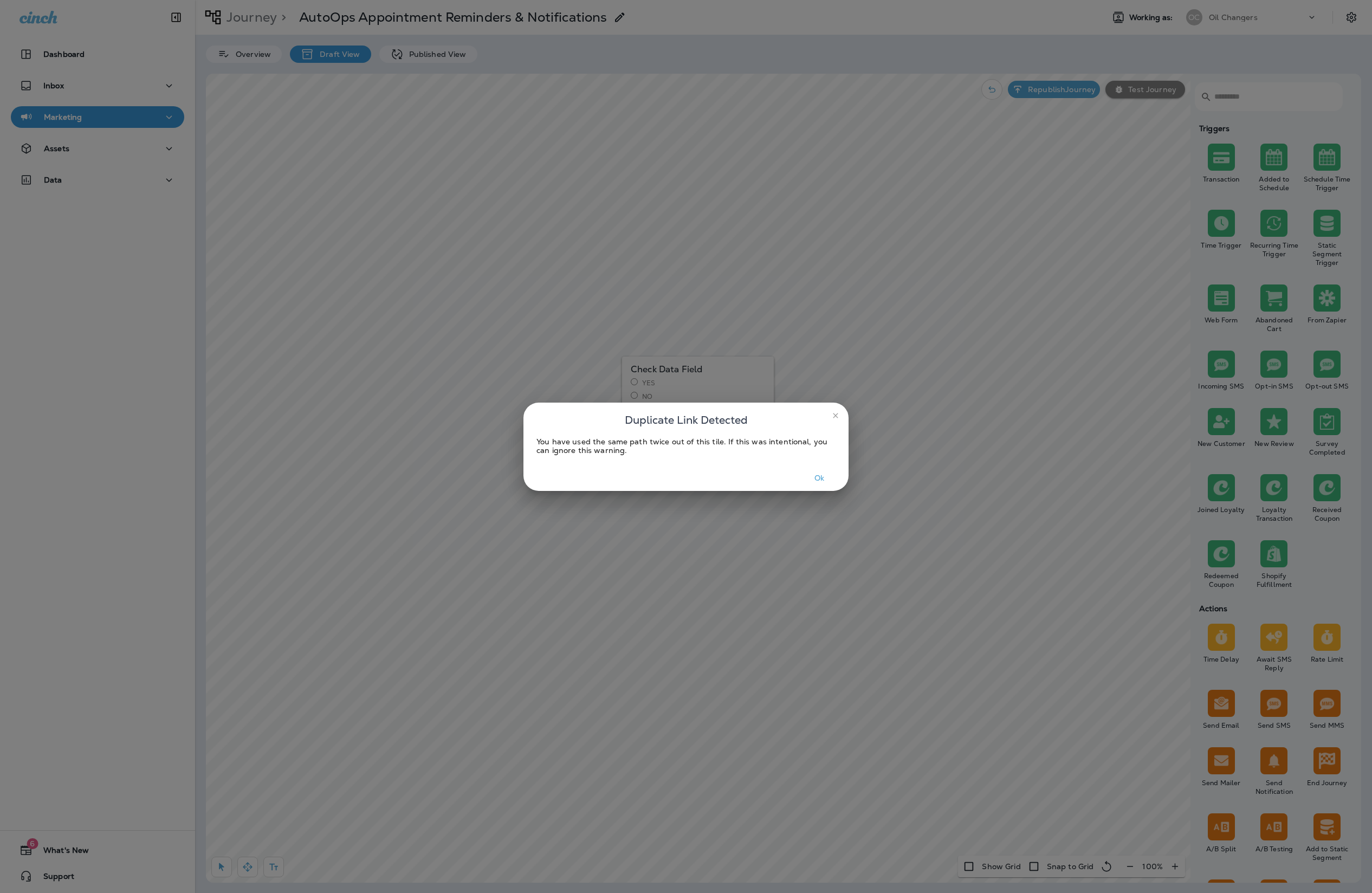
click at [812, 474] on button "Ok" at bounding box center [820, 478] width 41 height 17
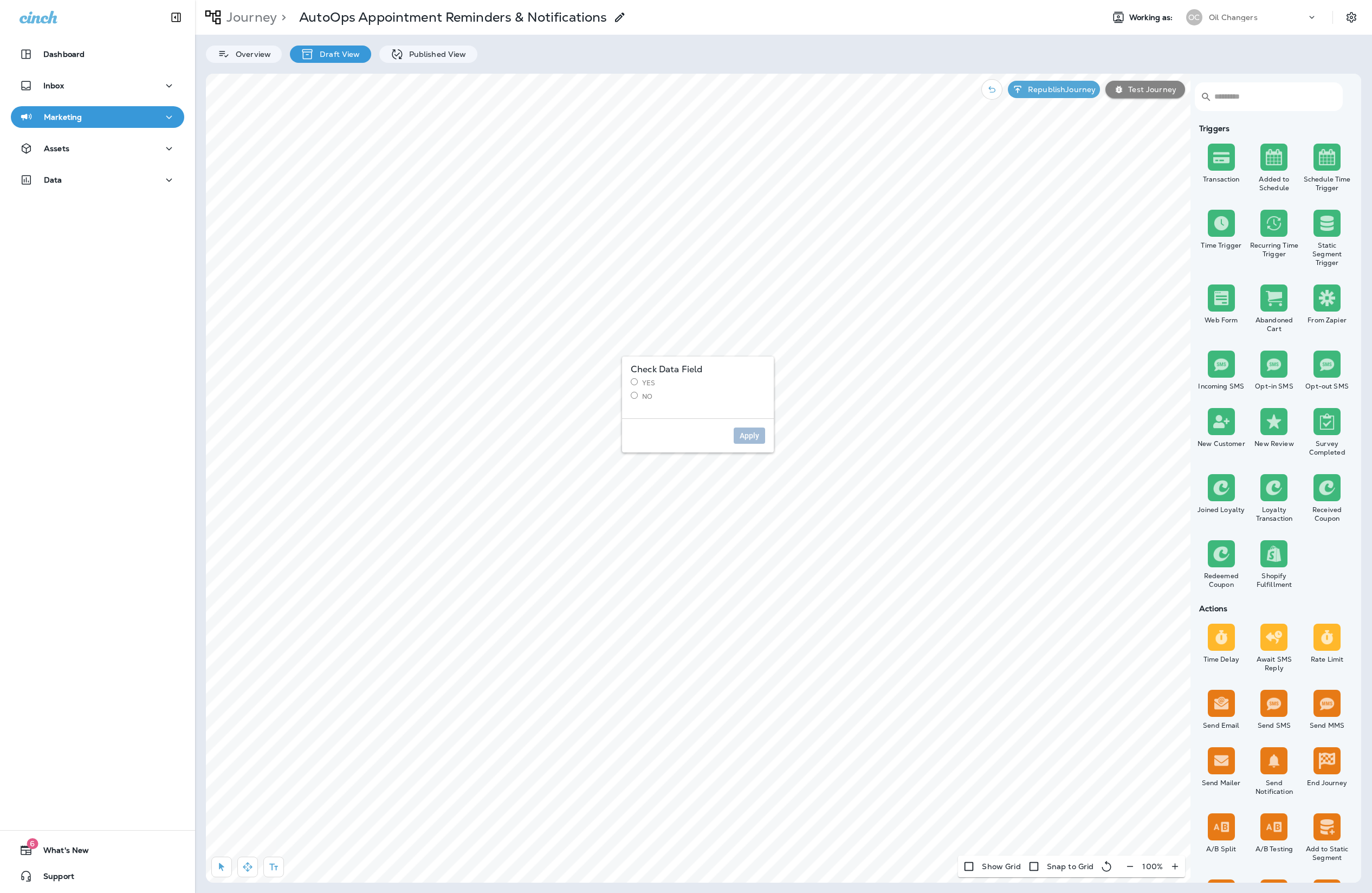
click at [650, 394] on label "No" at bounding box center [698, 396] width 135 height 9
click at [746, 438] on span "Apply" at bounding box center [750, 435] width 19 height 8
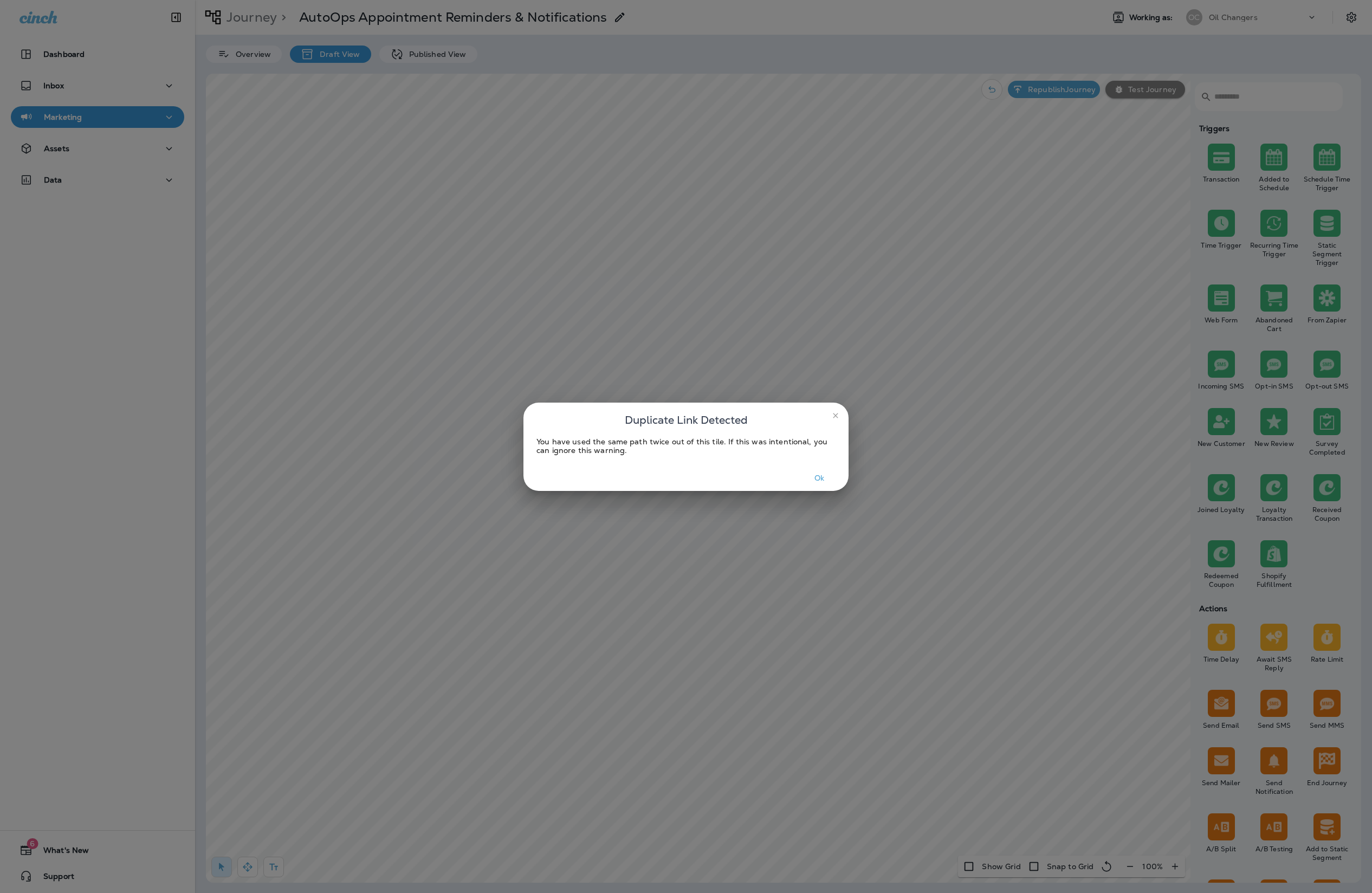
click at [822, 477] on button "Ok" at bounding box center [820, 478] width 41 height 17
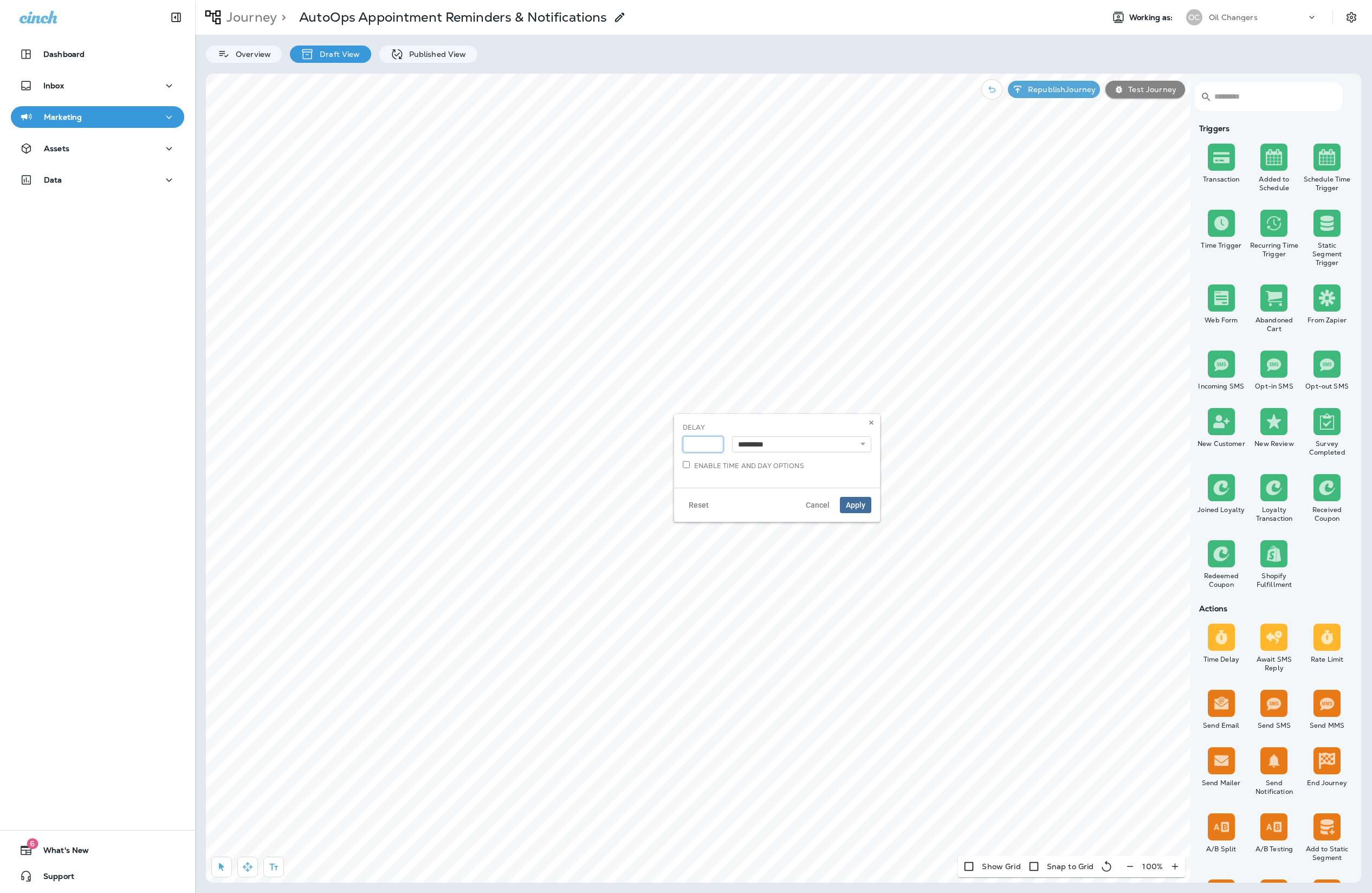
click at [714, 446] on input "*" at bounding box center [703, 444] width 41 height 16
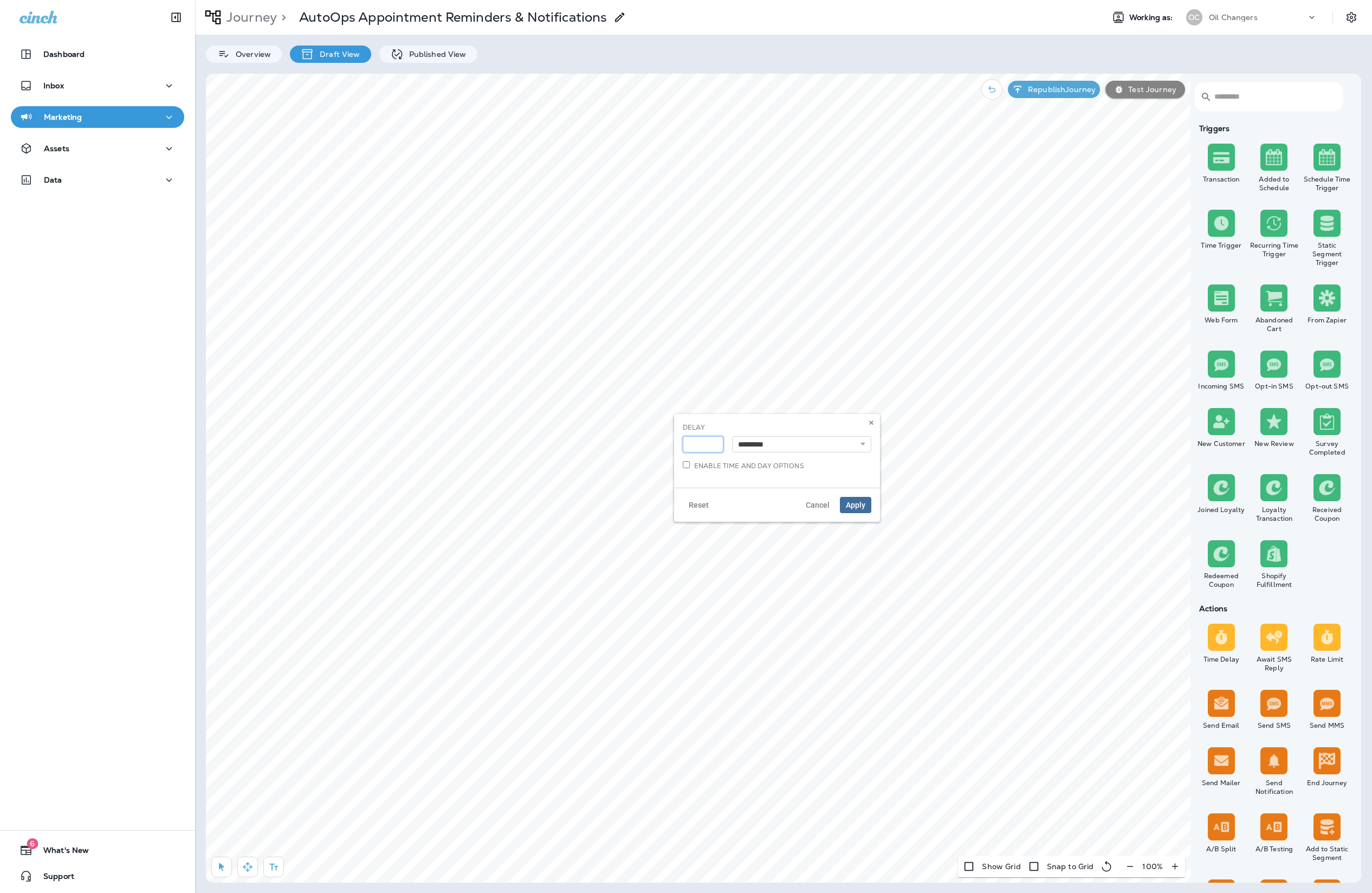
click at [714, 446] on input "*" at bounding box center [703, 444] width 41 height 16
type input "*"
click at [714, 446] on input "*" at bounding box center [703, 444] width 41 height 16
click at [857, 503] on span "Apply" at bounding box center [855, 504] width 19 height 8
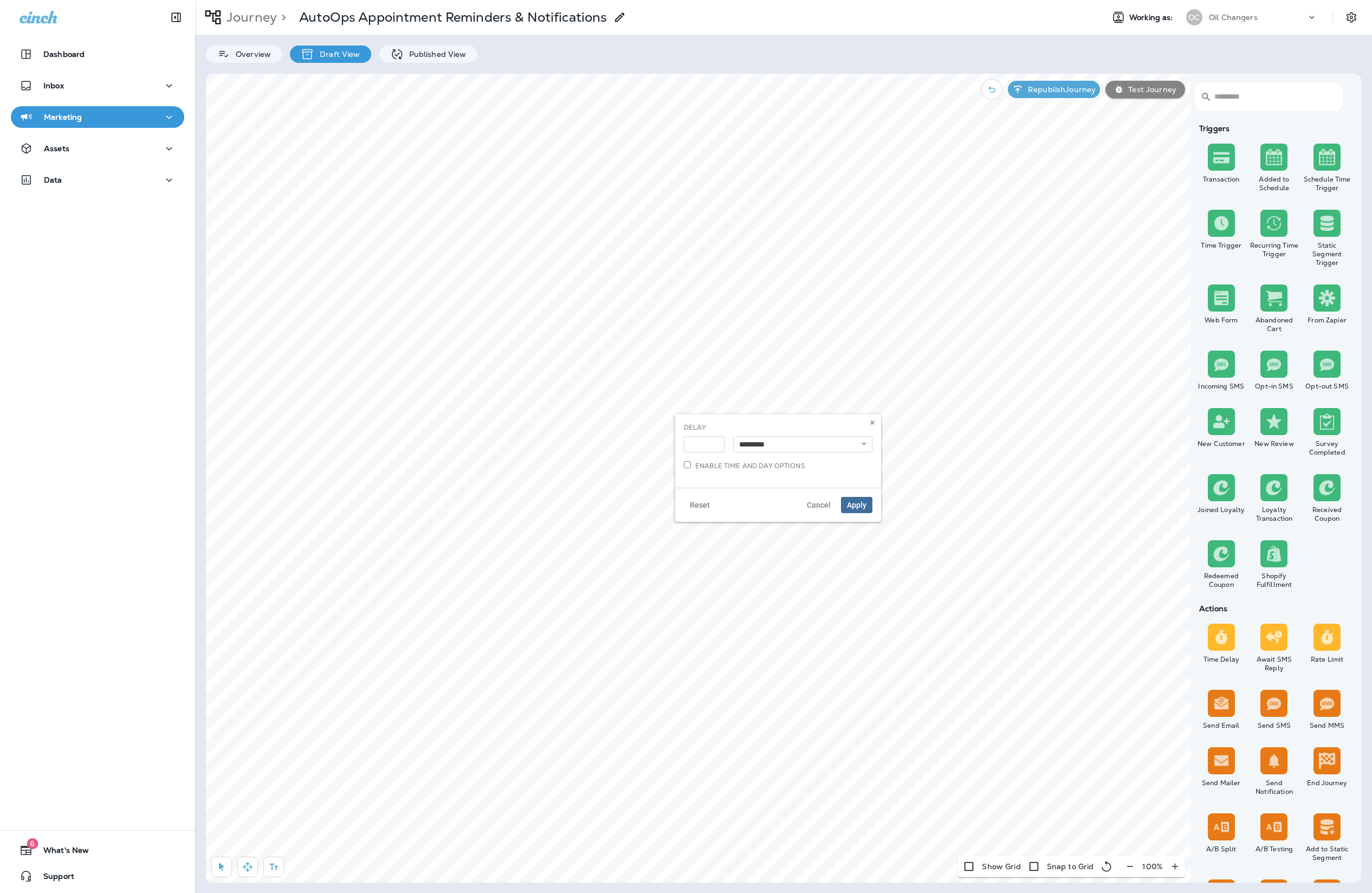
click at [734, 465] on label "Enable time and day options" at bounding box center [744, 466] width 121 height 9
select select "*"
select select "**"
click at [773, 610] on button "Select Timezone" at bounding box center [778, 613] width 189 height 16
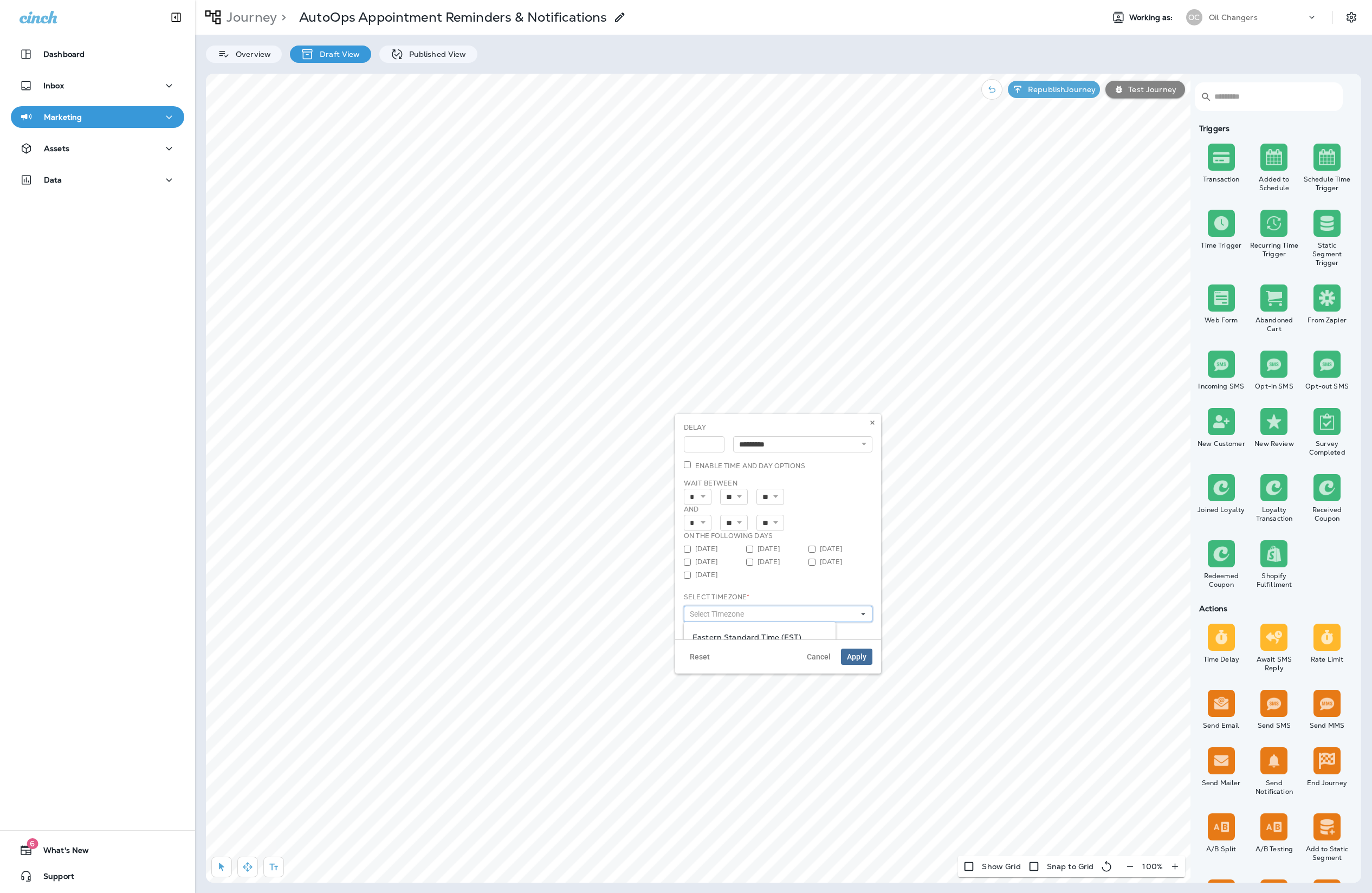
scroll to position [30, 0]
click at [766, 626] on span "Central Standard Time (CST)" at bounding box center [760, 628] width 135 height 8
click at [708, 523] on select "* * * * * * * * * ** ** **" at bounding box center [698, 522] width 28 height 16
select select "*"
click at [824, 505] on p "and" at bounding box center [778, 510] width 189 height 10
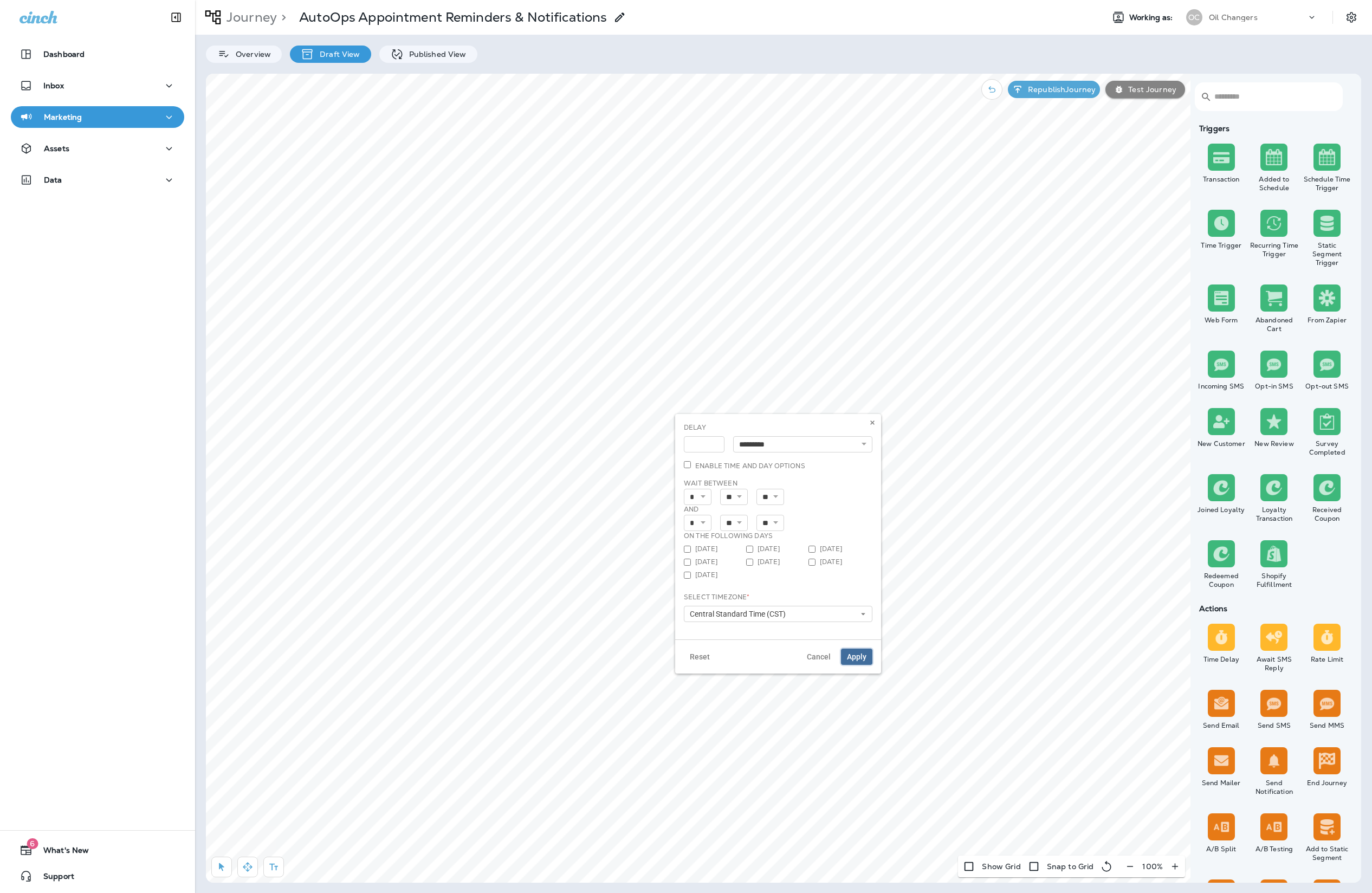
click at [853, 655] on span "Apply" at bounding box center [856, 656] width 19 height 8
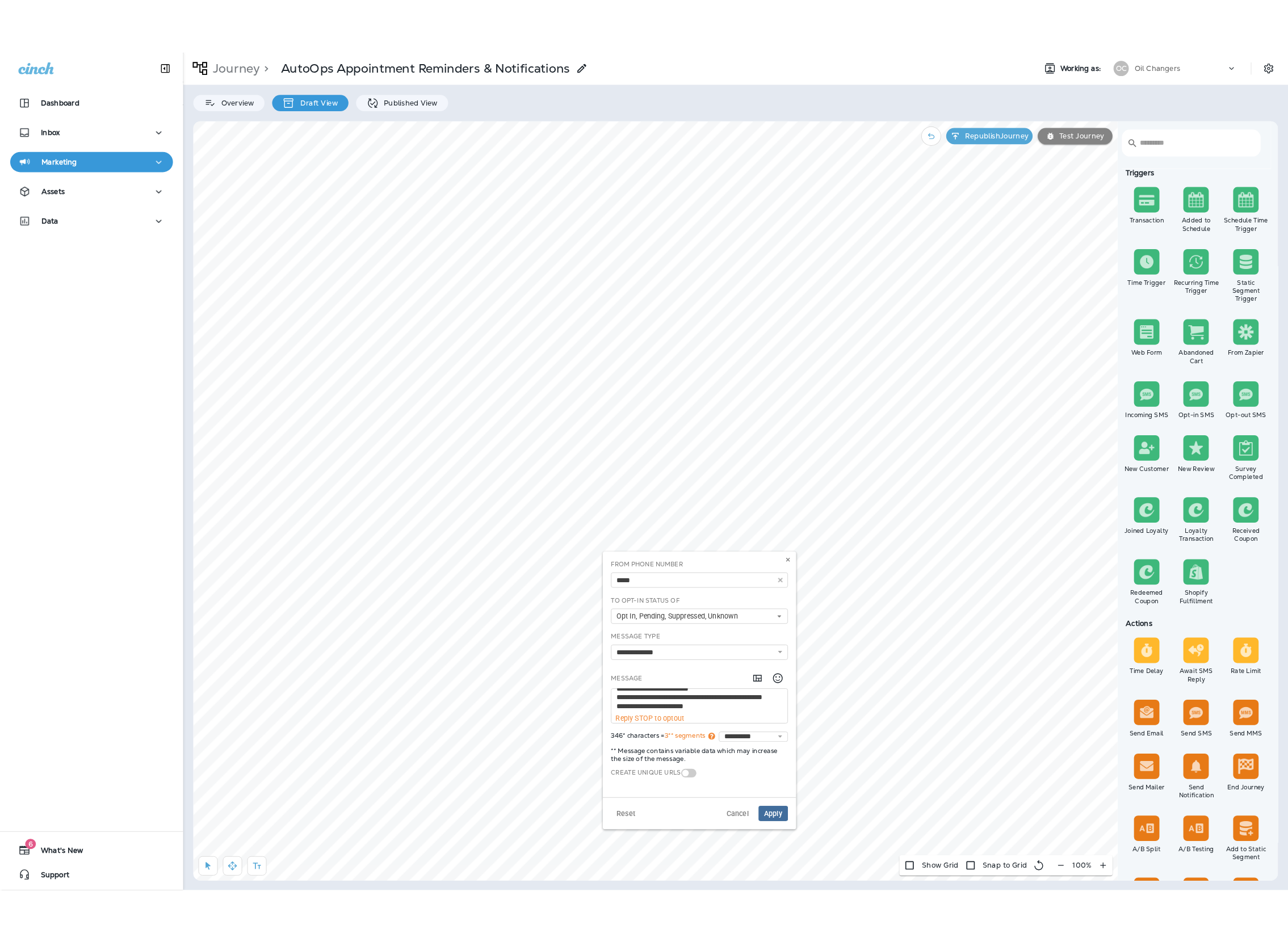
scroll to position [94, 0]
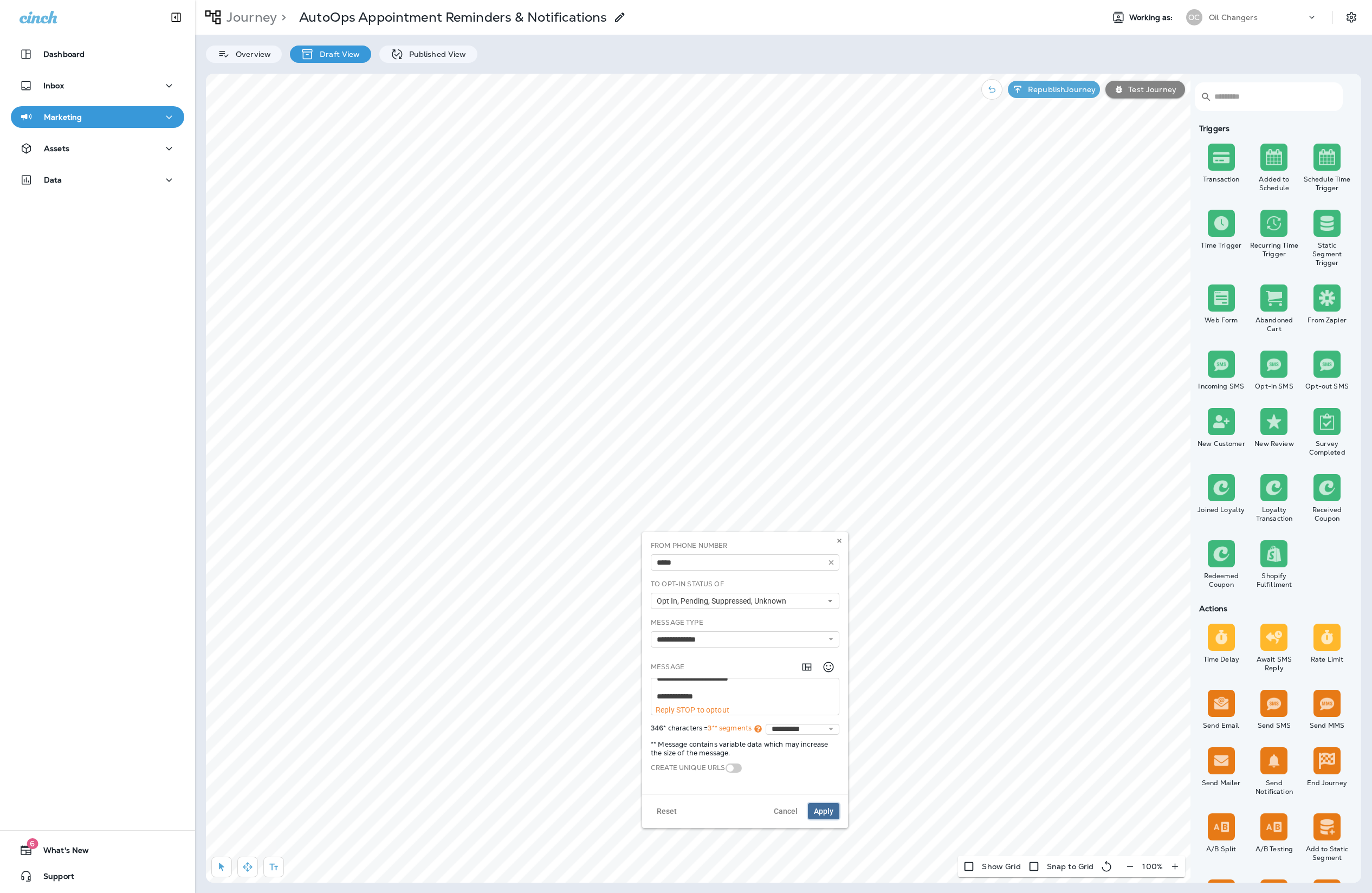
click at [832, 808] on span "Apply" at bounding box center [823, 811] width 19 height 8
select select "*"
select select "**"
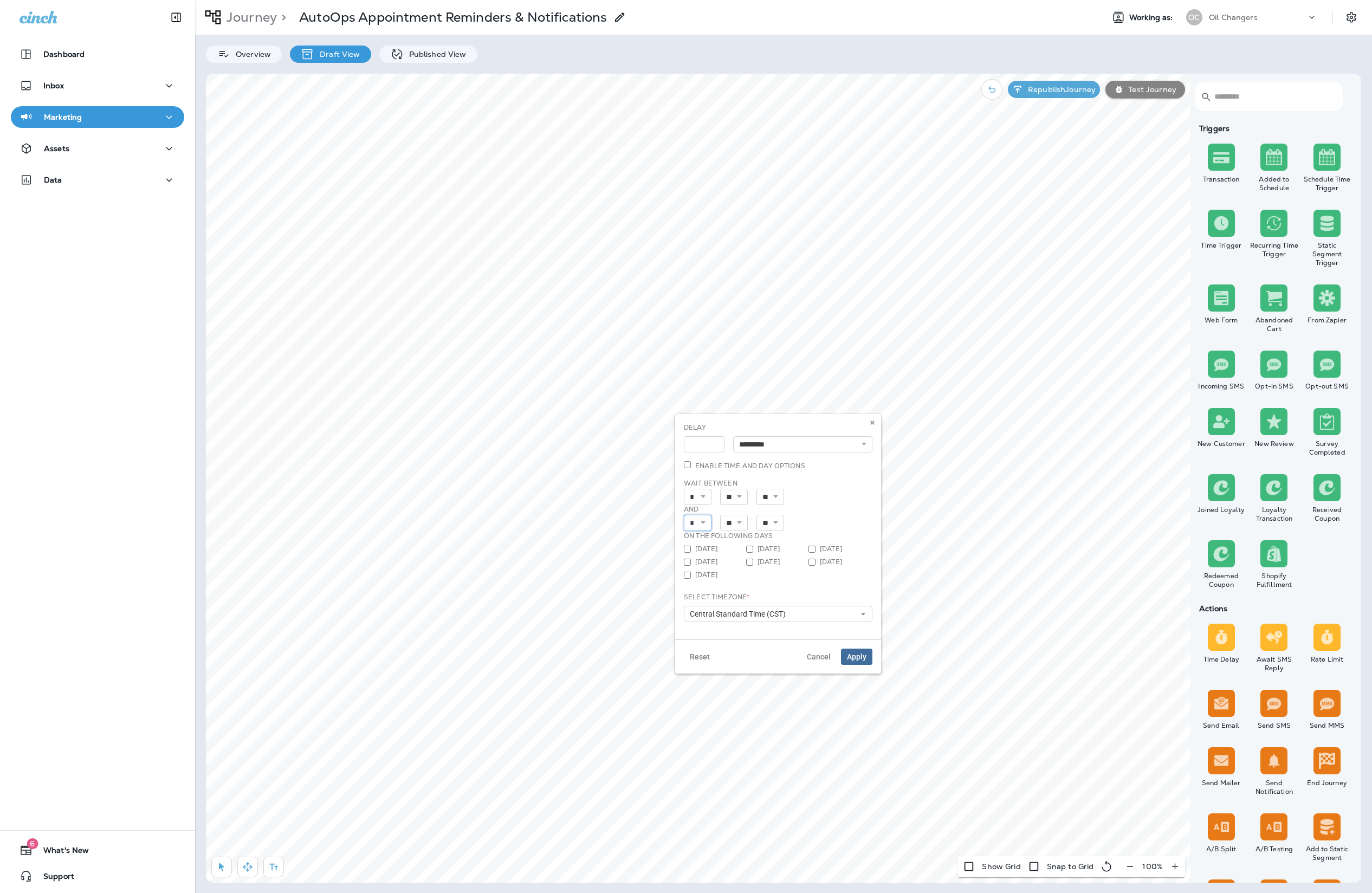
click at [698, 523] on select "* * * * * * * * * ** ** **" at bounding box center [698, 522] width 28 height 16
select select "*"
click at [700, 500] on select "* * * * * * * * * ** ** **" at bounding box center [698, 496] width 28 height 16
select select "*"
click at [699, 527] on select "* * * * * * * * * ** ** **" at bounding box center [698, 522] width 28 height 16
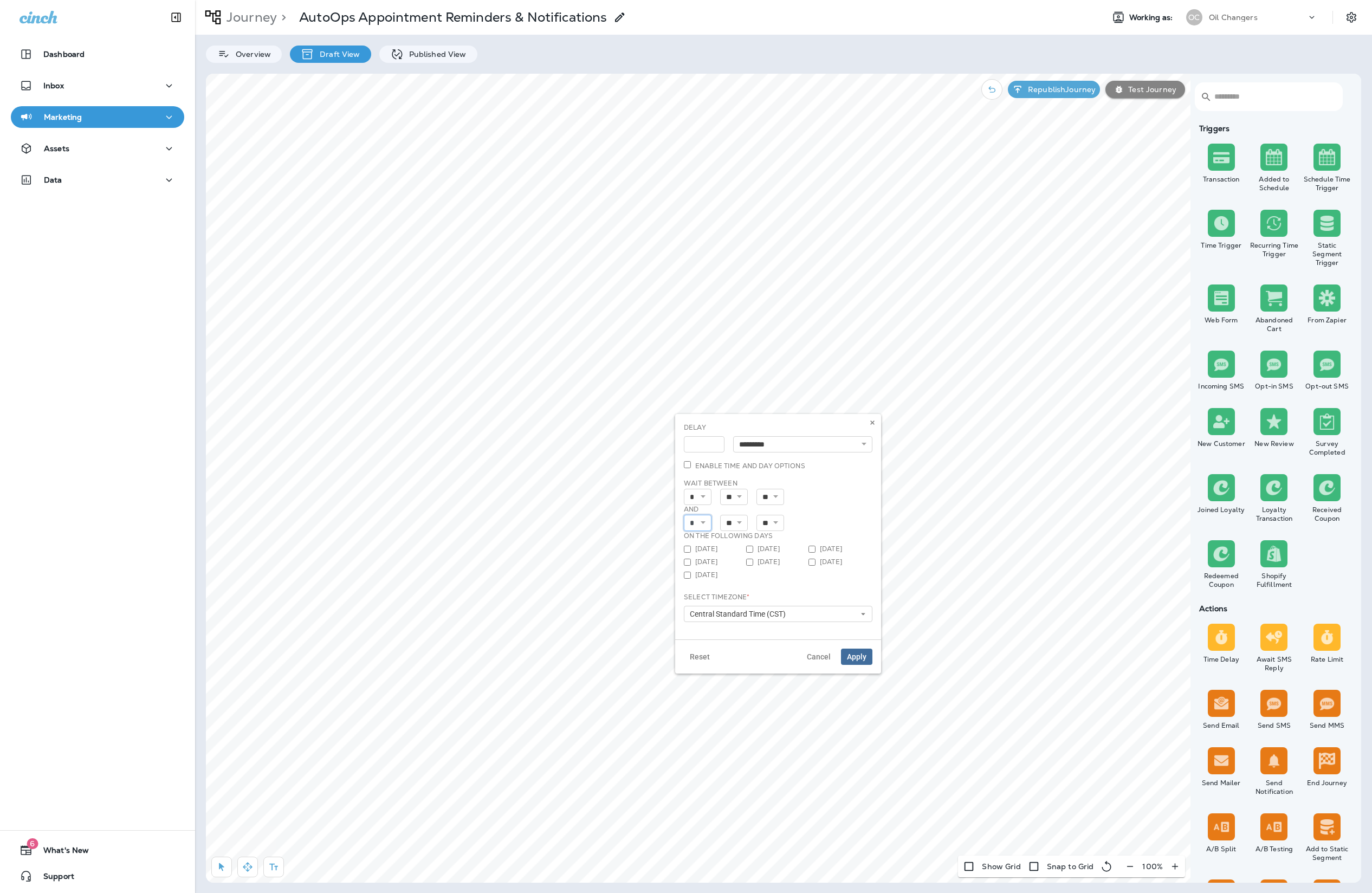
select select "*"
click at [828, 502] on div "* * * * * * * * * ** ** ** ** ** ** ** ** **" at bounding box center [778, 496] width 189 height 16
click at [710, 497] on select "* * * * * * * * * ** ** **" at bounding box center [698, 496] width 28 height 16
click at [827, 494] on div "* * * * * * * * * ** ** ** ** ** ** ** ** **" at bounding box center [778, 496] width 189 height 16
click at [830, 500] on div "* * * * * * * * * ** ** ** ** ** ** ** ** **" at bounding box center [778, 496] width 189 height 16
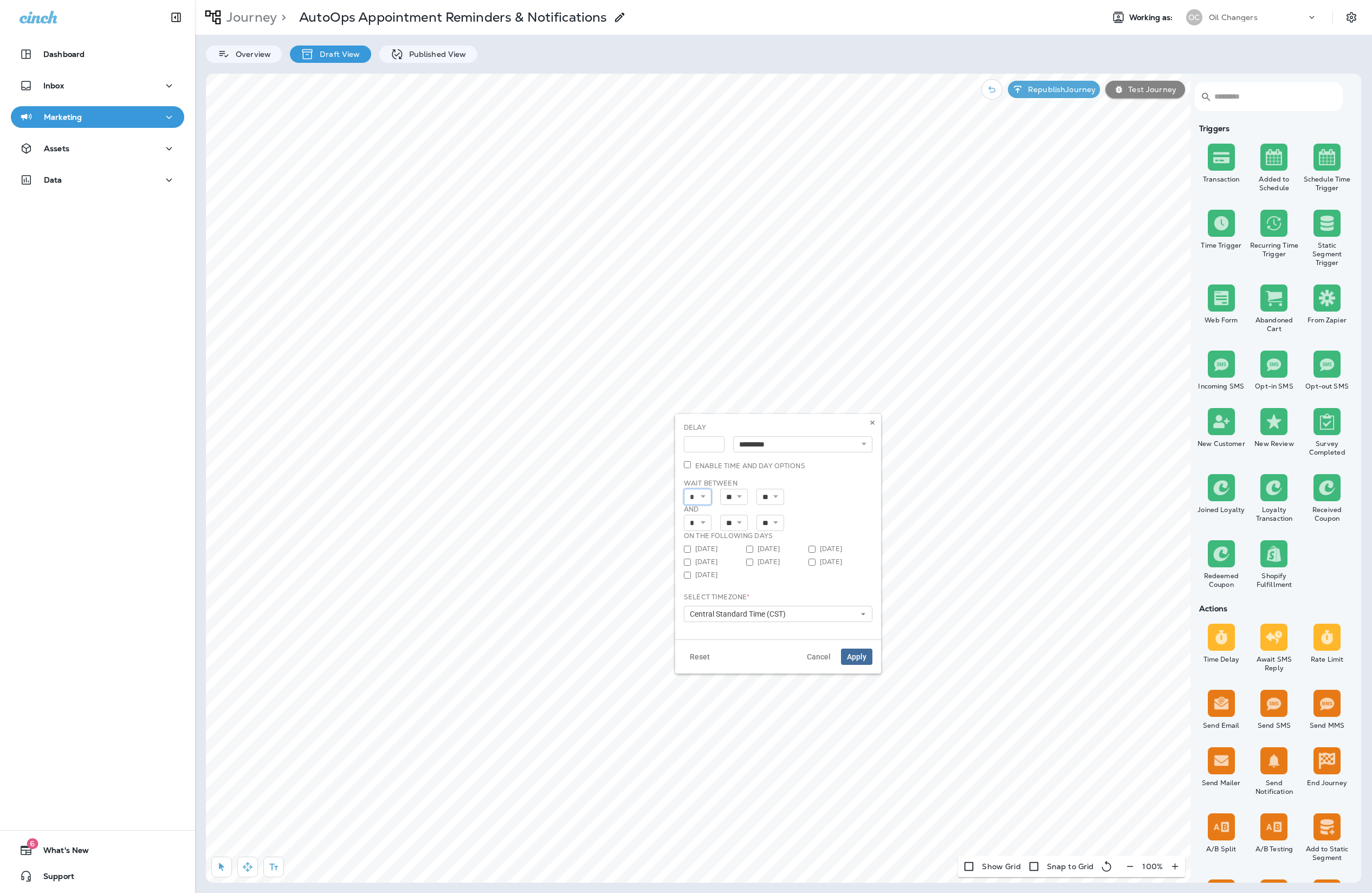
click at [705, 501] on select "* * * * * * * * * ** ** **" at bounding box center [698, 496] width 28 height 16
select select "*"
click at [863, 657] on span "Apply" at bounding box center [856, 656] width 19 height 8
click at [1051, 161] on div "​ ​ Triggers Transaction Added to Schedule Schedule Time Trigger Time Trigger R…" at bounding box center [783, 477] width 1155 height 808
type input "**********"
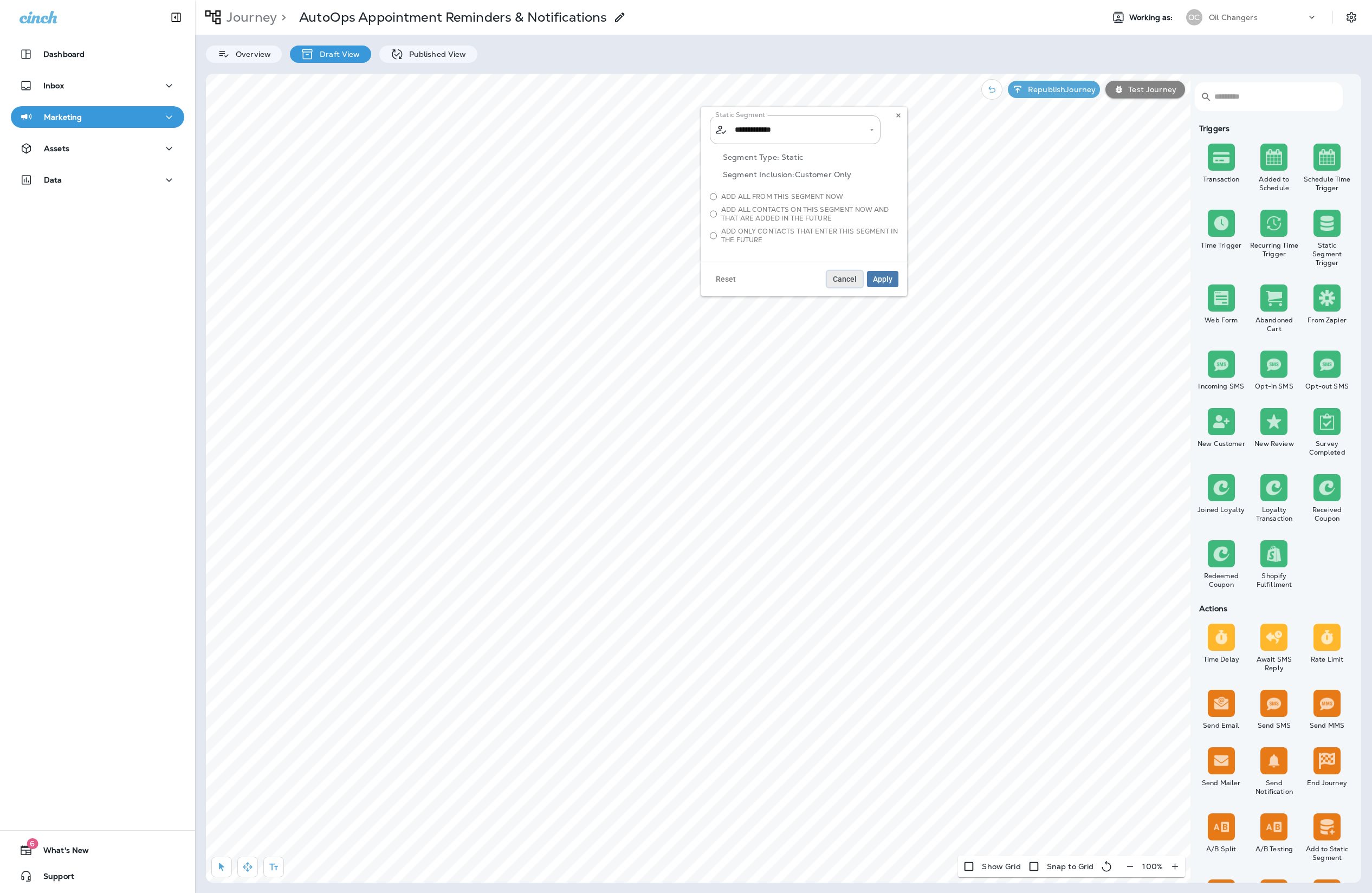
click at [838, 273] on button "Cancel" at bounding box center [845, 278] width 36 height 16
click at [1060, 88] on p "Republish Journey" at bounding box center [1059, 89] width 72 height 8
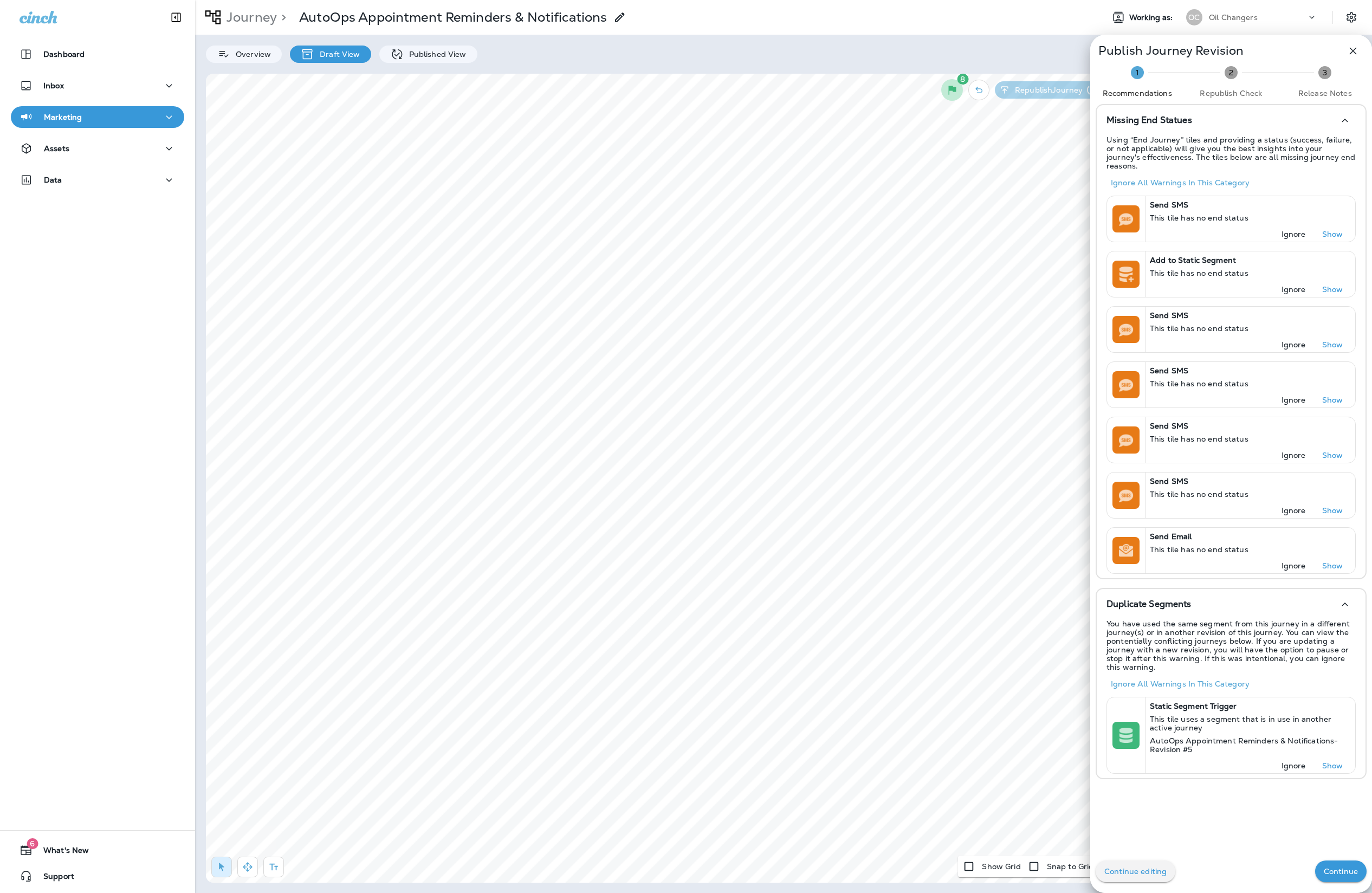
drag, startPoint x: 1341, startPoint y: 857, endPoint x: 1339, endPoint y: 866, distance: 9.2
click at [1341, 857] on div "Continue editing Continue" at bounding box center [1231, 870] width 282 height 43
click at [1339, 870] on p "Continue" at bounding box center [1341, 871] width 34 height 8
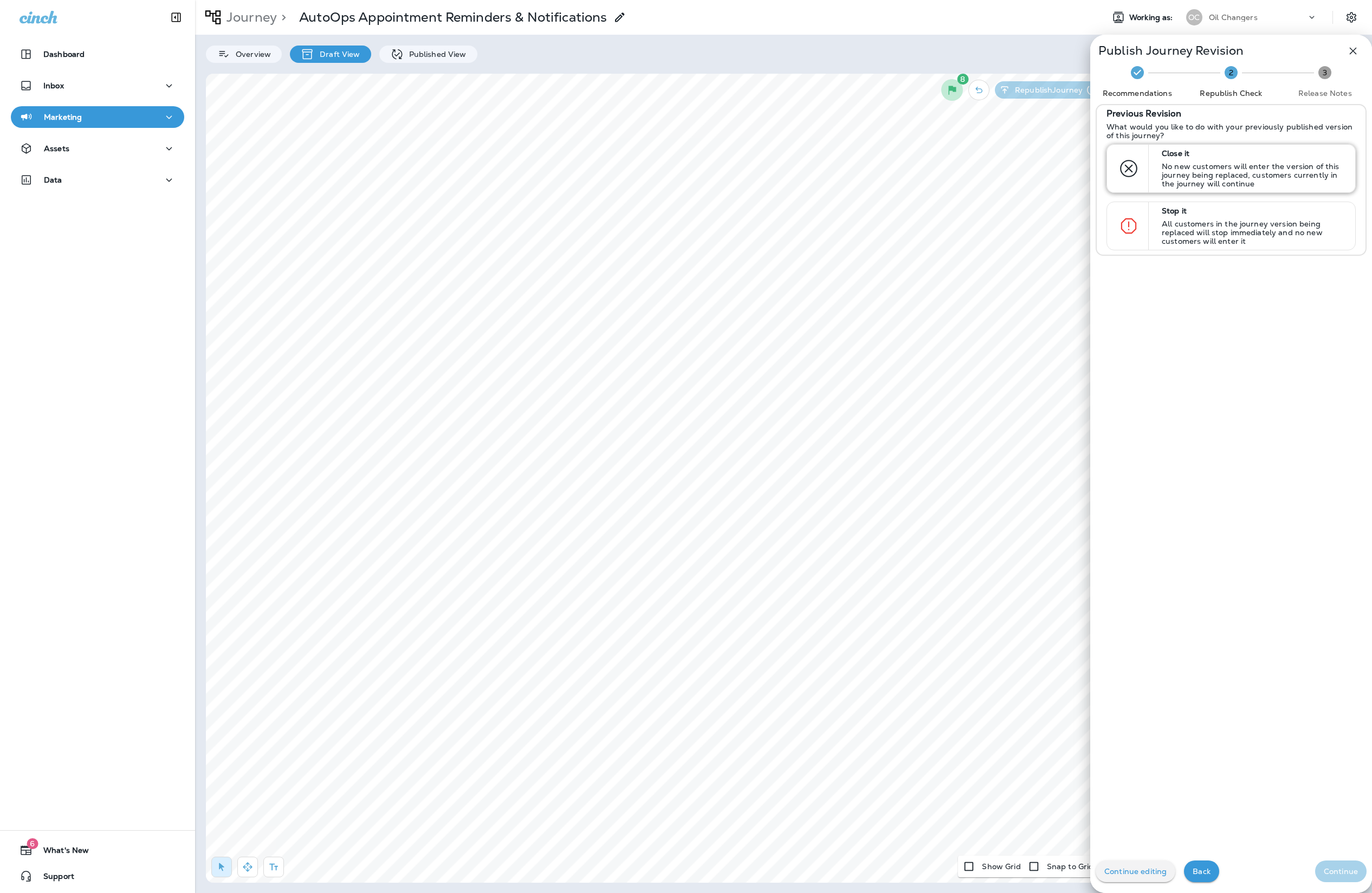
click at [1248, 173] on p "No new customers will enter the version of this journey being replaced, custome…" at bounding box center [1253, 174] width 184 height 26
click at [1352, 879] on button "Continue" at bounding box center [1341, 871] width 52 height 22
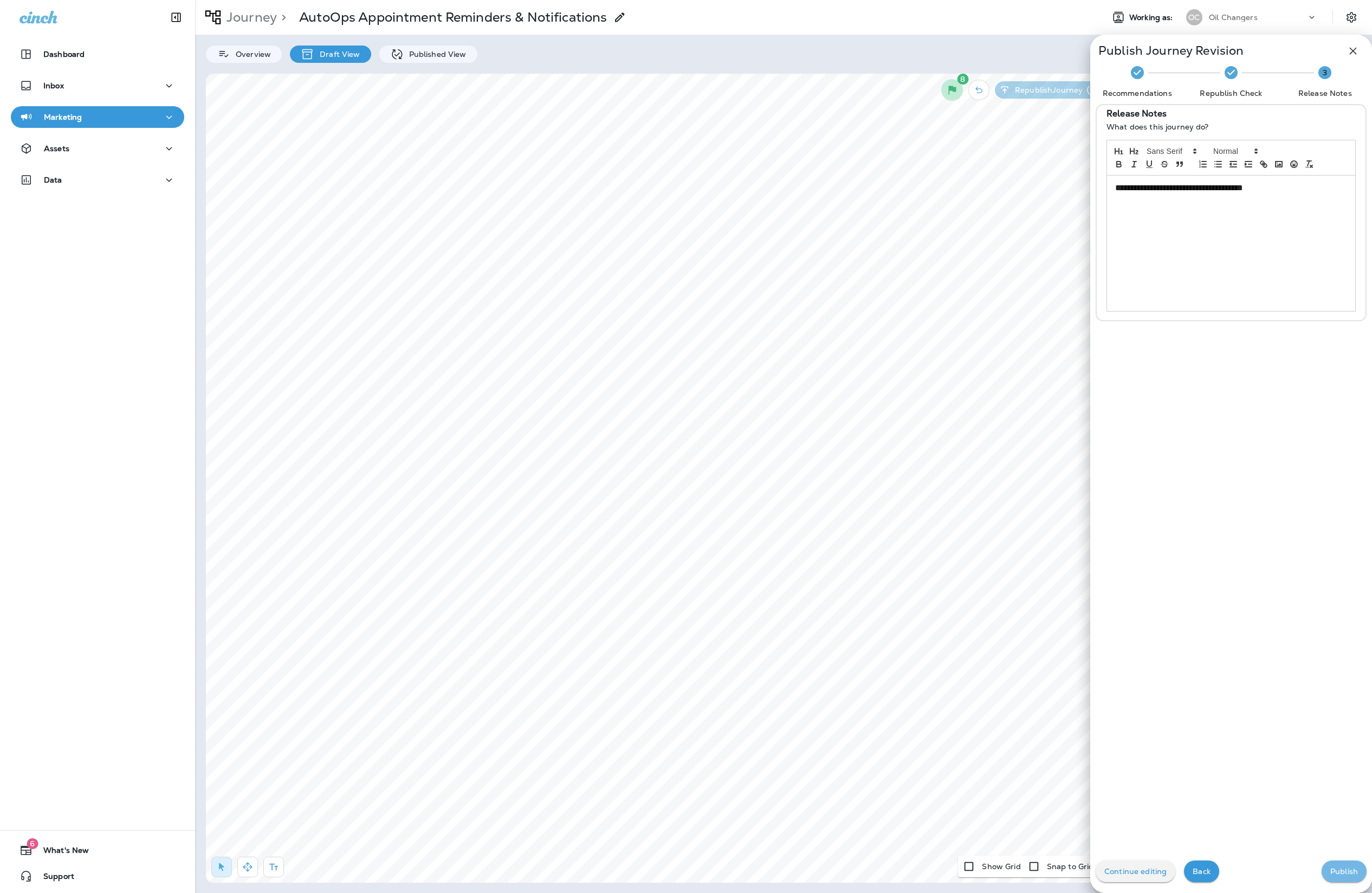
click at [1348, 867] on p "Publish" at bounding box center [1344, 871] width 28 height 8
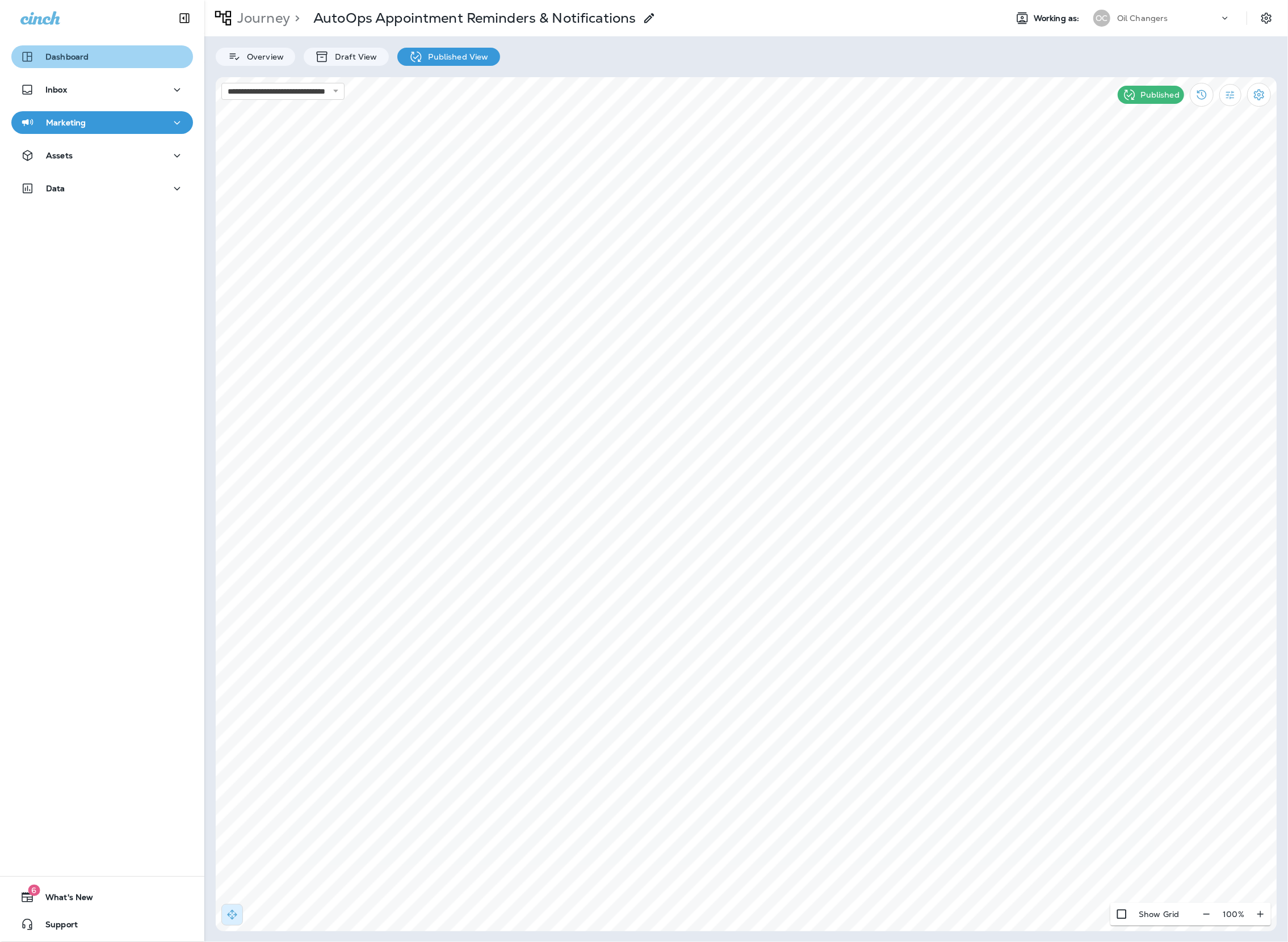
click at [161, 58] on div "Dashboard" at bounding box center [102, 56] width 163 height 13
